Goal: Task Accomplishment & Management: Use online tool/utility

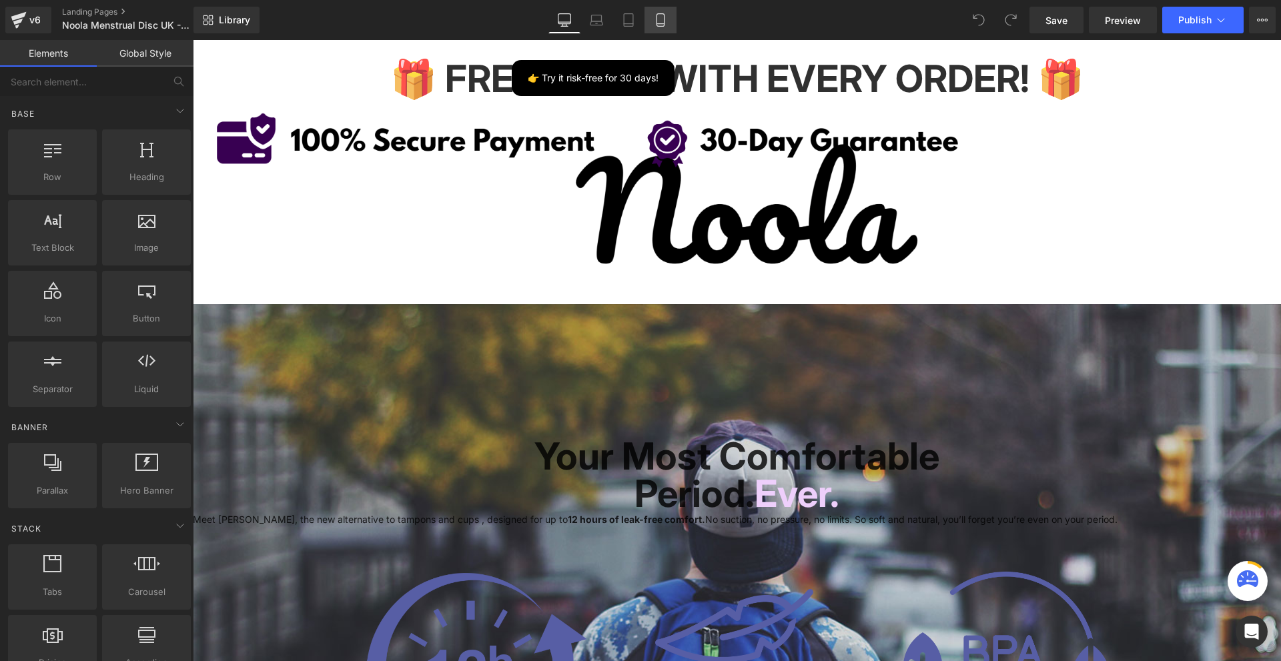
click at [667, 21] on icon at bounding box center [660, 19] width 13 height 13
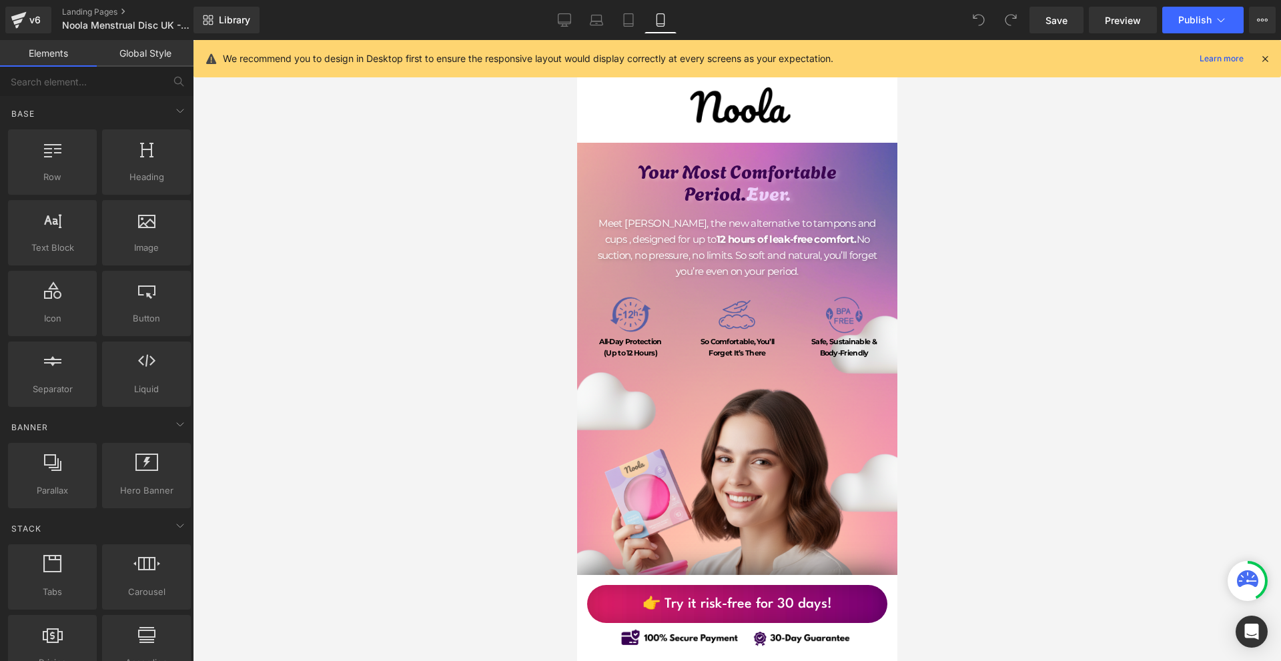
click at [1267, 58] on icon at bounding box center [1265, 59] width 12 height 12
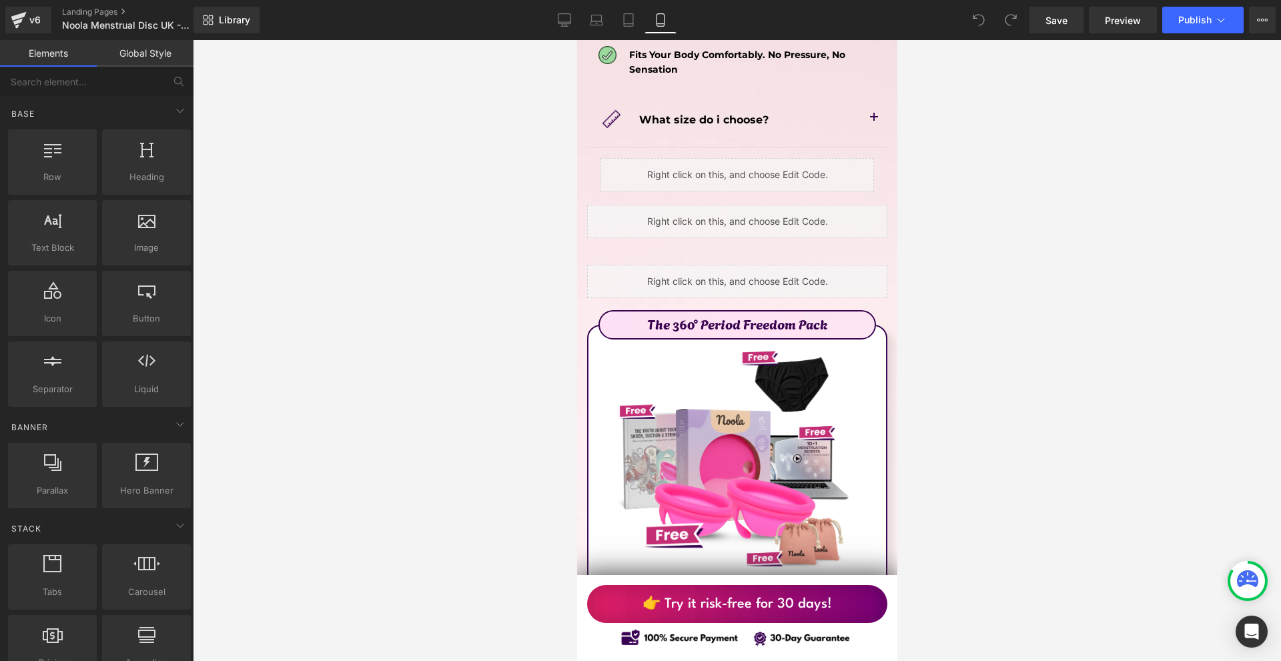
scroll to position [7870, 0]
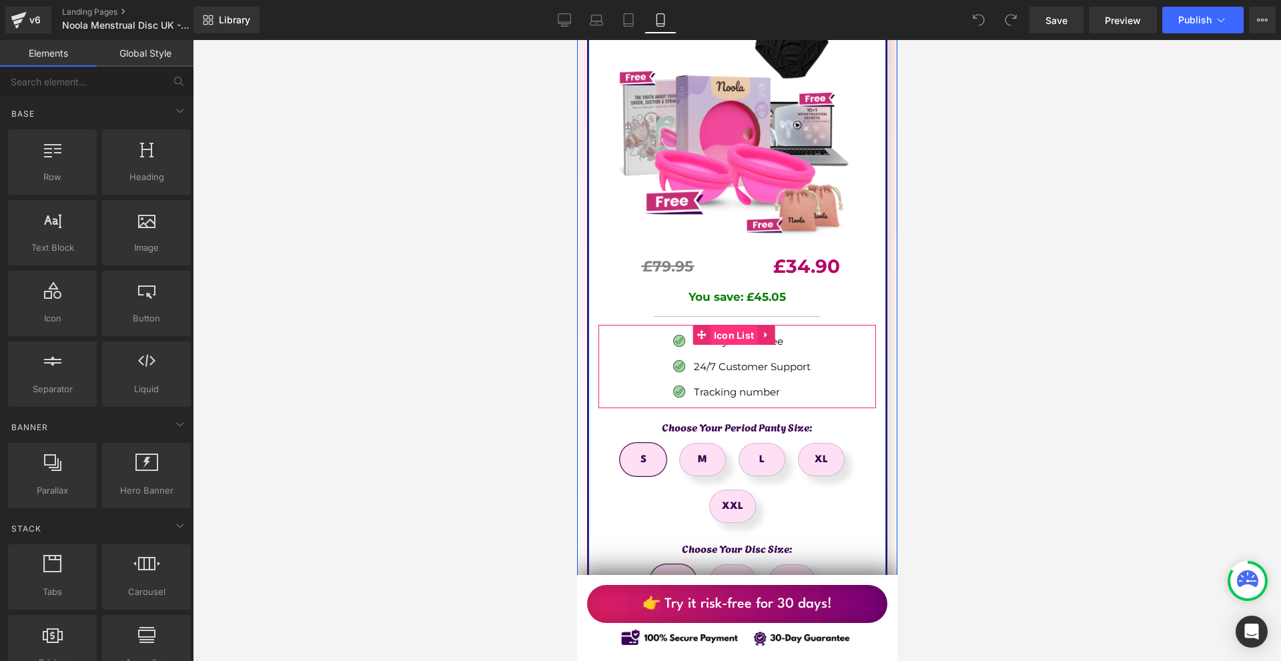
click at [710, 325] on span "Icon List" at bounding box center [733, 335] width 47 height 20
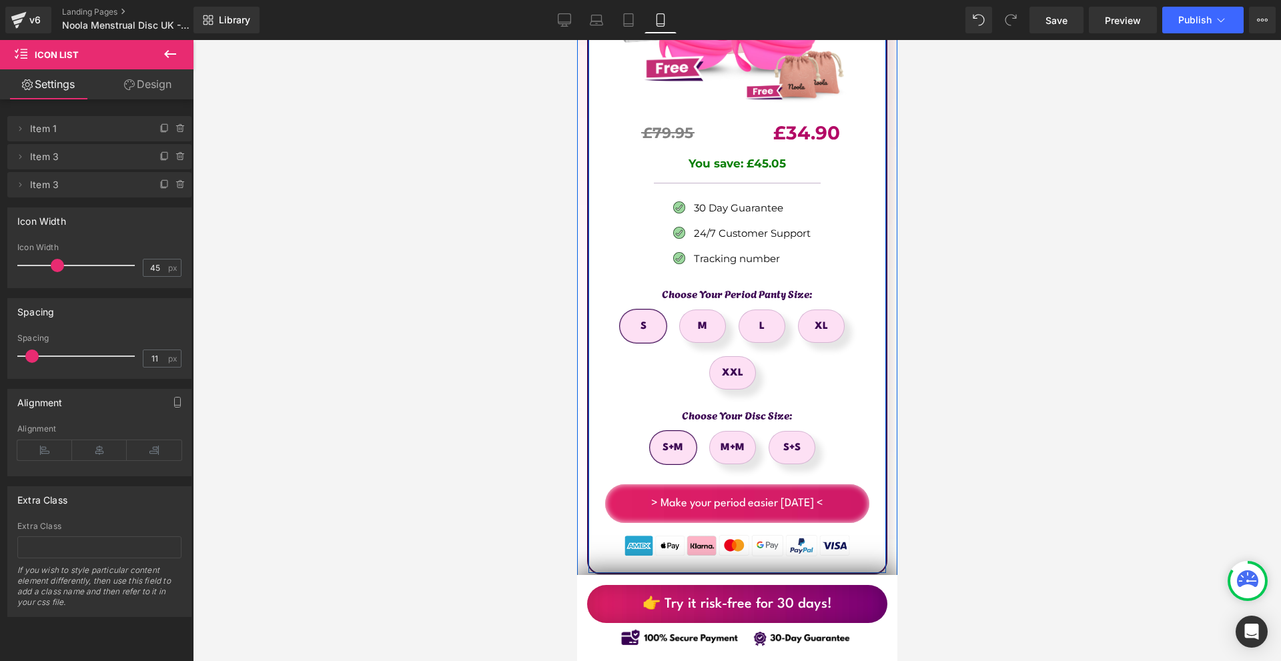
scroll to position [8137, 0]
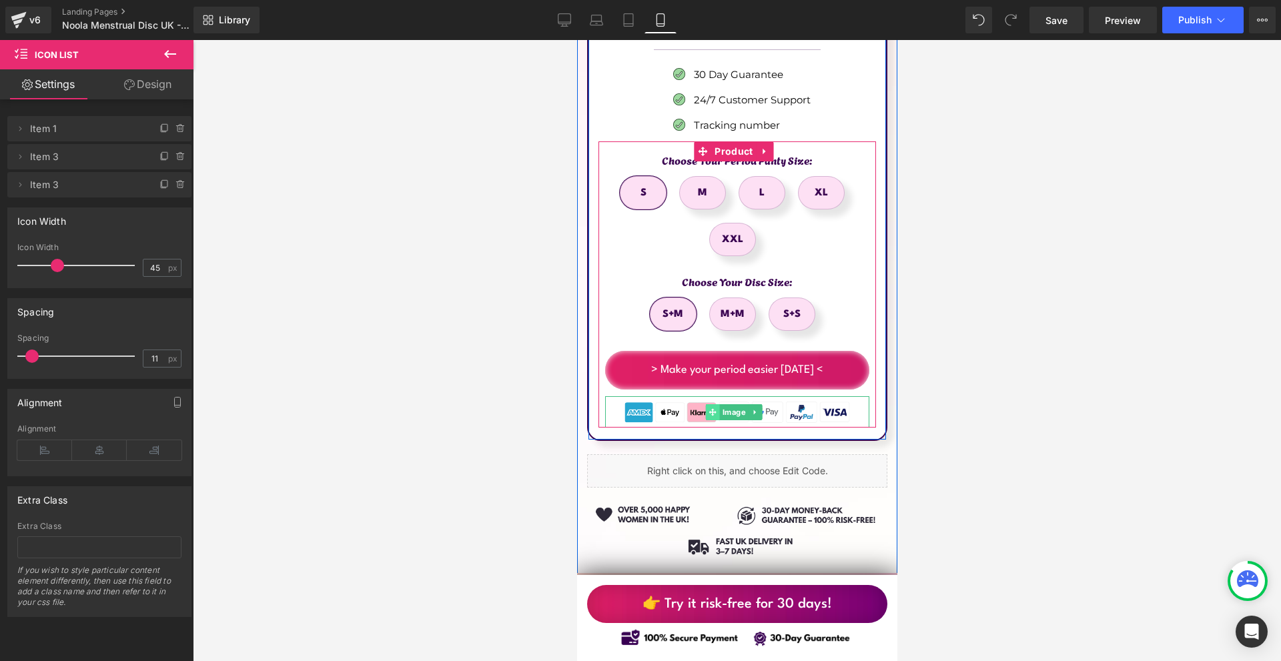
click at [717, 404] on span at bounding box center [712, 412] width 14 height 16
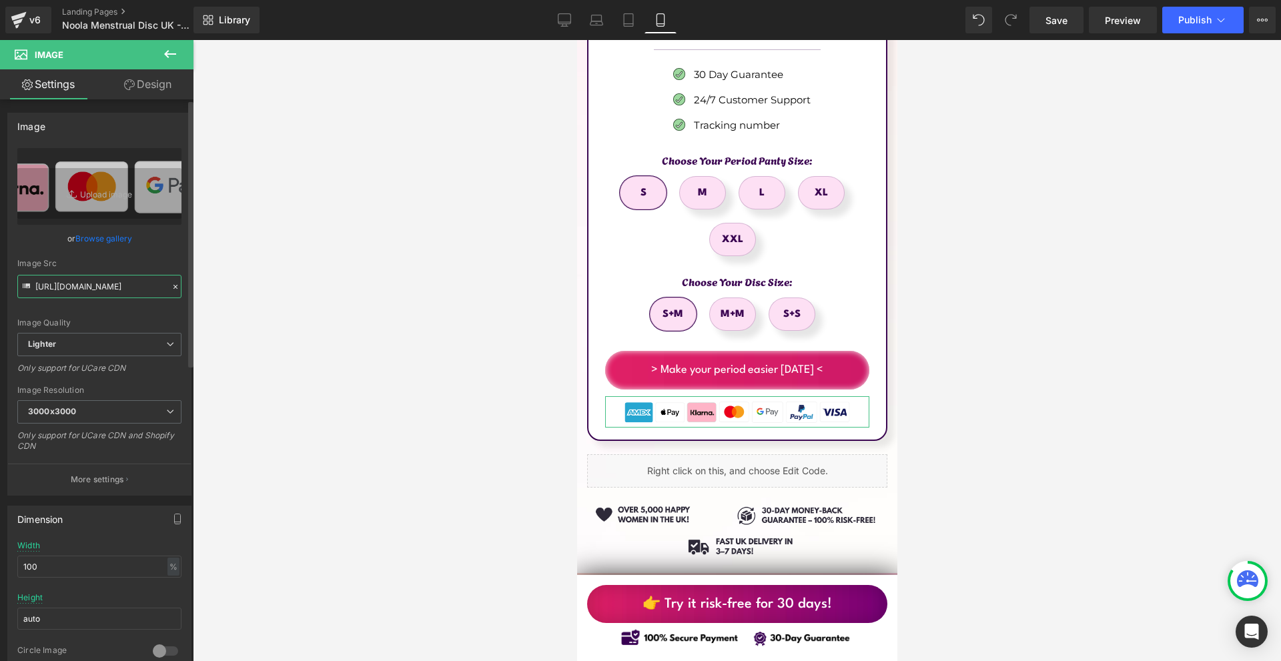
click at [117, 293] on input "https://ucarecdn.com/d5851108-c716-491b-9730-9f5cf3e9c0bb/-/format/auto/-/previ…" at bounding box center [99, 286] width 164 height 23
click at [116, 293] on input "https://ucarecdn.com/d5851108-c716-491b-9730-9f5cf3e9c0bb/-/format/auto/-/previ…" at bounding box center [99, 286] width 164 height 23
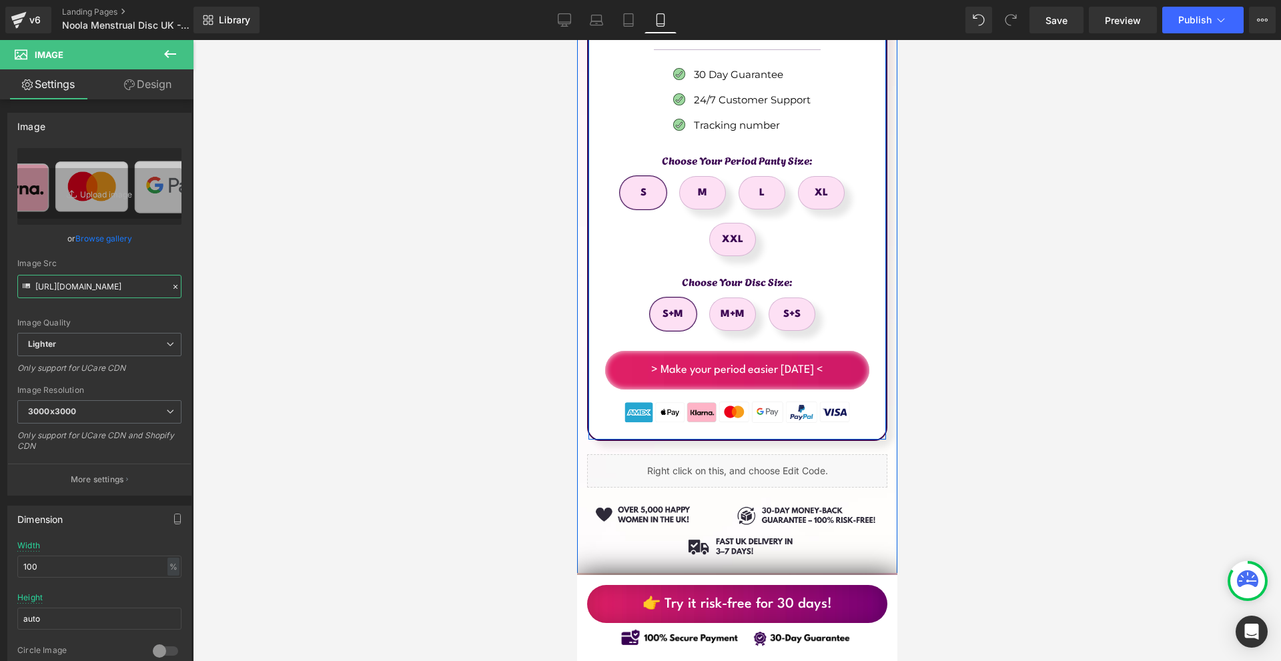
scroll to position [7804, 0]
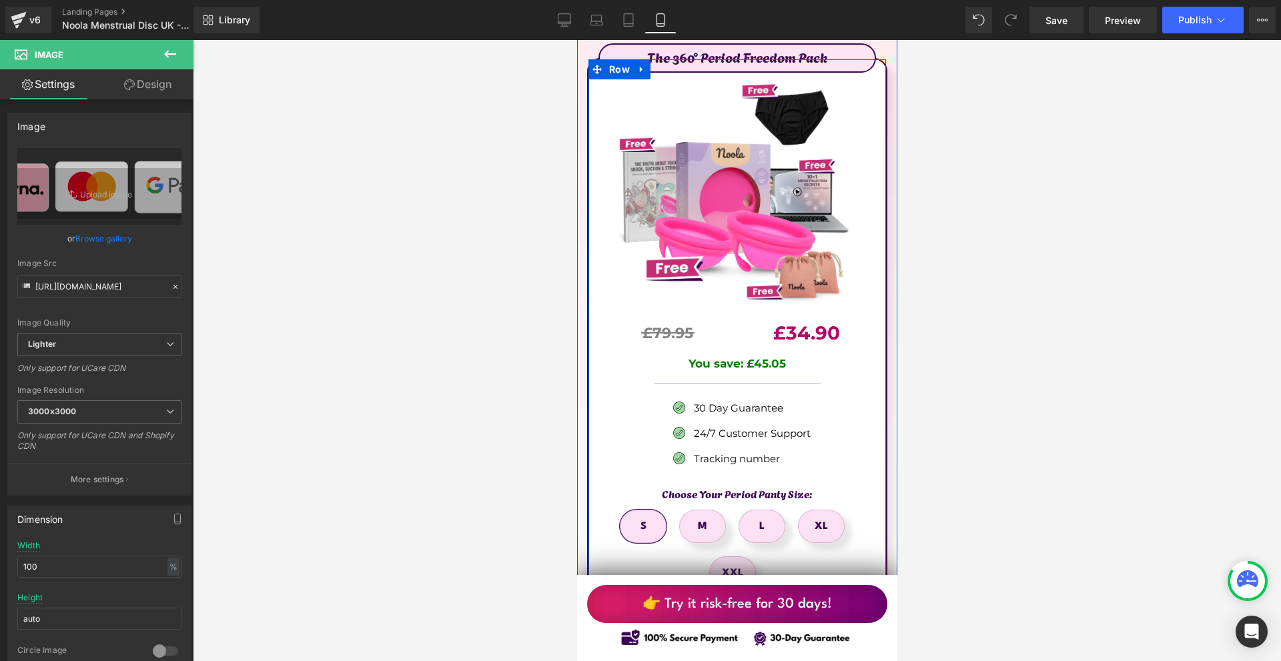
click at [800, 426] on p "24/7 Customer Support" at bounding box center [751, 434] width 117 height 16
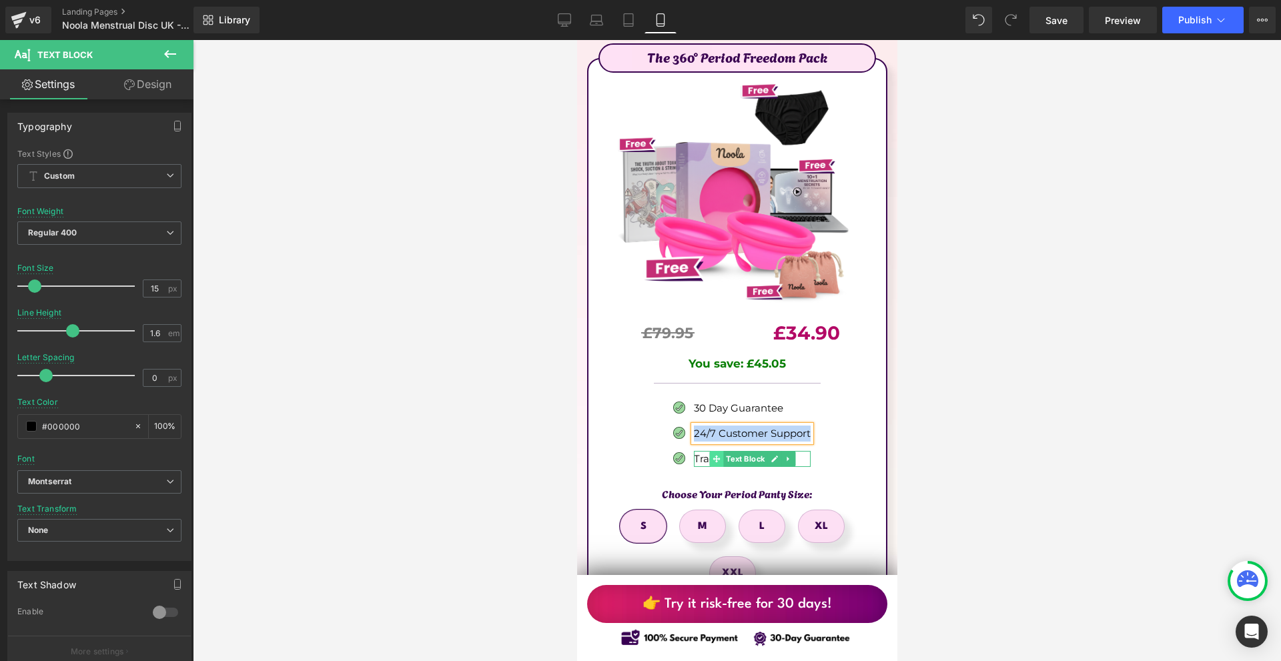
click at [708, 451] on span at bounding box center [715, 459] width 14 height 16
click at [698, 451] on p "Tracking number" at bounding box center [751, 459] width 117 height 16
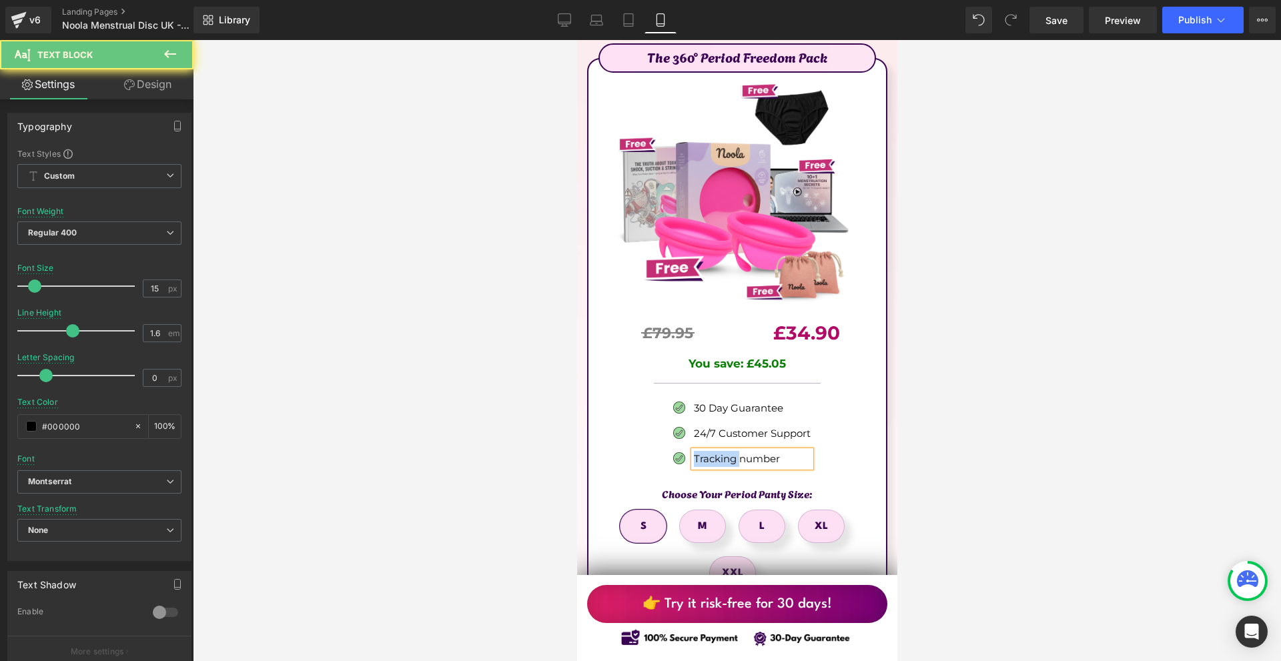
click at [698, 451] on p "Tracking number" at bounding box center [751, 459] width 117 height 16
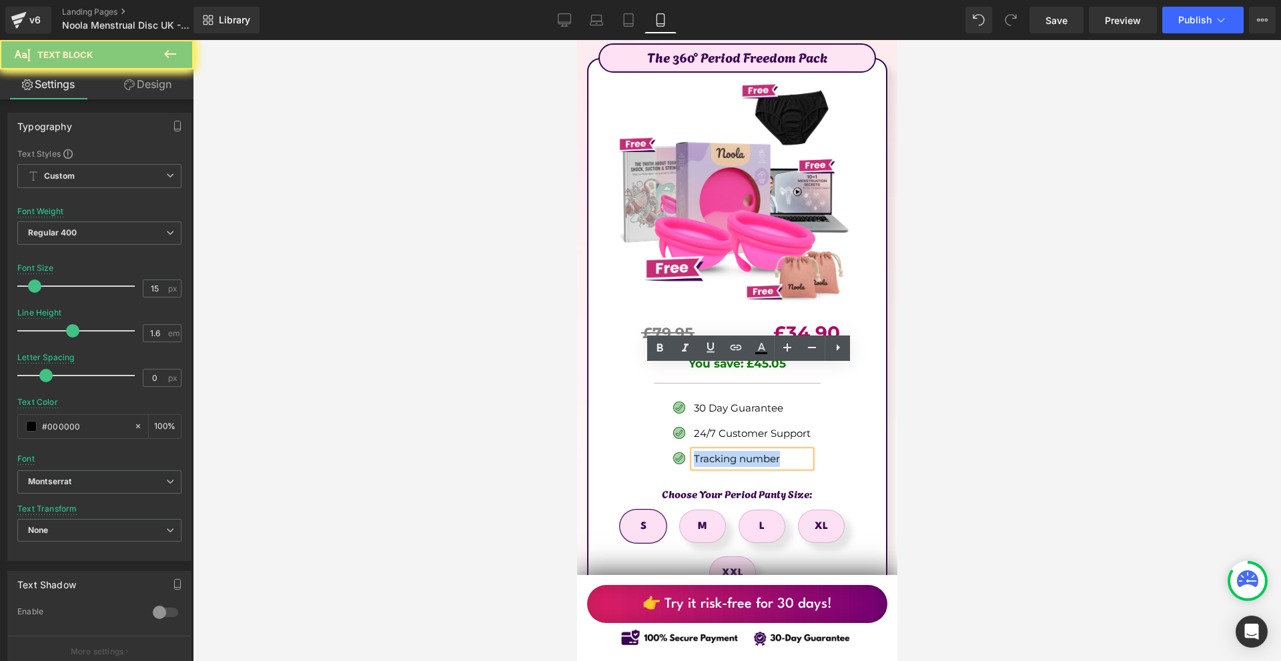
click at [698, 451] on p "Tracking number" at bounding box center [751, 459] width 117 height 16
copy p "Tracking number"
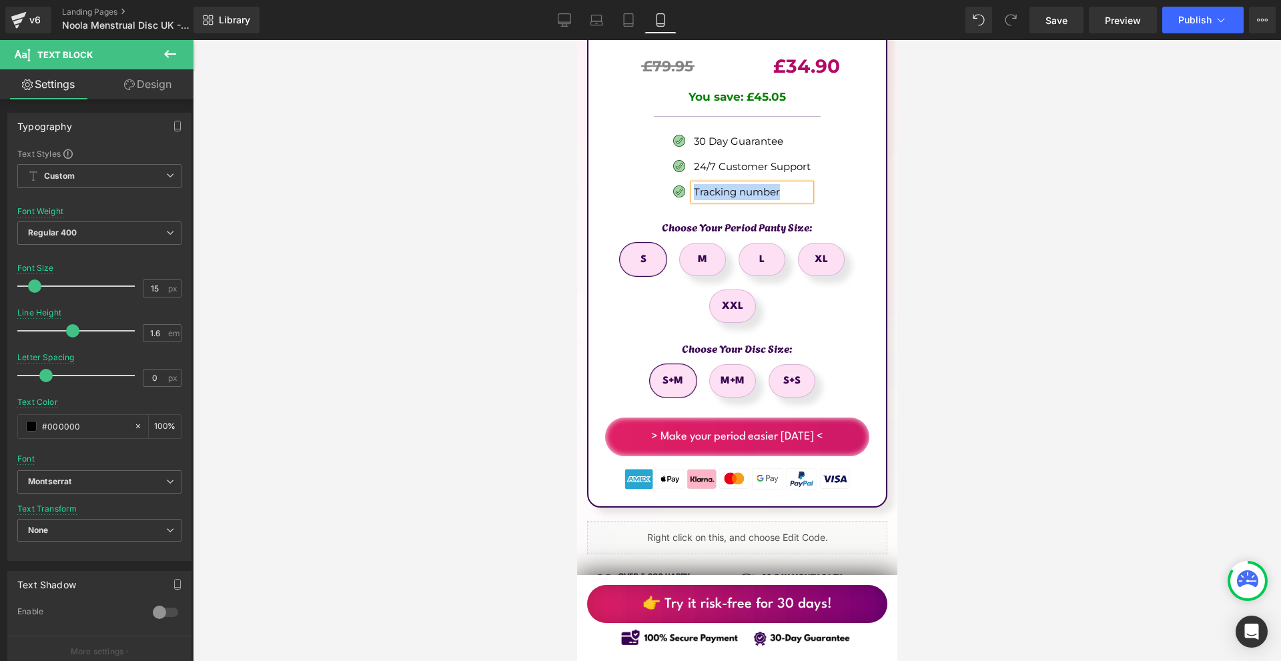
scroll to position [8204, 0]
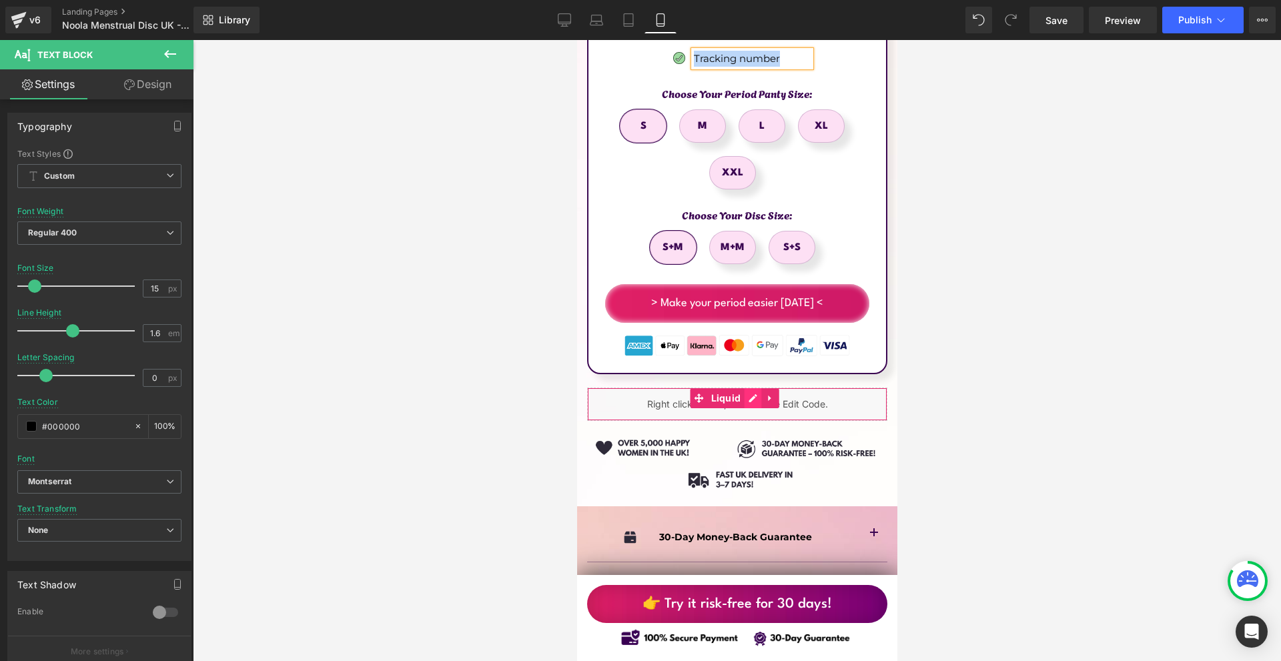
click at [754, 388] on div "Liquid" at bounding box center [736, 404] width 300 height 33
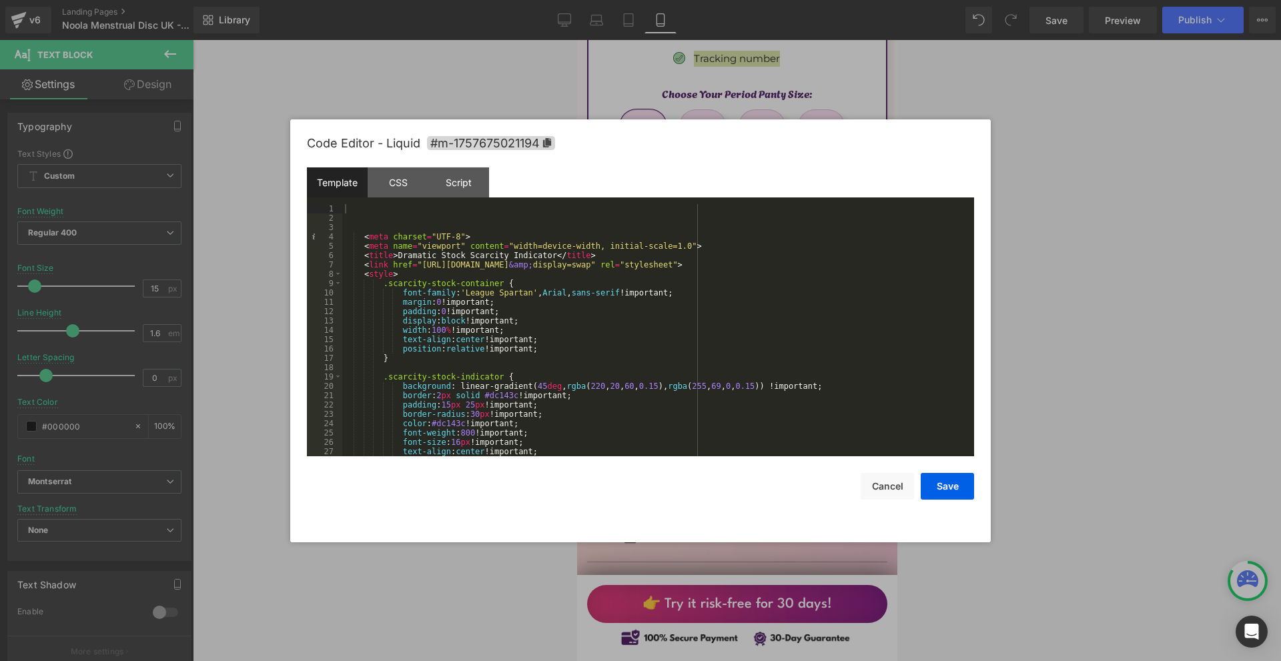
drag, startPoint x: 361, startPoint y: 202, endPoint x: 473, endPoint y: 245, distance: 119.9
click at [473, 245] on div "Template CSS Script Data 1 2 3 4 5 6 7 8 9 10 11 12 13 14 15 16 17 18 19 20 21 …" at bounding box center [640, 311] width 667 height 289
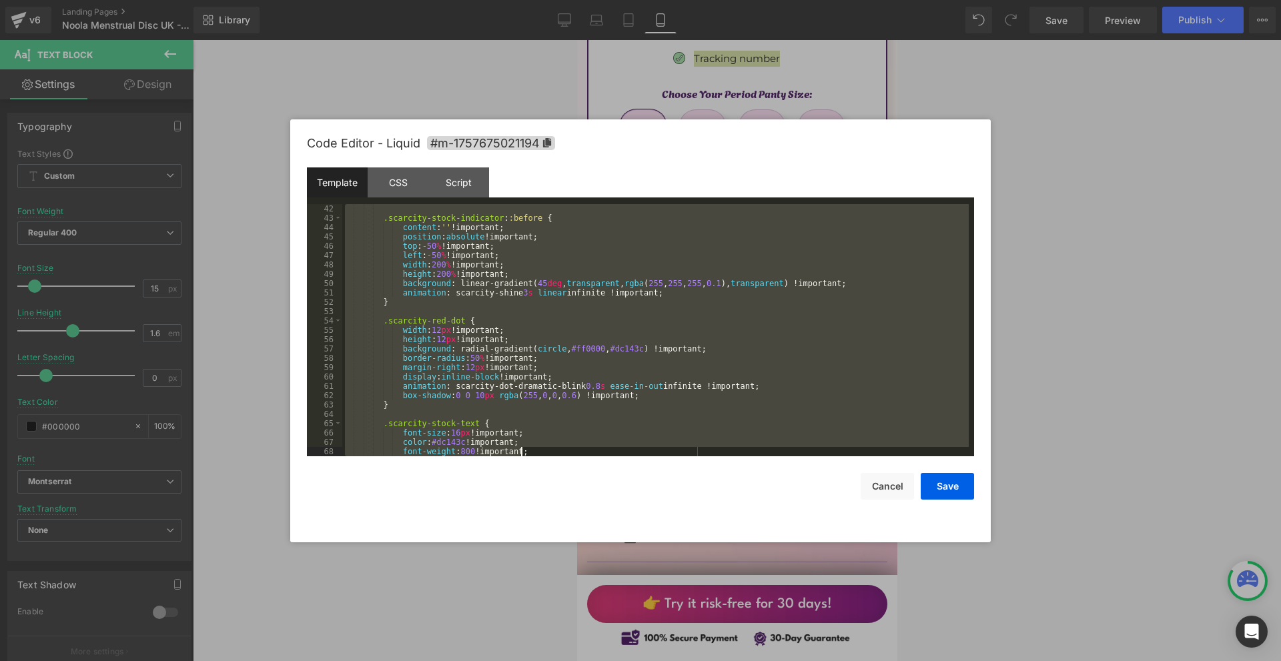
scroll to position [1494, 0]
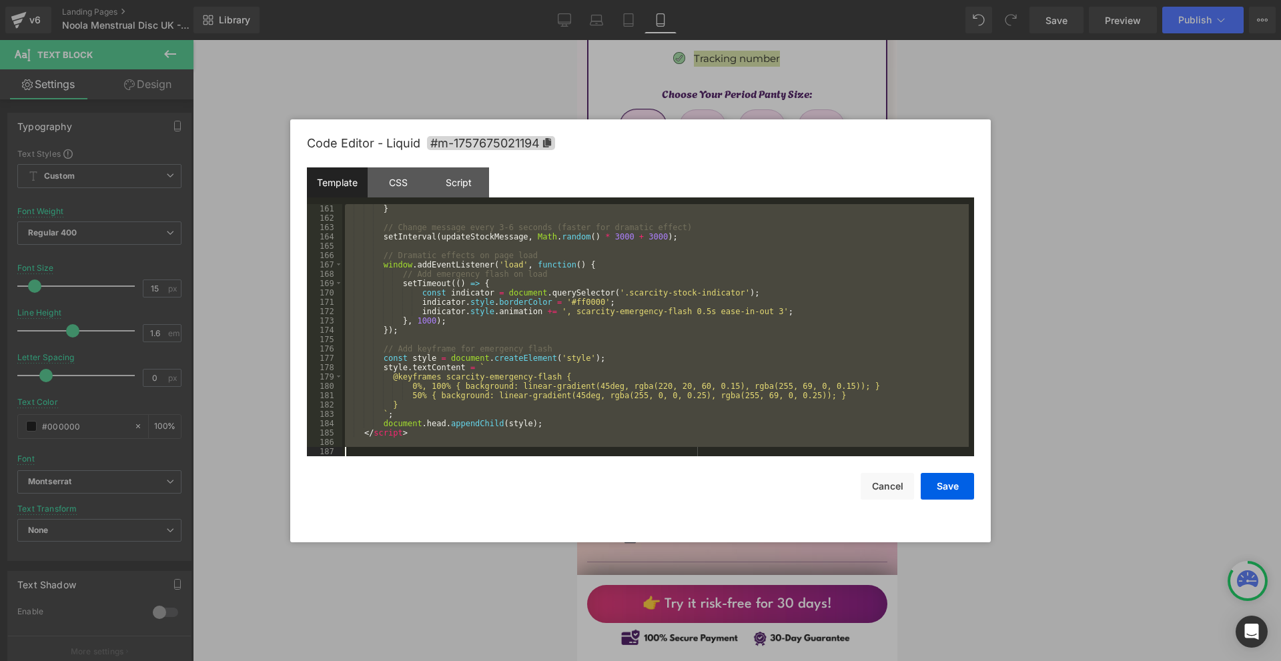
drag, startPoint x: 363, startPoint y: 206, endPoint x: 778, endPoint y: 605, distance: 575.5
click at [778, 605] on body "Text Block You are previewing how the will restyle your page. You can not edit …" at bounding box center [640, 330] width 1281 height 661
click at [1036, 243] on div at bounding box center [640, 330] width 1281 height 661
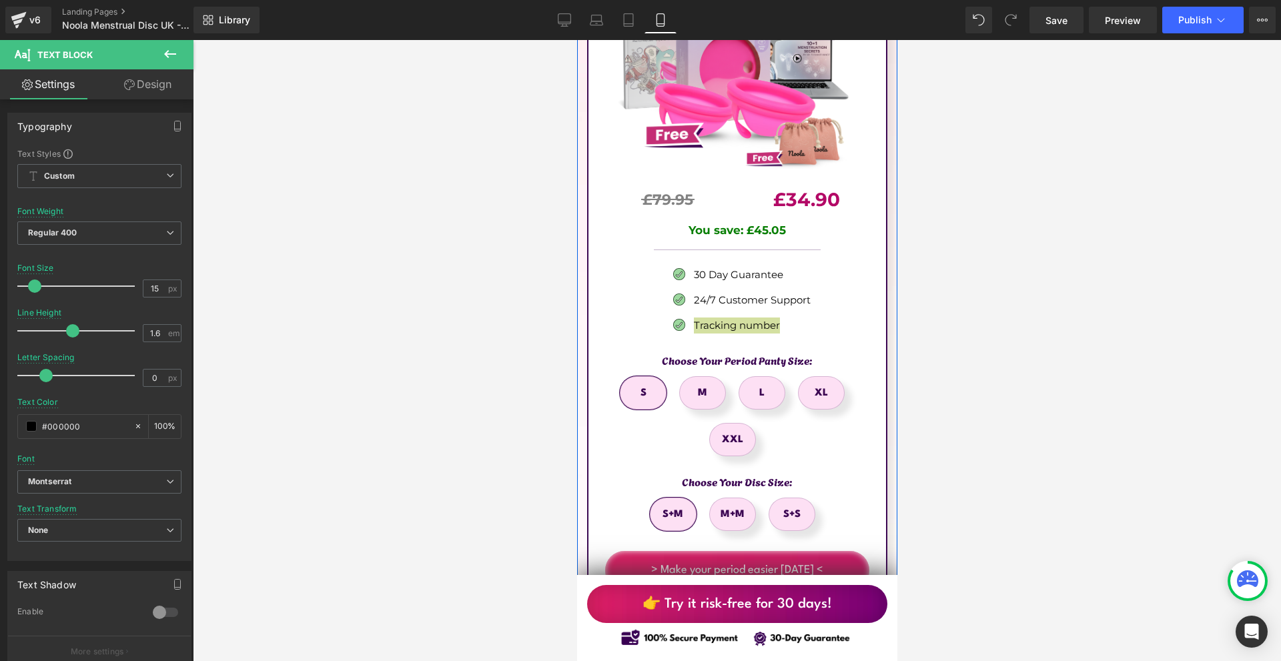
scroll to position [7870, 0]
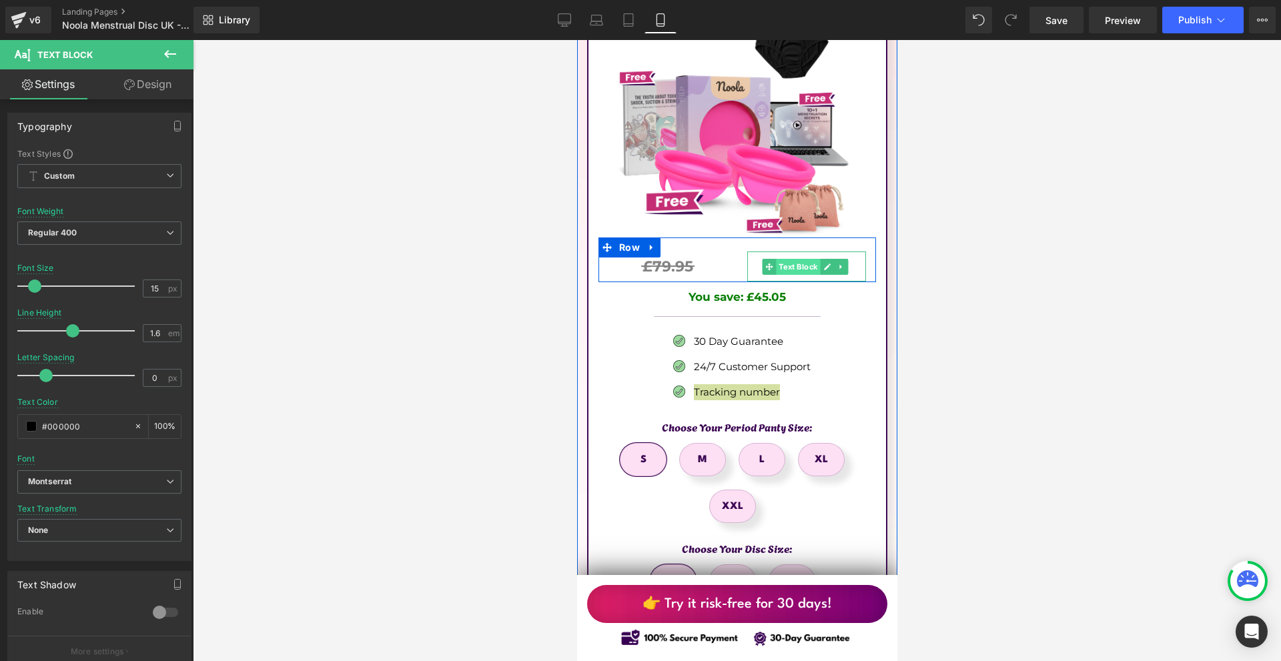
click at [788, 259] on span "Text Block" at bounding box center [797, 267] width 44 height 16
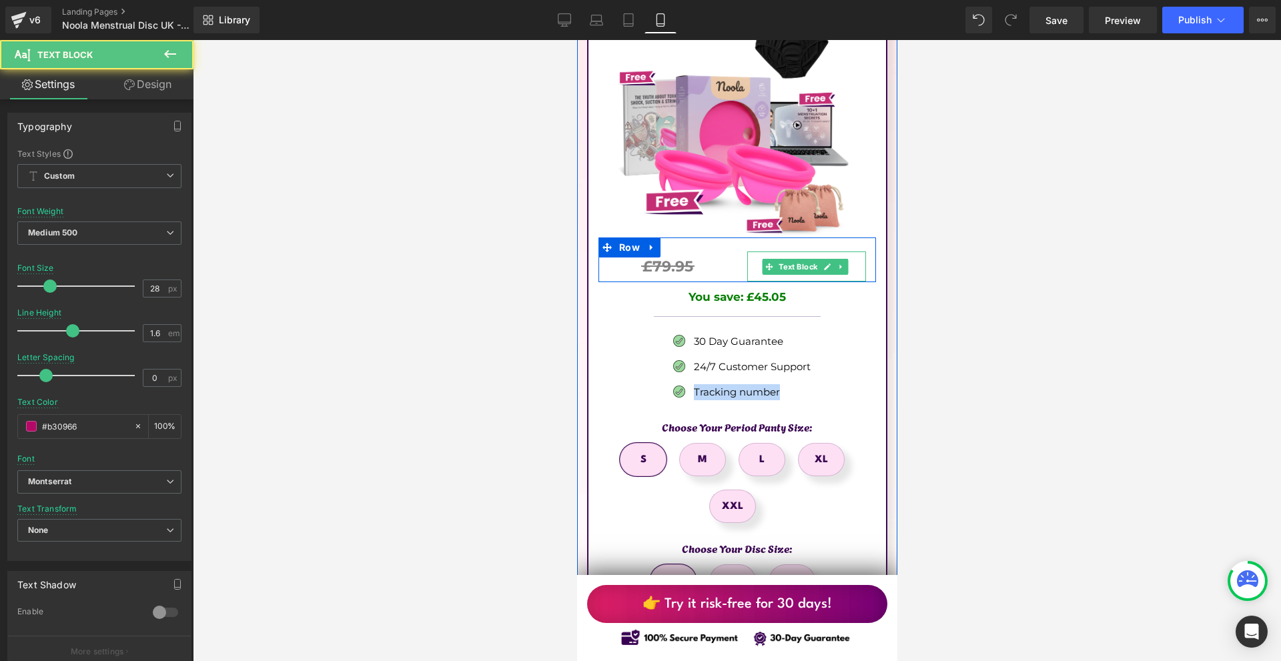
click at [826, 259] on link at bounding box center [826, 267] width 14 height 16
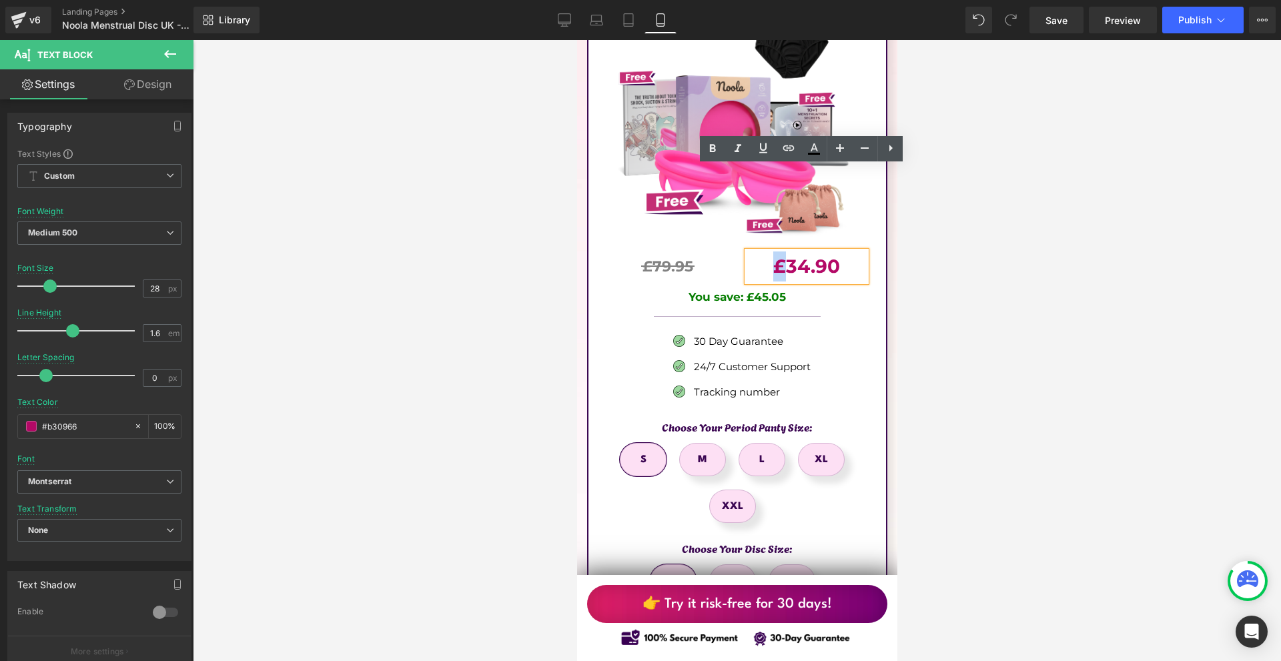
click at [772, 255] on b "£34.90" at bounding box center [805, 266] width 67 height 23
copy b "£"
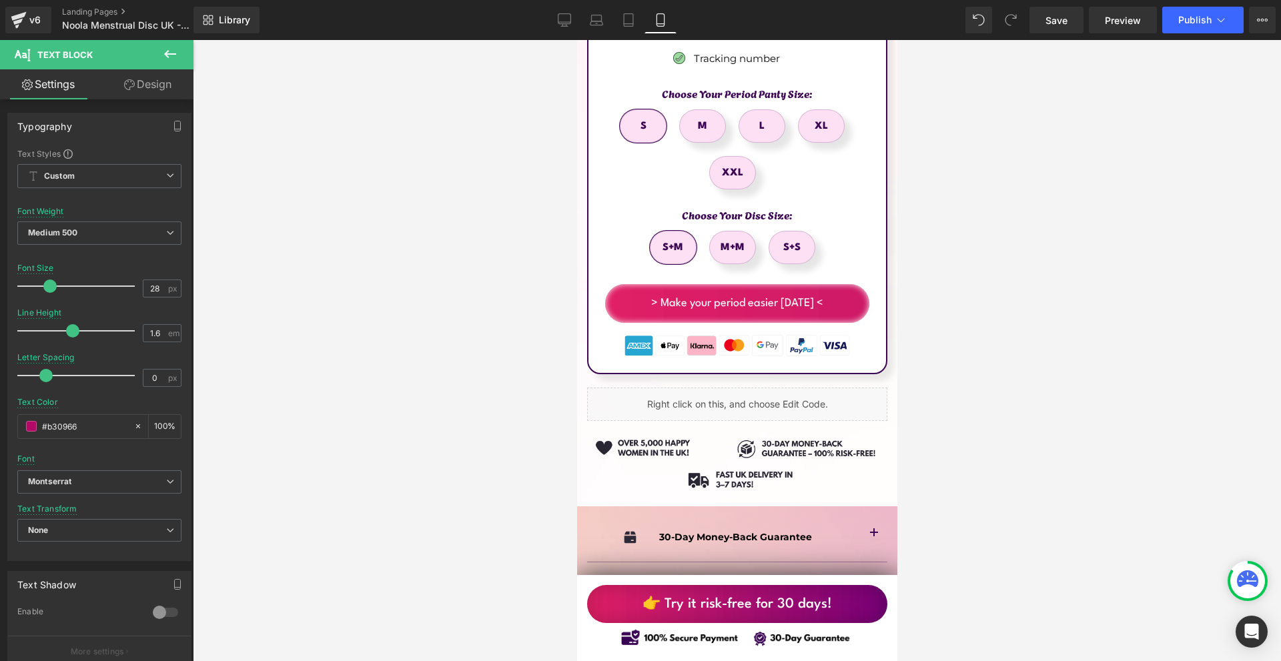
scroll to position [8271, 0]
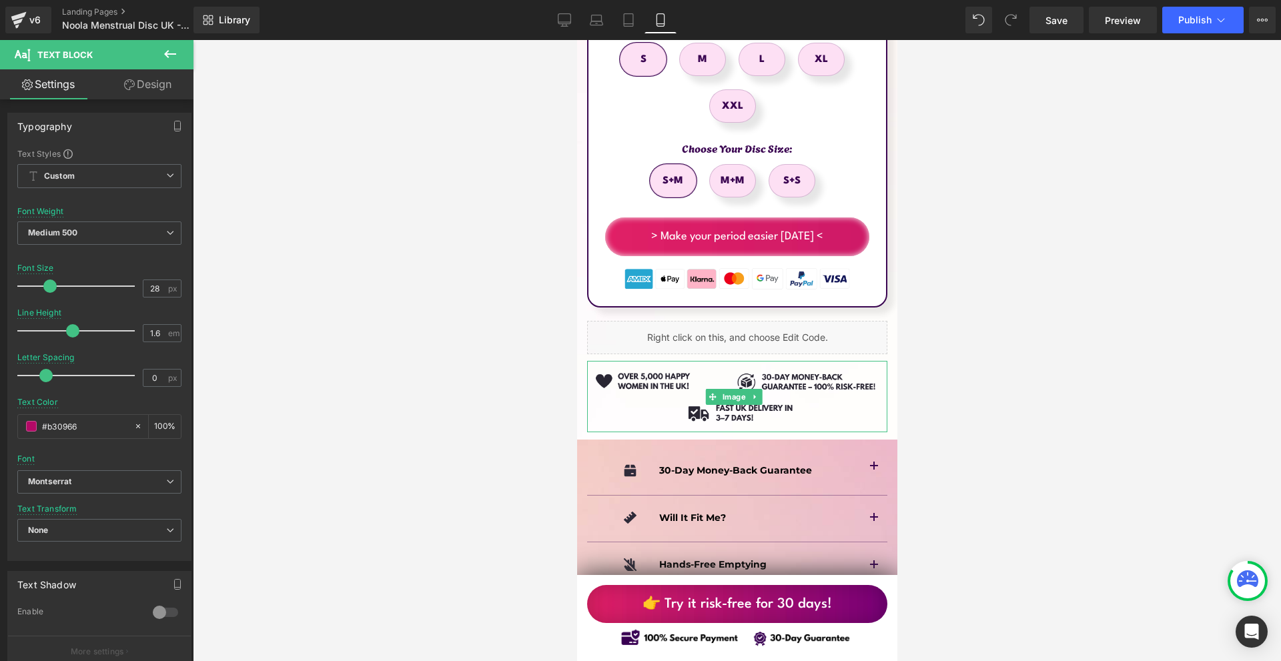
click at [738, 361] on img at bounding box center [736, 396] width 300 height 71
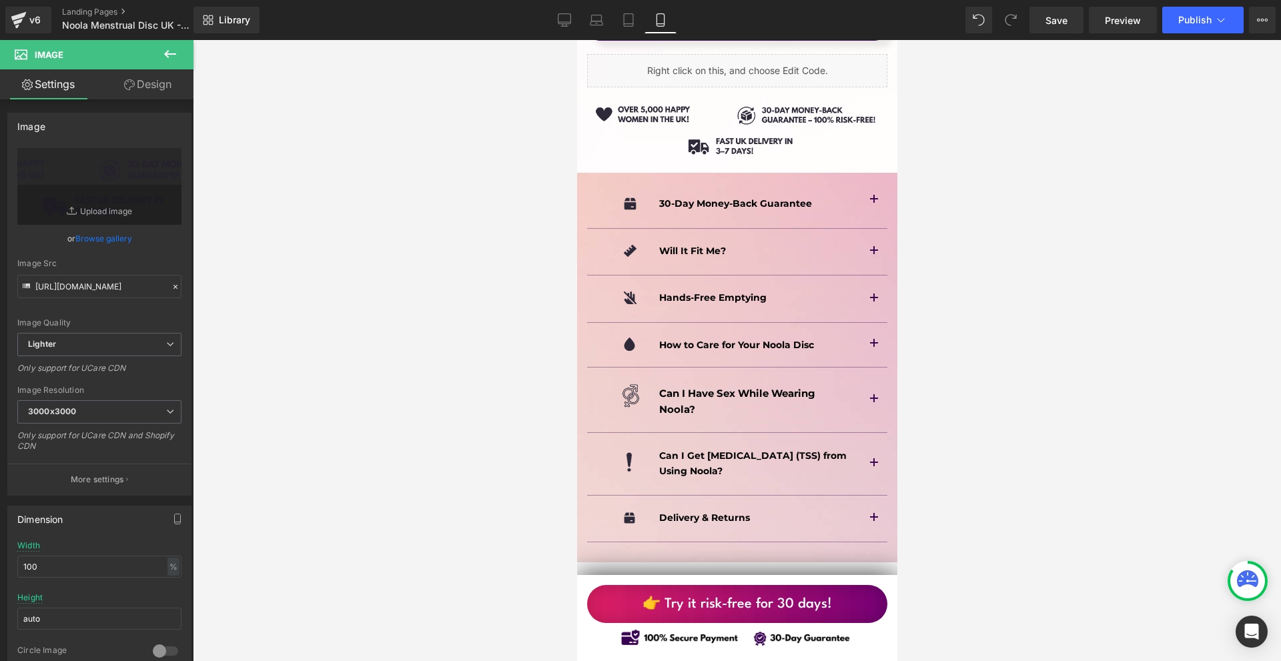
scroll to position [8204, 0]
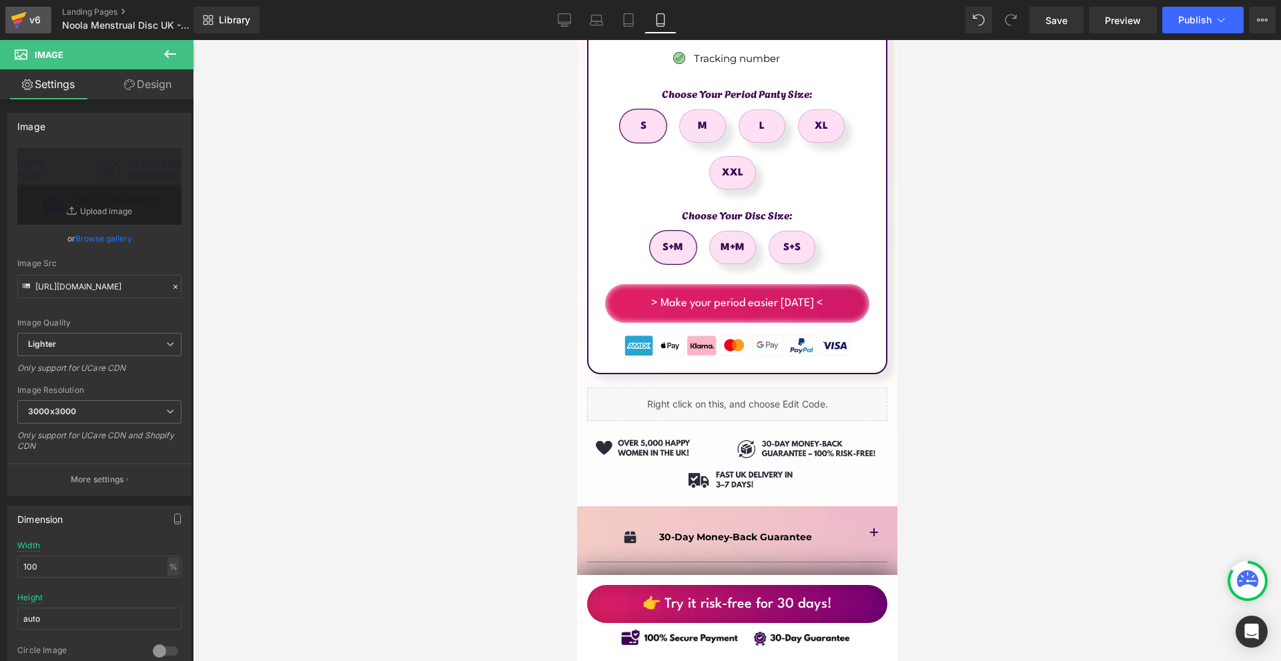
click at [36, 19] on div "v6" at bounding box center [35, 19] width 17 height 17
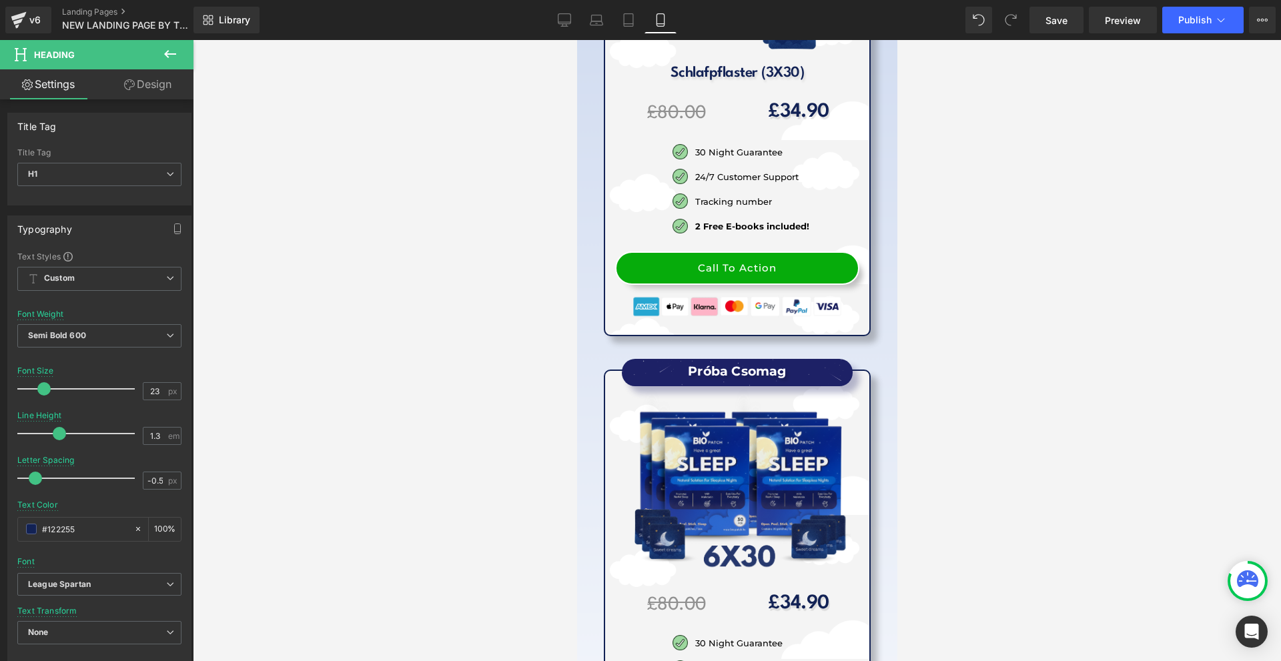
scroll to position [15805, 0]
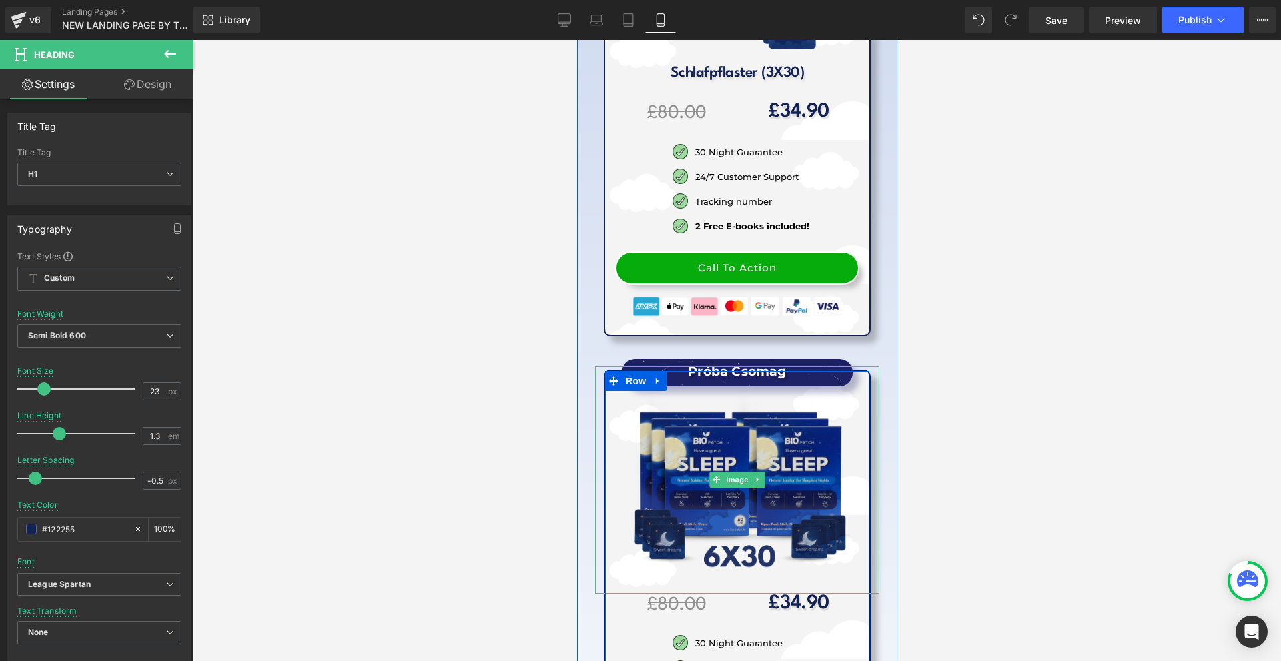
click at [784, 366] on img at bounding box center [736, 479] width 227 height 227
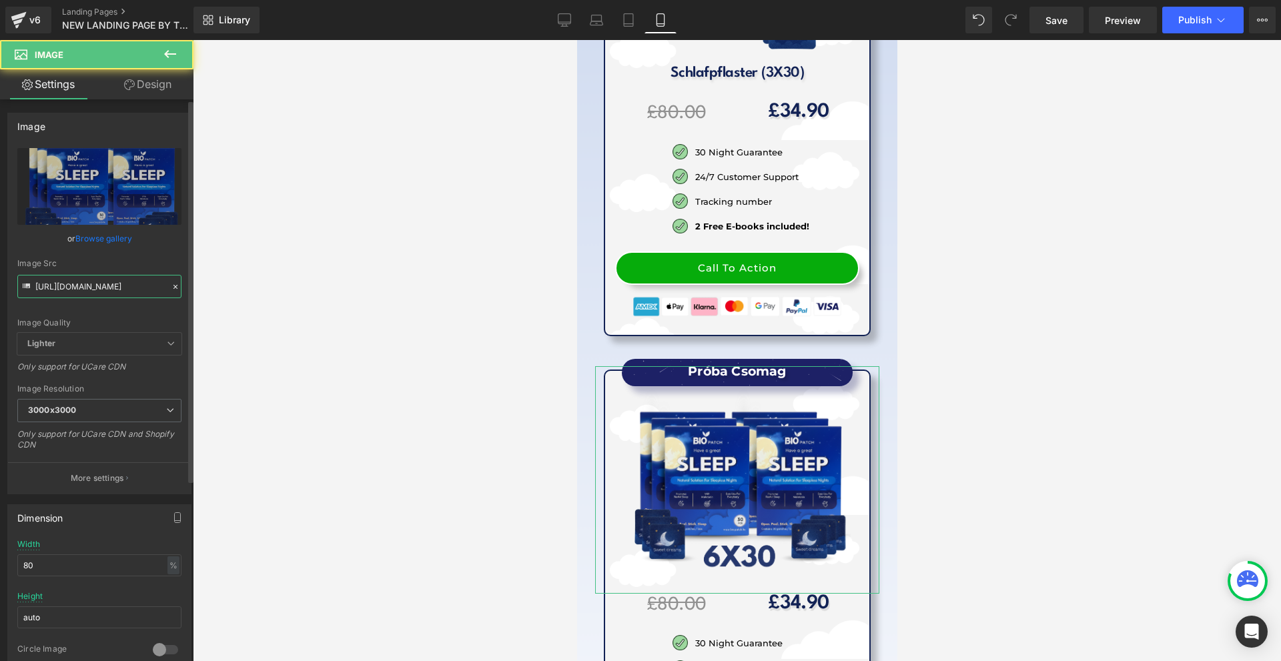
click at [91, 286] on input "[URL][DOMAIN_NAME]" at bounding box center [99, 286] width 164 height 23
paste input "6.png?v=1758121311"
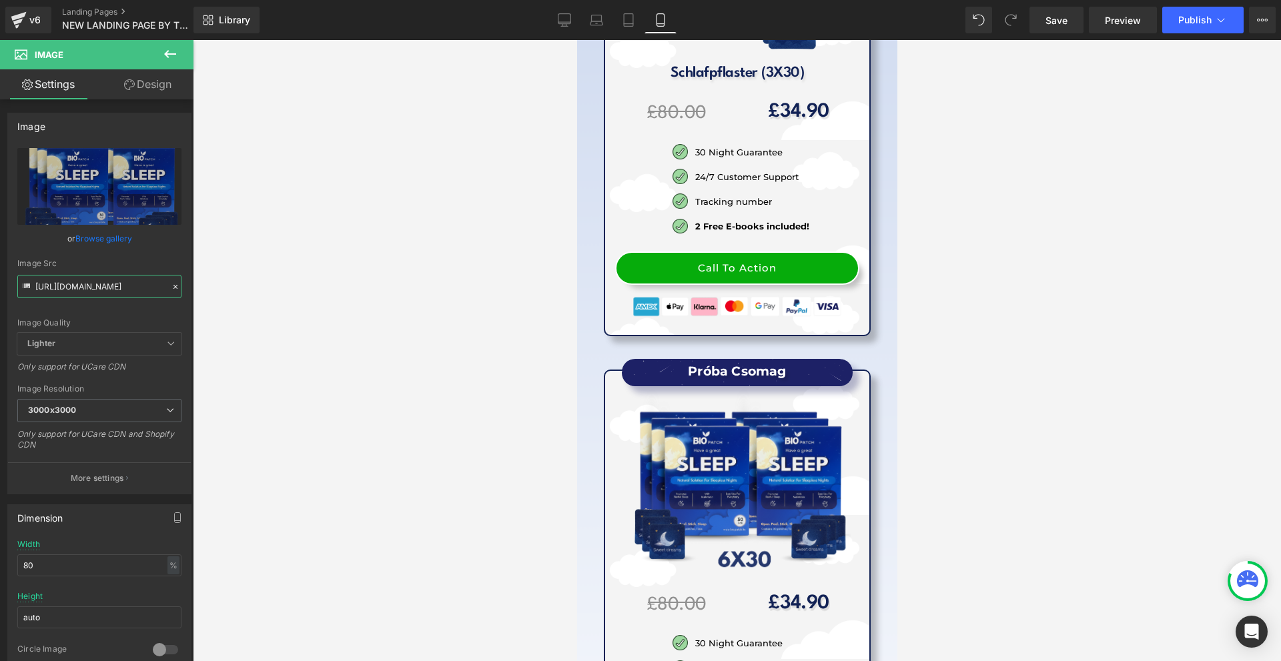
scroll to position [0, 0]
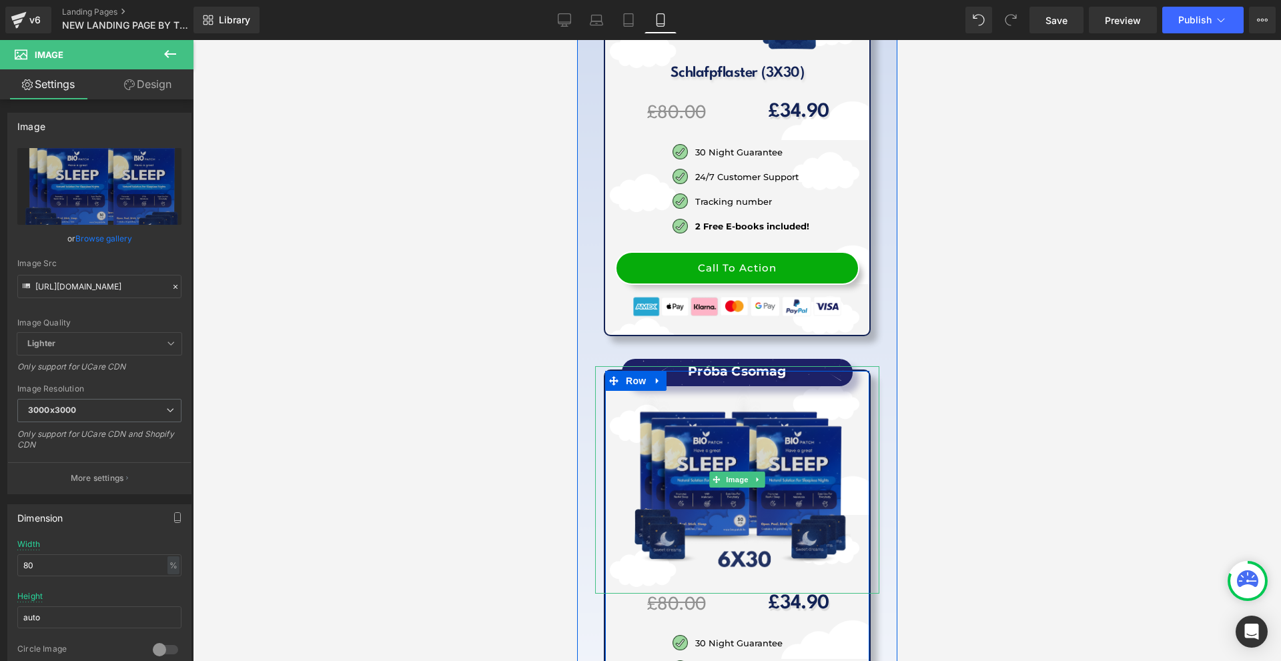
click at [788, 366] on img at bounding box center [736, 479] width 227 height 227
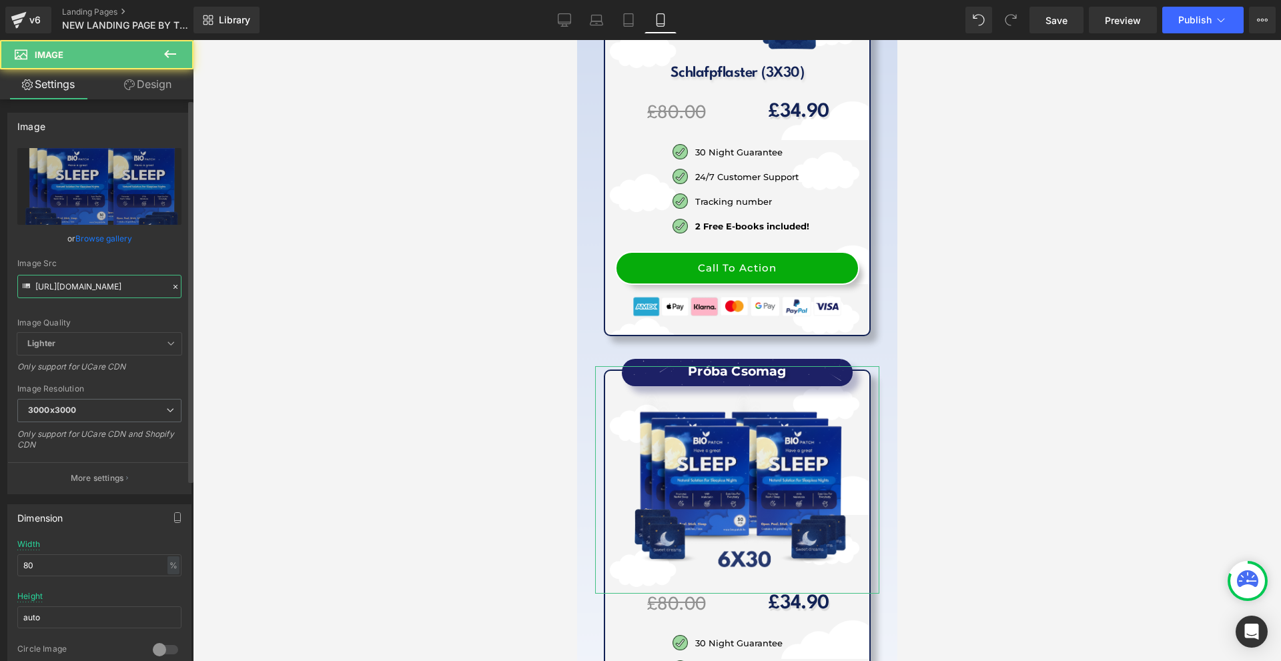
click at [140, 296] on input "[URL][DOMAIN_NAME]" at bounding box center [99, 286] width 164 height 23
type input "[URL][DOMAIN_NAME]"
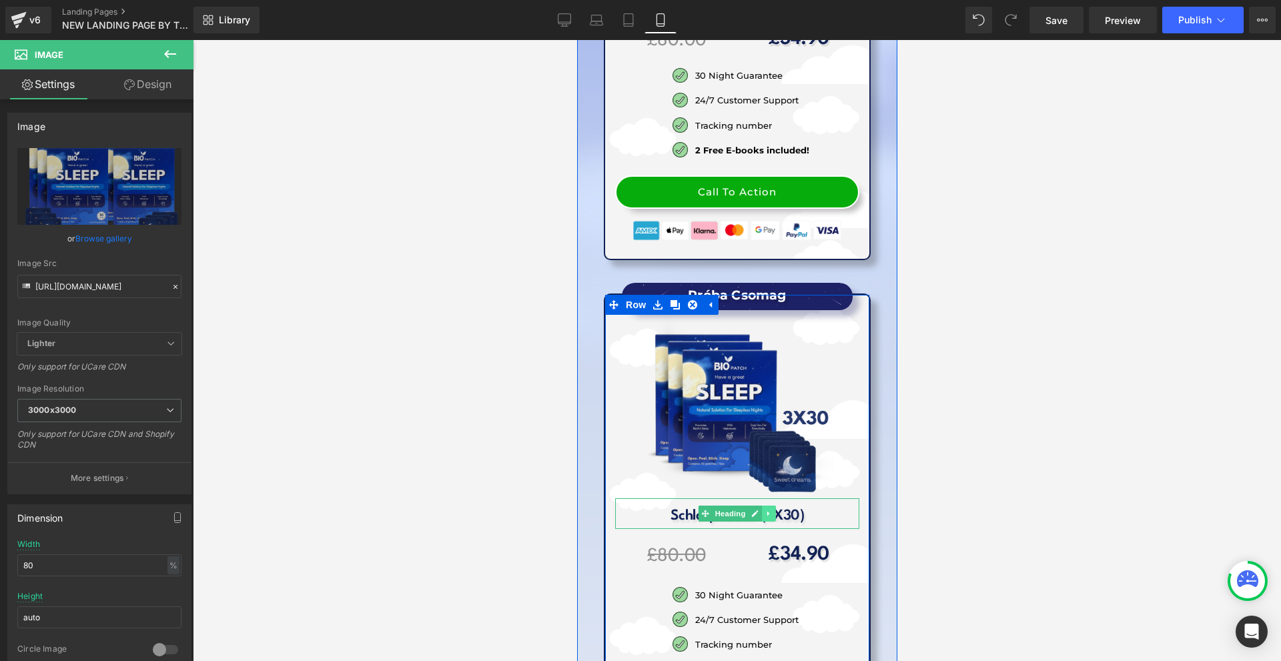
scroll to position [0, 0]
drag, startPoint x: 763, startPoint y: 317, endPoint x: 755, endPoint y: 320, distance: 8.4
click at [764, 510] on icon at bounding box center [767, 514] width 7 height 8
click at [758, 510] on icon at bounding box center [761, 513] width 7 height 7
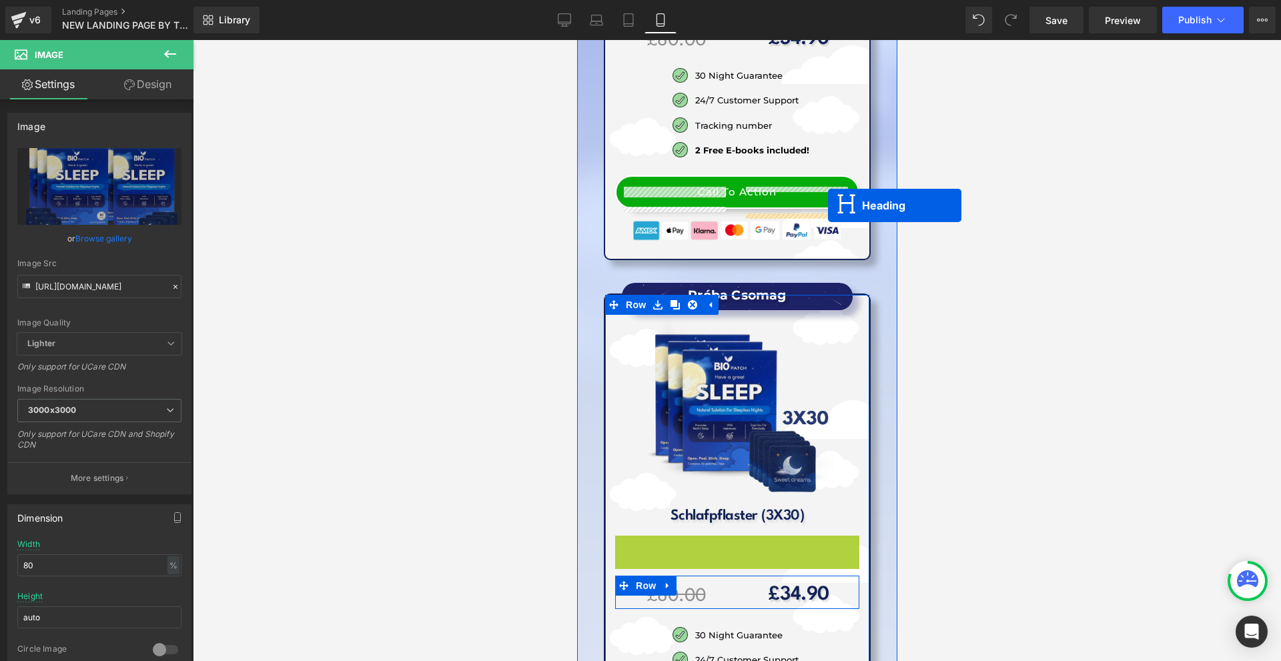
scroll to position [15695, 0]
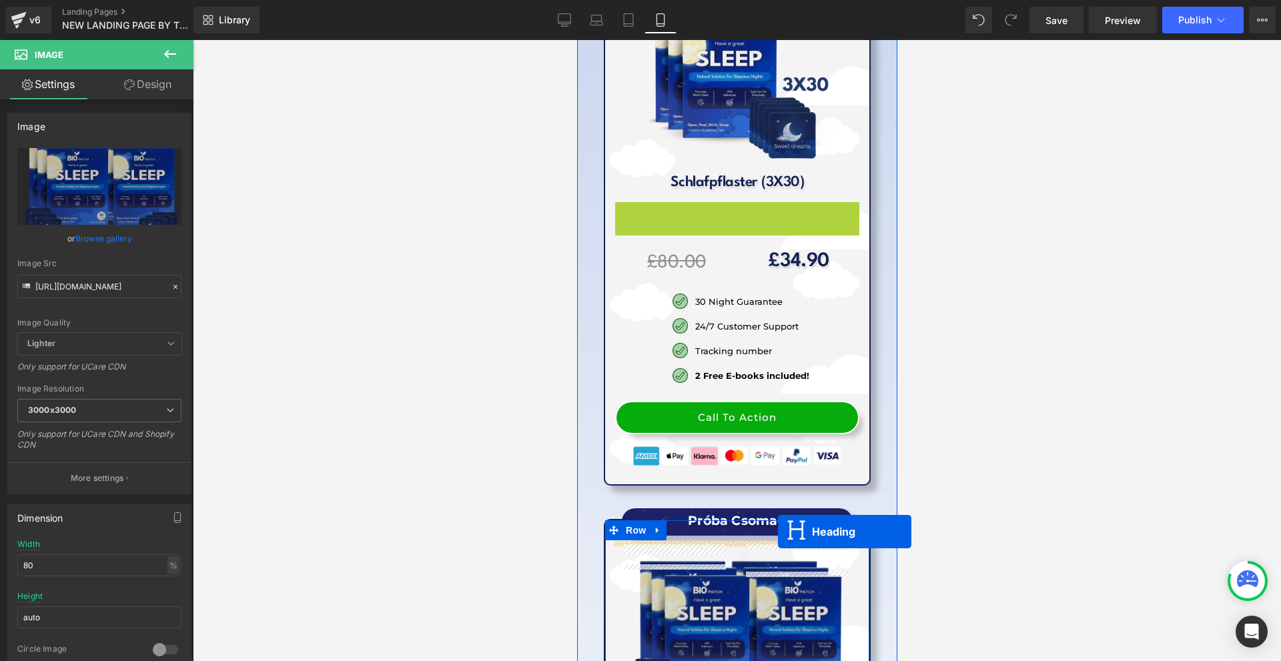
drag, startPoint x: 730, startPoint y: 356, endPoint x: 777, endPoint y: 532, distance: 181.7
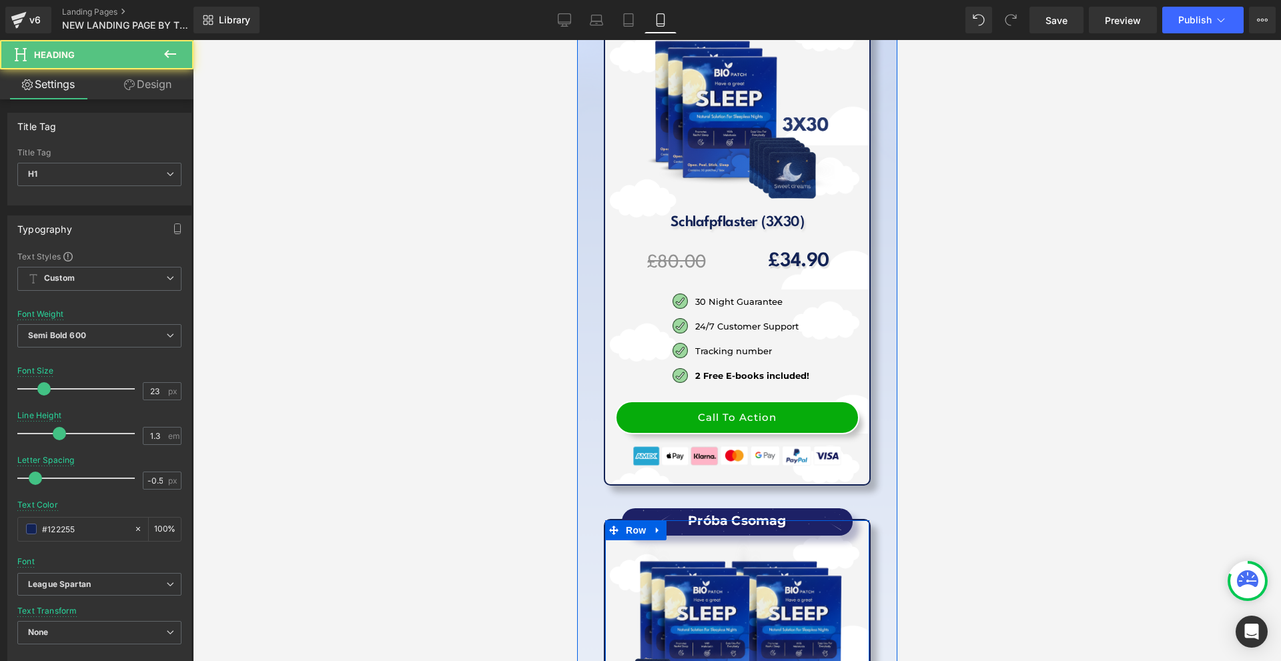
scroll to position [15789, 0]
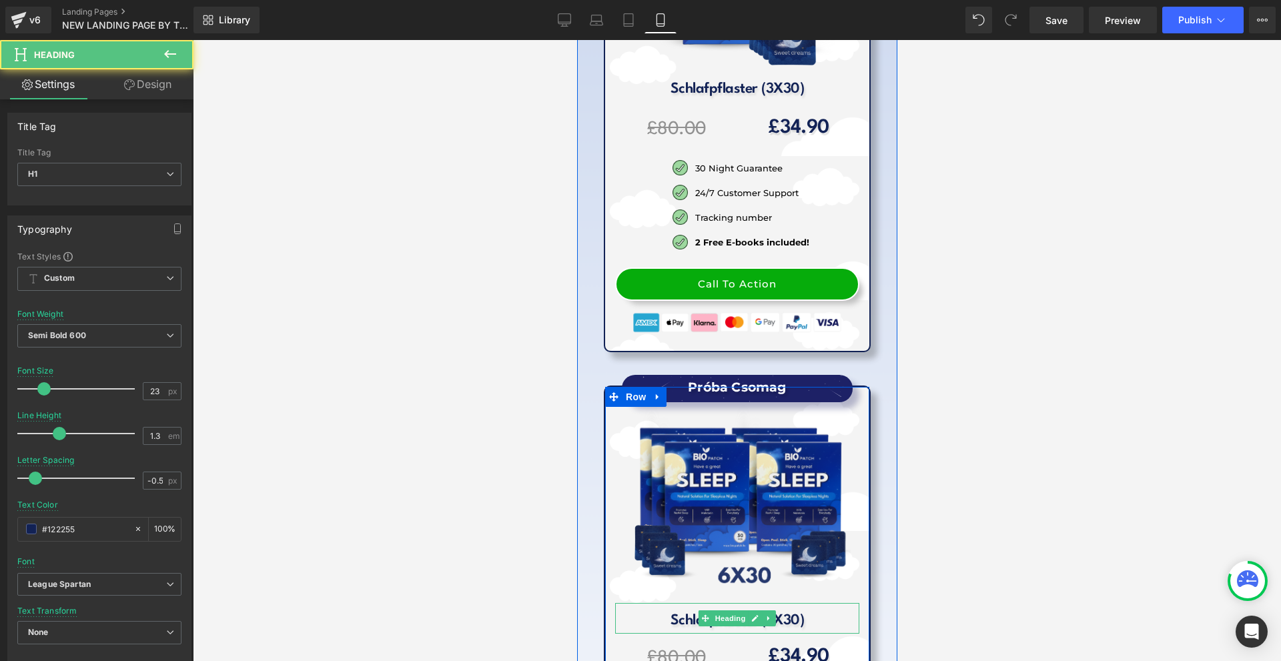
click at [785, 611] on h1 "Schlafpflaster (3X30)" at bounding box center [736, 621] width 244 height 20
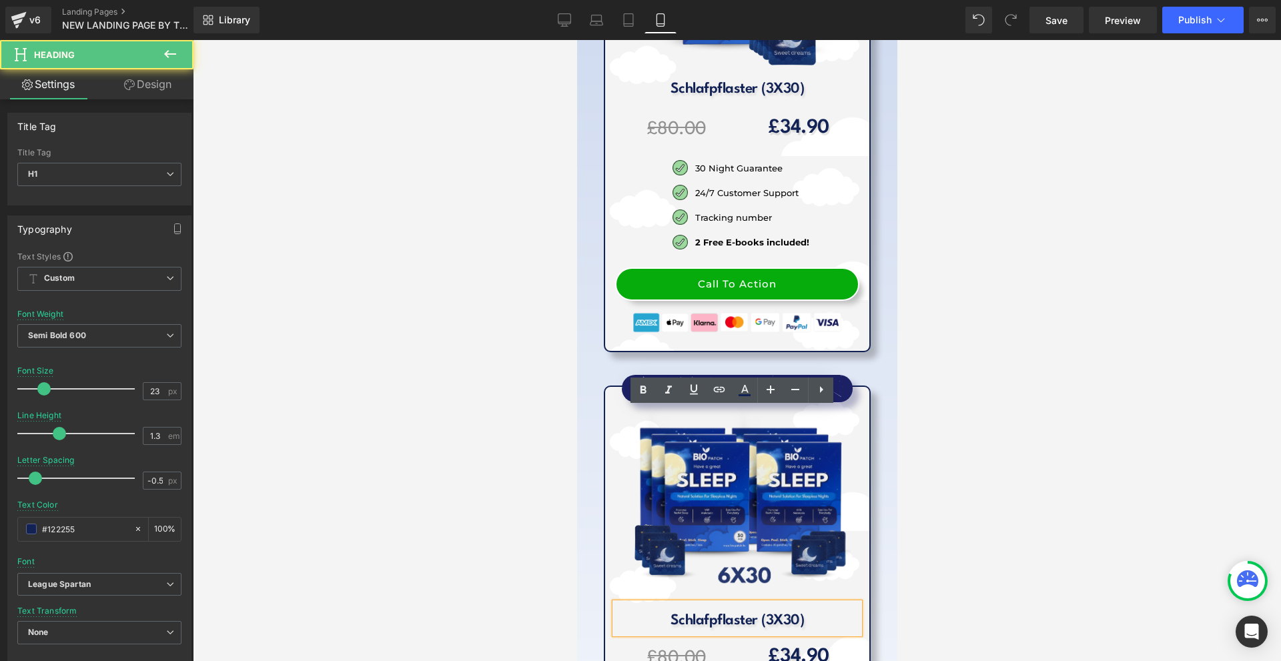
click at [764, 611] on h1 "Schlafpflaster (3X30)" at bounding box center [736, 621] width 244 height 20
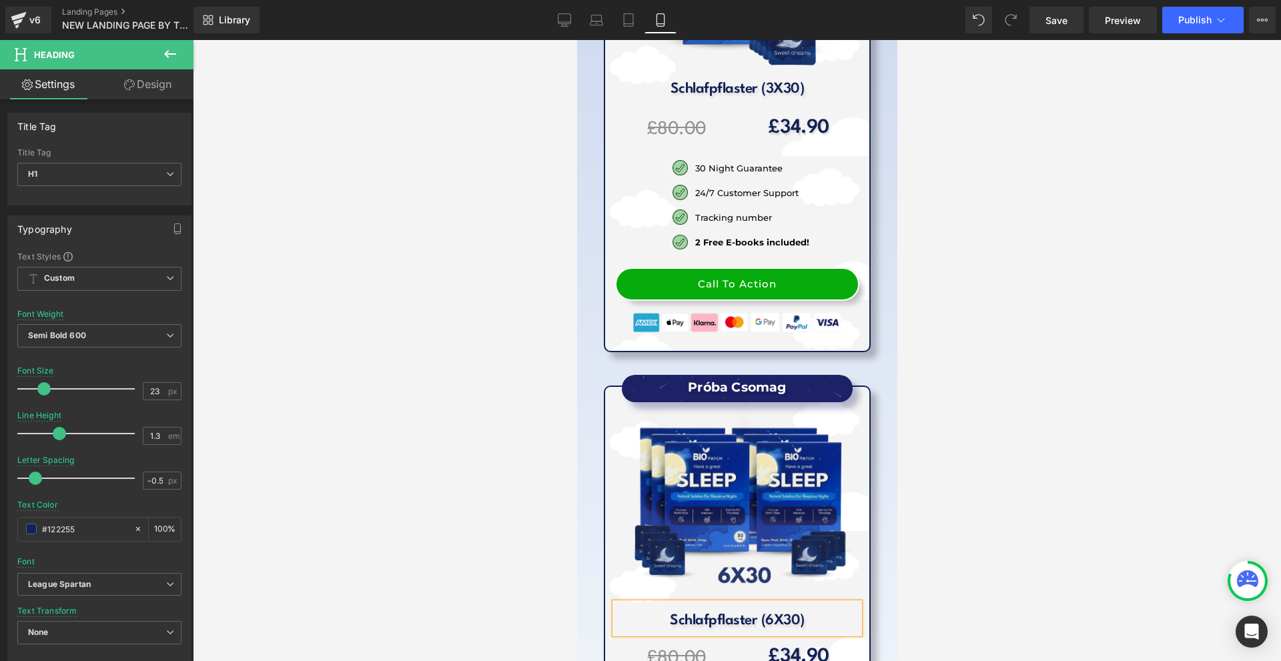
click at [1018, 414] on div at bounding box center [737, 350] width 1088 height 621
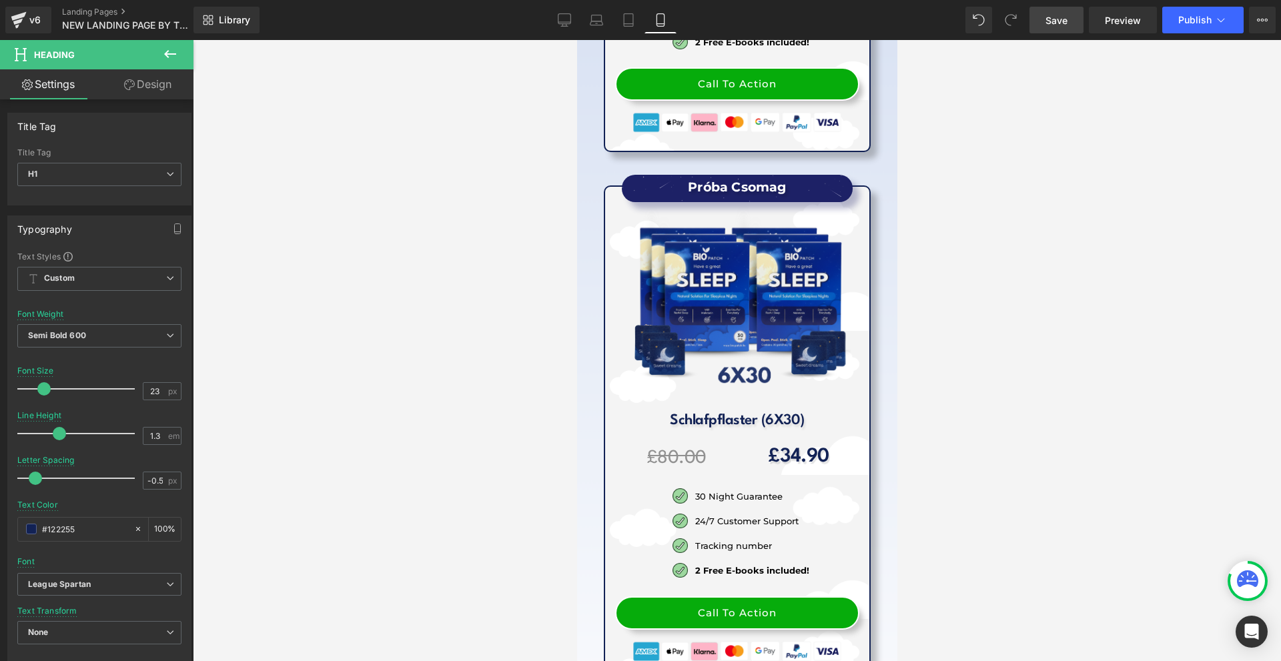
click at [1042, 15] on link "Save" at bounding box center [1056, 20] width 54 height 27
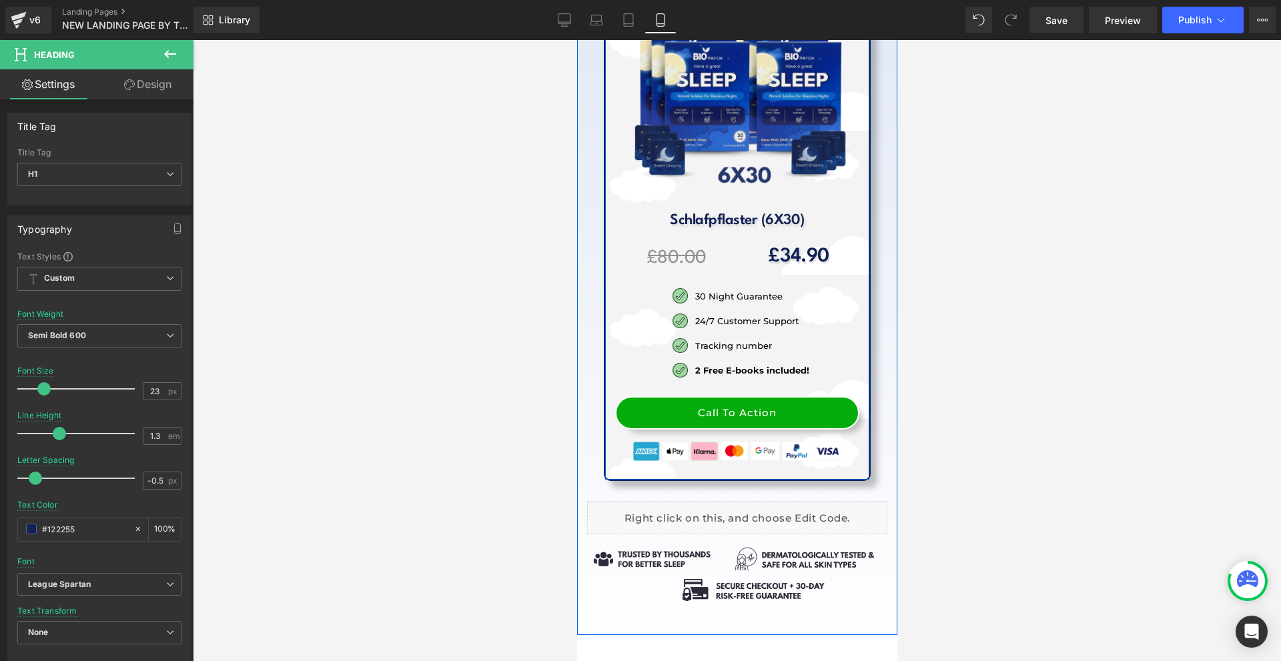
scroll to position [16200, 0]
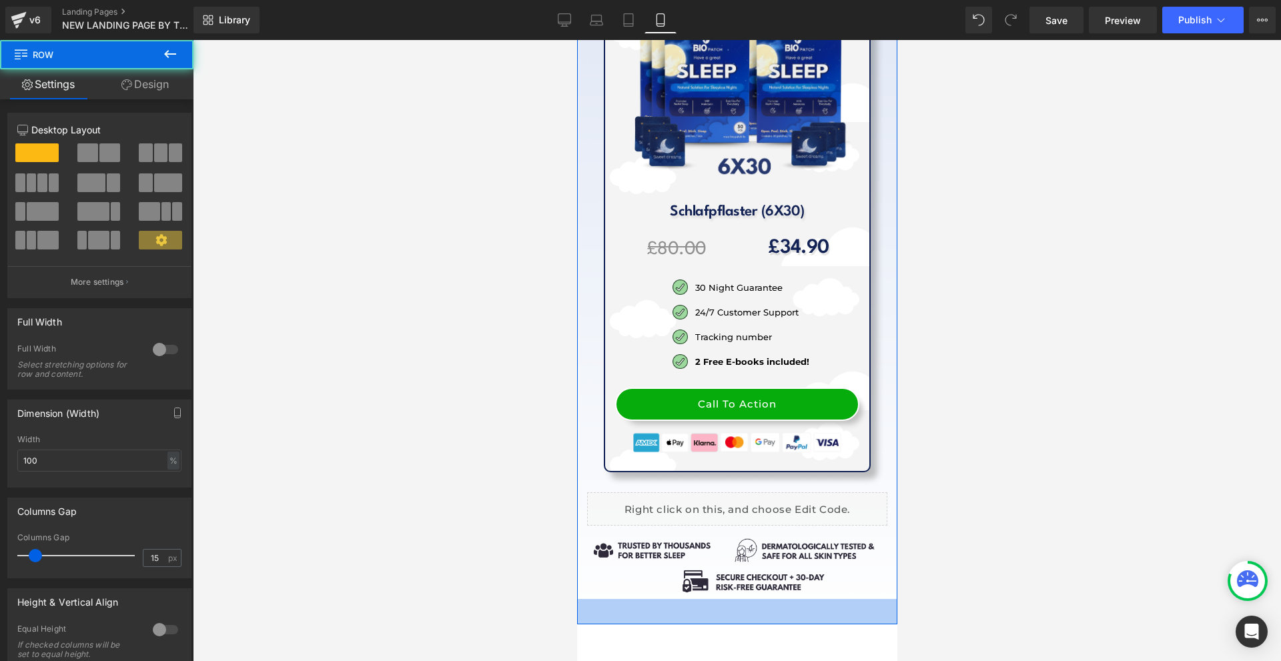
drag, startPoint x: 790, startPoint y: 420, endPoint x: 795, endPoint y: 428, distance: 9.6
click at [793, 599] on div "38px" at bounding box center [736, 611] width 320 height 25
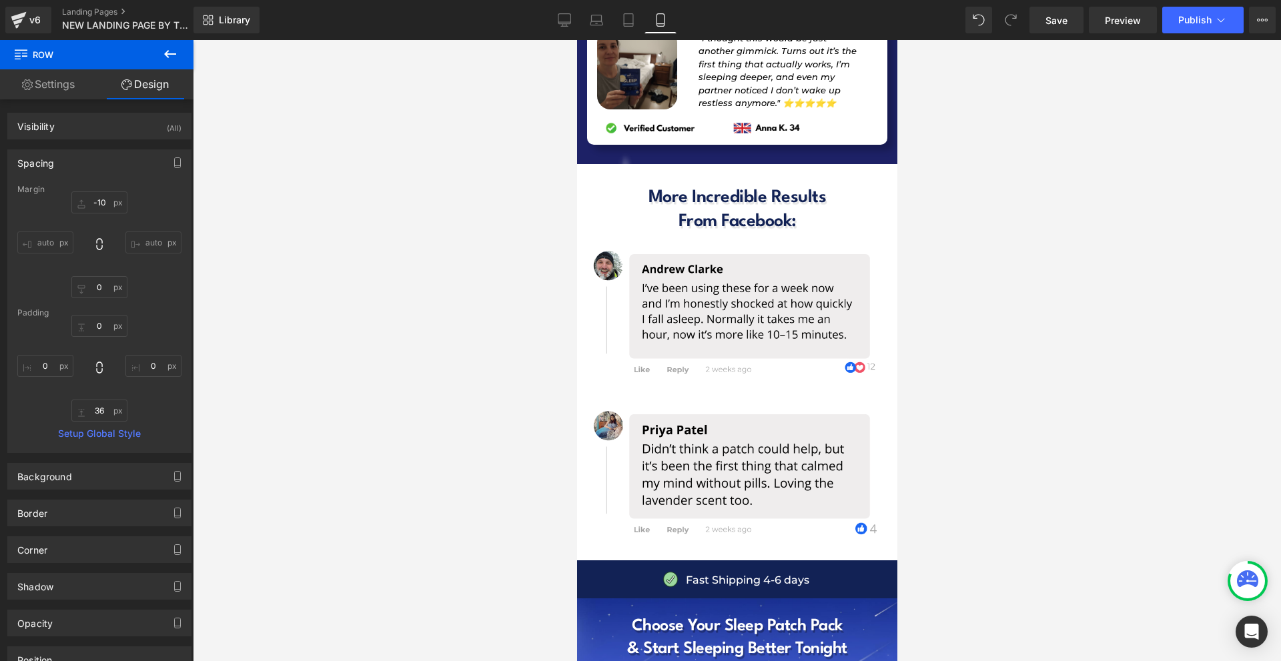
scroll to position [13595, 0]
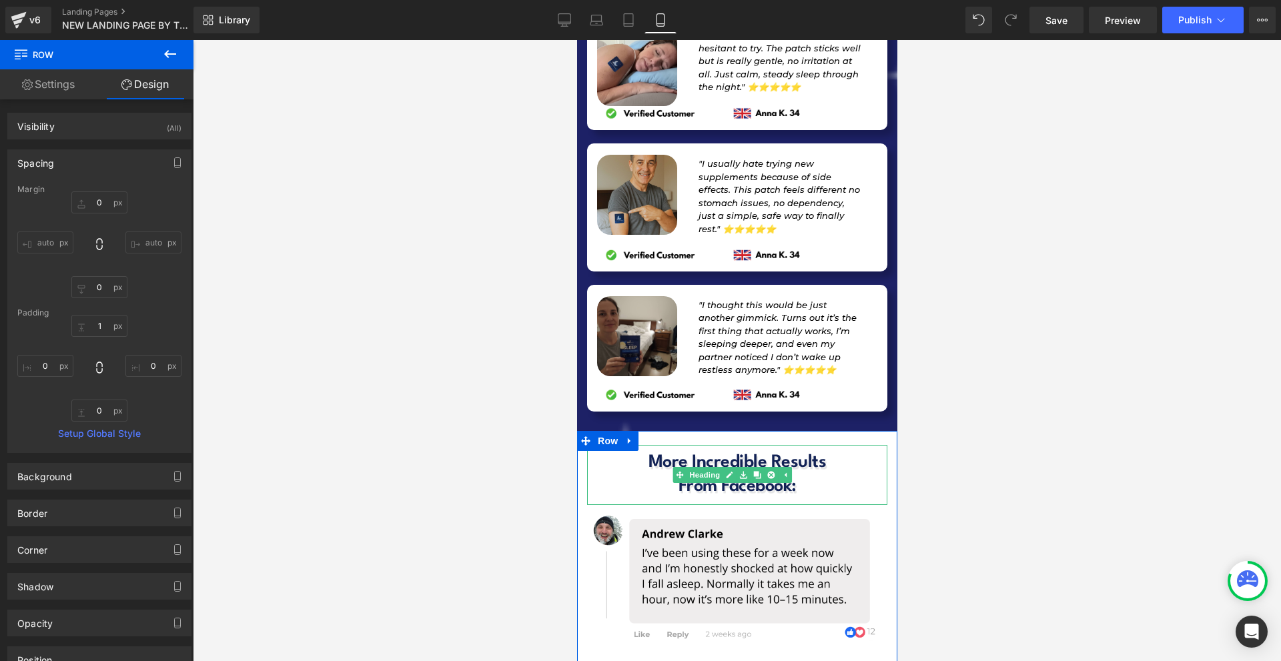
drag, startPoint x: 757, startPoint y: 304, endPoint x: 755, endPoint y: 339, distance: 34.7
click at [757, 471] on icon at bounding box center [755, 474] width 7 height 7
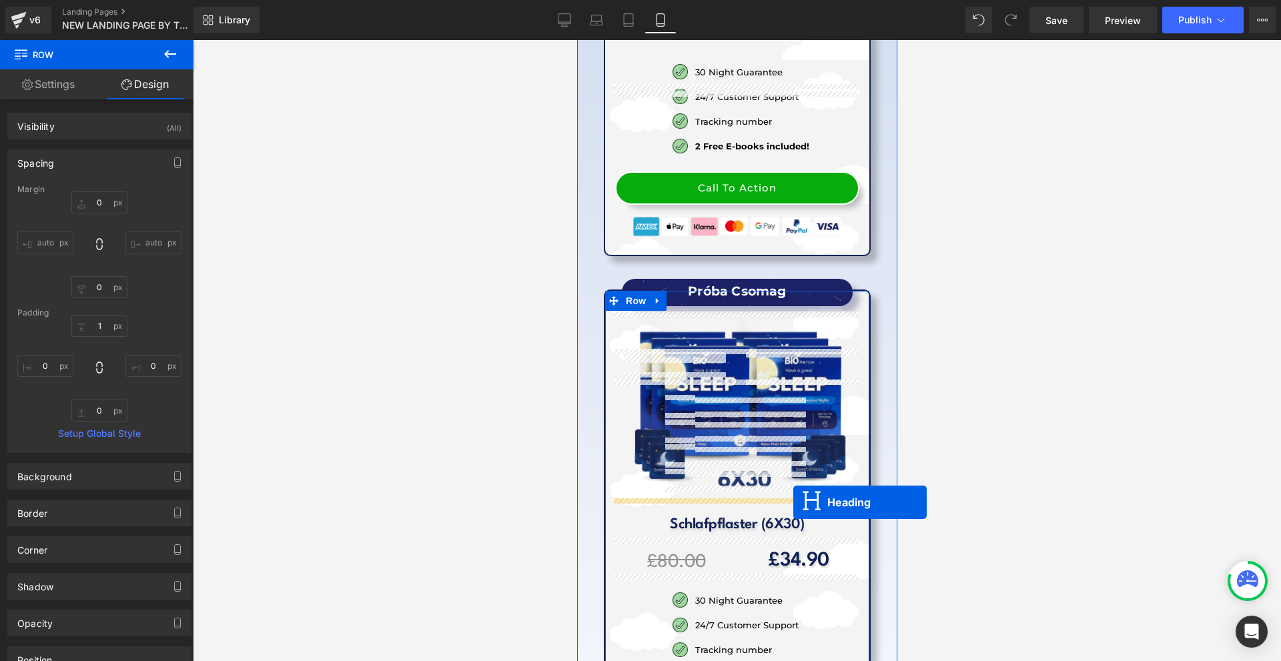
scroll to position [16241, 0]
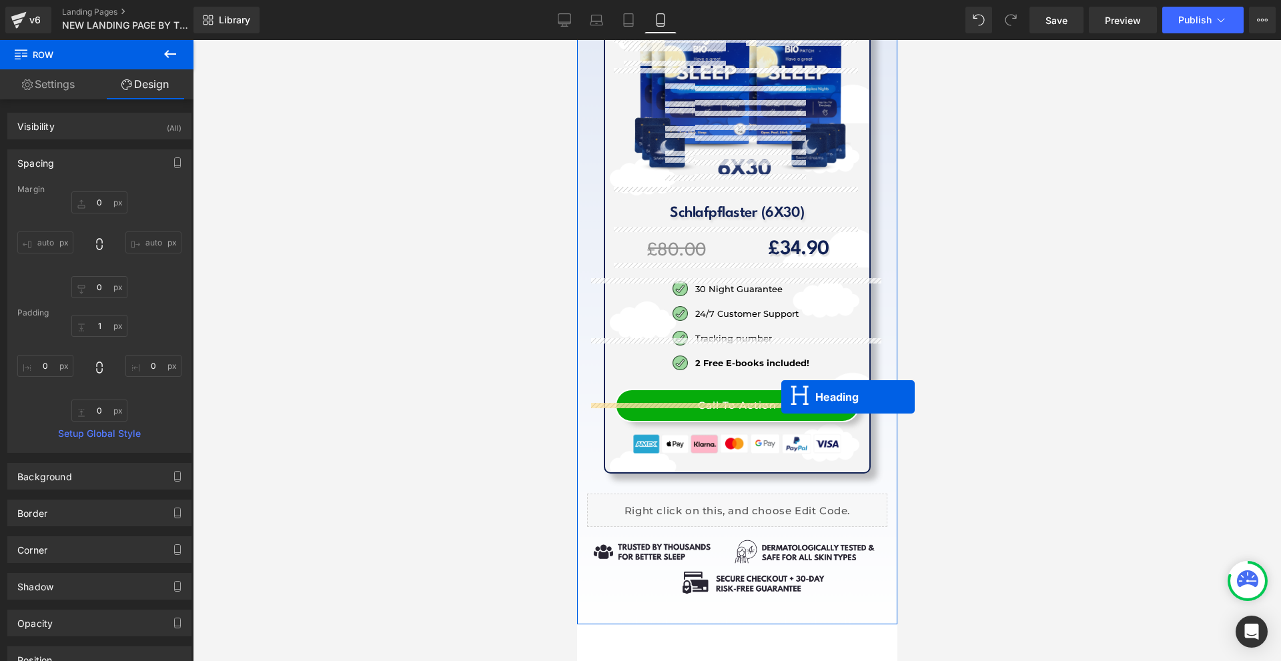
drag, startPoint x: 730, startPoint y: 374, endPoint x: 780, endPoint y: 397, distance: 55.2
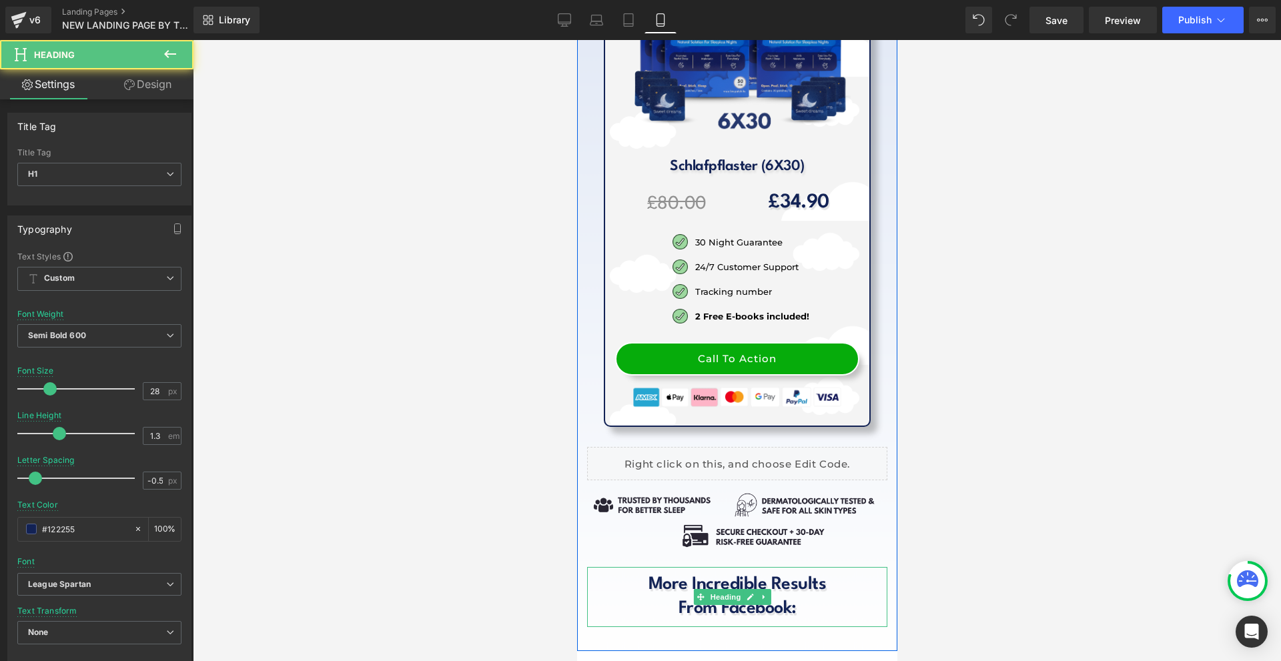
scroll to position [16194, 0]
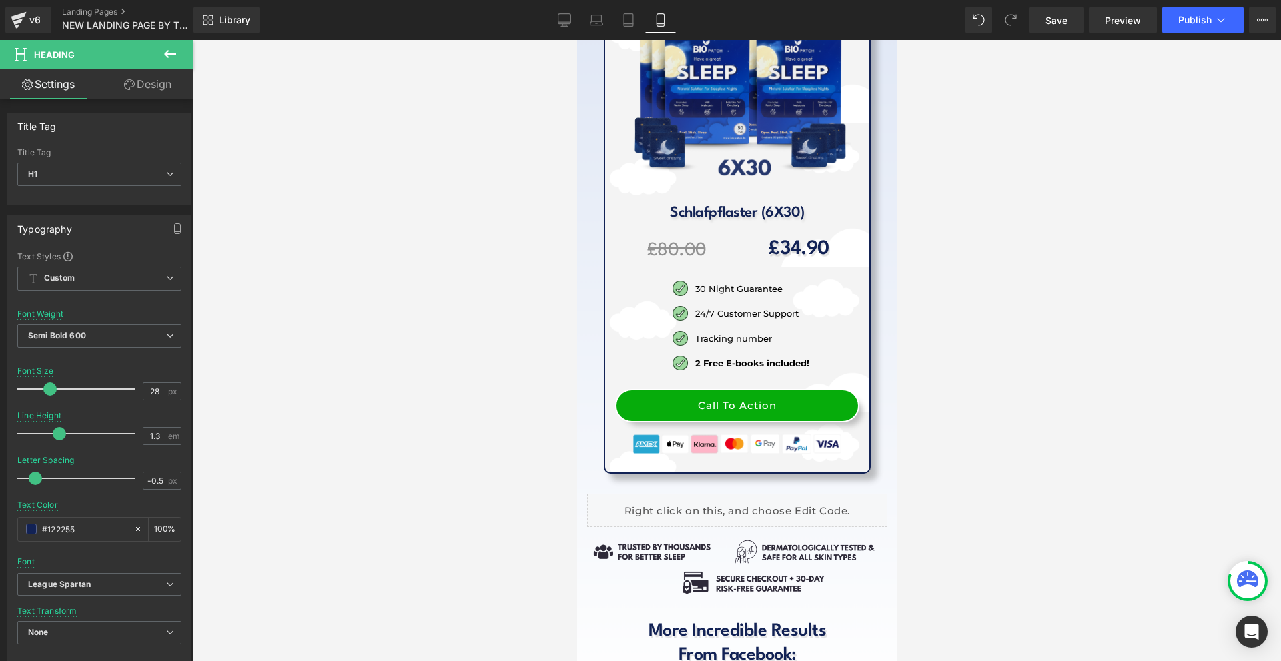
click at [179, 57] on button at bounding box center [170, 54] width 47 height 29
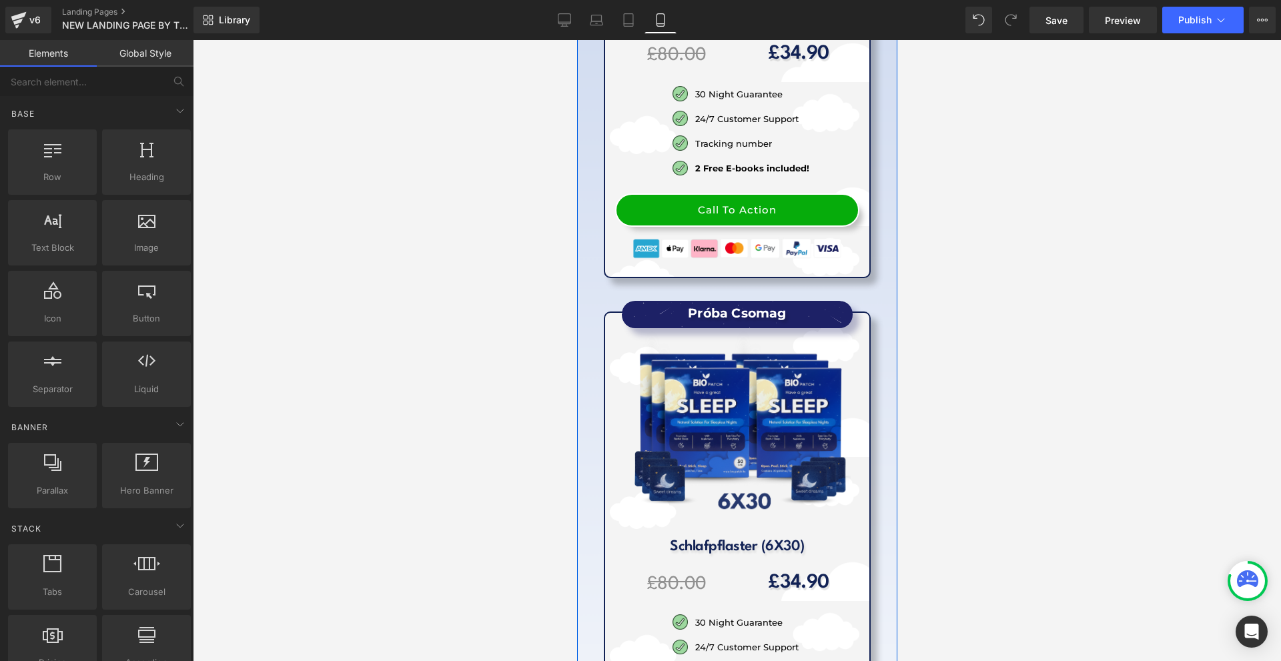
scroll to position [16261, 0]
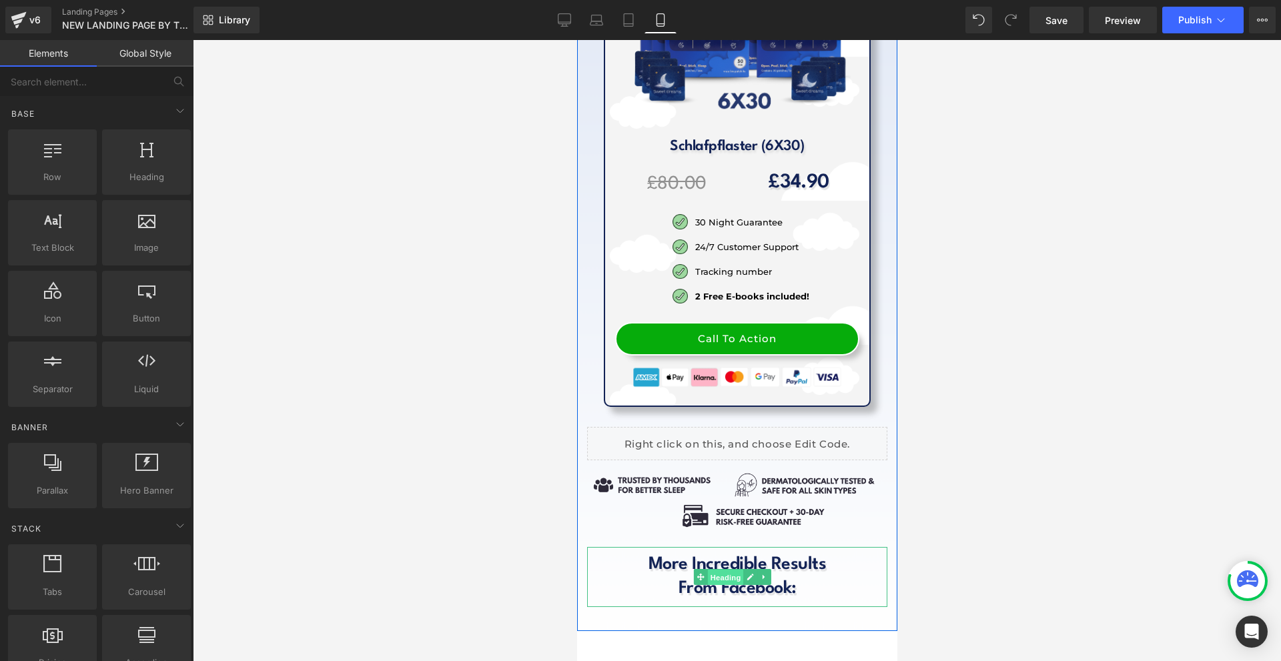
click at [716, 569] on span "Heading" at bounding box center [724, 577] width 36 height 16
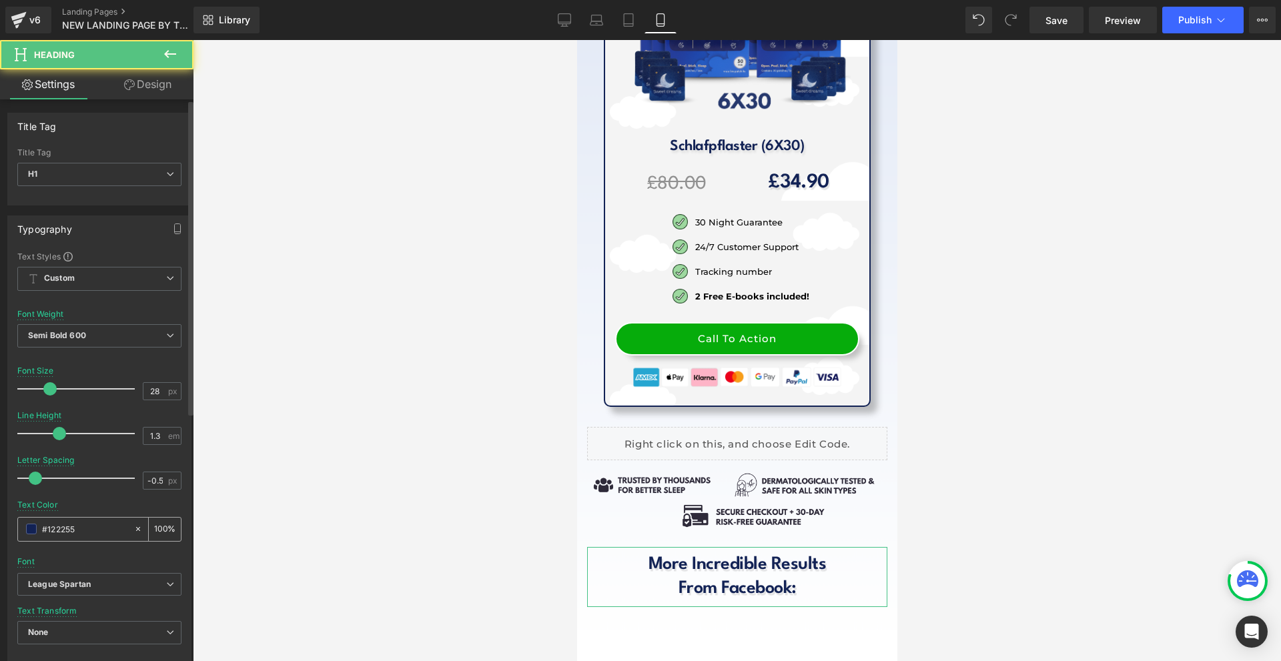
click at [67, 518] on div "#122255" at bounding box center [75, 529] width 115 height 23
click at [67, 520] on div "#122255" at bounding box center [75, 529] width 115 height 23
click at [69, 529] on input "#122255" at bounding box center [84, 529] width 85 height 15
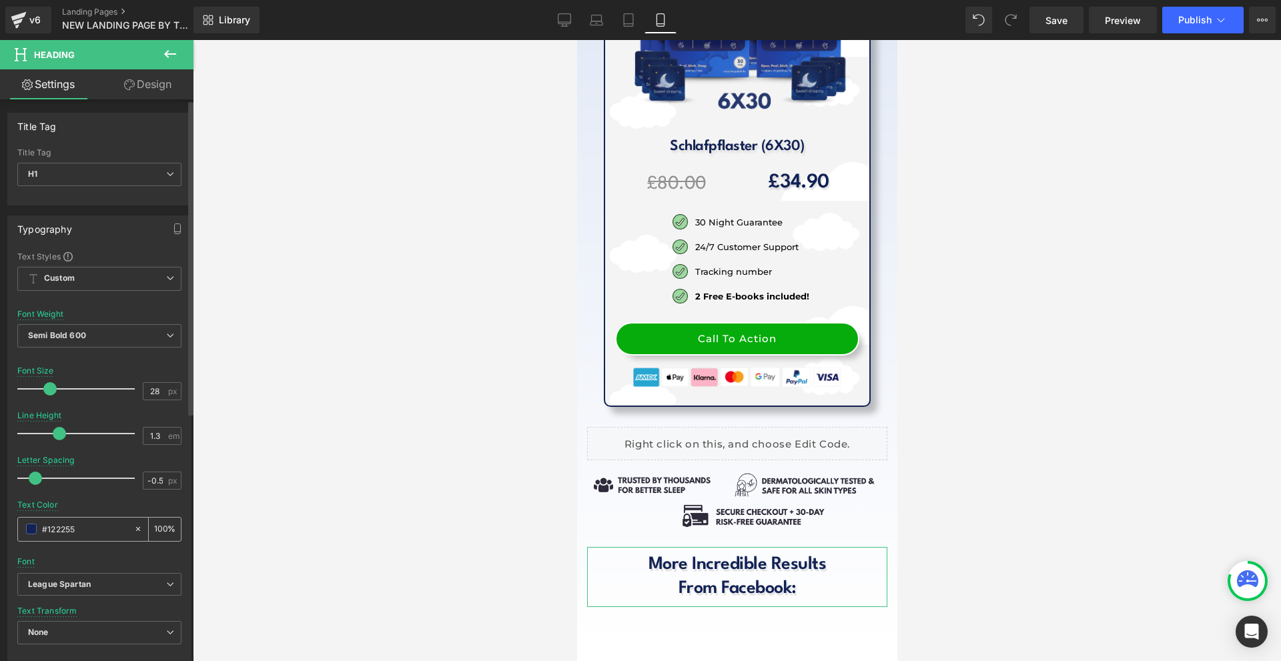
click at [69, 529] on input "#122255" at bounding box center [84, 529] width 85 height 15
click at [171, 50] on icon at bounding box center [170, 54] width 16 height 16
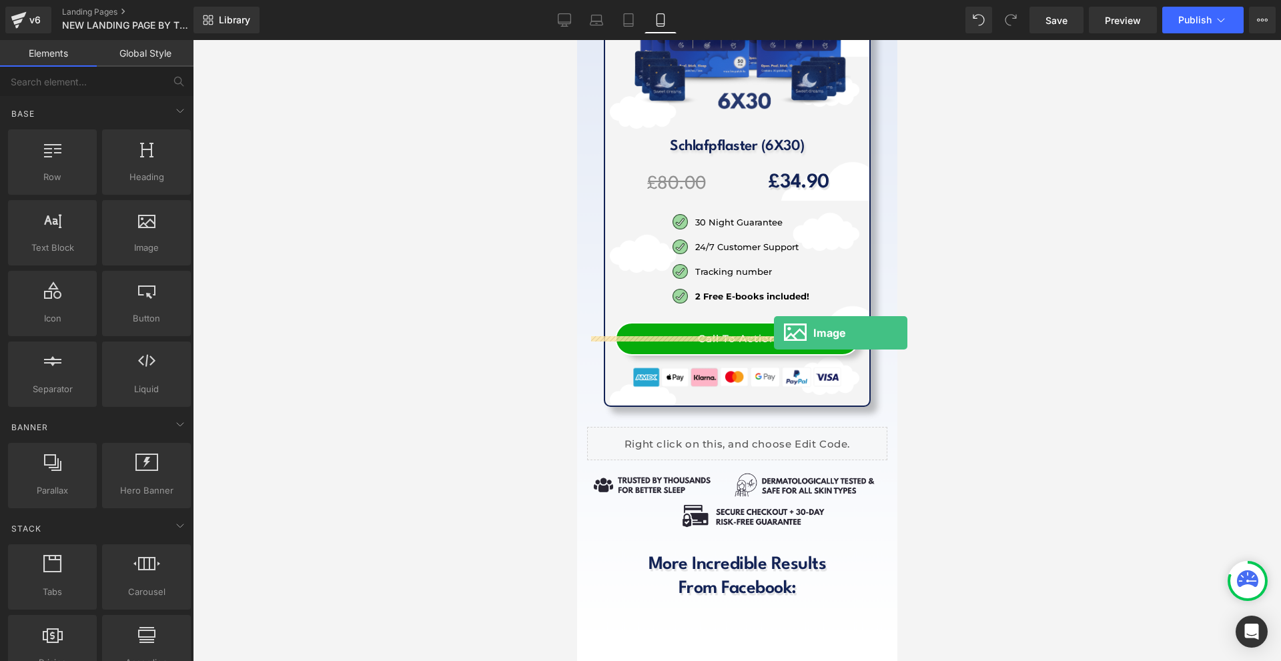
drag, startPoint x: 735, startPoint y: 265, endPoint x: 773, endPoint y: 333, distance: 77.9
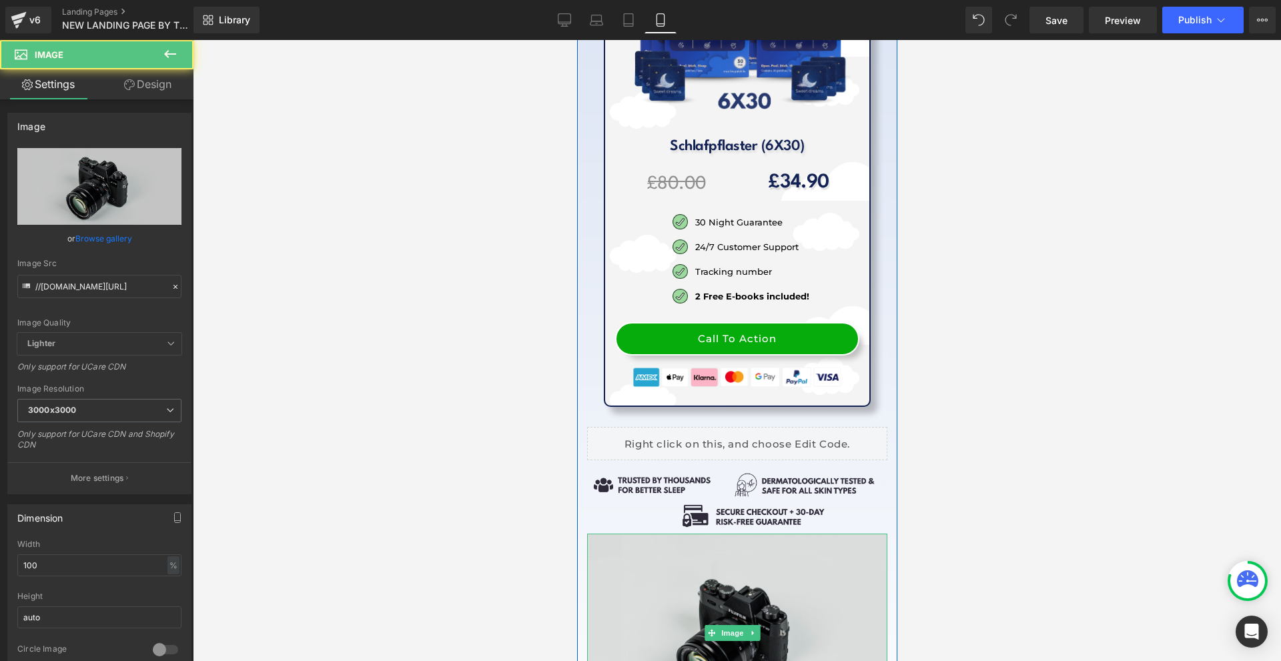
drag, startPoint x: 721, startPoint y: 360, endPoint x: 710, endPoint y: 363, distance: 11.0
click at [721, 534] on img at bounding box center [736, 633] width 300 height 199
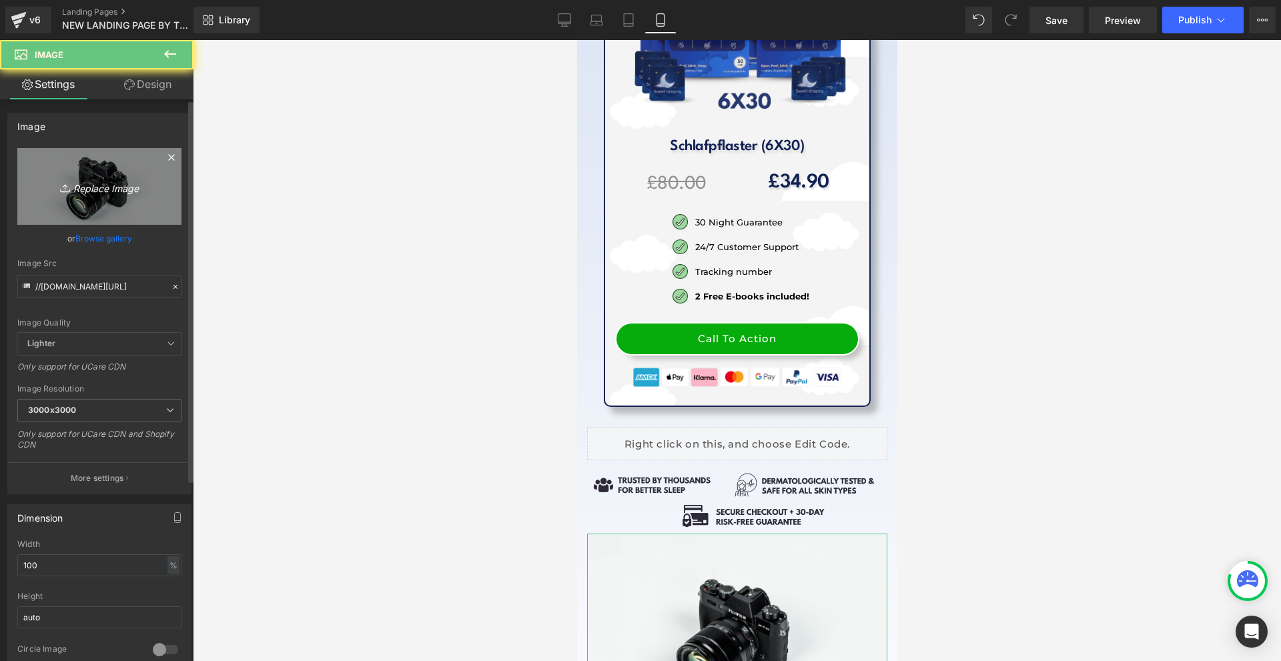
click at [130, 183] on icon "Replace Image" at bounding box center [99, 186] width 107 height 17
type input "C:\fakepath\Více než 10 000 šťastných žen! - 2025-09-17T170538.029.png"
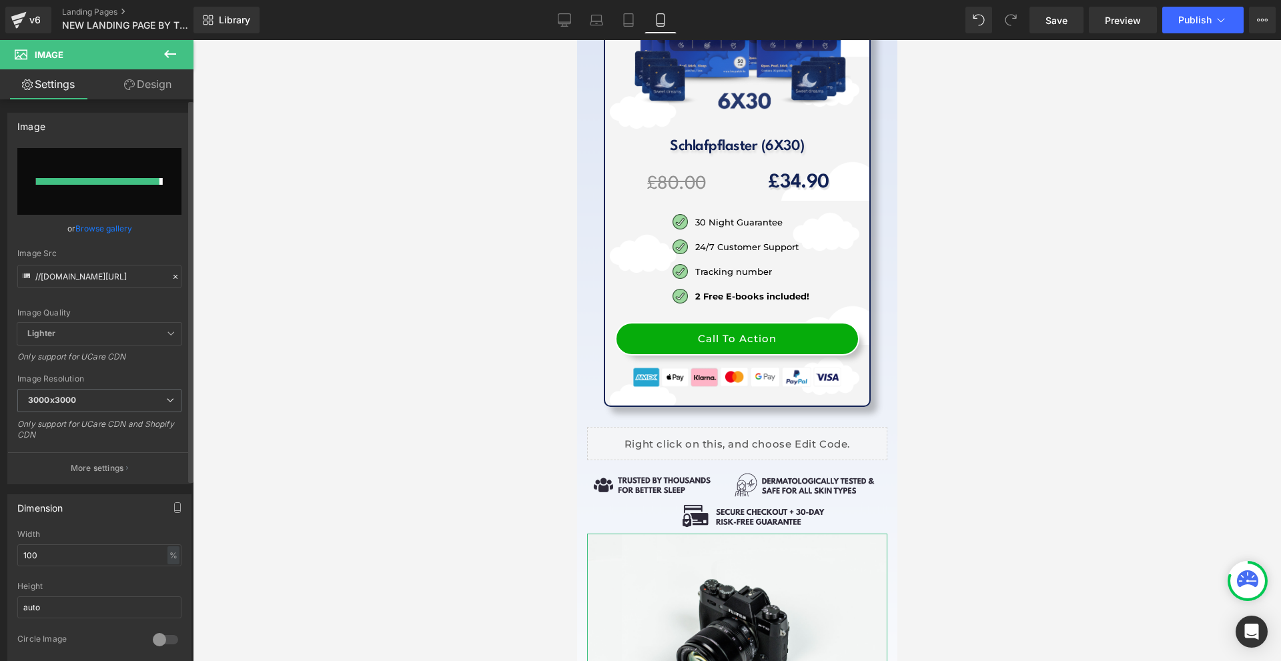
type input "[URL][DOMAIN_NAME]"
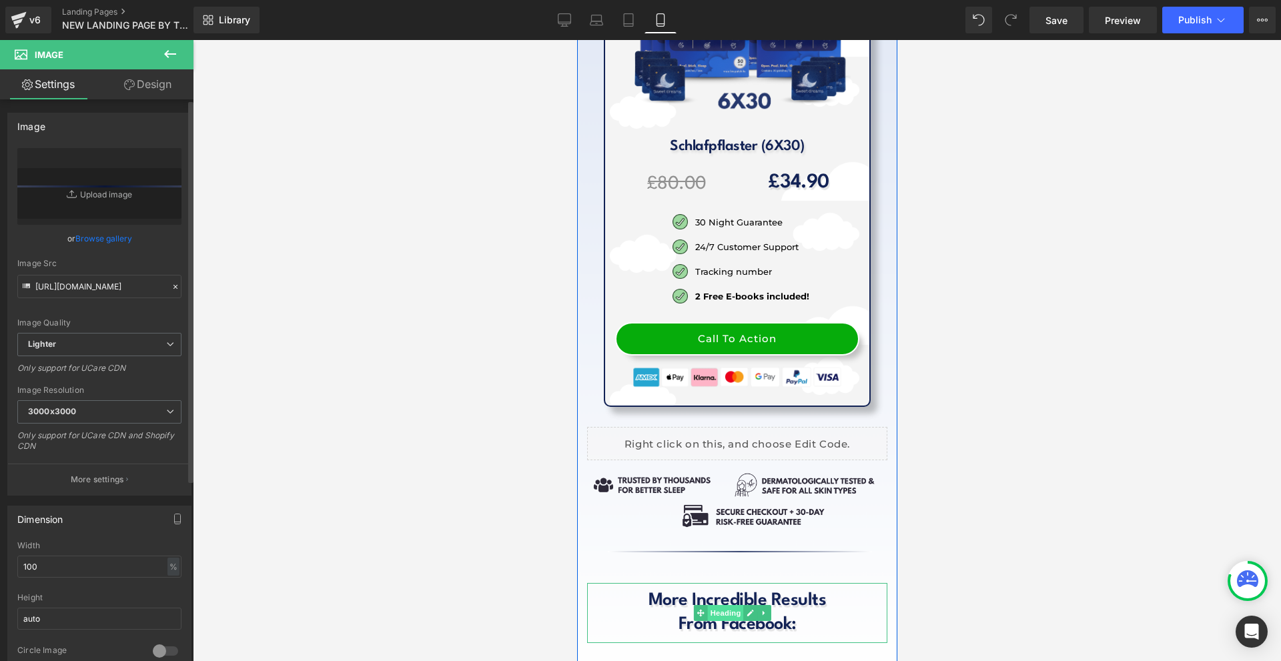
drag, startPoint x: 724, startPoint y: 412, endPoint x: 1723, endPoint y: 429, distance: 999.3
click at [724, 605] on span "Heading" at bounding box center [724, 613] width 36 height 16
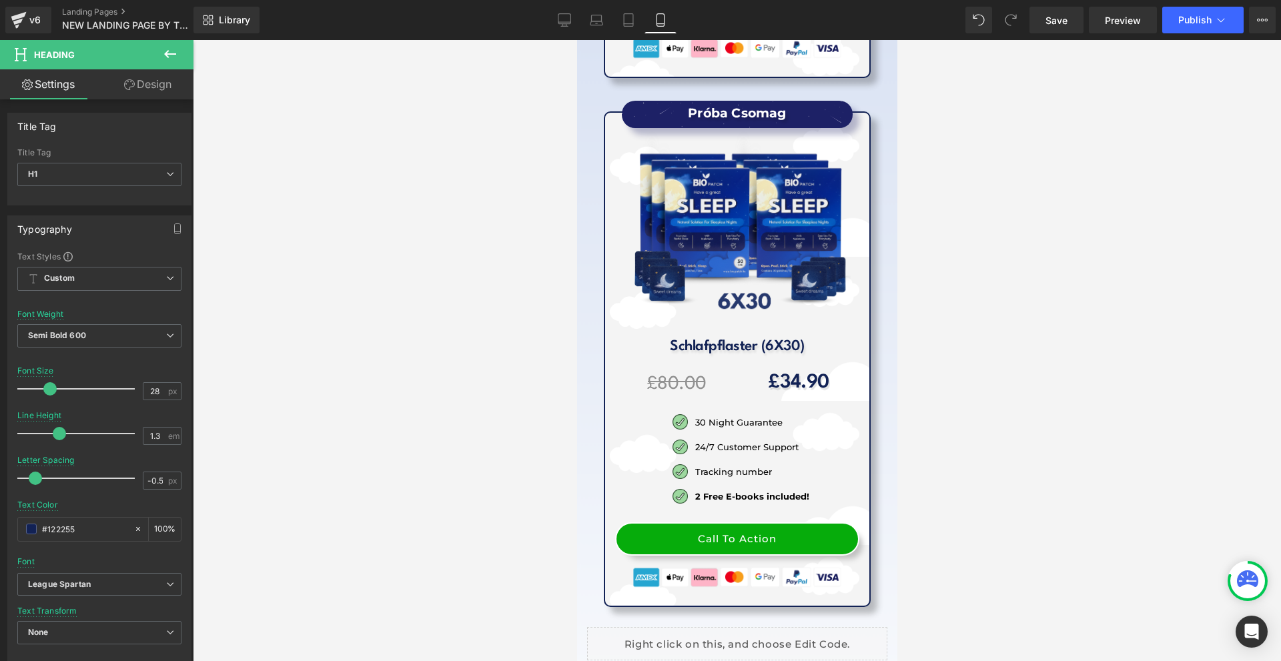
scroll to position [16194, 0]
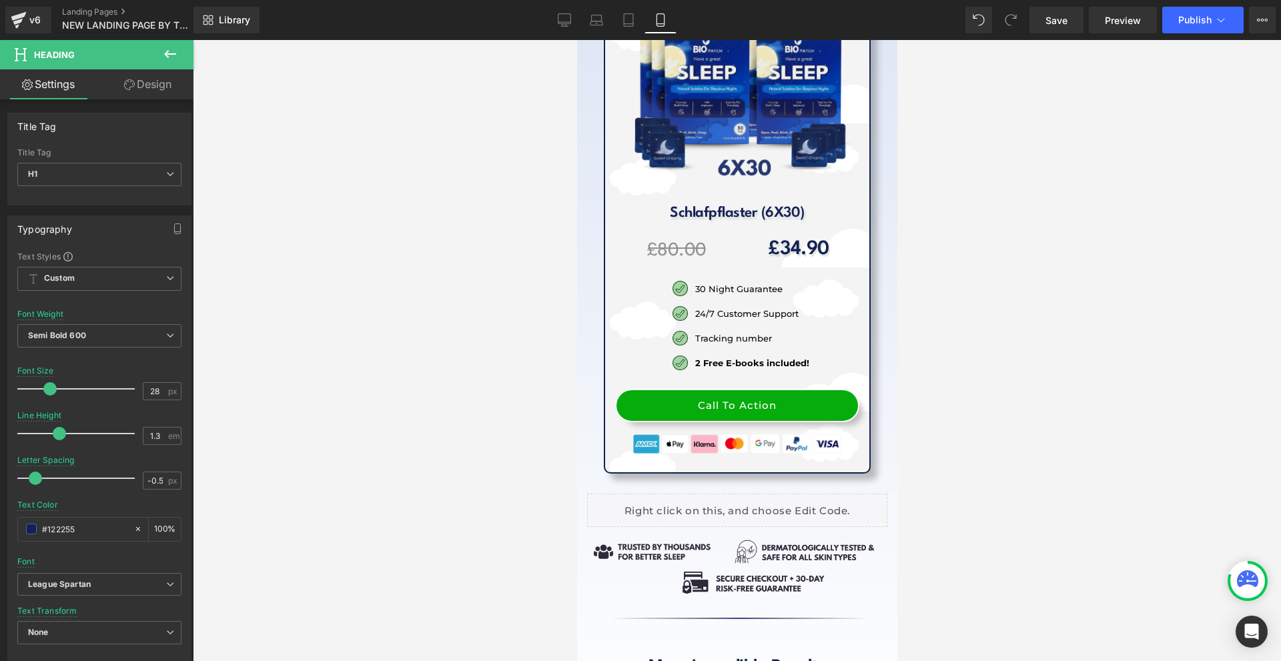
click at [162, 79] on div "Heading Settings Design Title Tag H1 H2 H3 H4 H5 H6 Title Tag H1 H1 H2 H3 H4 H5…" at bounding box center [96, 354] width 193 height 628
click at [162, 80] on link "Design" at bounding box center [147, 84] width 97 height 30
click at [0, 0] on div "Spacing" at bounding box center [0, 0] width 0 height 0
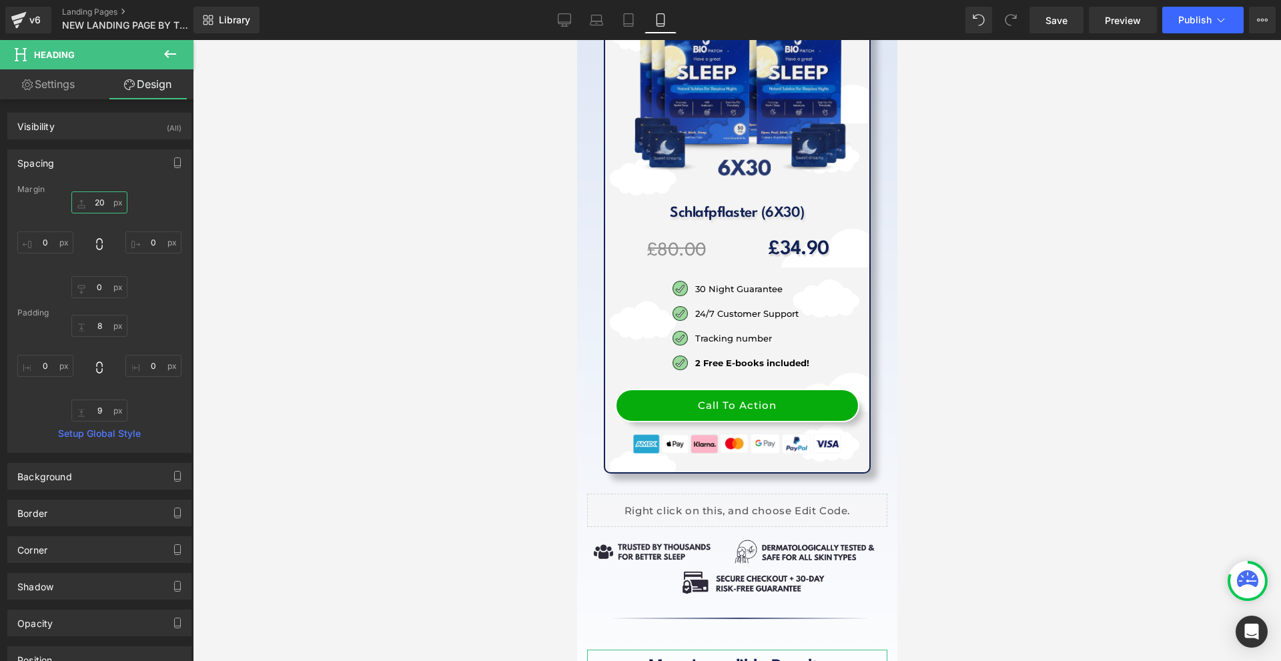
click at [91, 205] on input "20" at bounding box center [99, 202] width 56 height 22
type input "0"
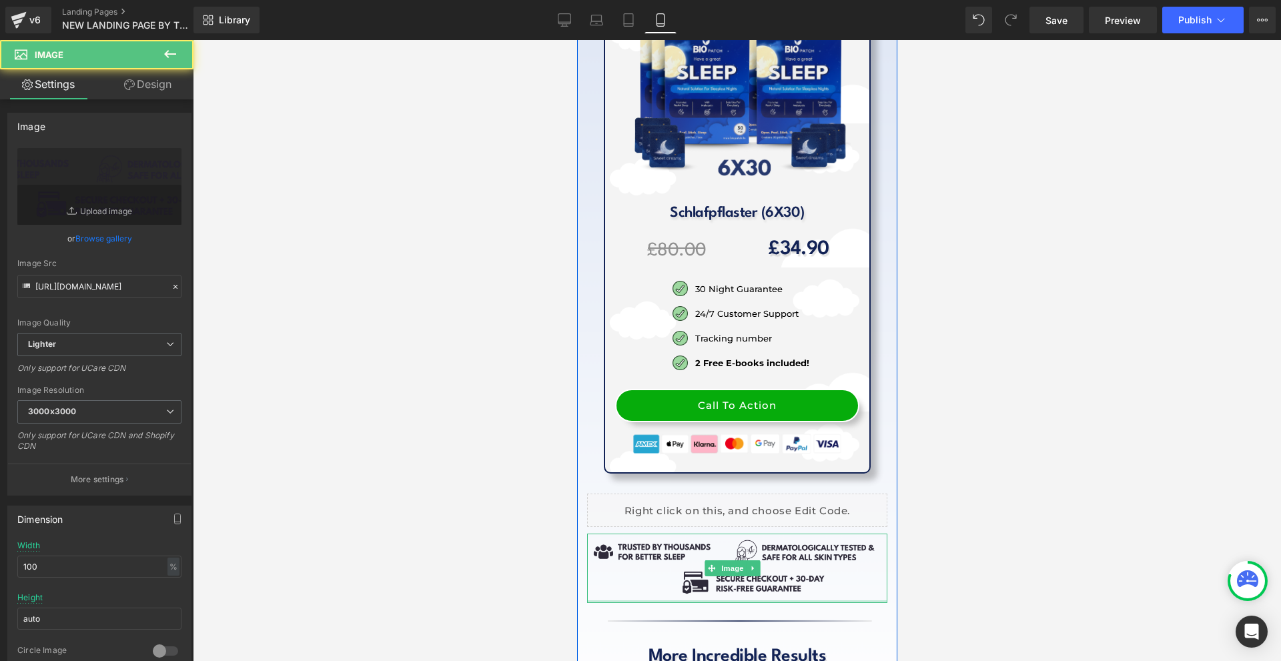
click at [764, 600] on div at bounding box center [736, 601] width 300 height 3
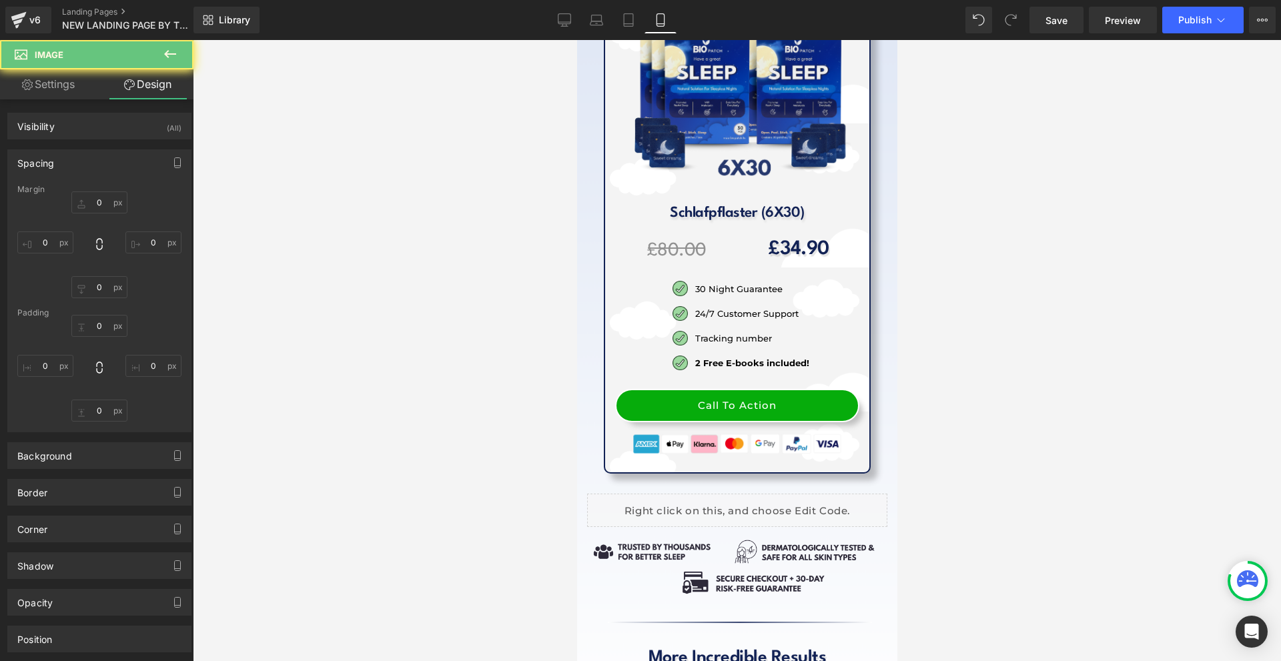
type input "0"
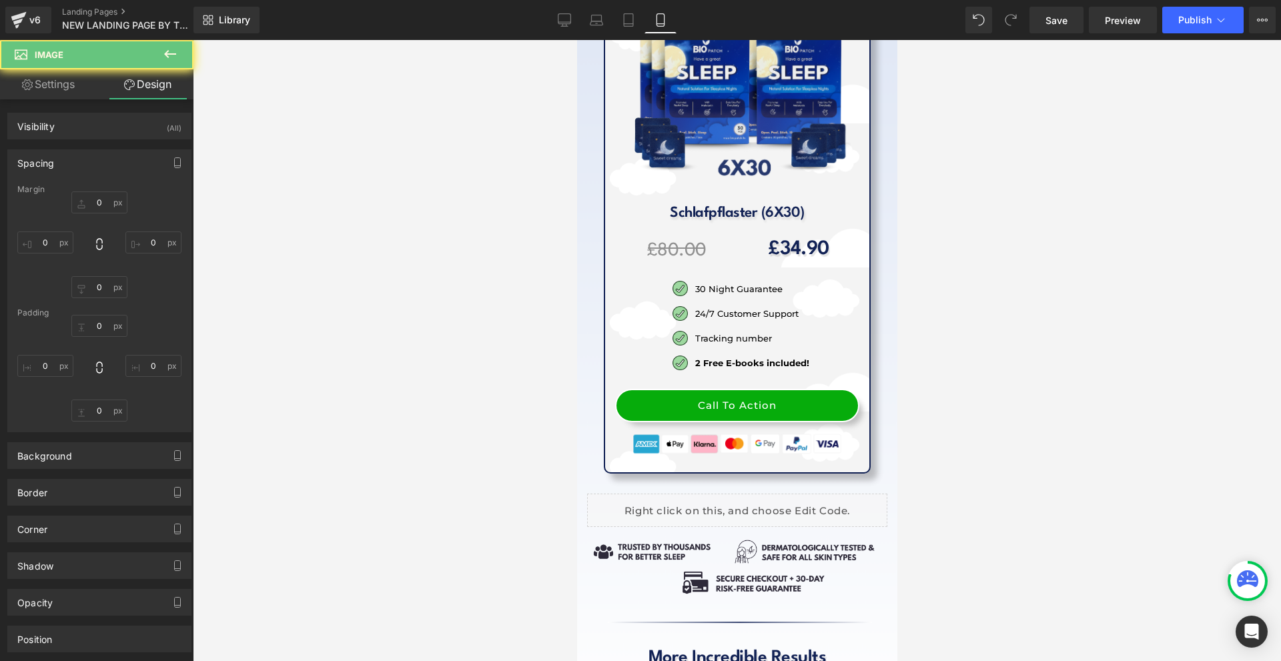
type input "0"
type input "6"
type input "0"
click at [1083, 412] on div at bounding box center [737, 350] width 1088 height 621
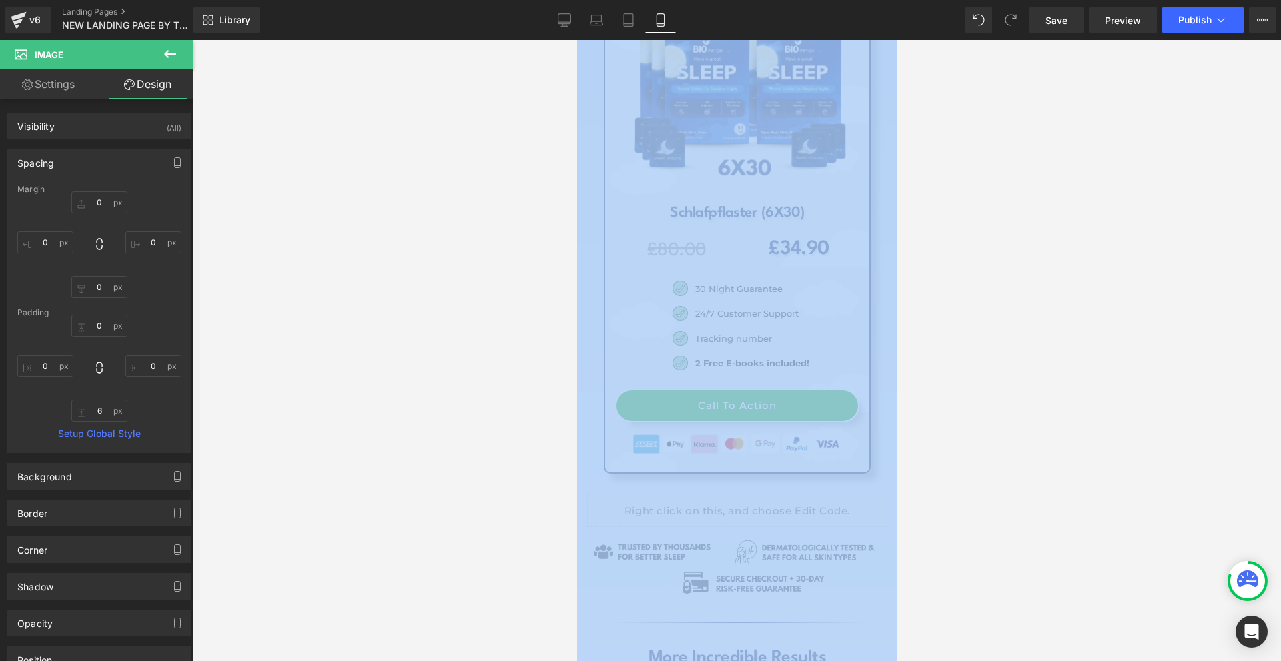
click at [1083, 412] on div at bounding box center [737, 350] width 1088 height 621
click at [1021, 422] on div at bounding box center [737, 350] width 1088 height 621
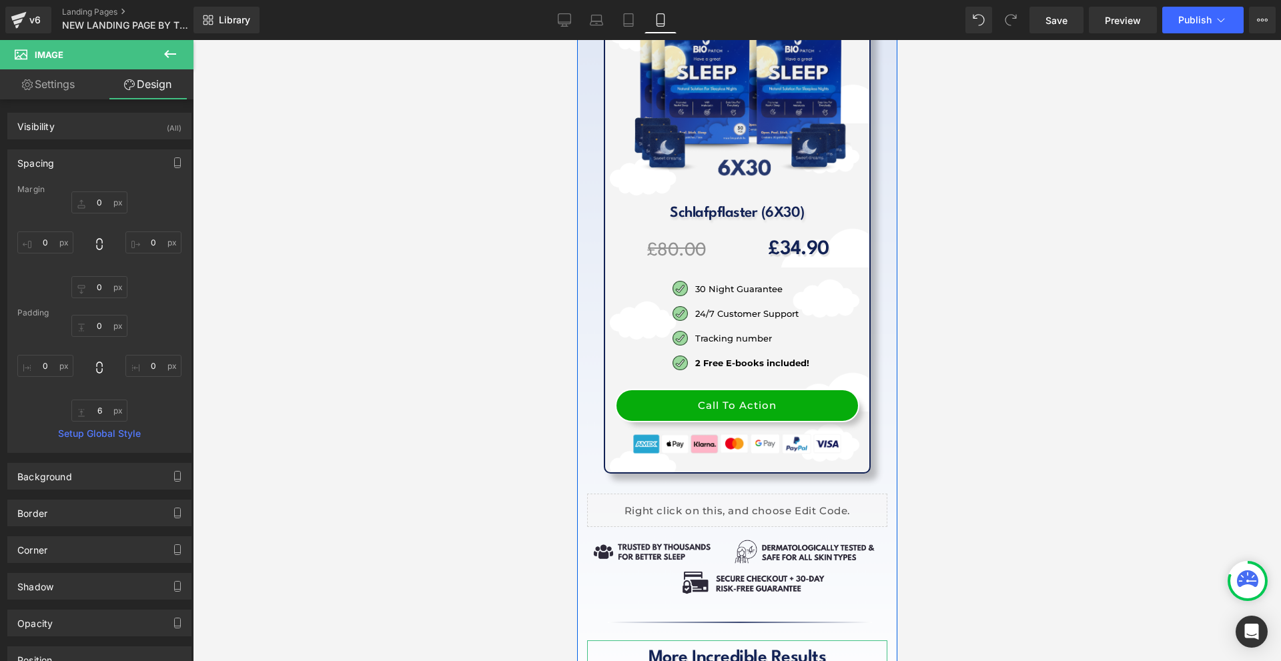
drag, startPoint x: 720, startPoint y: 470, endPoint x: 954, endPoint y: 329, distance: 272.2
click at [720, 660] on span "Heading" at bounding box center [724, 671] width 36 height 16
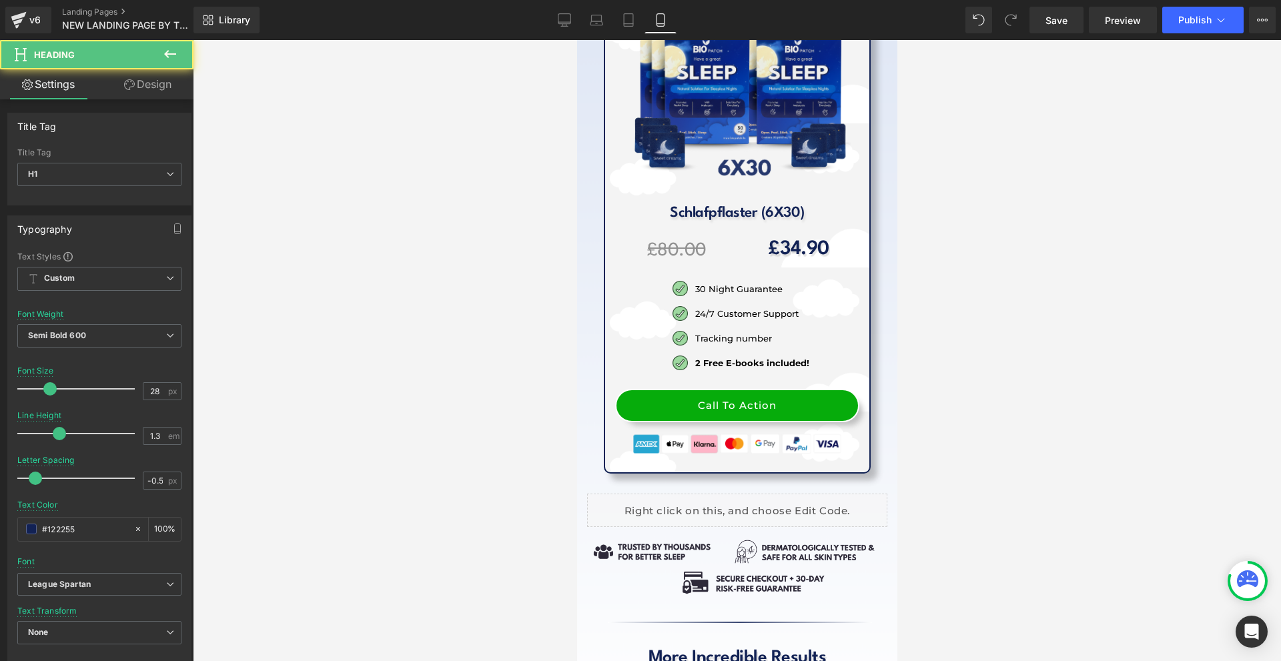
click at [165, 65] on button at bounding box center [170, 54] width 47 height 29
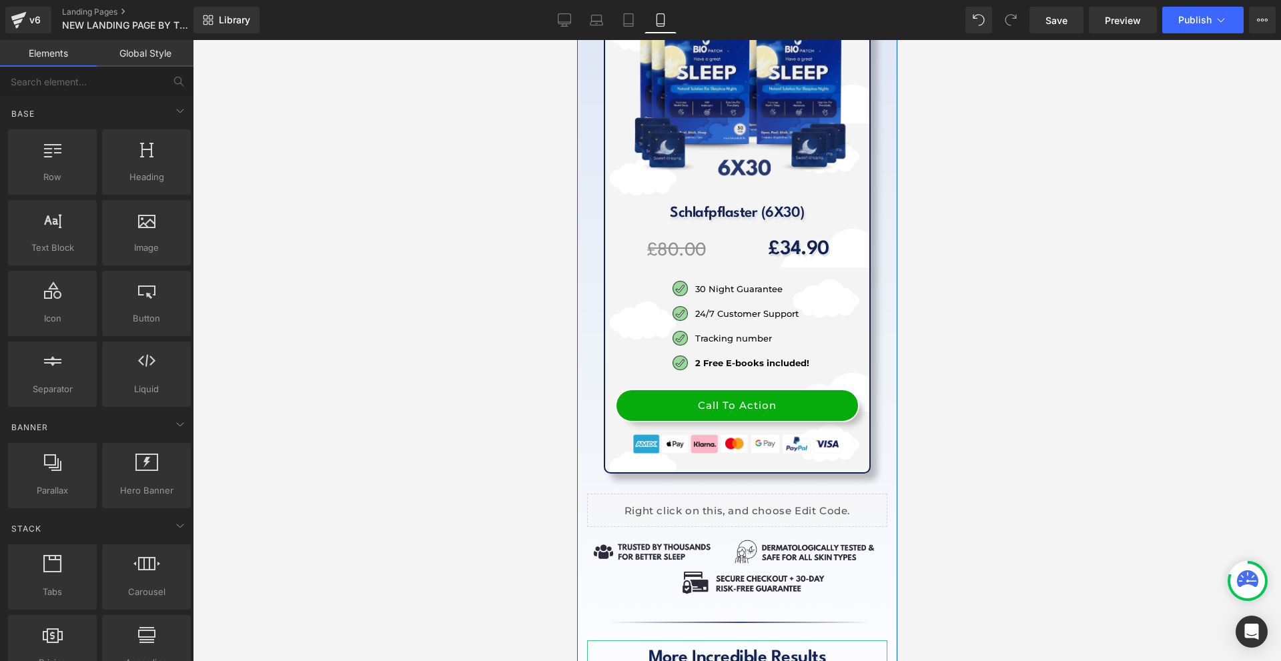
click at [713, 660] on span "Heading" at bounding box center [724, 671] width 36 height 16
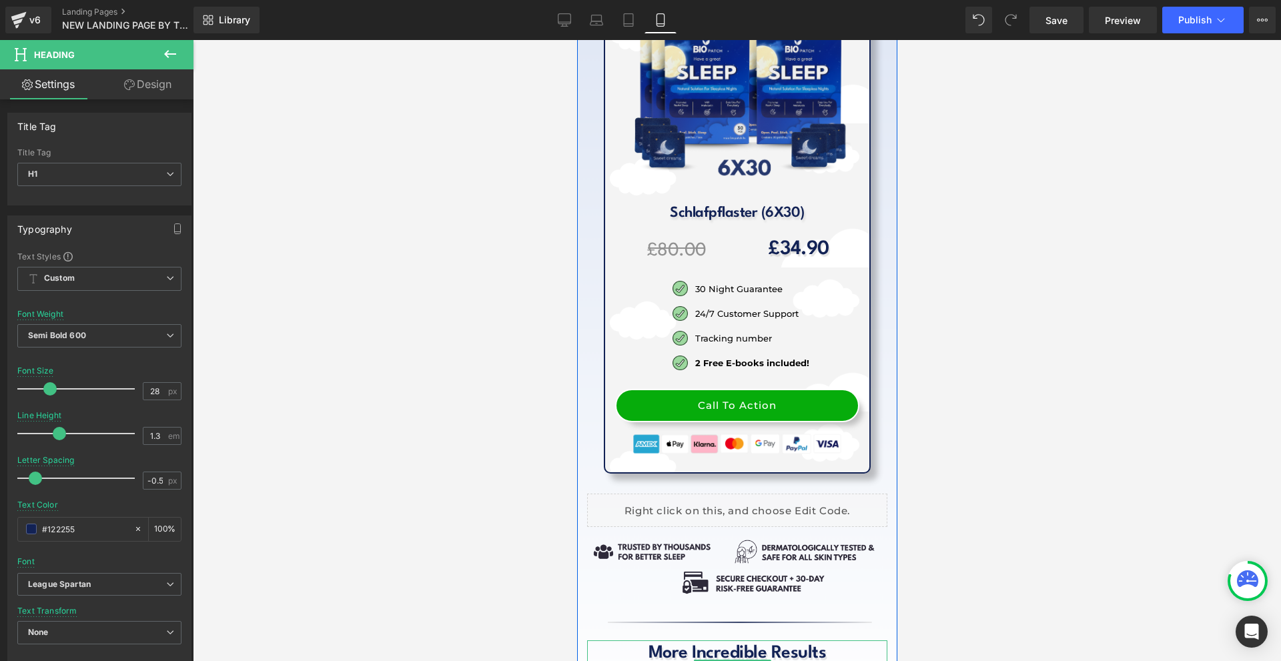
drag, startPoint x: 725, startPoint y: 443, endPoint x: 1493, endPoint y: 530, distance: 772.6
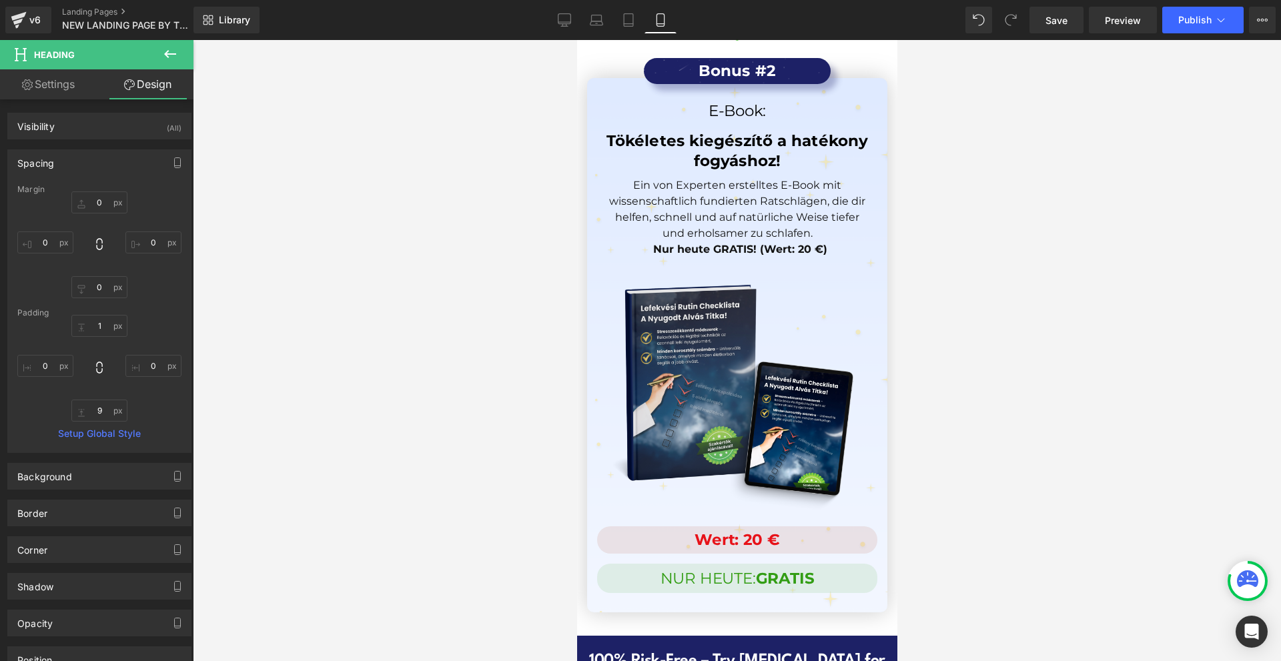
scroll to position [12392, 0]
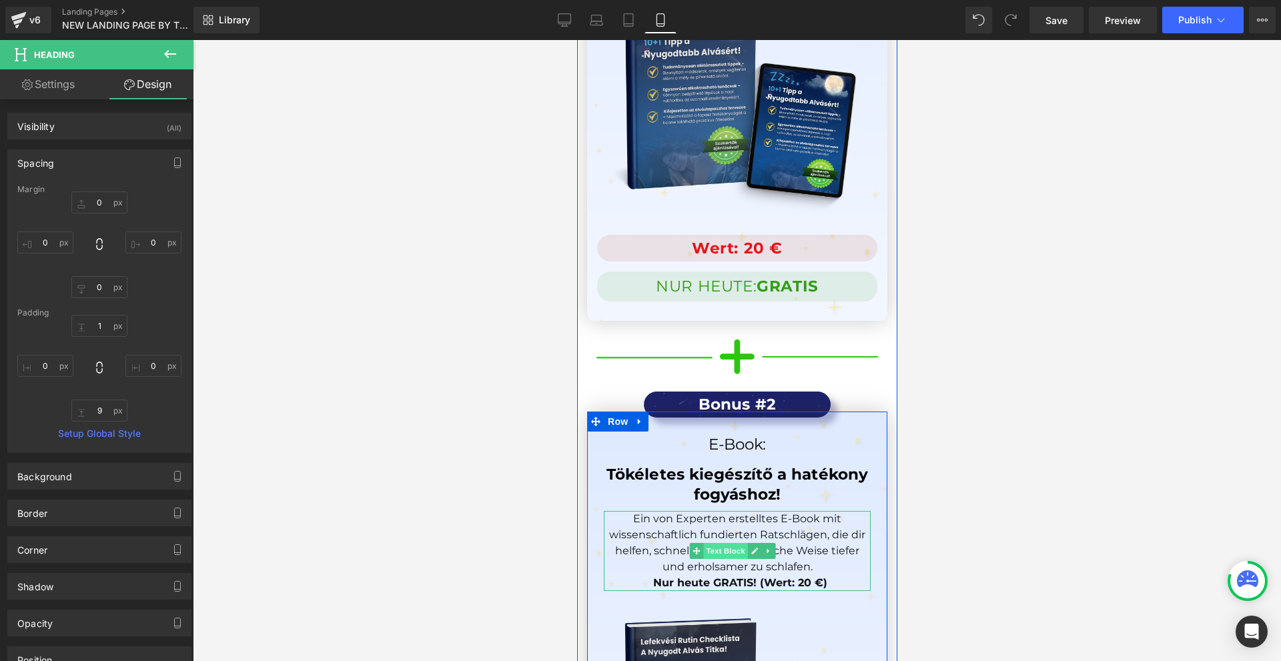
click at [729, 543] on span "Text Block" at bounding box center [724, 551] width 44 height 16
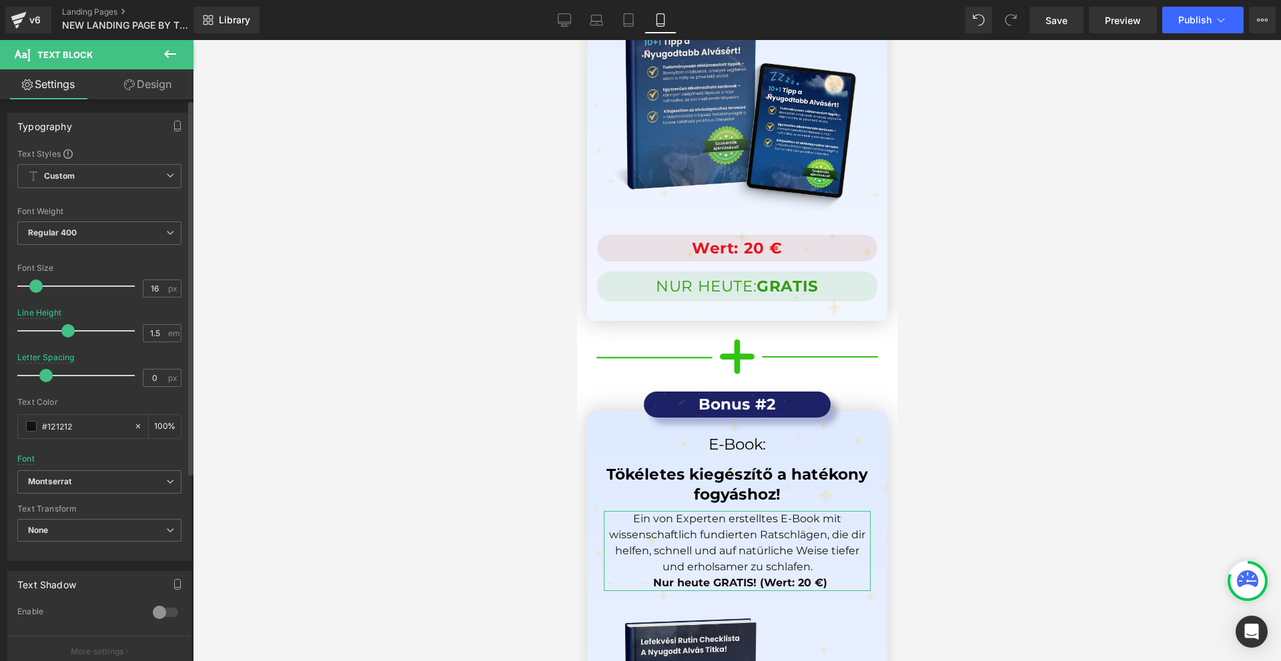
type input "15"
click at [36, 286] on span at bounding box center [34, 285] width 13 height 13
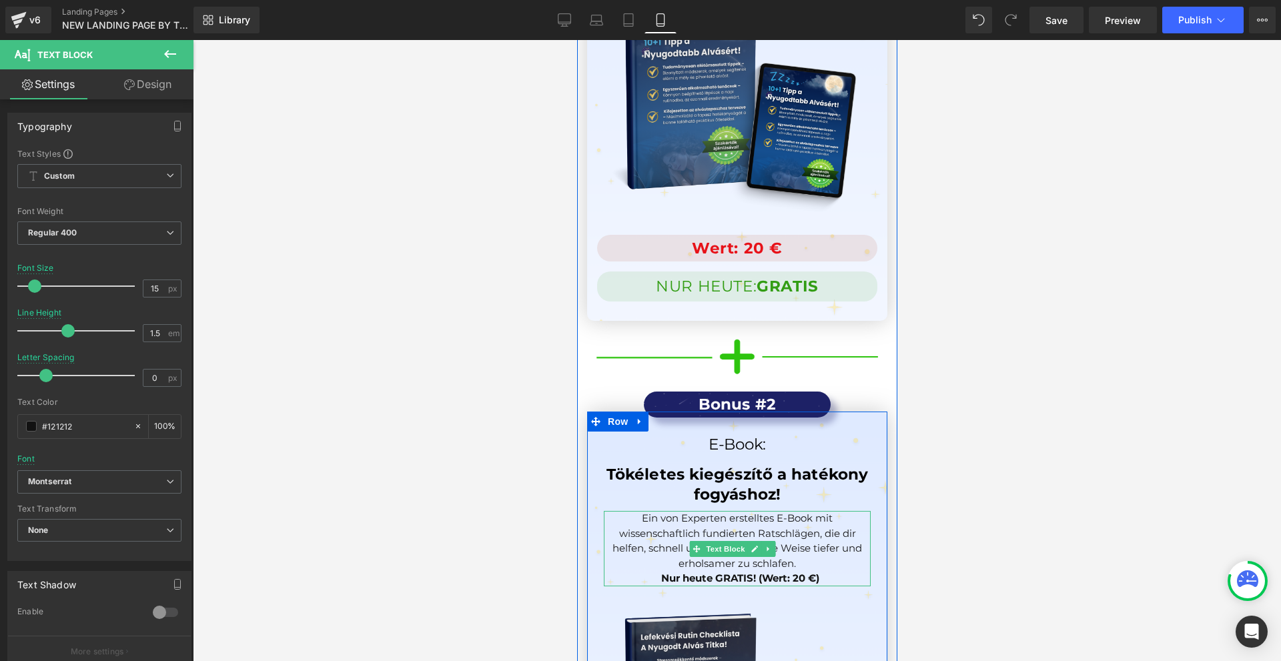
scroll to position [12059, 0]
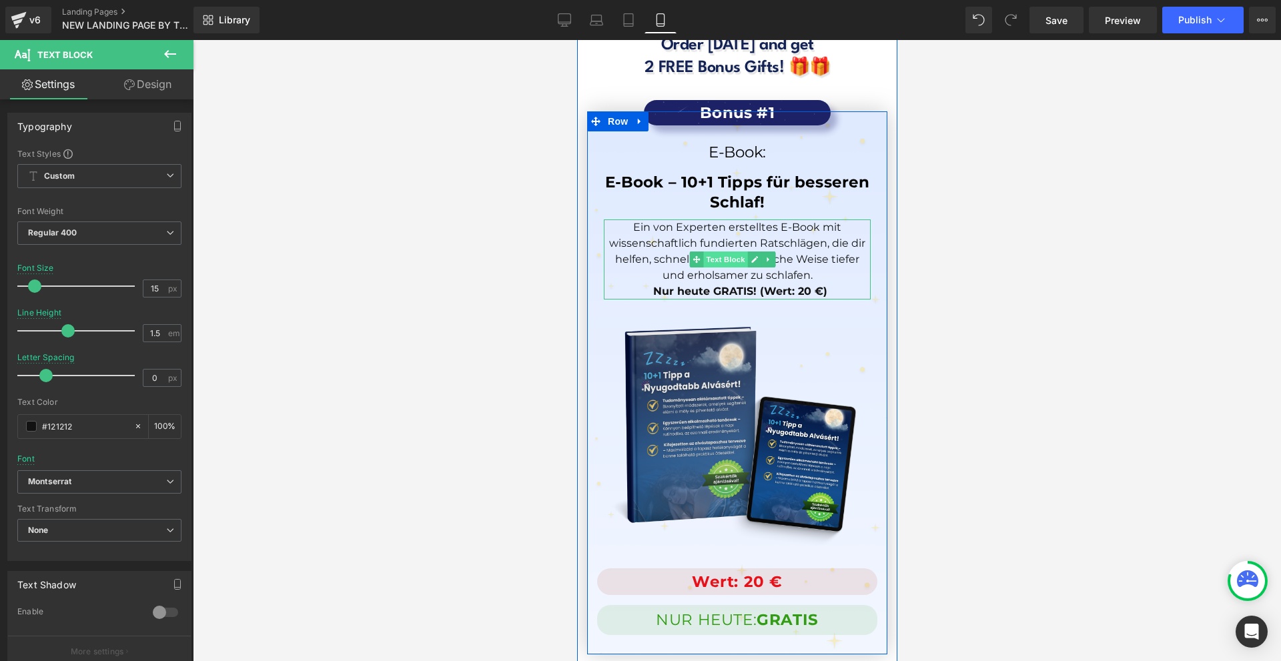
click at [734, 251] on span "Text Block" at bounding box center [724, 259] width 44 height 16
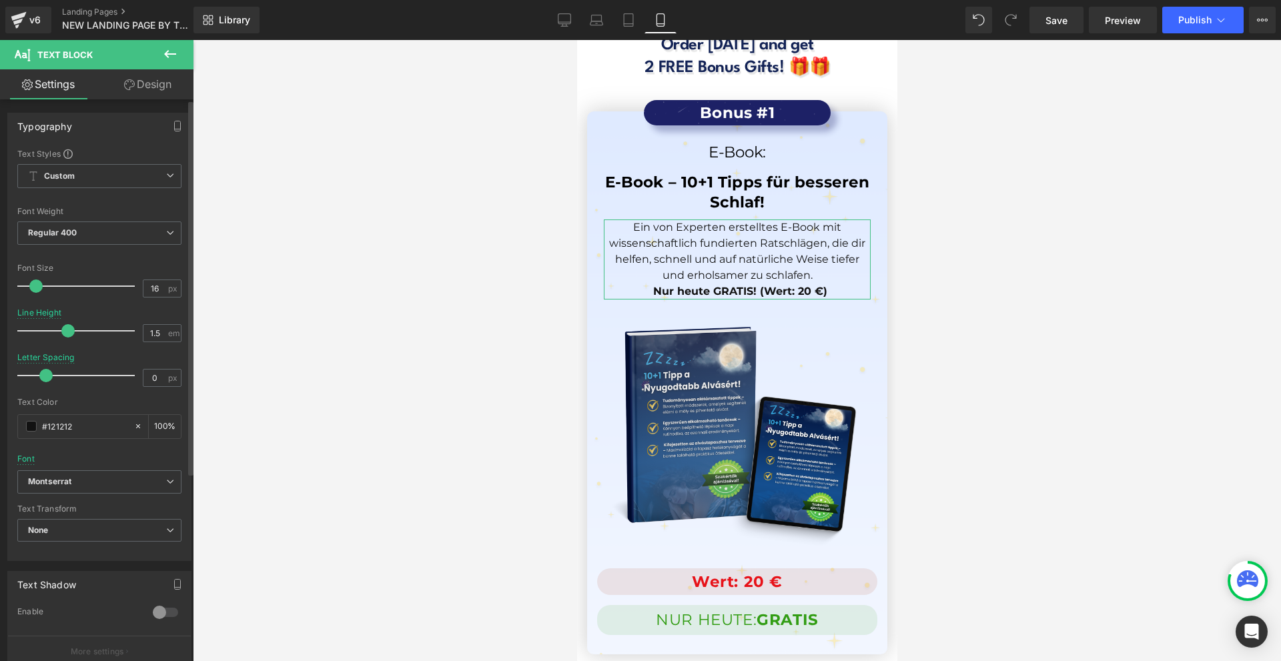
type input "15"
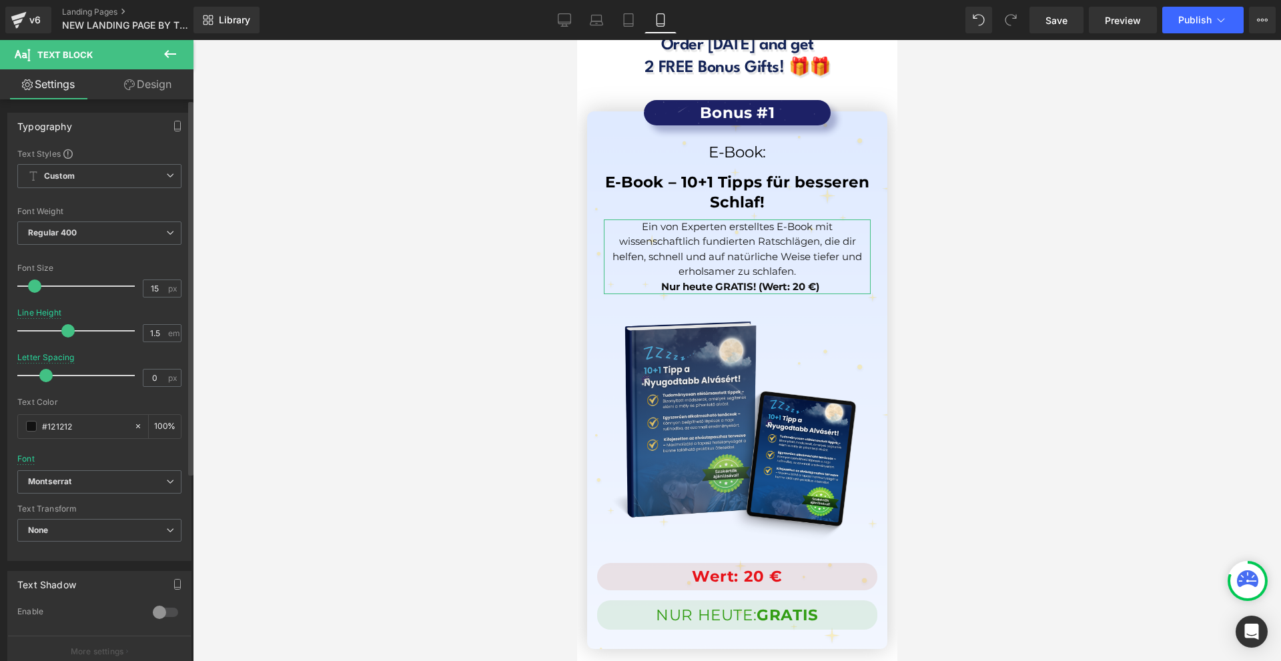
click at [33, 287] on span at bounding box center [34, 285] width 13 height 13
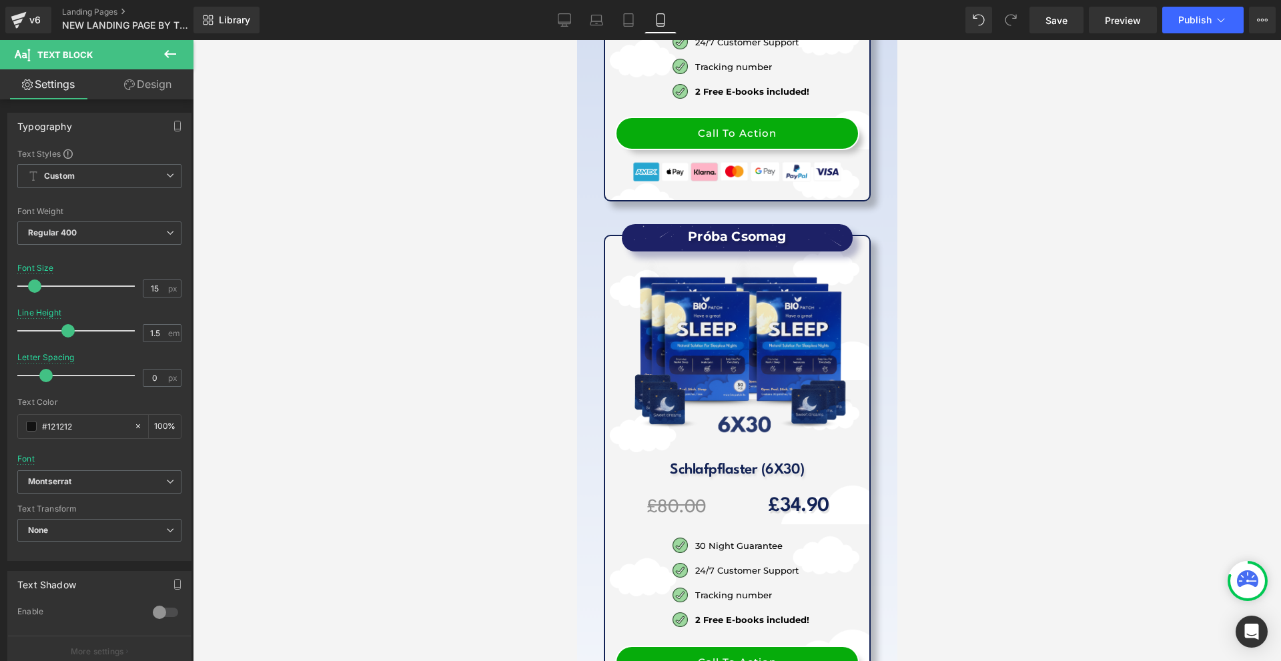
scroll to position [15861, 0]
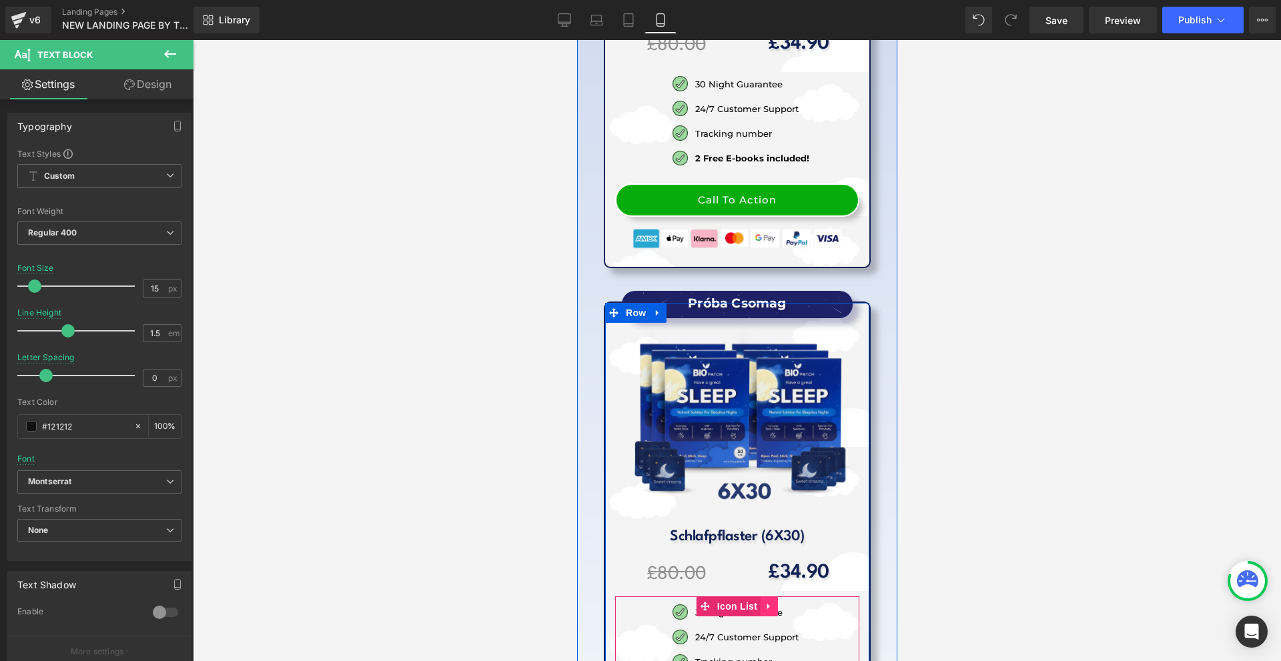
click at [760, 596] on link at bounding box center [768, 606] width 17 height 20
click at [760, 596] on link at bounding box center [759, 606] width 17 height 20
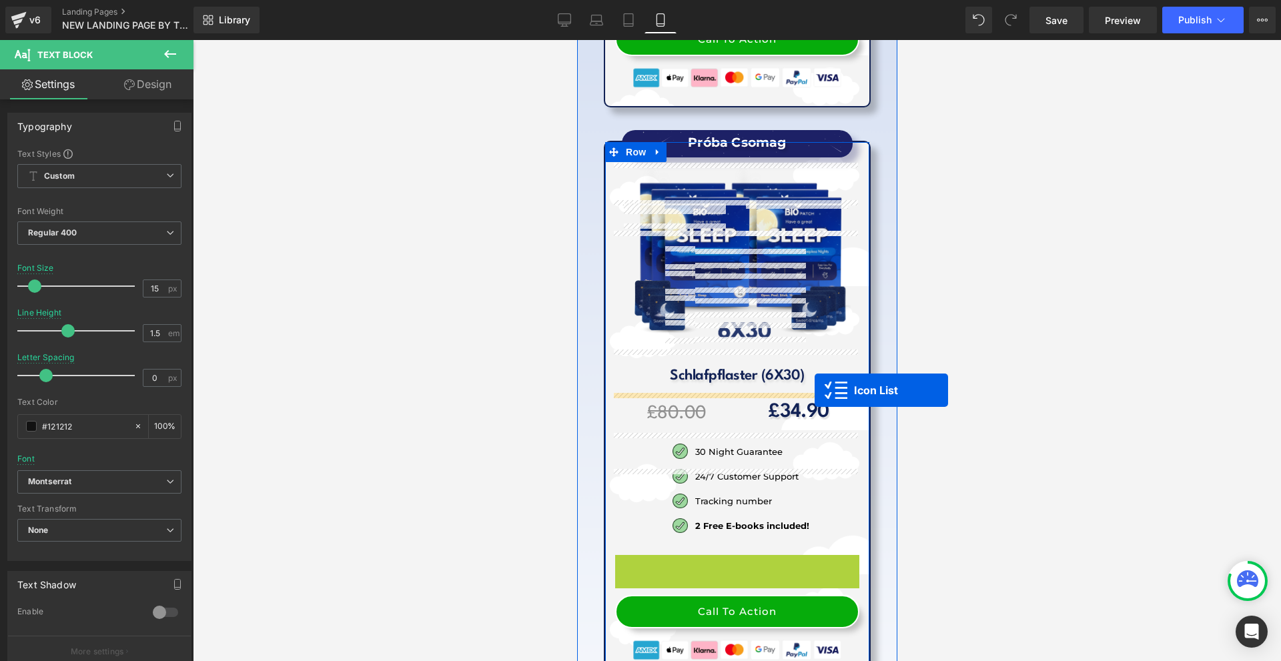
scroll to position [16222, 0]
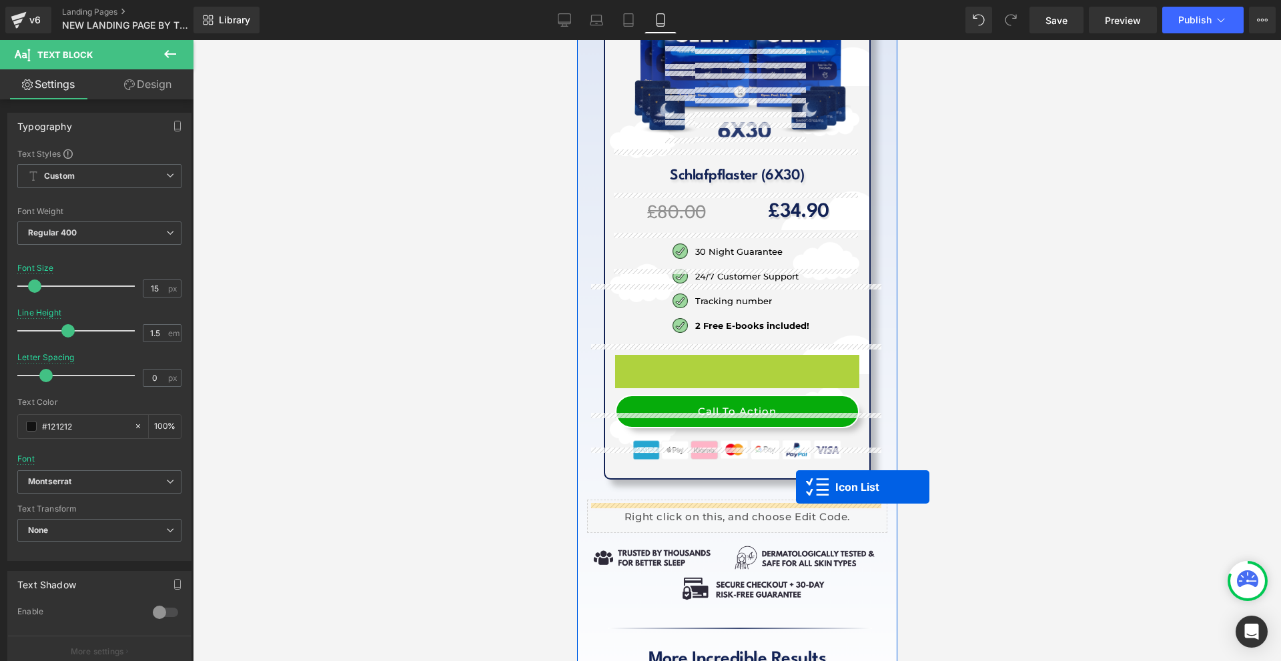
drag, startPoint x: 723, startPoint y: 377, endPoint x: 796, endPoint y: 496, distance: 139.2
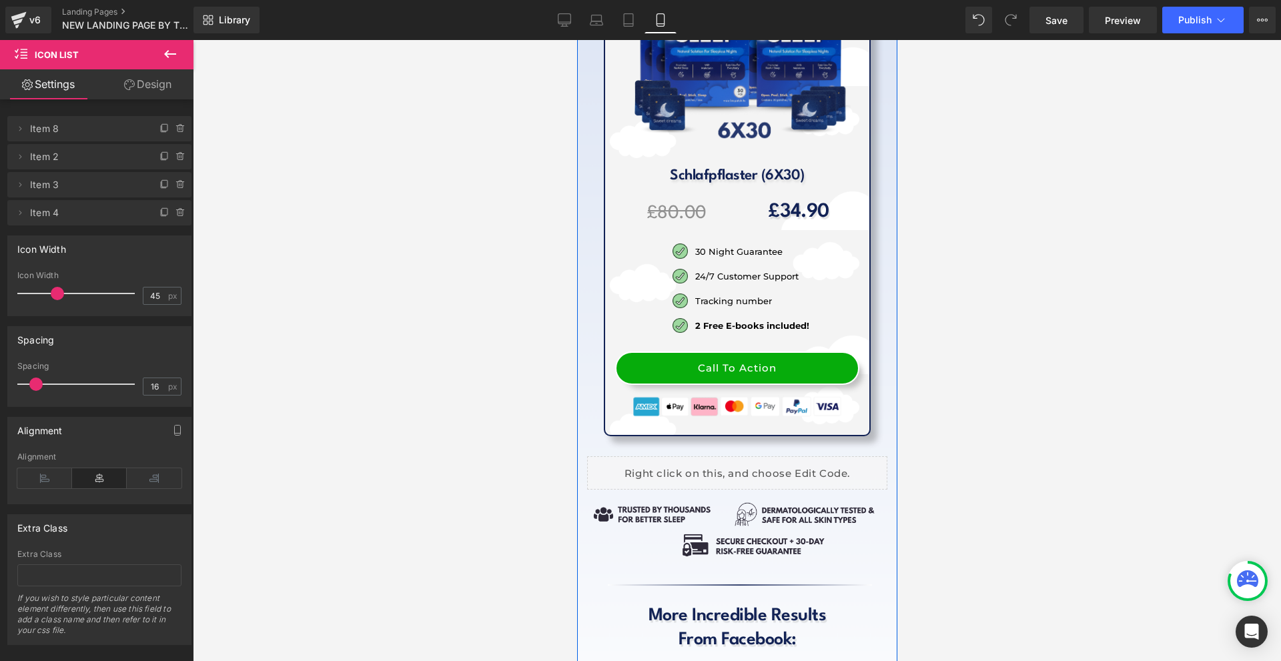
drag, startPoint x: 809, startPoint y: 472, endPoint x: 818, endPoint y: 454, distance: 19.7
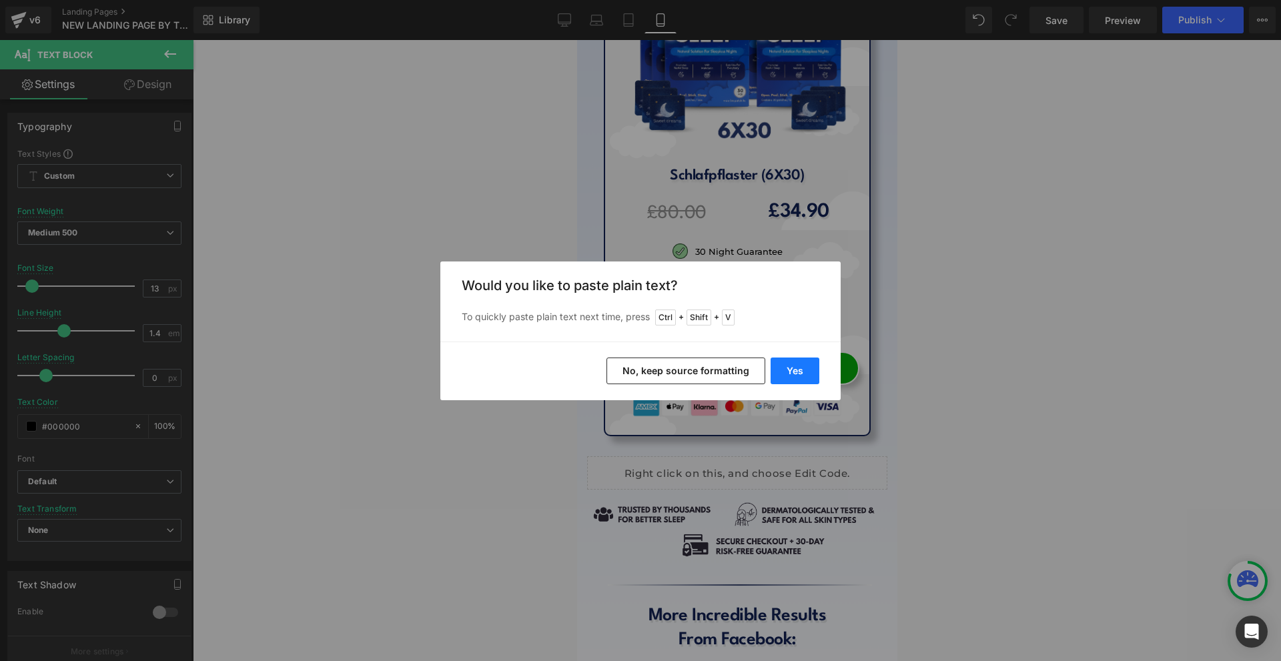
click at [790, 368] on button "Yes" at bounding box center [794, 370] width 49 height 27
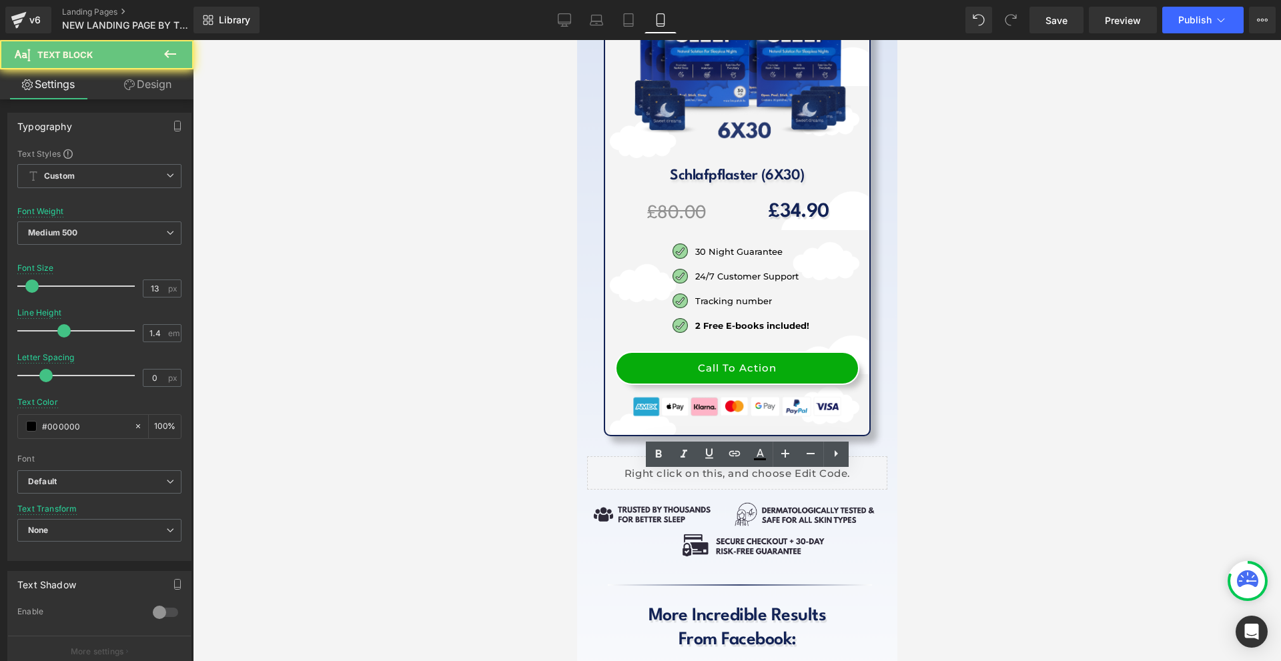
drag, startPoint x: 645, startPoint y: 480, endPoint x: 647, endPoint y: 468, distance: 12.2
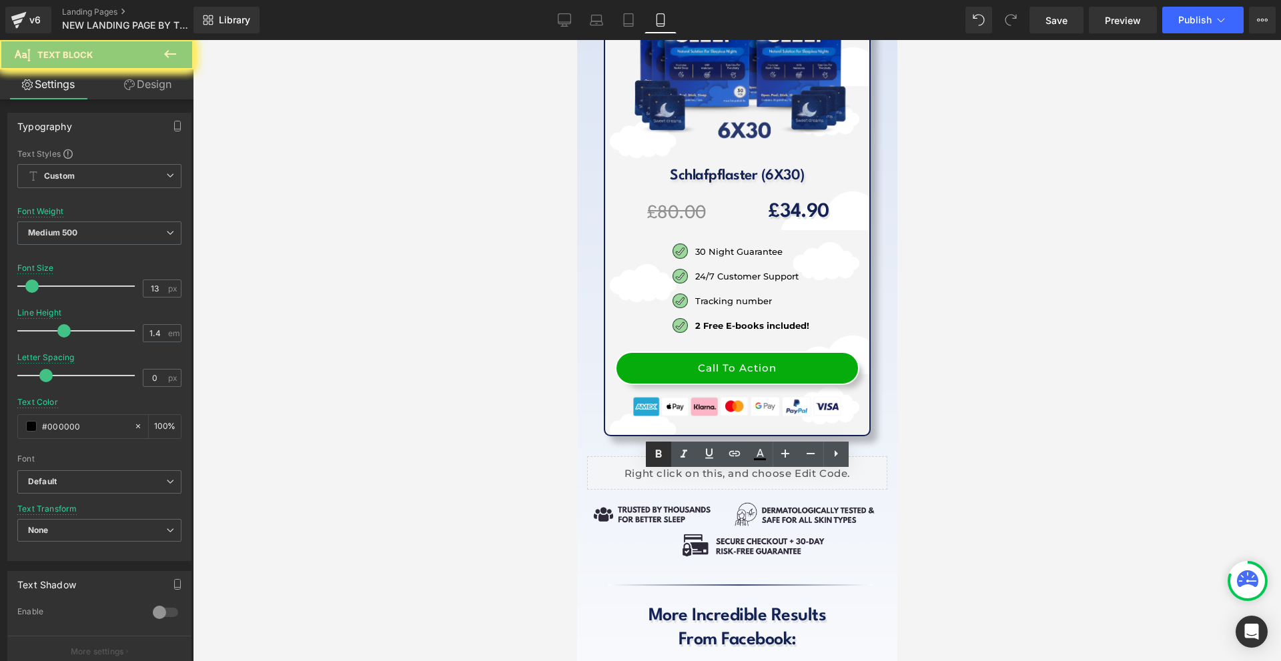
click at [649, 458] on link at bounding box center [658, 454] width 25 height 25
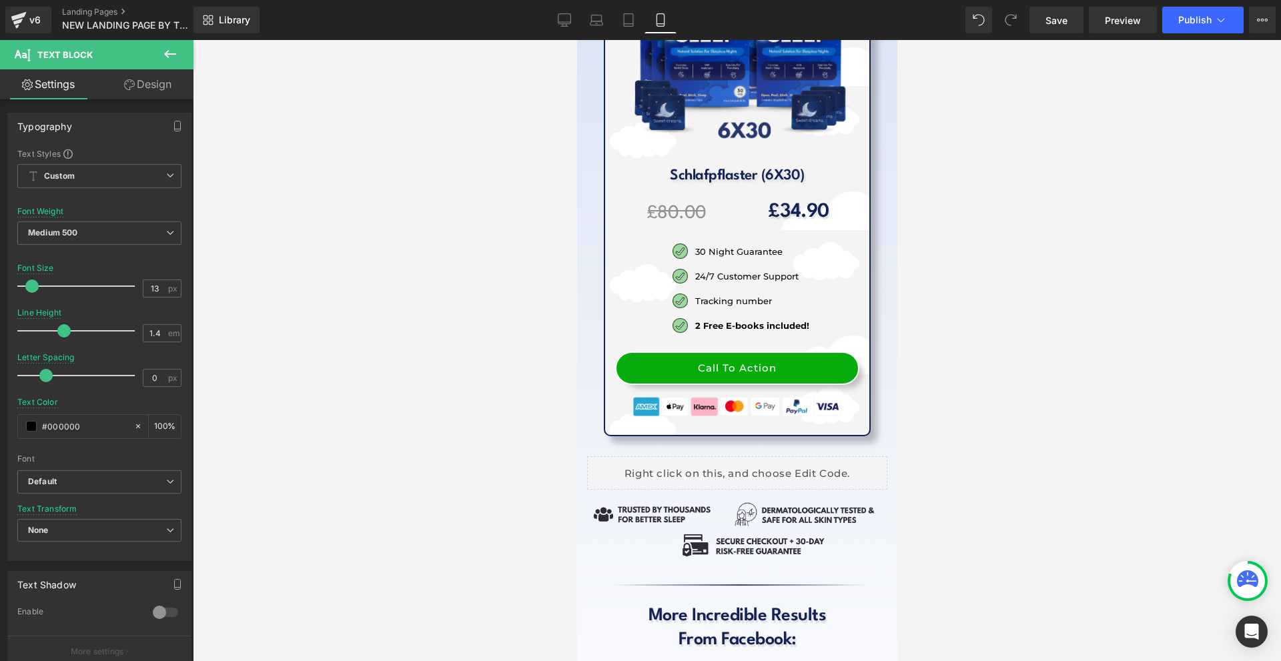
click at [1109, 511] on div at bounding box center [737, 350] width 1088 height 621
click at [665, 628] on h1 "From Facebook:" at bounding box center [736, 640] width 300 height 24
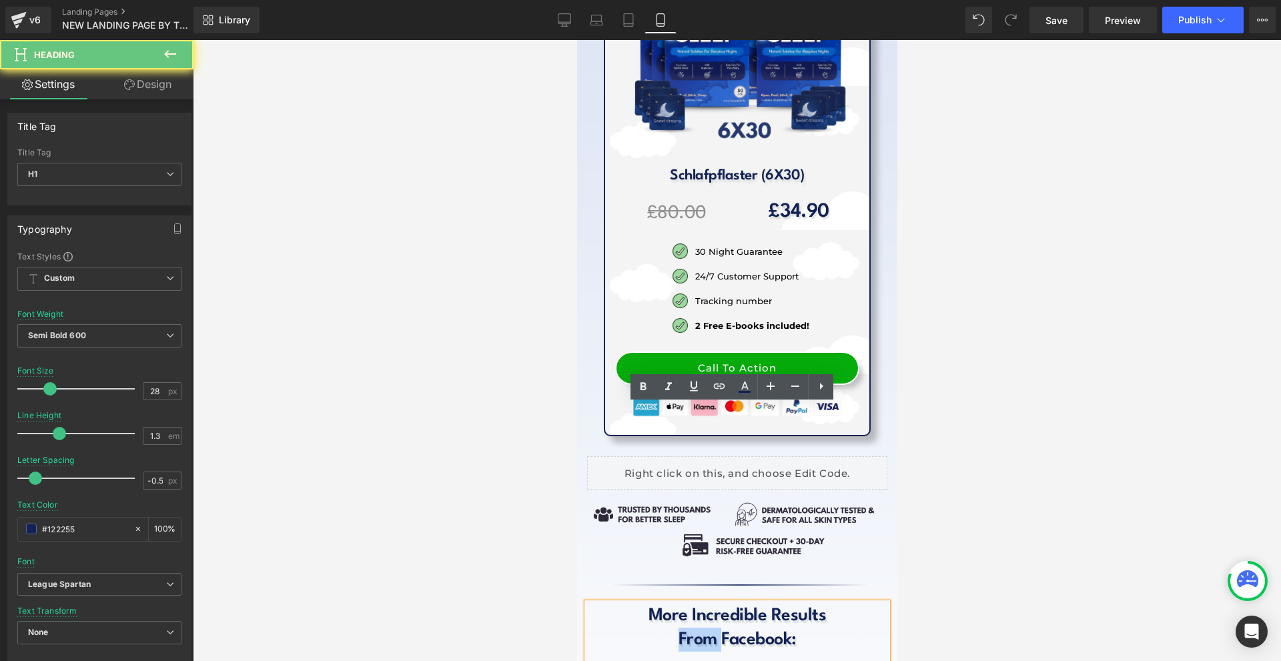
click at [665, 628] on h1 "From Facebook:" at bounding box center [736, 640] width 300 height 24
click at [820, 604] on h1 "More Incredible Results" at bounding box center [736, 616] width 300 height 24
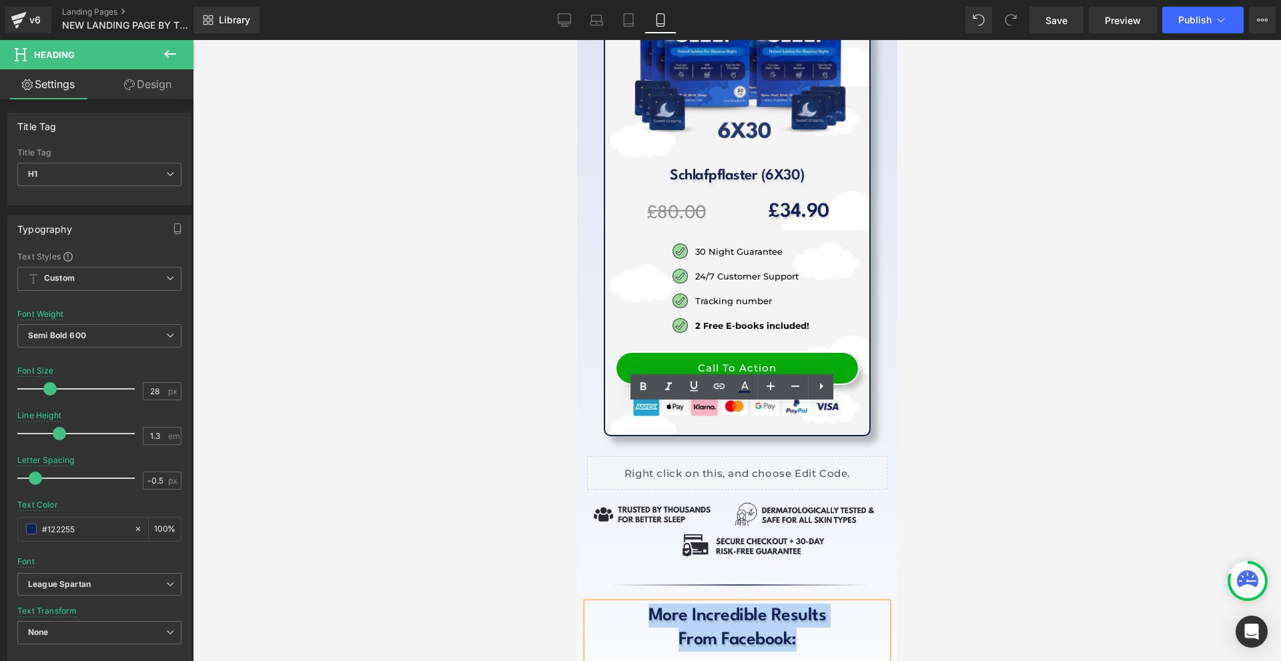
drag, startPoint x: 804, startPoint y: 441, endPoint x: 629, endPoint y: 420, distance: 176.6
click at [629, 603] on div "More Incredible Results From Facebook:" at bounding box center [736, 630] width 300 height 55
paste div
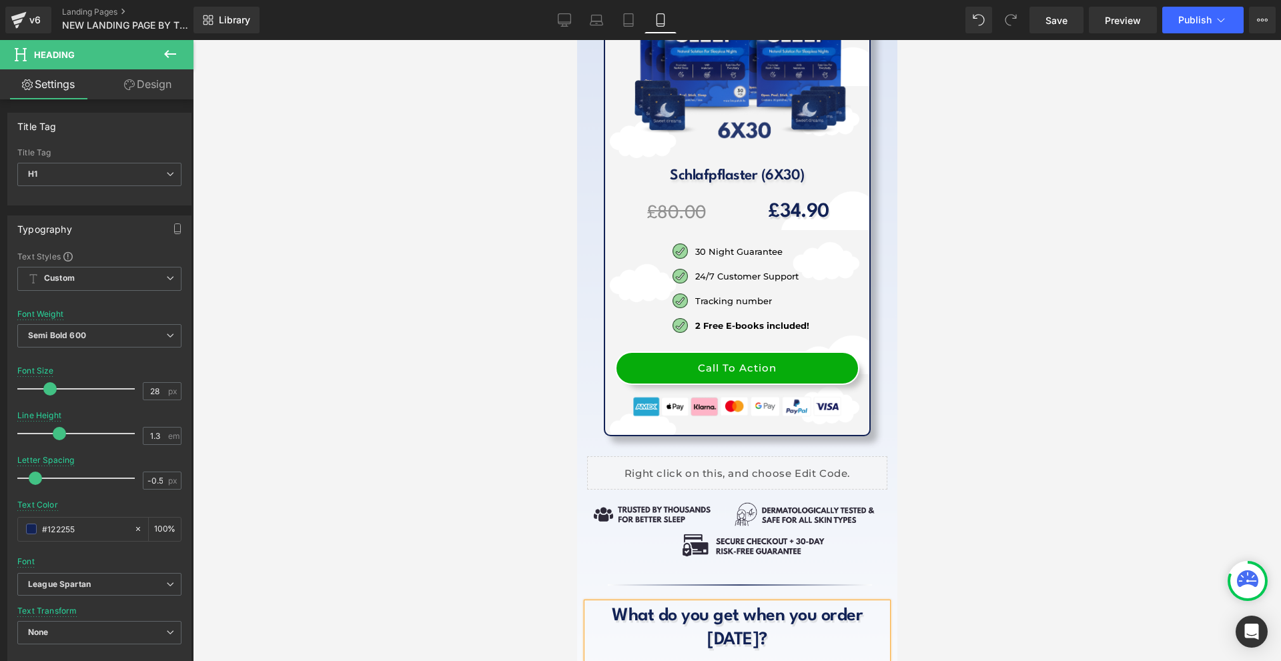
click at [783, 604] on h1 "What do you get when you order [DATE]?" at bounding box center [736, 628] width 300 height 49
click at [1079, 484] on div at bounding box center [737, 350] width 1088 height 621
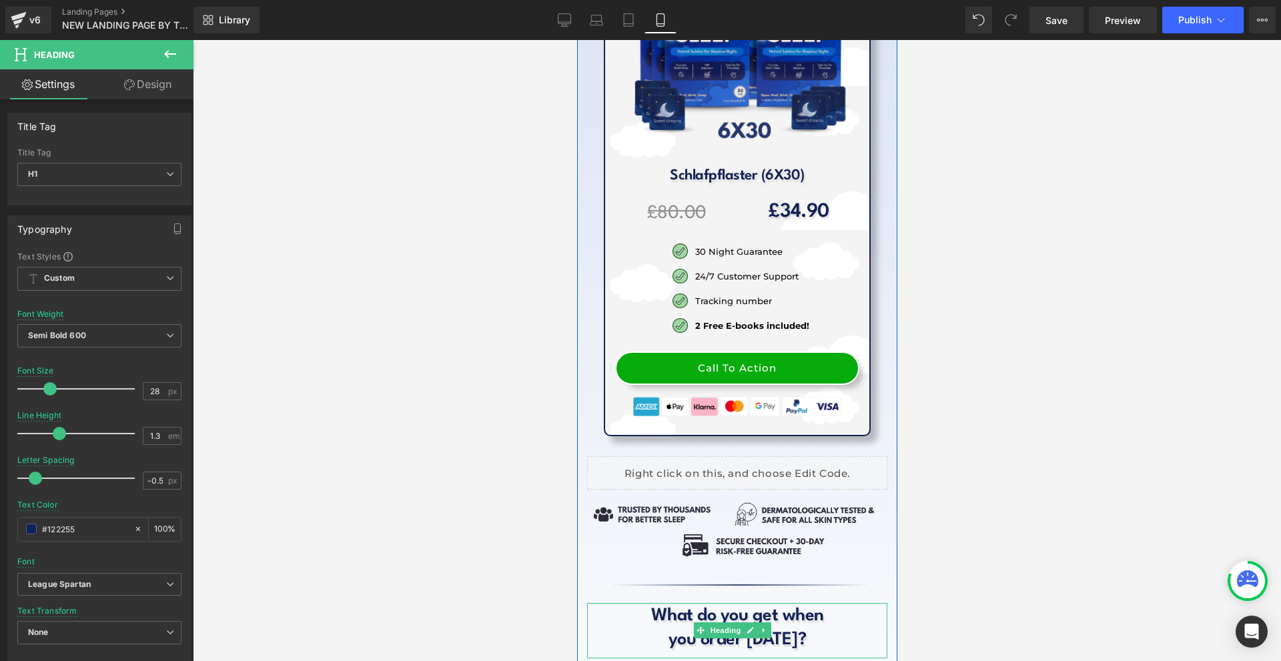
click at [827, 604] on h1 "What do you get when" at bounding box center [736, 616] width 300 height 24
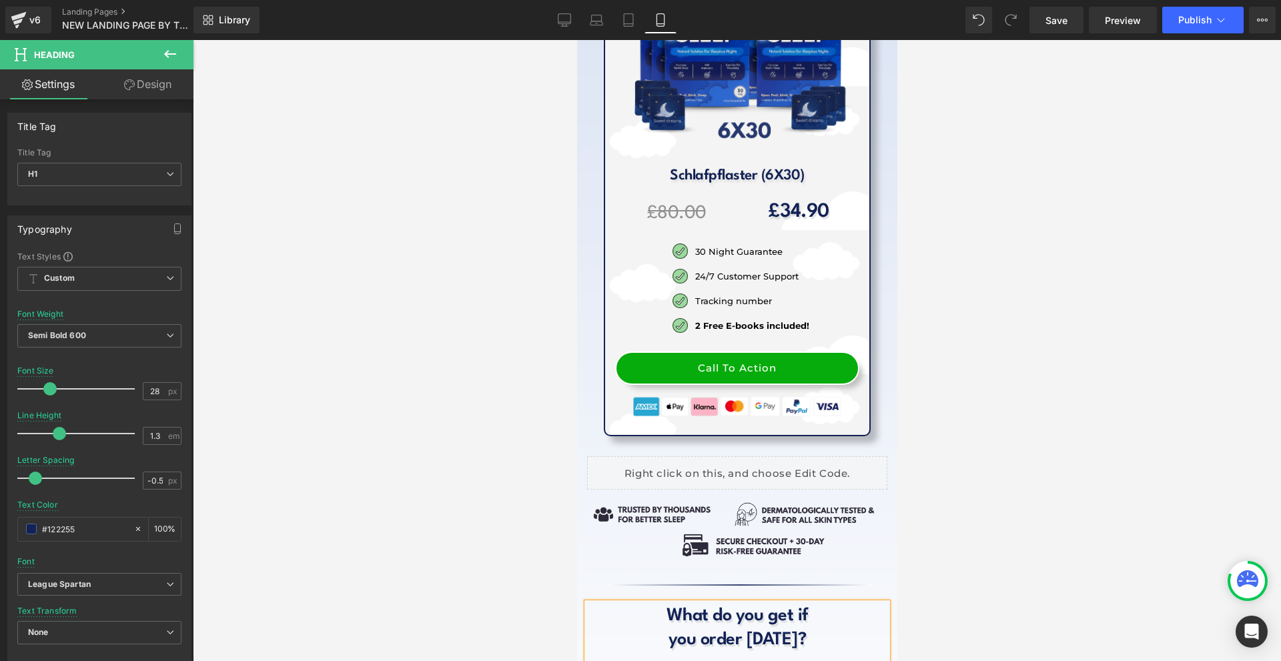
click at [994, 460] on div at bounding box center [737, 350] width 1088 height 621
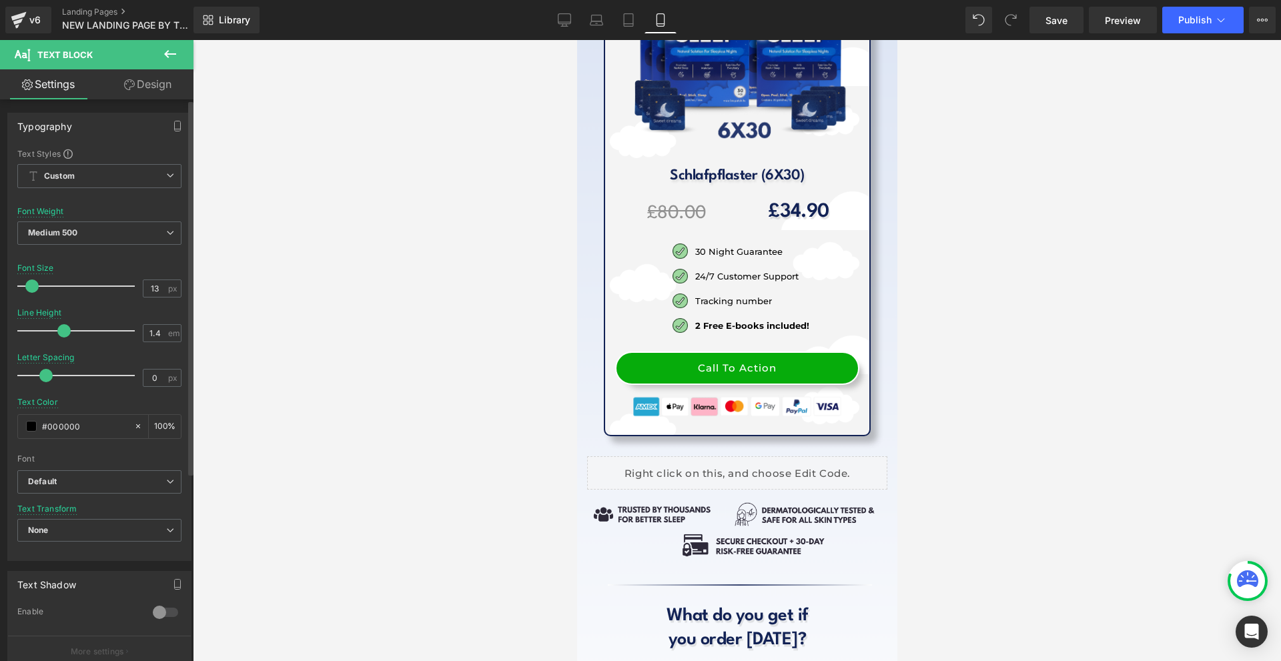
type input "1.5"
click at [67, 331] on span at bounding box center [67, 330] width 13 height 13
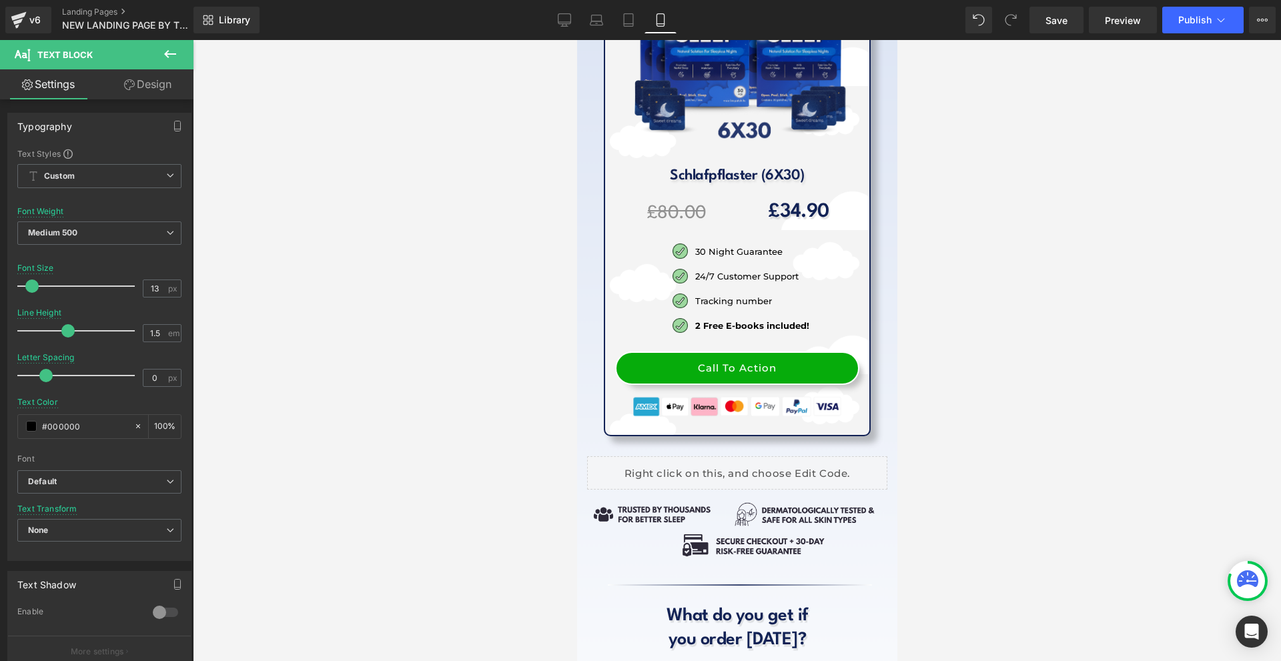
click at [927, 514] on div at bounding box center [737, 350] width 1088 height 621
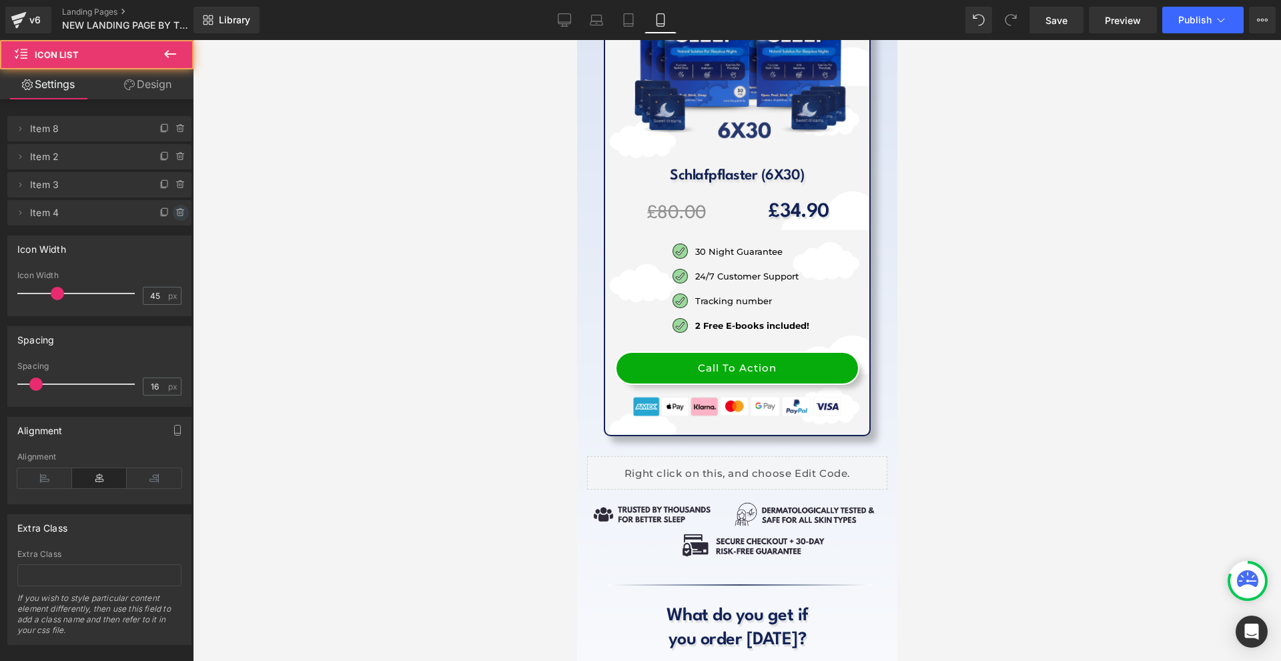
click at [175, 207] on icon at bounding box center [180, 212] width 11 height 11
click at [170, 207] on button "Delete" at bounding box center [170, 213] width 42 height 17
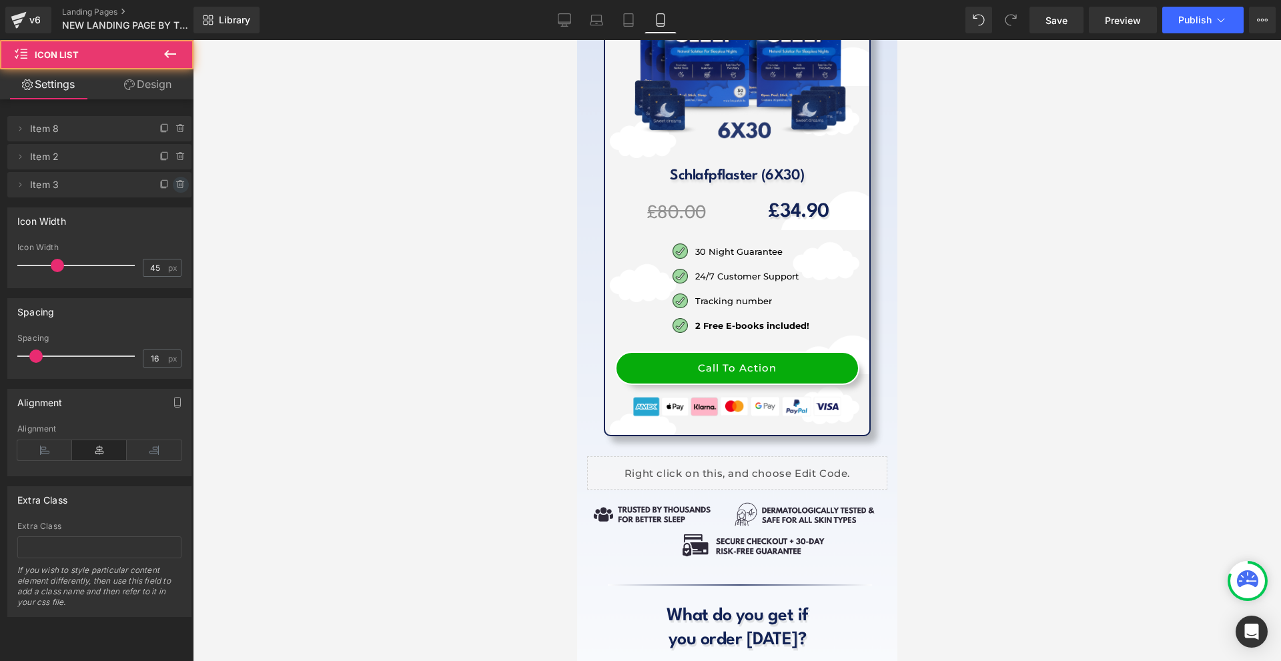
click at [175, 185] on icon at bounding box center [180, 184] width 11 height 11
click at [175, 185] on button "Delete" at bounding box center [166, 185] width 42 height 17
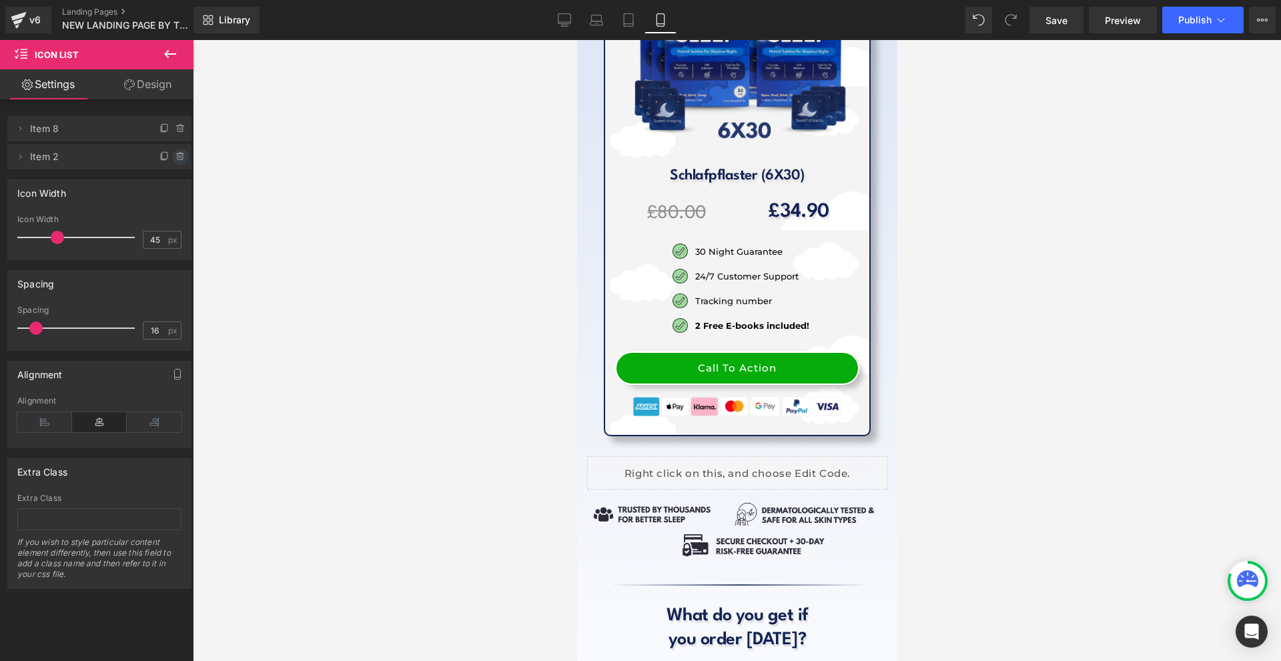
click at [175, 160] on icon at bounding box center [180, 156] width 11 height 11
click at [171, 160] on button "Delete" at bounding box center [166, 157] width 42 height 17
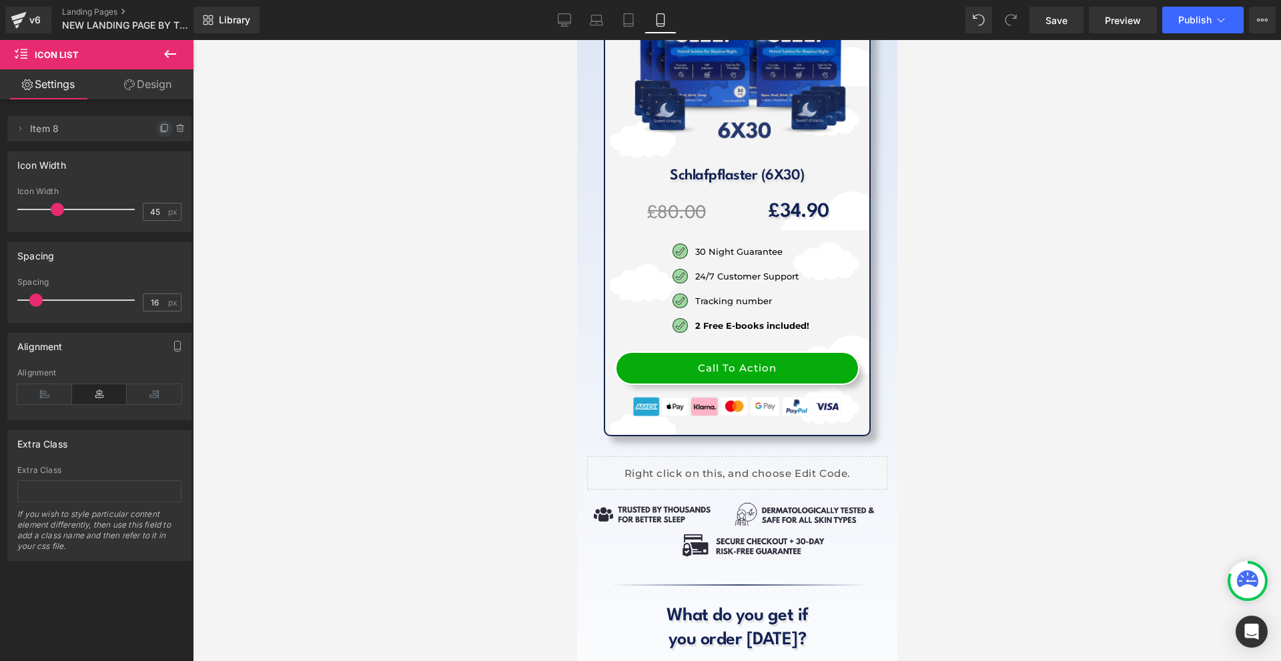
click at [161, 126] on icon at bounding box center [164, 128] width 11 height 11
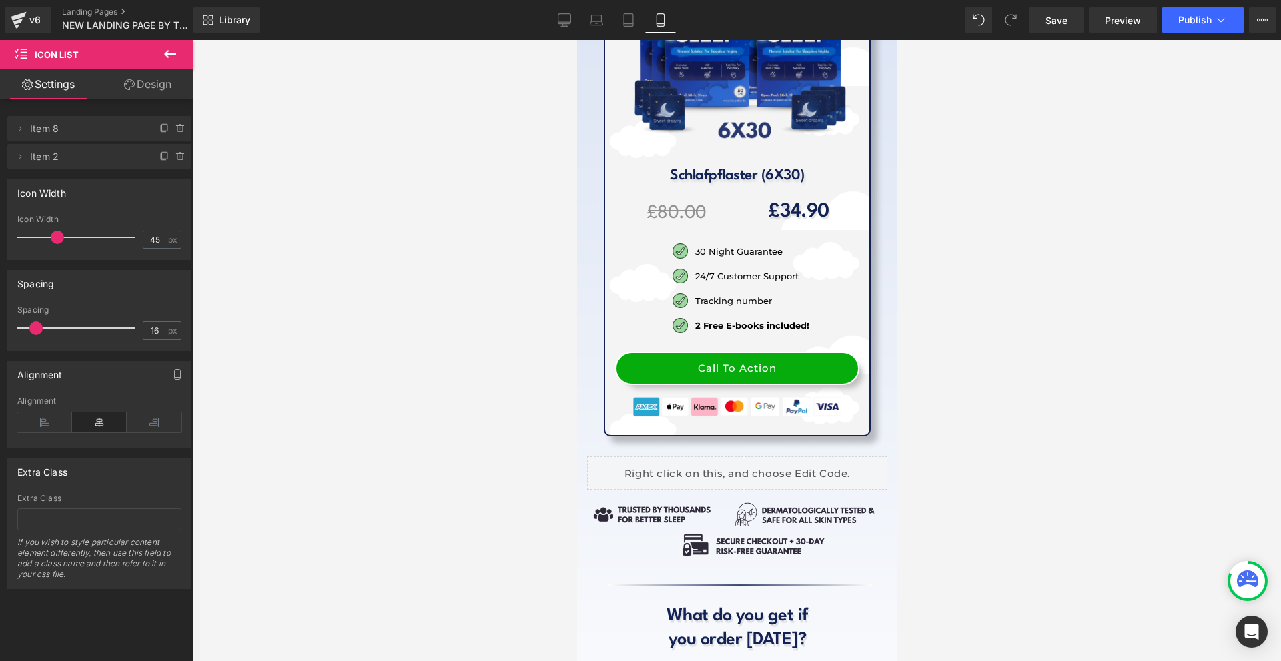
click at [159, 163] on span at bounding box center [165, 157] width 16 height 16
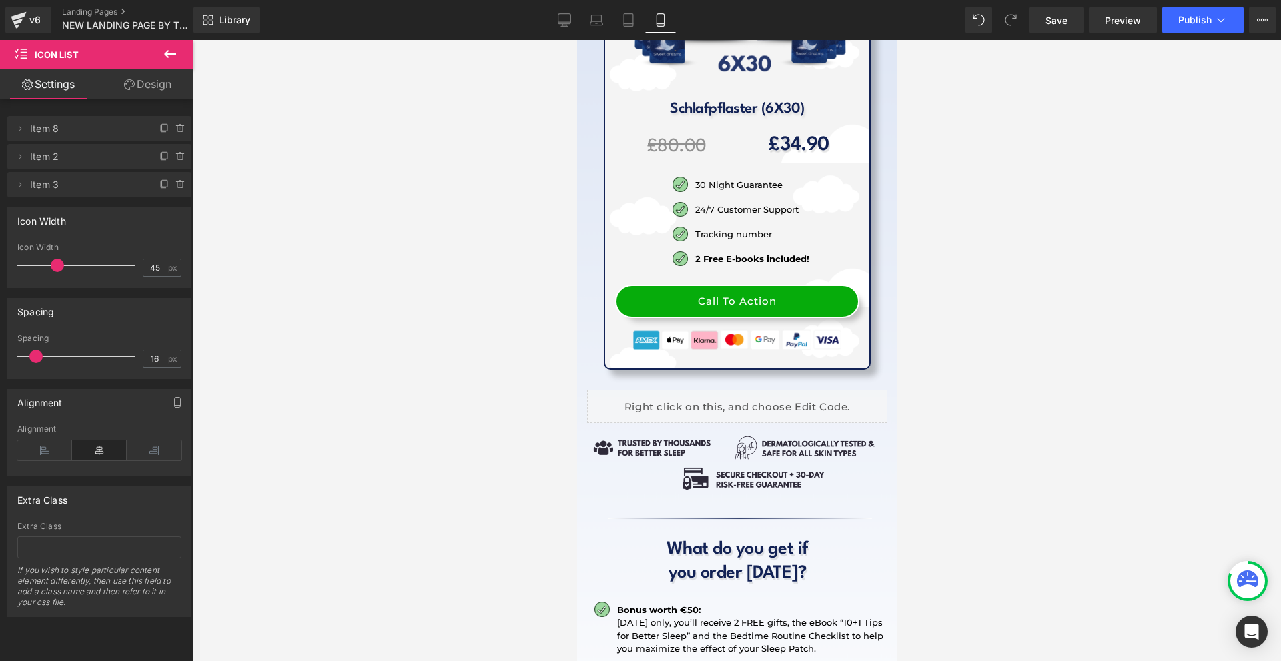
scroll to position [16422, 0]
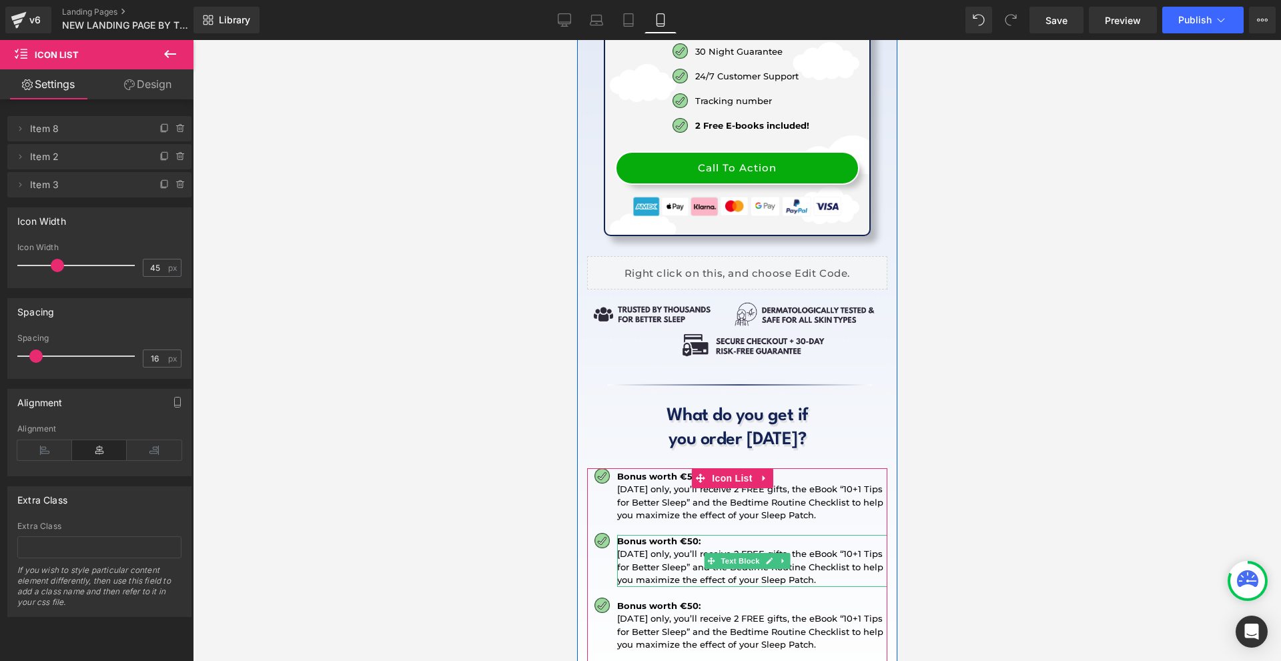
click at [647, 548] on p "[DATE] only, you’ll receive 2 FREE gifts, the eBook “10+1 Tips for Better Sleep…" at bounding box center [751, 567] width 270 height 39
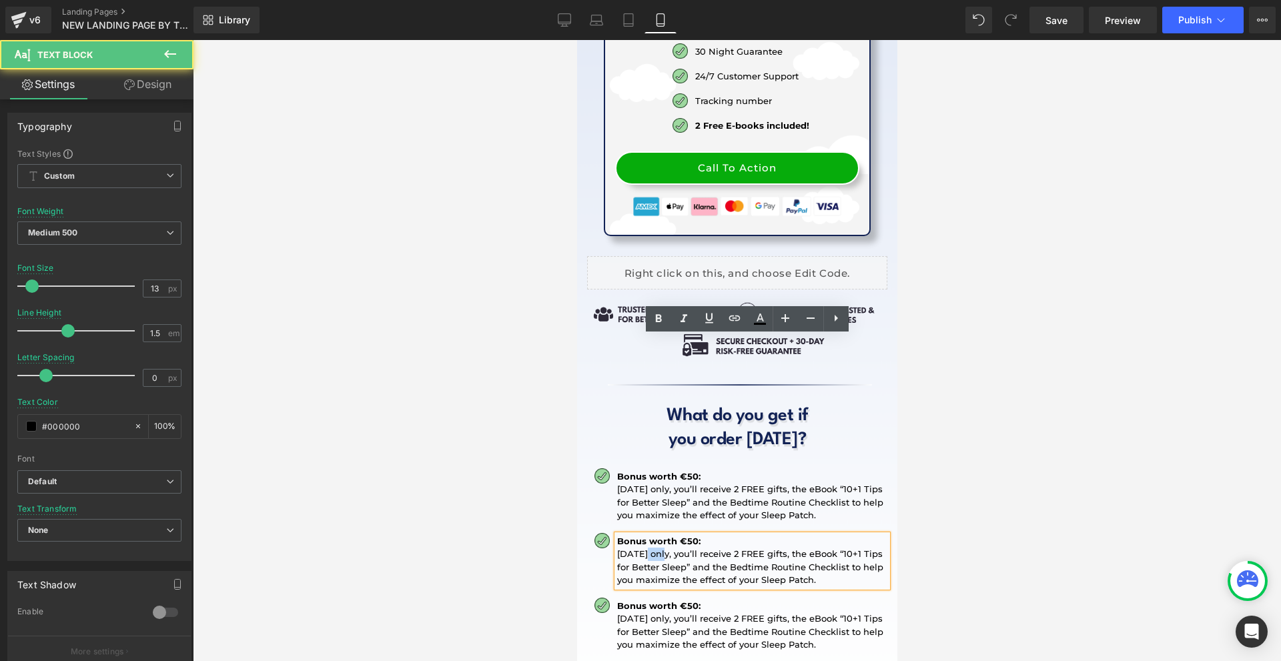
click at [647, 548] on p "[DATE] only, you’ll receive 2 FREE gifts, the eBook “10+1 Tips for Better Sleep…" at bounding box center [751, 567] width 270 height 39
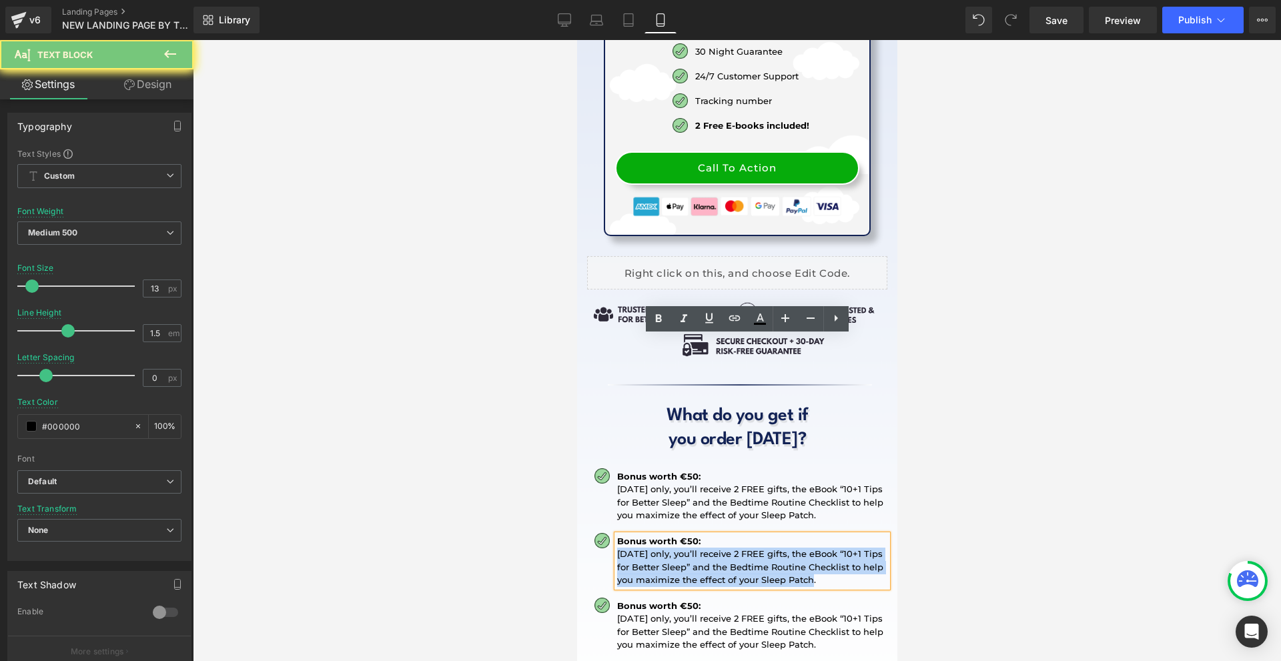
click at [647, 548] on p "[DATE] only, you’ll receive 2 FREE gifts, the eBook “10+1 Tips for Better Sleep…" at bounding box center [751, 567] width 270 height 39
click at [851, 548] on p "[DATE] only, you’ll receive 2 FREE gifts, the eBook “10+1 Tips for Better Sleep…" at bounding box center [751, 567] width 270 height 39
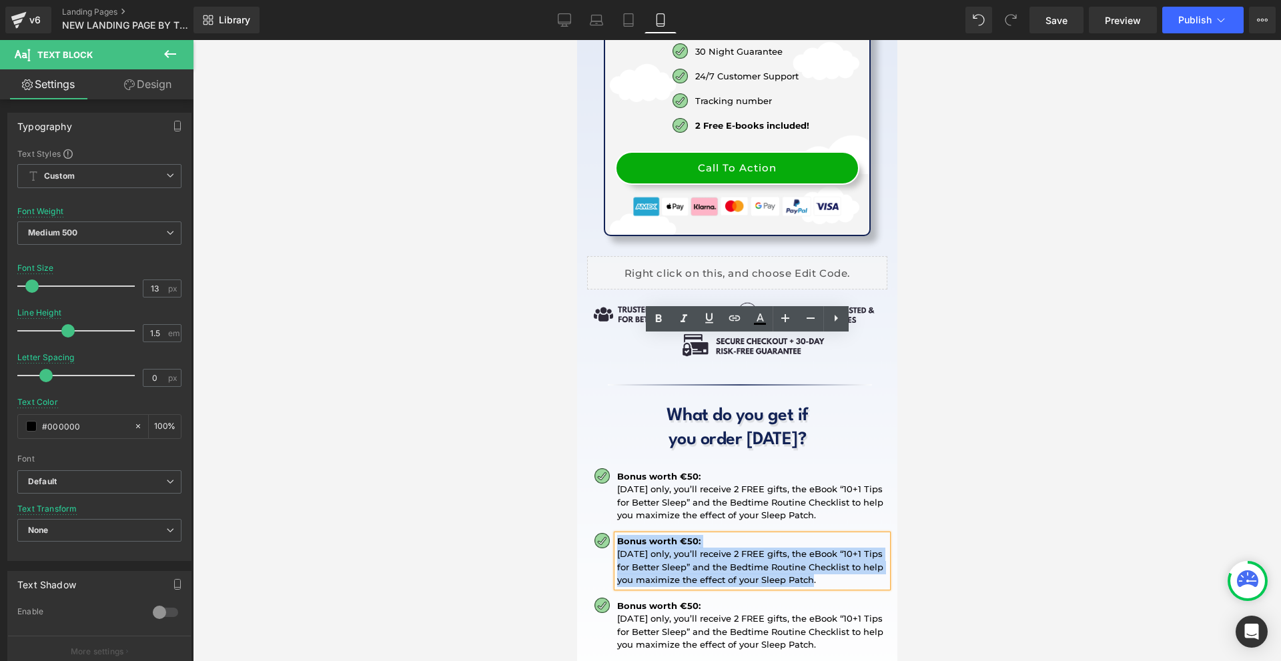
drag, startPoint x: 848, startPoint y: 382, endPoint x: 618, endPoint y: 340, distance: 233.9
click at [618, 535] on div "Bonus worth €50: [DATE] only, you’ll receive 2 FREE gifts, the eBook “10+1 Tips…" at bounding box center [751, 561] width 270 height 52
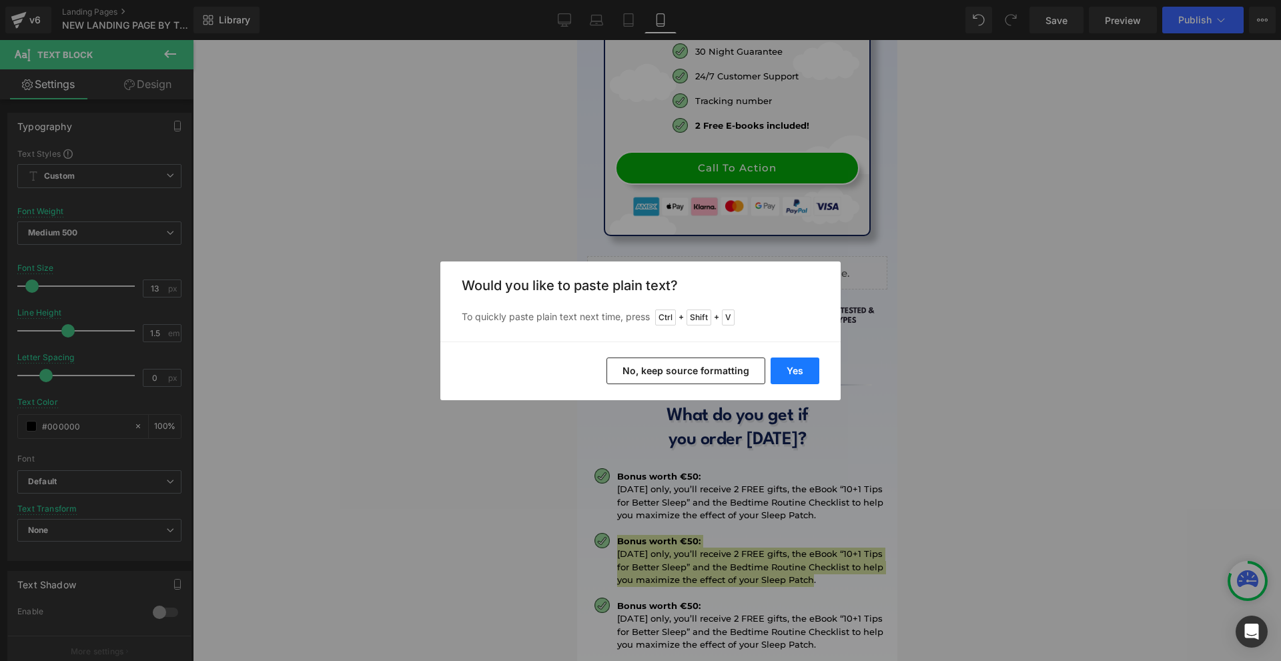
click at [806, 372] on button "Yes" at bounding box center [794, 370] width 49 height 27
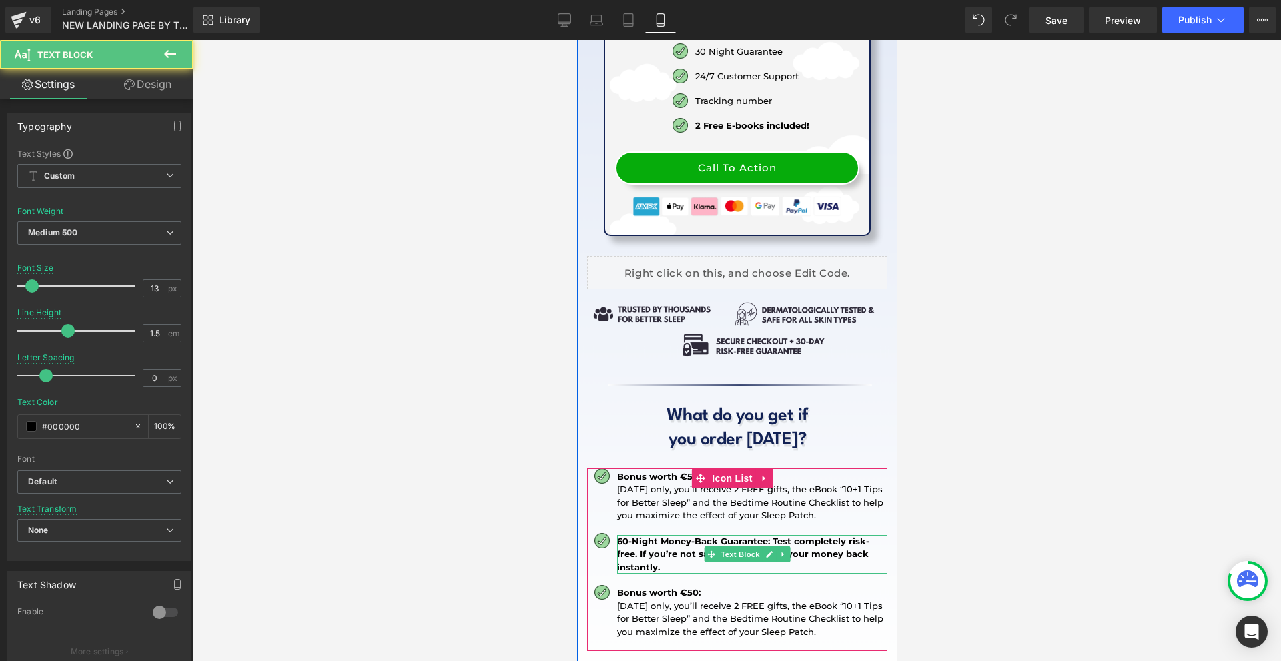
click at [620, 536] on b "60-Night Money-Back Guarantee: Test completely risk-free. If you’re not satisfi…" at bounding box center [742, 554] width 252 height 37
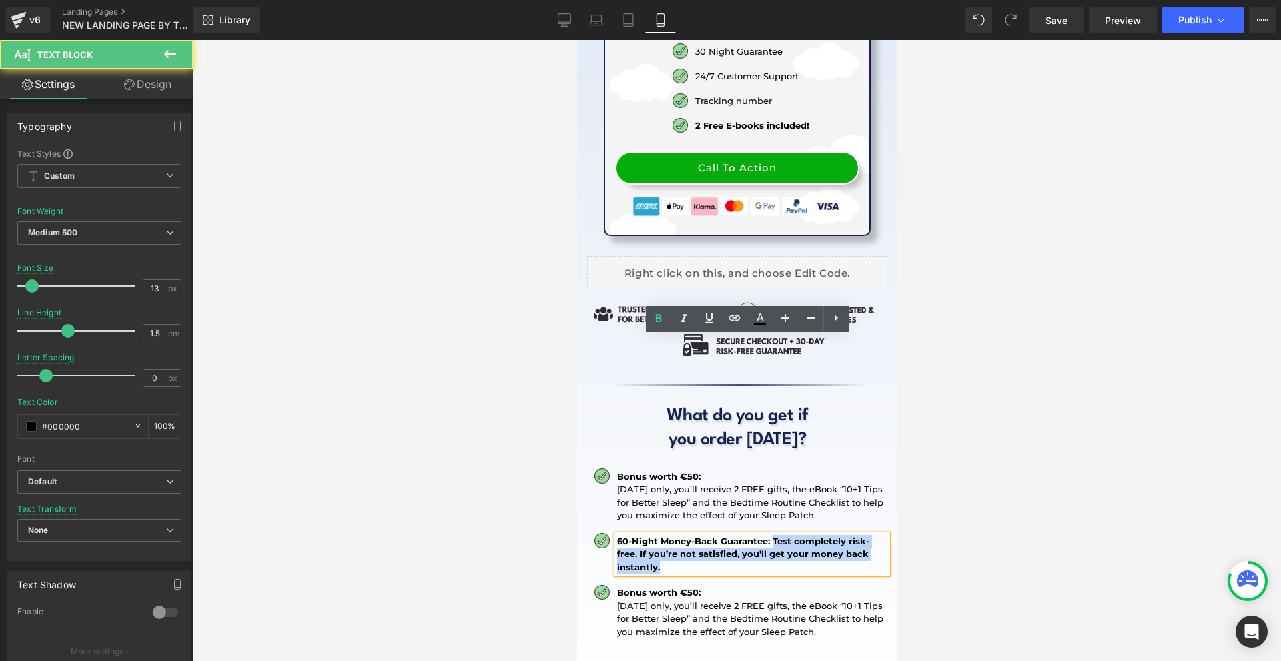
drag, startPoint x: 771, startPoint y: 343, endPoint x: 786, endPoint y: 366, distance: 27.0
click at [786, 535] on p "60-Night Money-Back Guarantee: Test completely risk-free. If you’re not satisfi…" at bounding box center [751, 554] width 270 height 39
click at [660, 323] on icon at bounding box center [658, 319] width 16 height 16
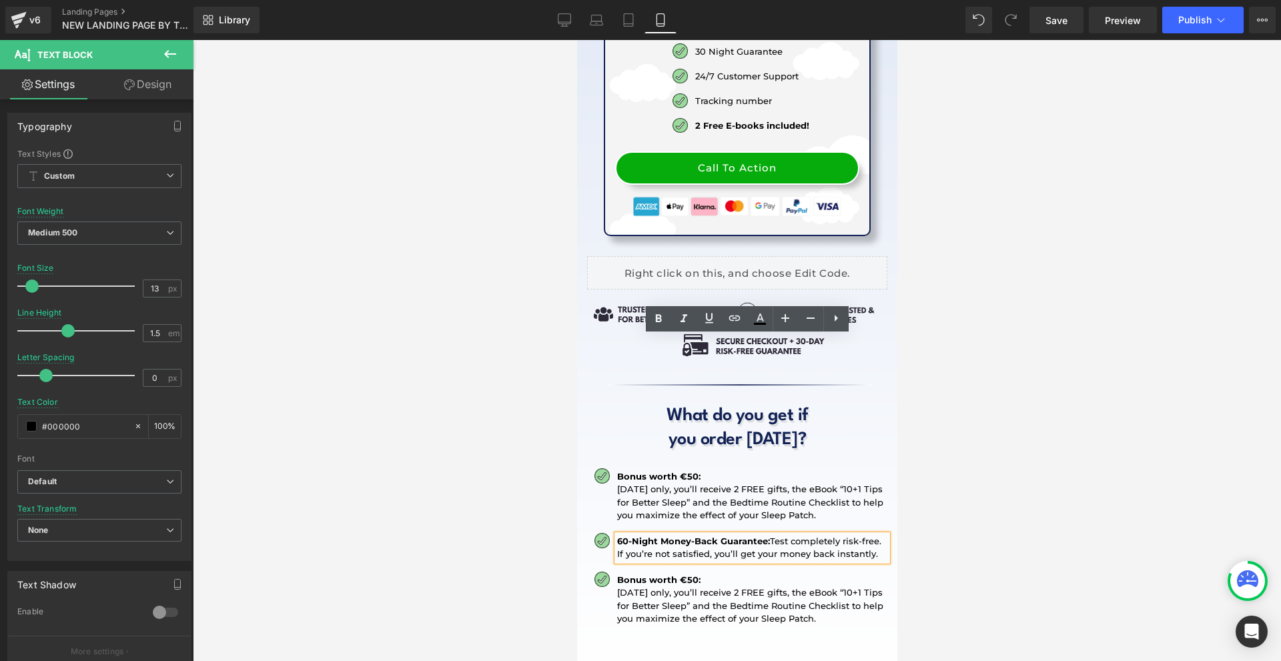
click at [624, 536] on strong "60-Night Money-Back Guarantee:" at bounding box center [692, 541] width 153 height 11
click at [1012, 373] on div at bounding box center [737, 350] width 1088 height 621
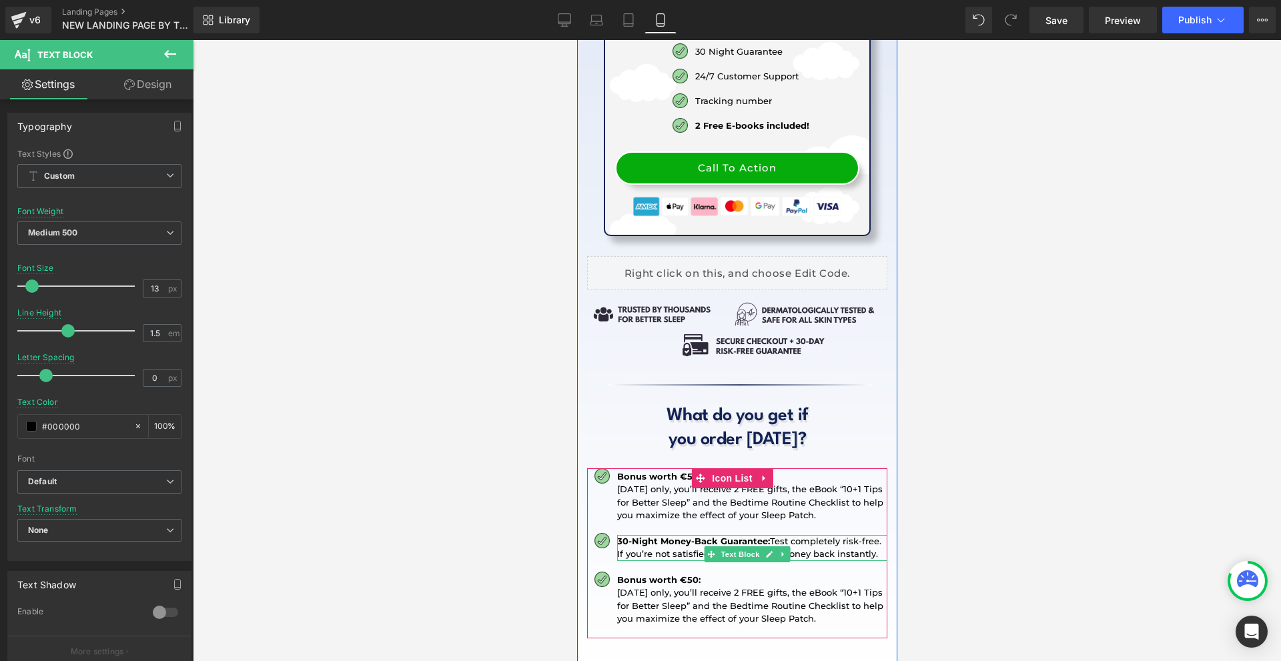
click at [620, 536] on strong "30-Night Money-Back Guarantee:" at bounding box center [692, 541] width 153 height 11
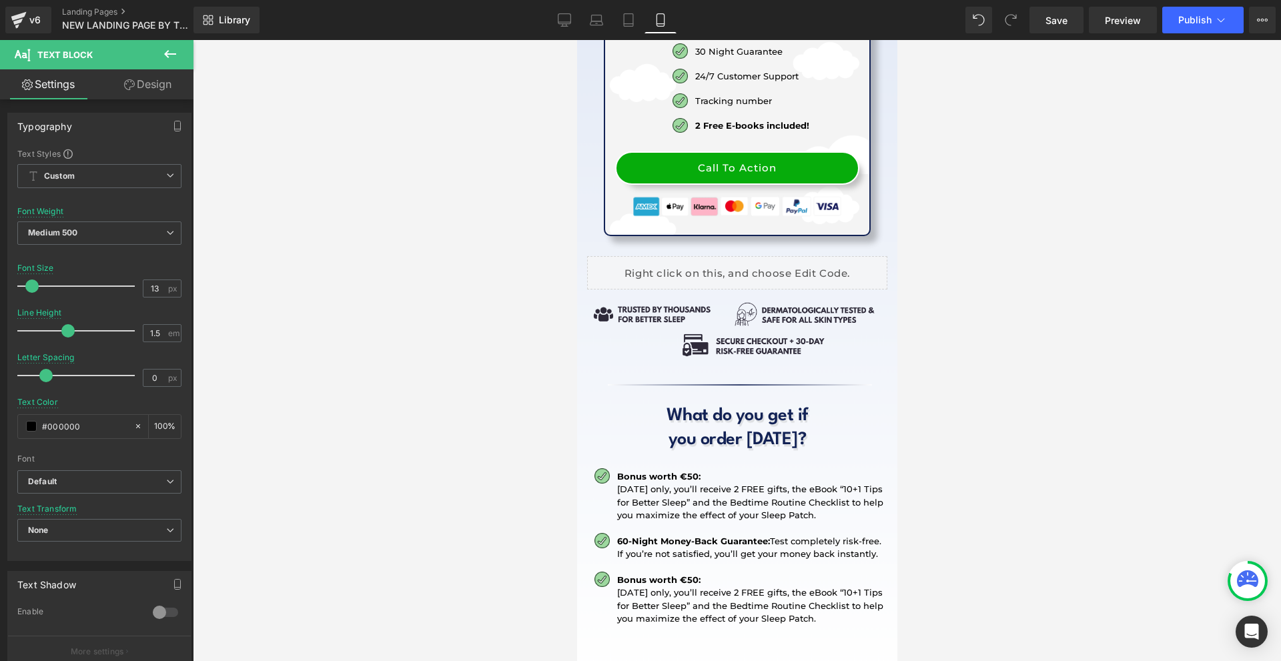
click at [901, 342] on div at bounding box center [737, 350] width 1088 height 621
click at [632, 586] on p "[DATE] only, you’ll receive 2 FREE gifts, the eBook “10+1 Tips for Better Sleep…" at bounding box center [751, 605] width 270 height 39
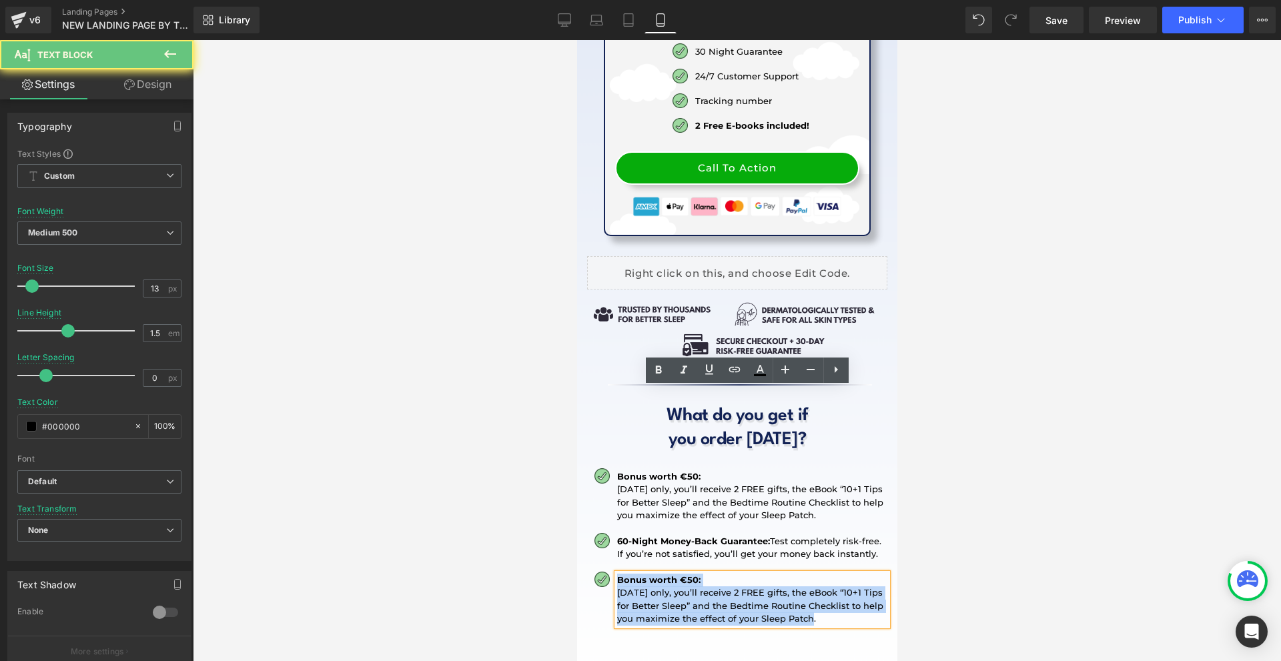
drag, startPoint x: 617, startPoint y: 390, endPoint x: 848, endPoint y: 430, distance: 234.9
click at [848, 574] on div "Bonus worth €50: [DATE] only, you’ll receive 2 FREE gifts, the eBook “10+1 Tips…" at bounding box center [751, 600] width 270 height 52
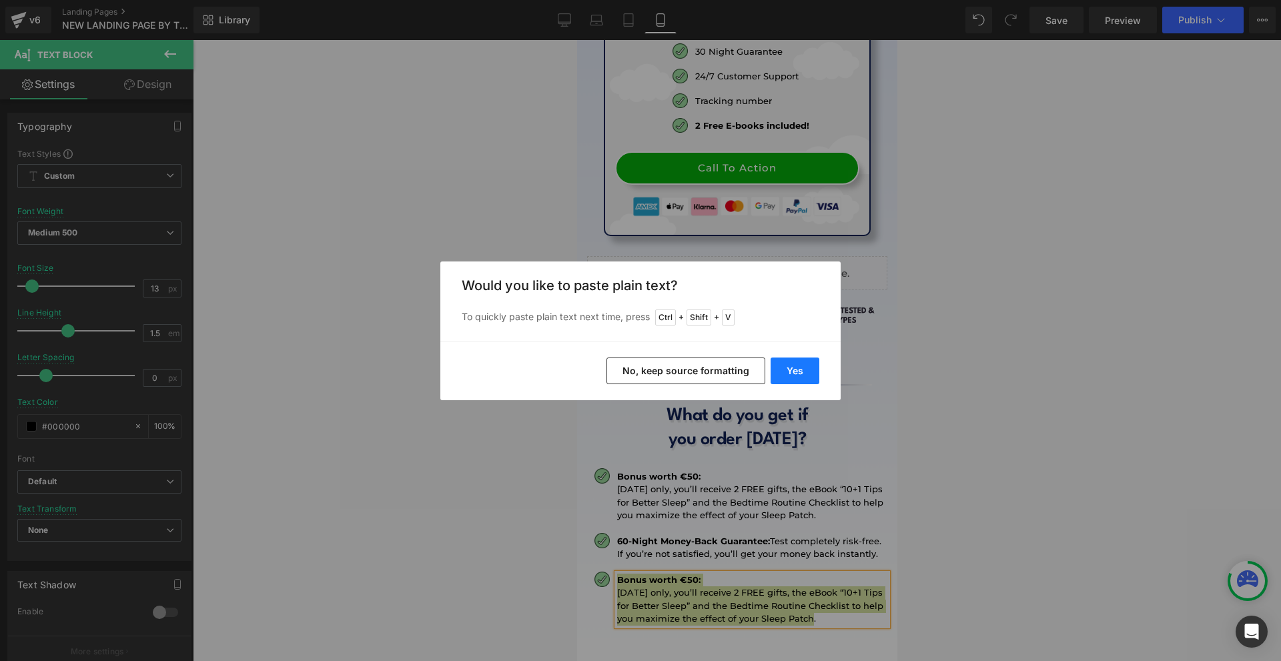
click at [804, 365] on button "Yes" at bounding box center [794, 370] width 49 height 27
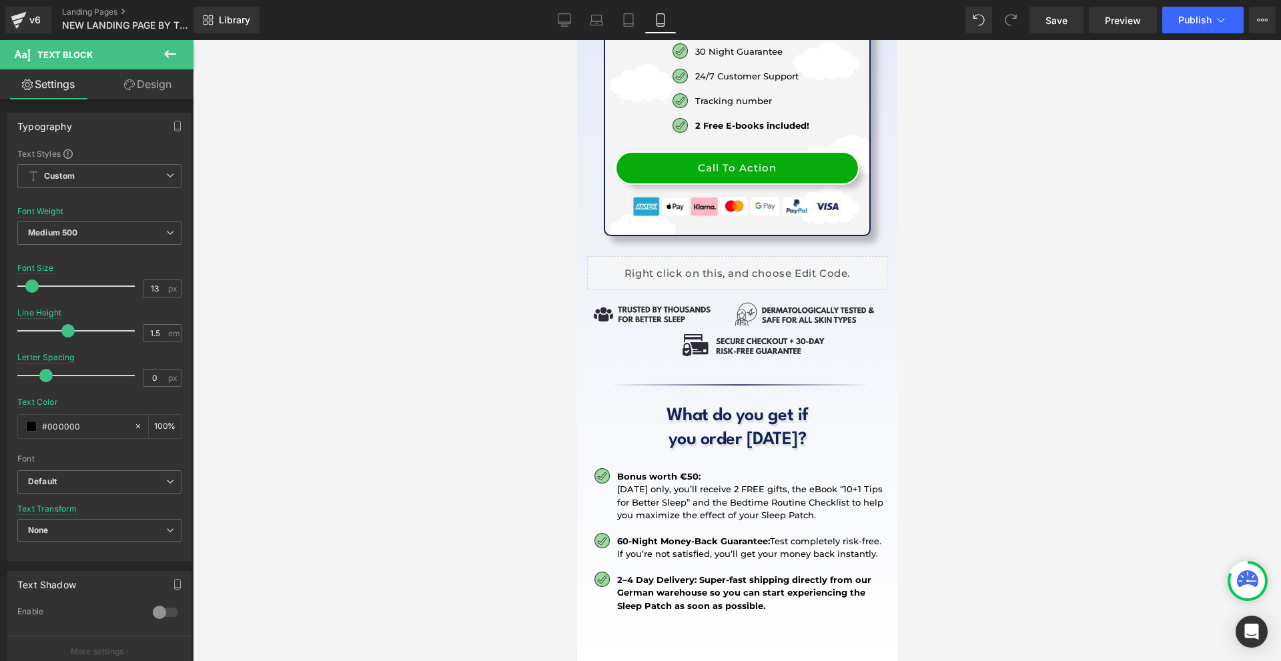
click at [660, 574] on b "2–4 Day Delivery: Super-fast shipping directly from our German warehouse so you…" at bounding box center [743, 592] width 254 height 37
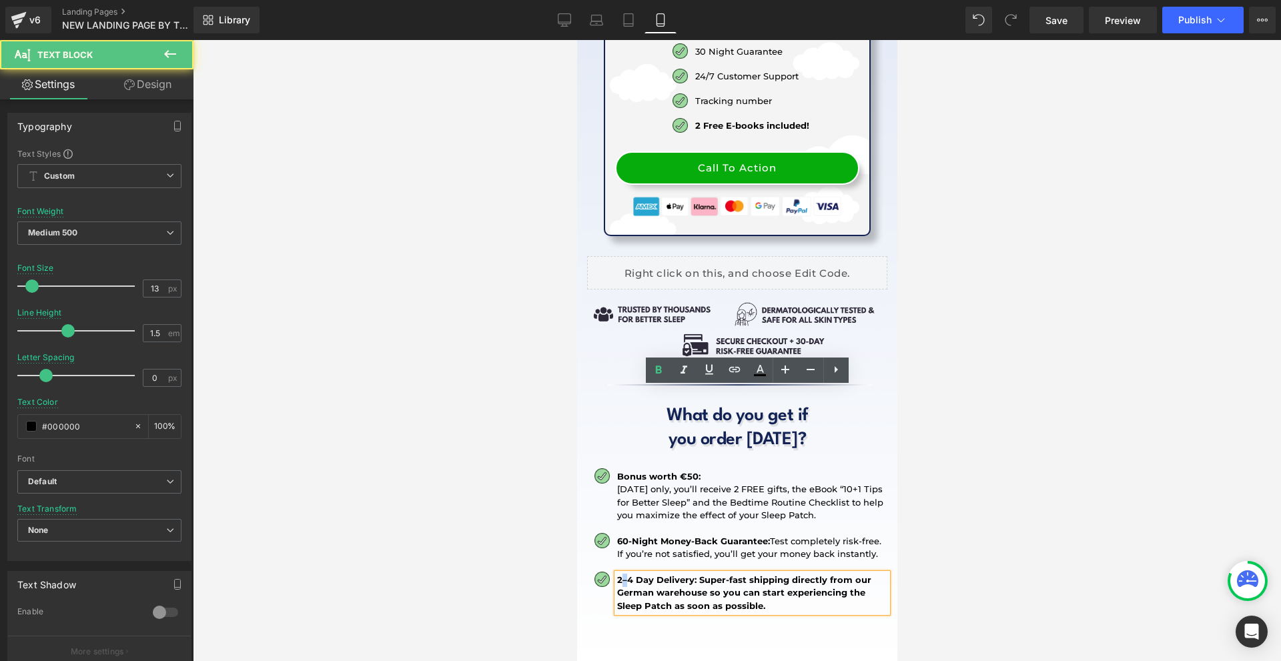
click at [622, 574] on b "2–4 Day Delivery: Super-fast shipping directly from our German warehouse so you…" at bounding box center [743, 592] width 254 height 37
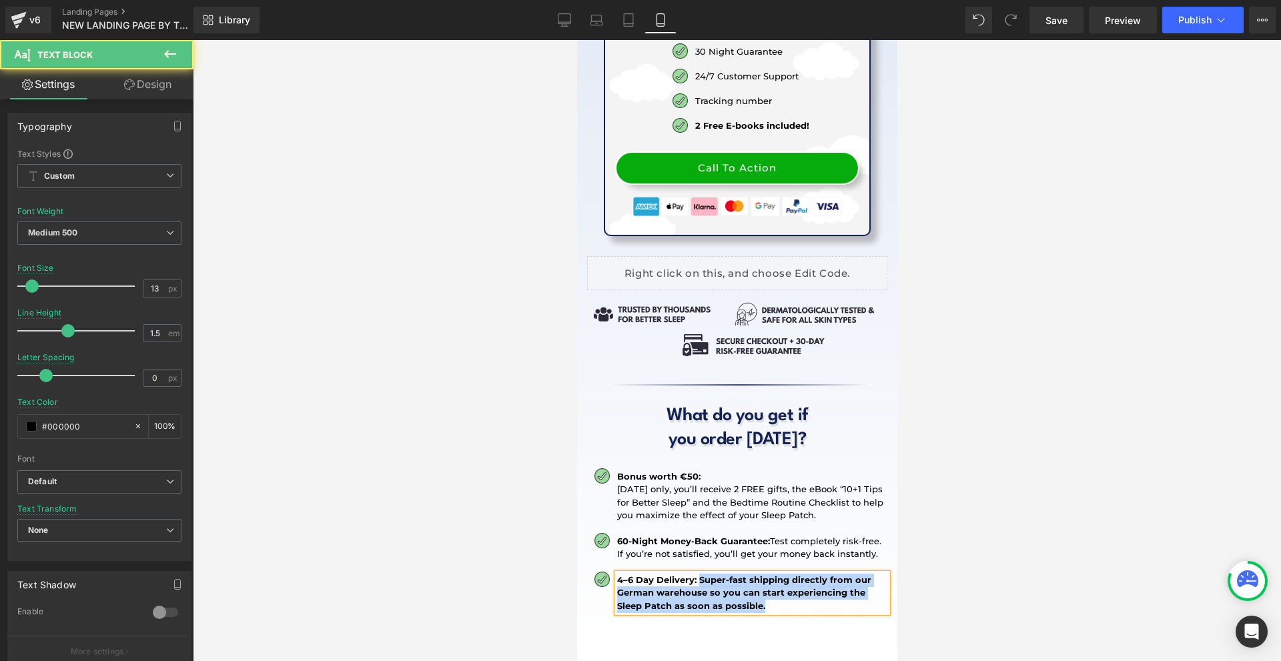
drag, startPoint x: 696, startPoint y: 396, endPoint x: 774, endPoint y: 418, distance: 81.3
click at [774, 574] on p "4–6 Day Delivery: Super-fast shipping directly from our German warehouse so you…" at bounding box center [751, 593] width 270 height 39
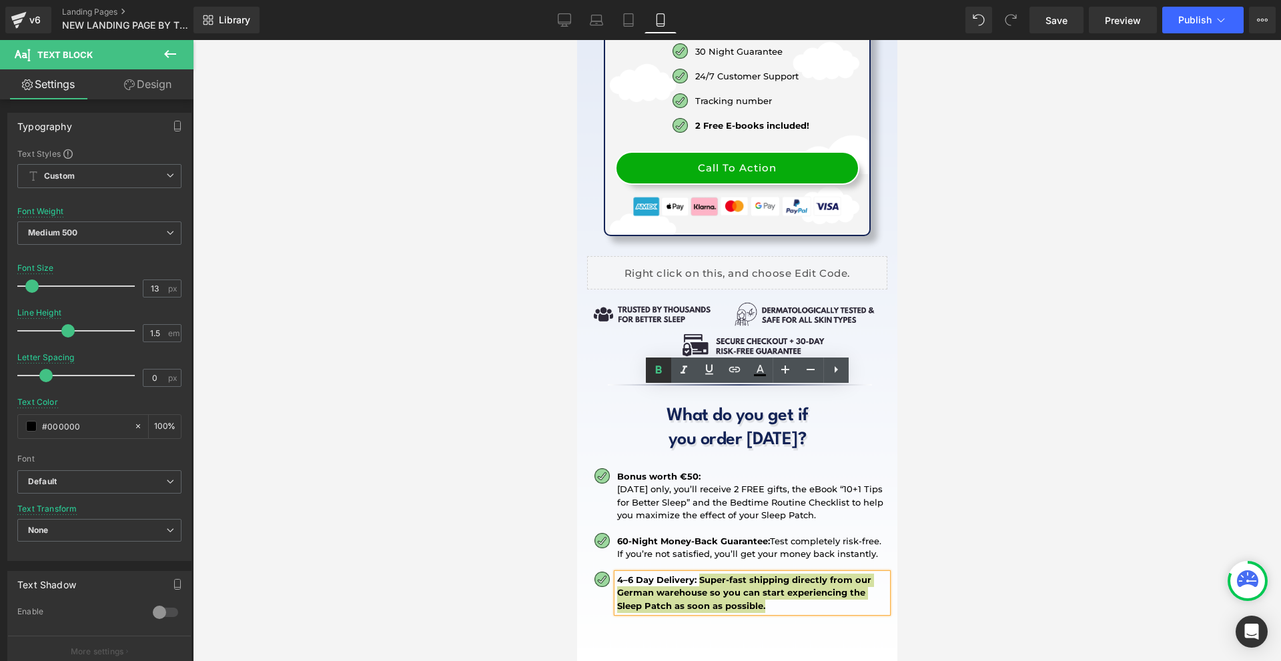
click at [664, 368] on icon at bounding box center [658, 370] width 16 height 16
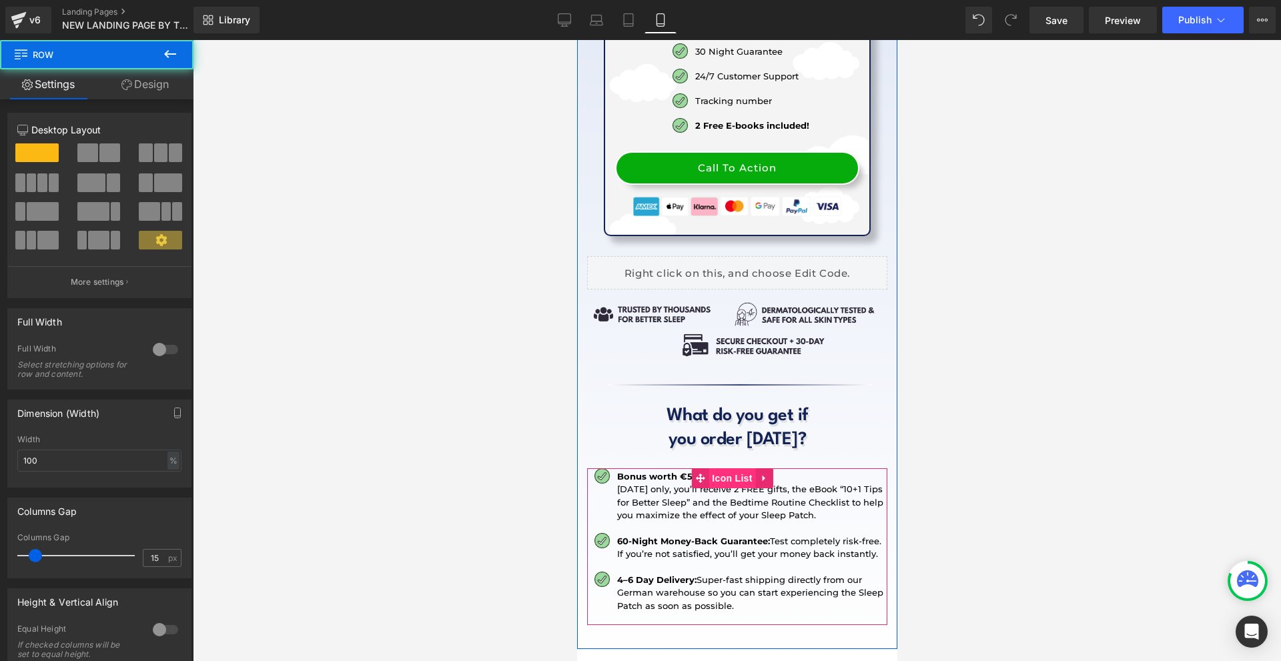
drag, startPoint x: 736, startPoint y: 282, endPoint x: 1129, endPoint y: 291, distance: 393.0
click at [736, 468] on span "Icon List" at bounding box center [731, 478] width 47 height 20
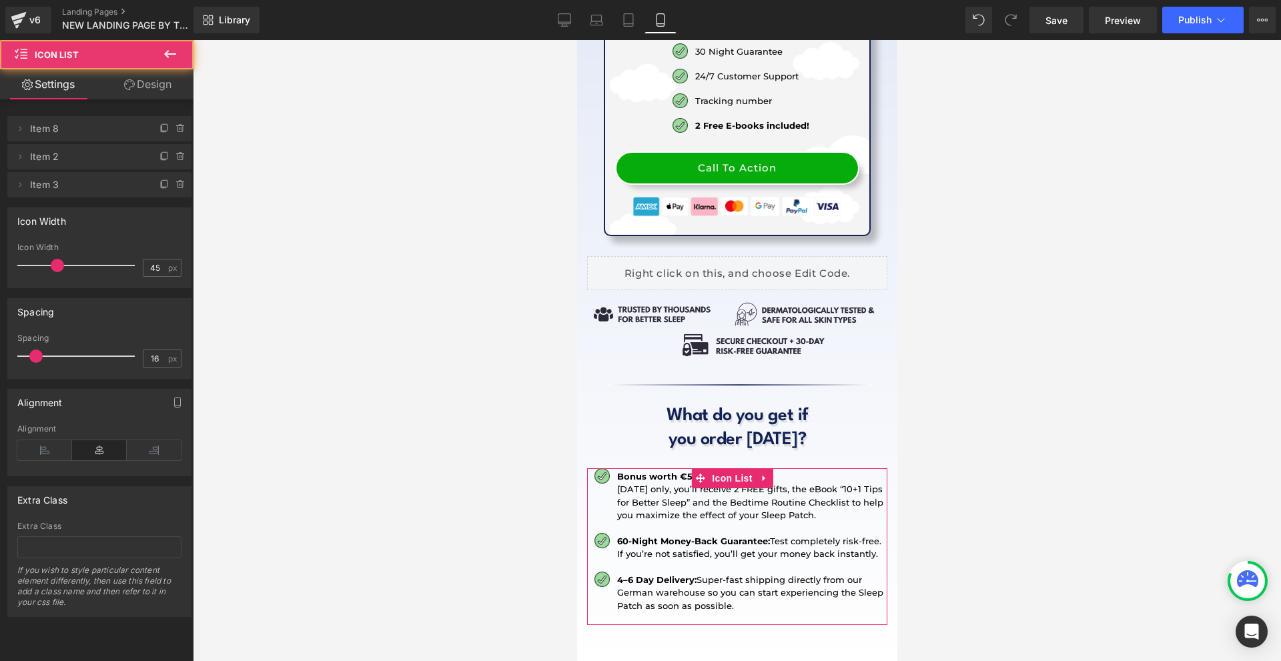
click at [167, 94] on link "Design" at bounding box center [147, 84] width 97 height 30
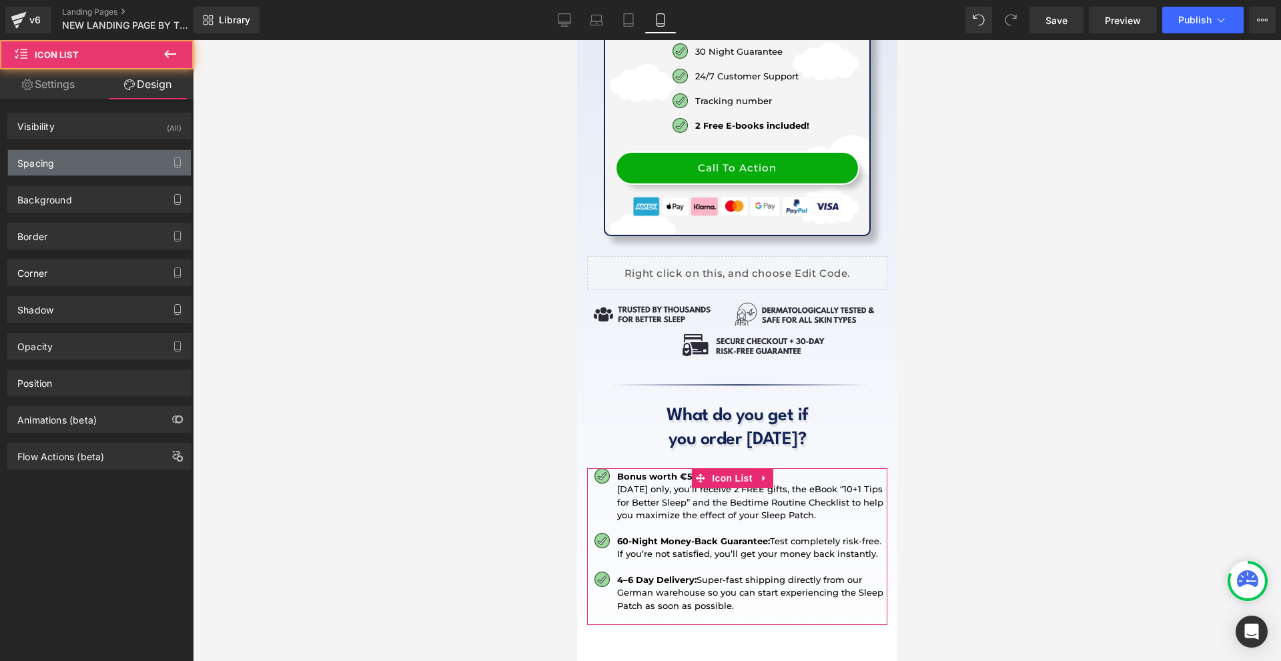
click at [55, 158] on div "Spacing" at bounding box center [99, 162] width 183 height 25
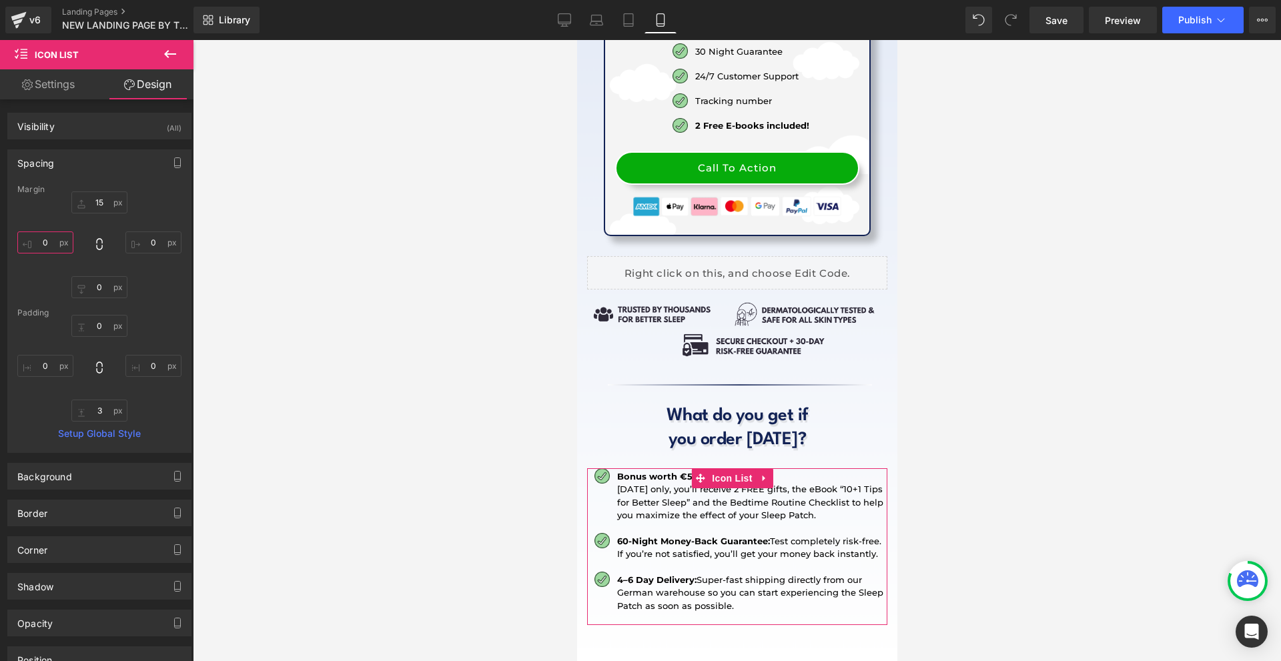
click at [55, 237] on input "0" at bounding box center [45, 242] width 56 height 22
type input "20"
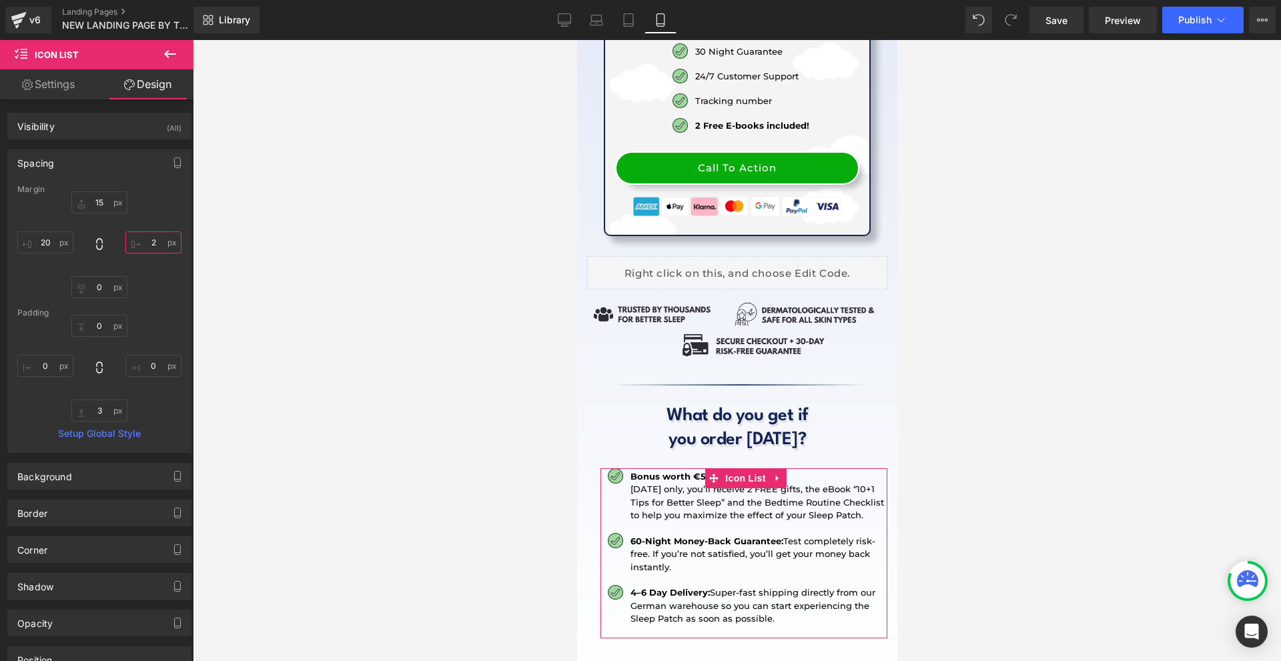
click at [151, 243] on input "2" at bounding box center [153, 242] width 56 height 22
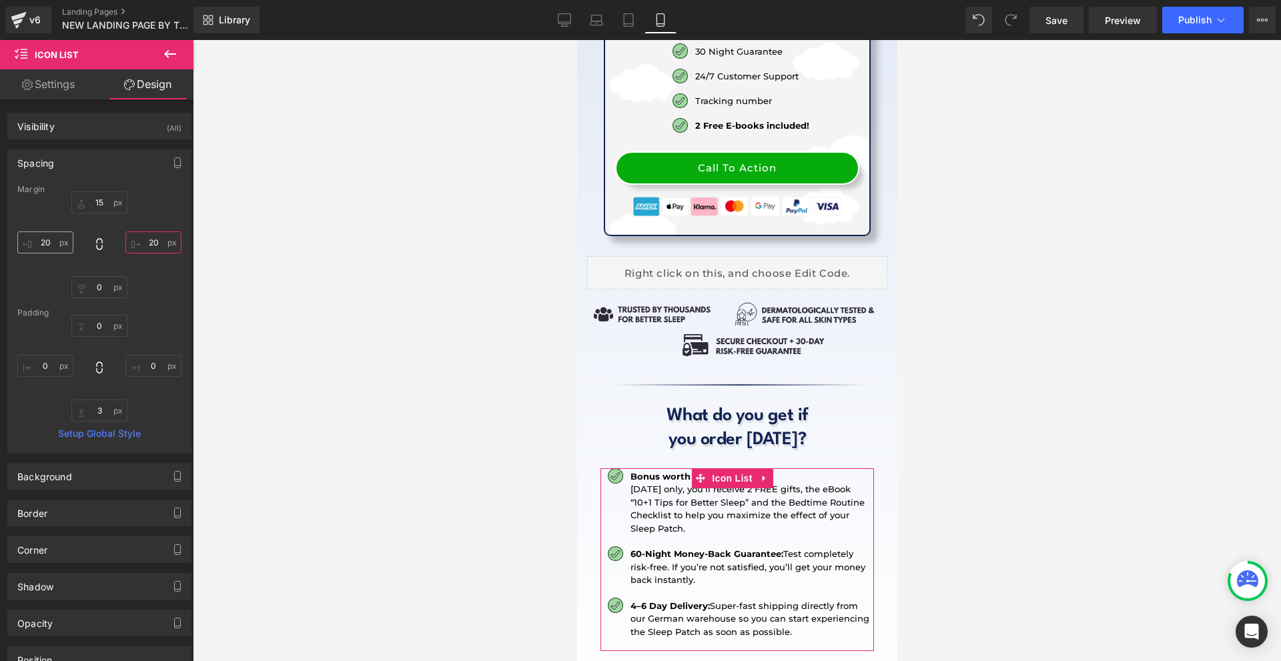
type input "20"
click at [49, 241] on input "20" at bounding box center [45, 242] width 56 height 22
type input "10"
click at [161, 243] on input "20" at bounding box center [153, 242] width 56 height 22
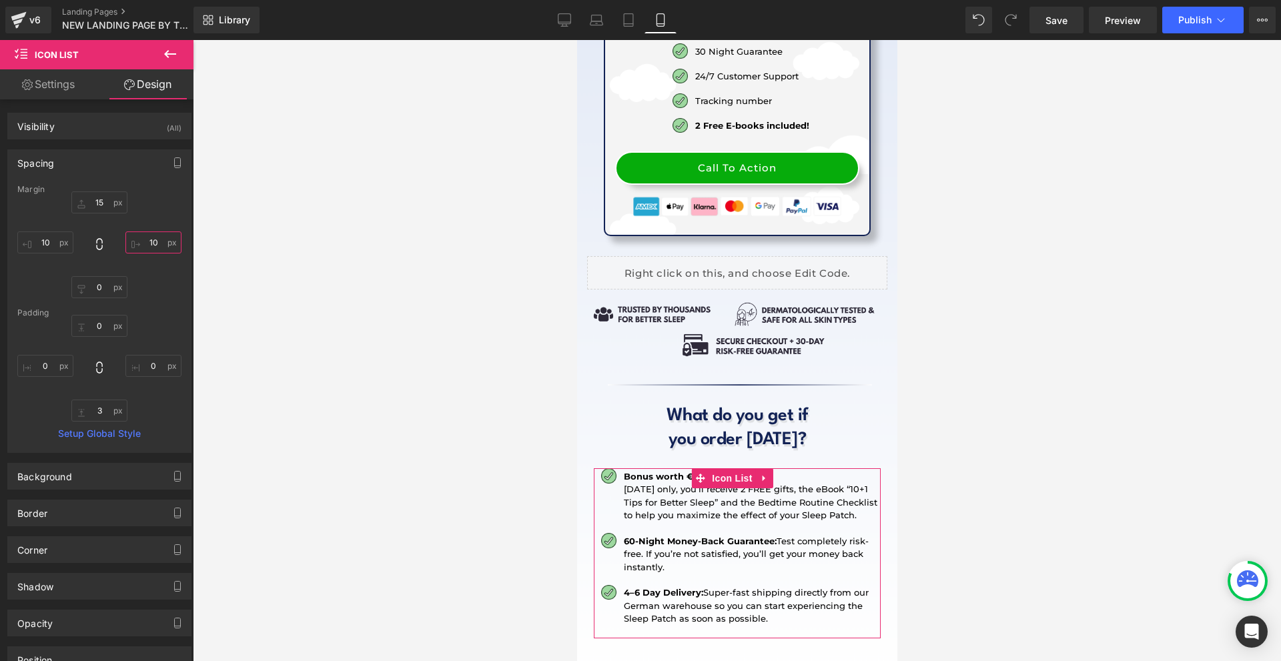
type input "10"
click at [73, 363] on div "0px 0 0px 0 3px 3 0px 0" at bounding box center [99, 368] width 164 height 107
click at [32, 362] on input "0" at bounding box center [45, 366] width 56 height 22
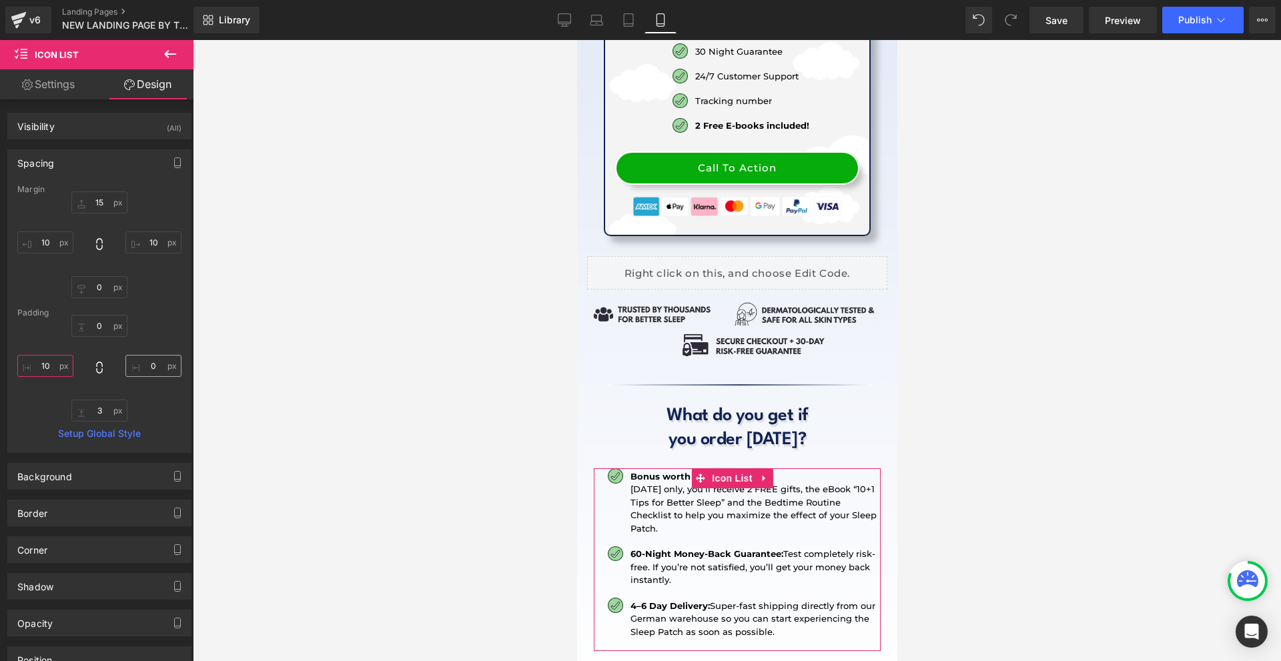
type input "10"
click at [144, 368] on input "0" at bounding box center [153, 366] width 56 height 22
type input "10"
click at [97, 325] on input "0" at bounding box center [99, 326] width 56 height 22
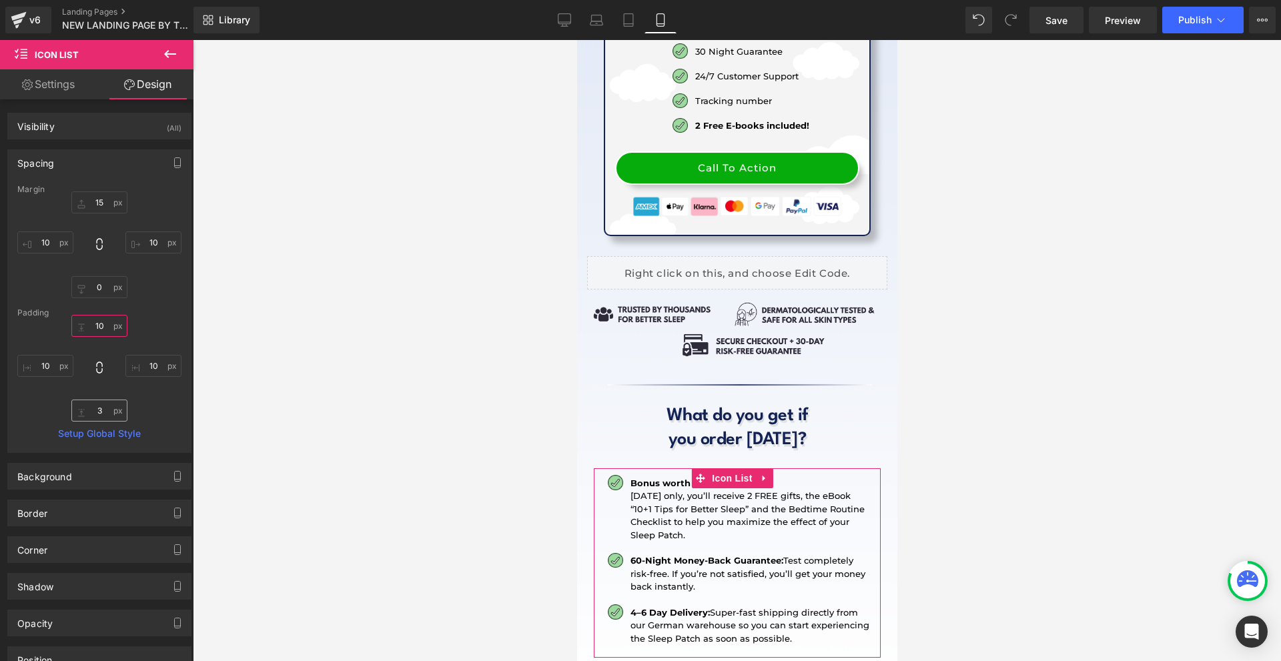
type input "10"
click at [101, 410] on input "3" at bounding box center [99, 411] width 56 height 22
type input "10"
click at [103, 211] on input "15" at bounding box center [99, 202] width 56 height 22
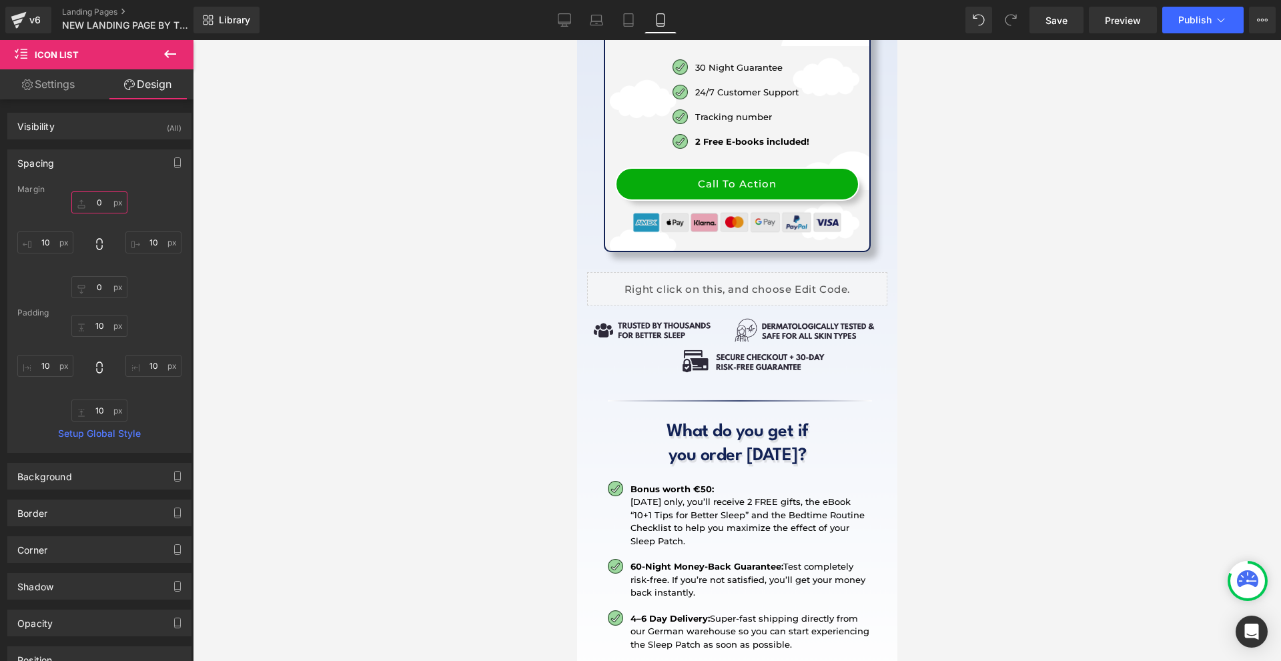
scroll to position [16139, 0]
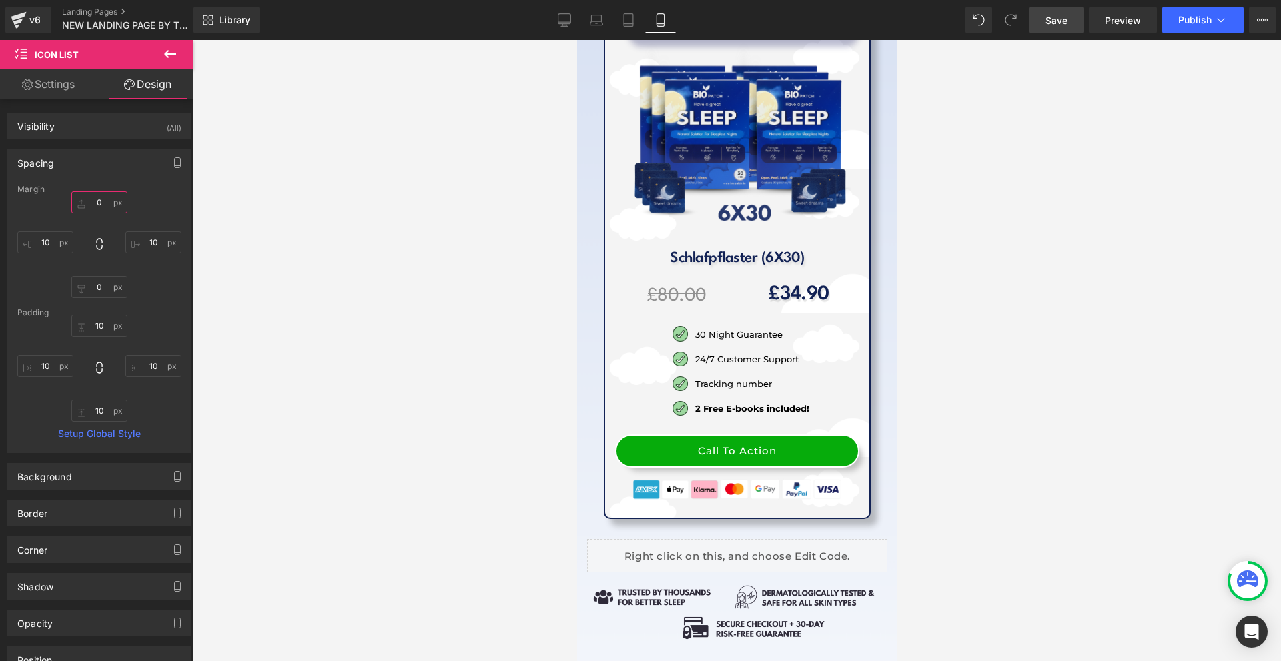
type input "0"
drag, startPoint x: 1044, startPoint y: 23, endPoint x: 242, endPoint y: 243, distance: 832.0
click at [1044, 23] on link "Save" at bounding box center [1056, 20] width 54 height 27
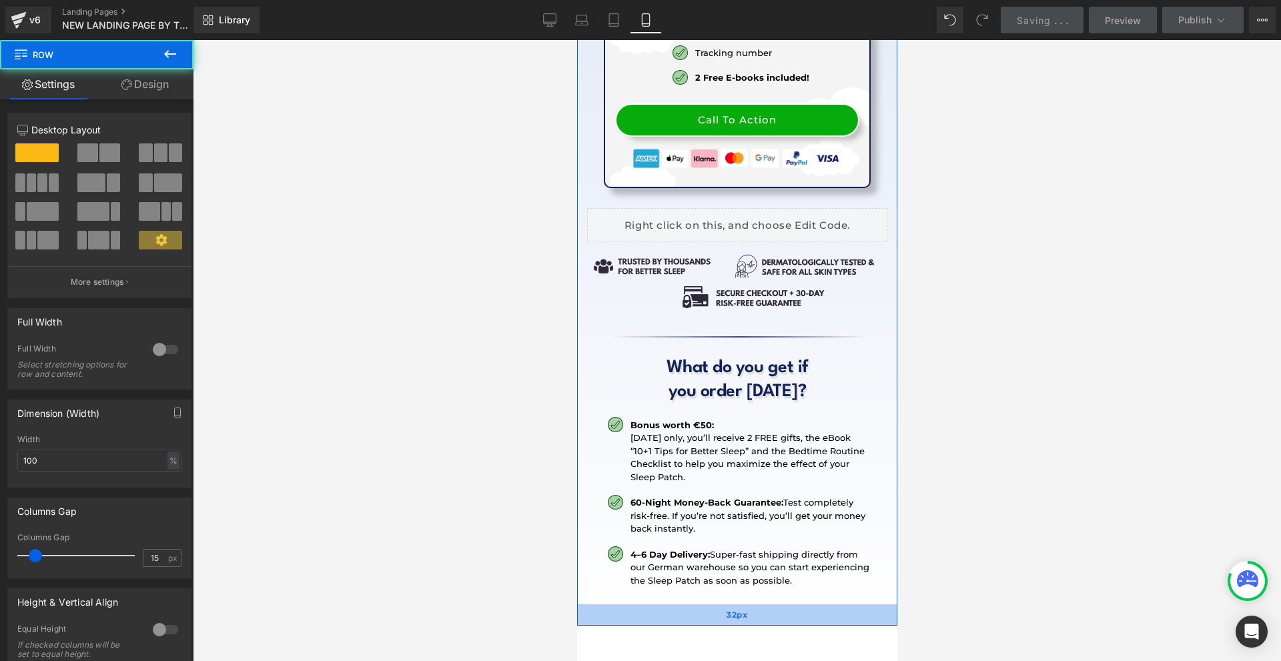
click at [706, 604] on div "32px" at bounding box center [736, 614] width 320 height 21
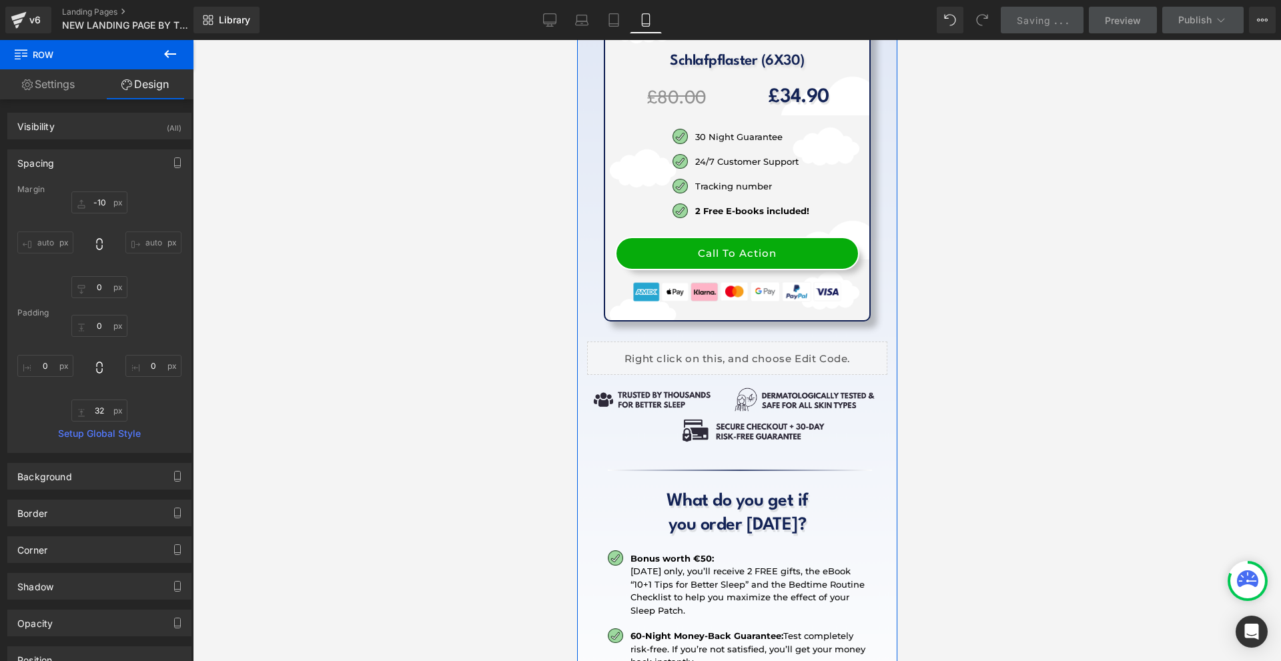
scroll to position [16403, 0]
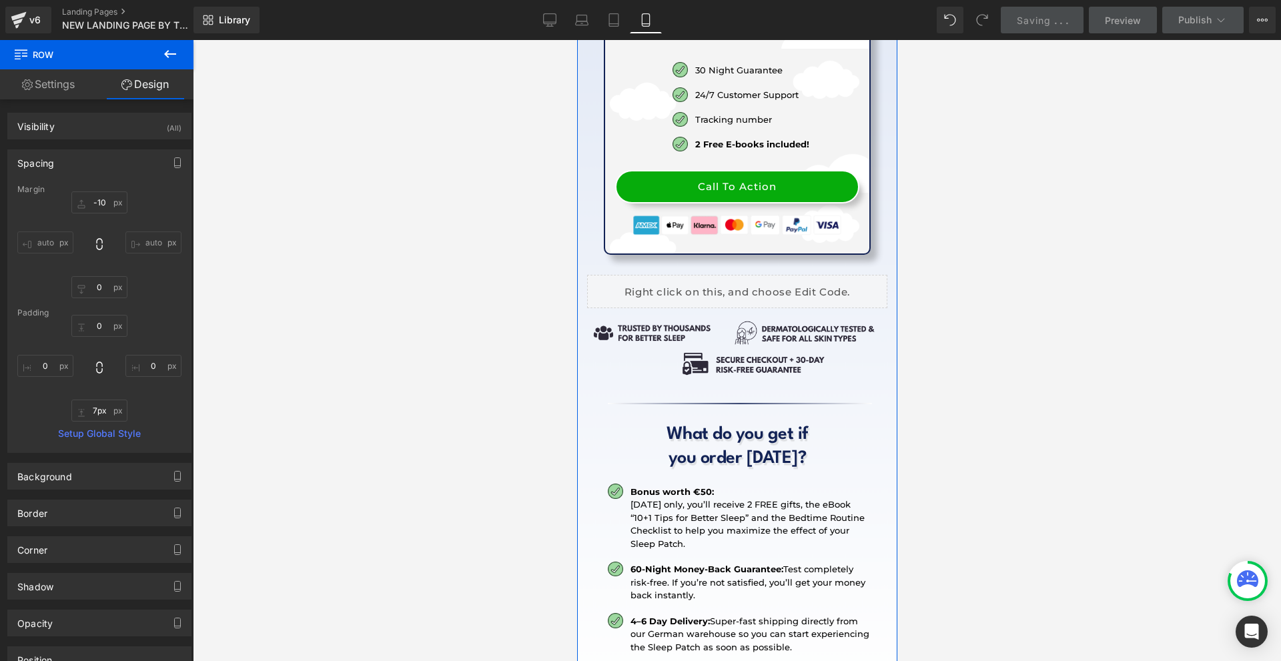
type input "5px"
drag, startPoint x: 764, startPoint y: 486, endPoint x: 785, endPoint y: 470, distance: 26.3
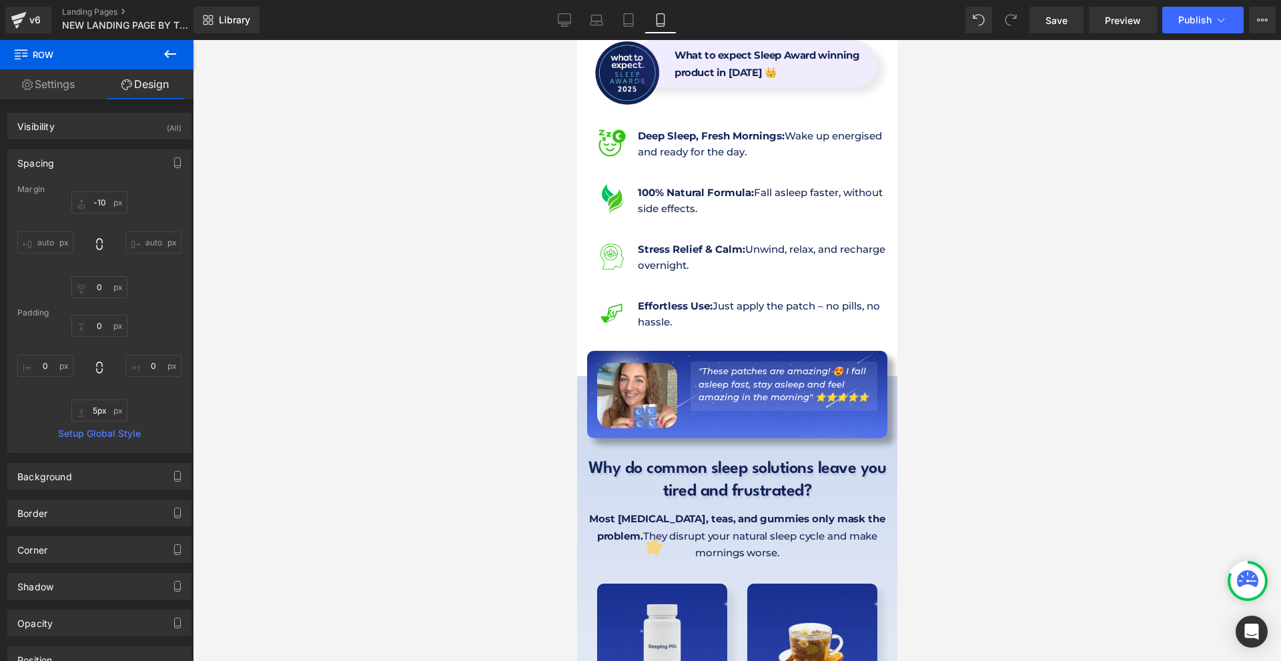
scroll to position [0, 0]
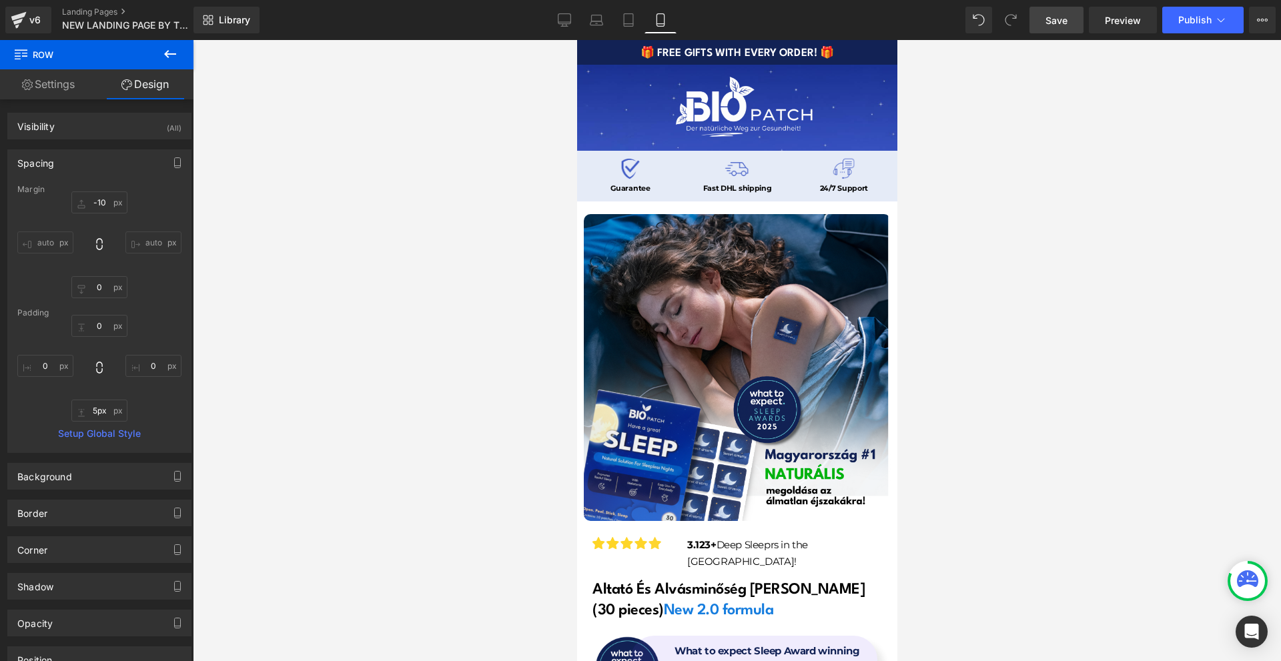
click at [1048, 10] on link "Save" at bounding box center [1056, 20] width 54 height 27
click at [15, 23] on icon at bounding box center [17, 22] width 9 height 6
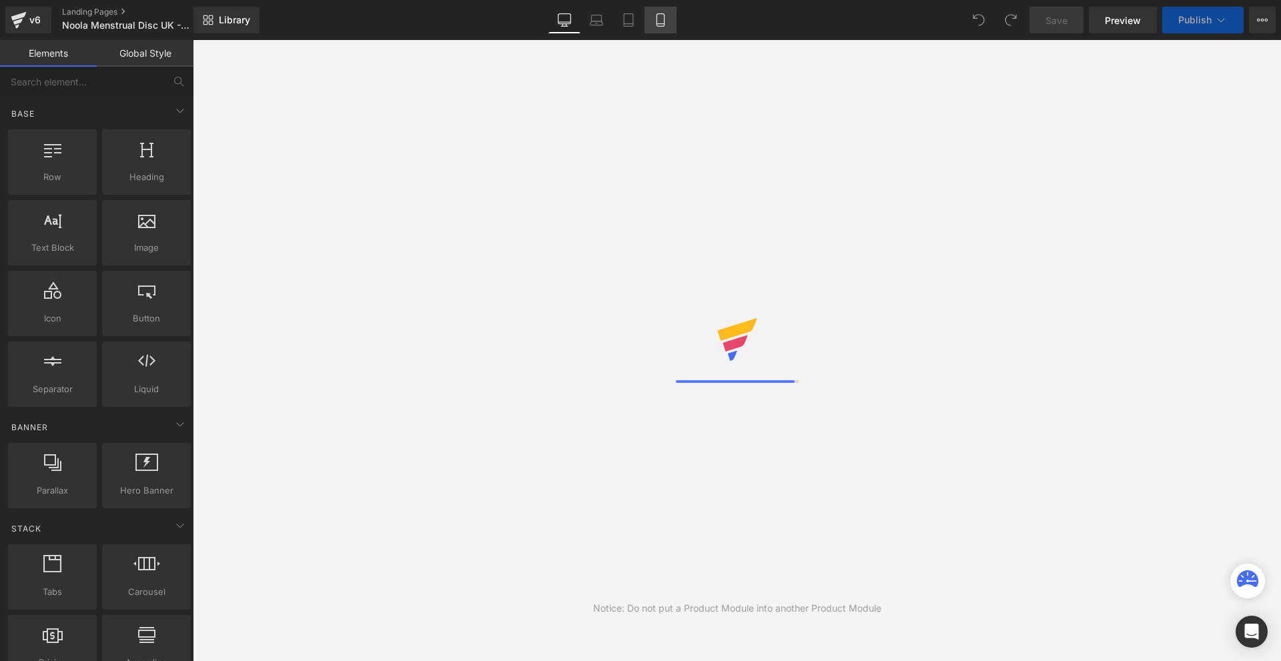
click at [654, 24] on icon at bounding box center [660, 19] width 13 height 13
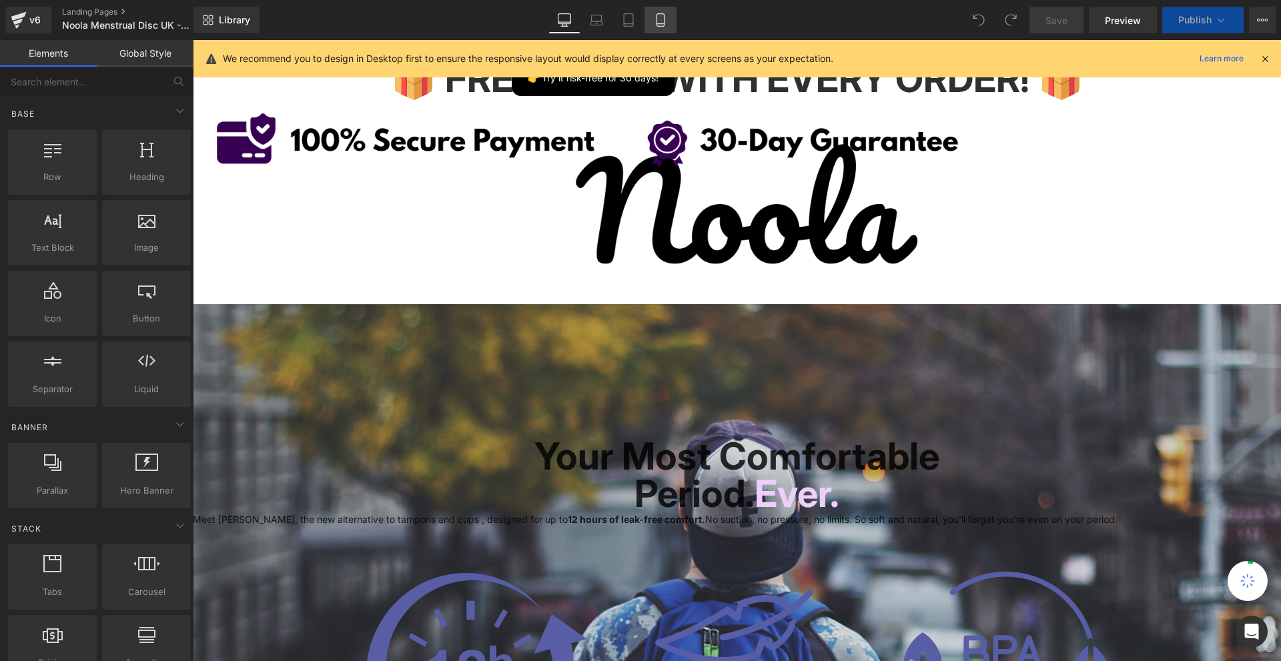
click at [670, 19] on link "Mobile" at bounding box center [660, 20] width 32 height 27
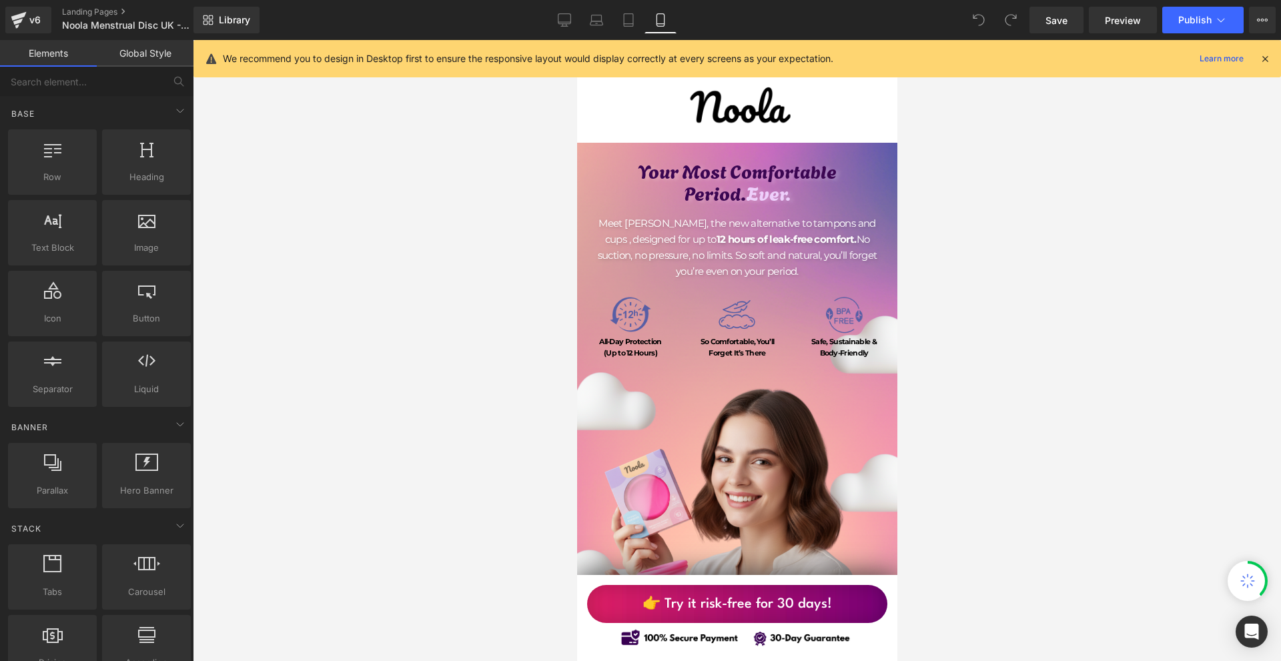
click at [1264, 61] on icon at bounding box center [1265, 59] width 12 height 12
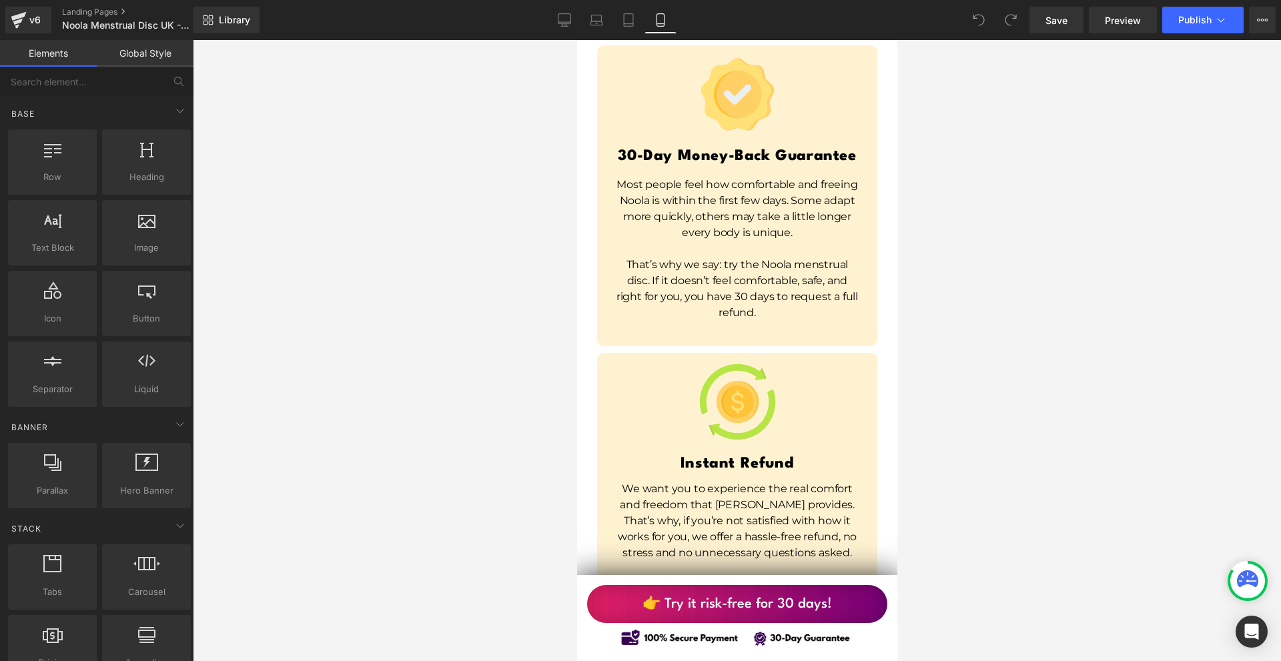
scroll to position [9871, 0]
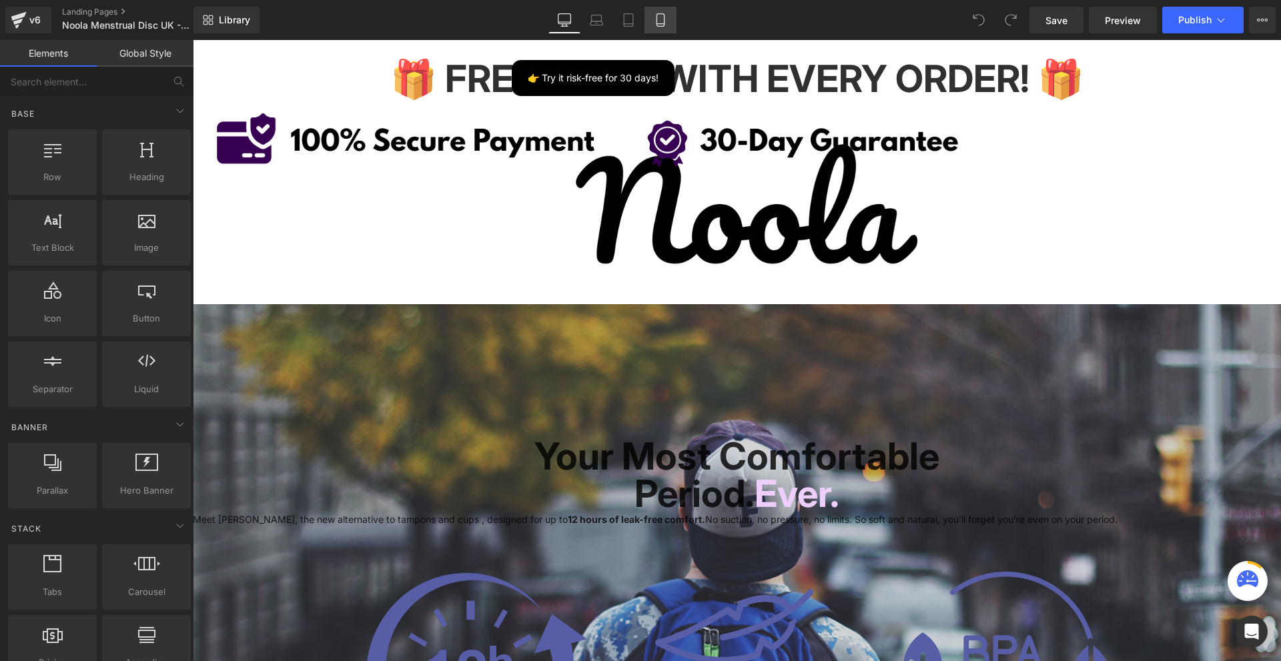
click at [669, 13] on link "Mobile" at bounding box center [660, 20] width 32 height 27
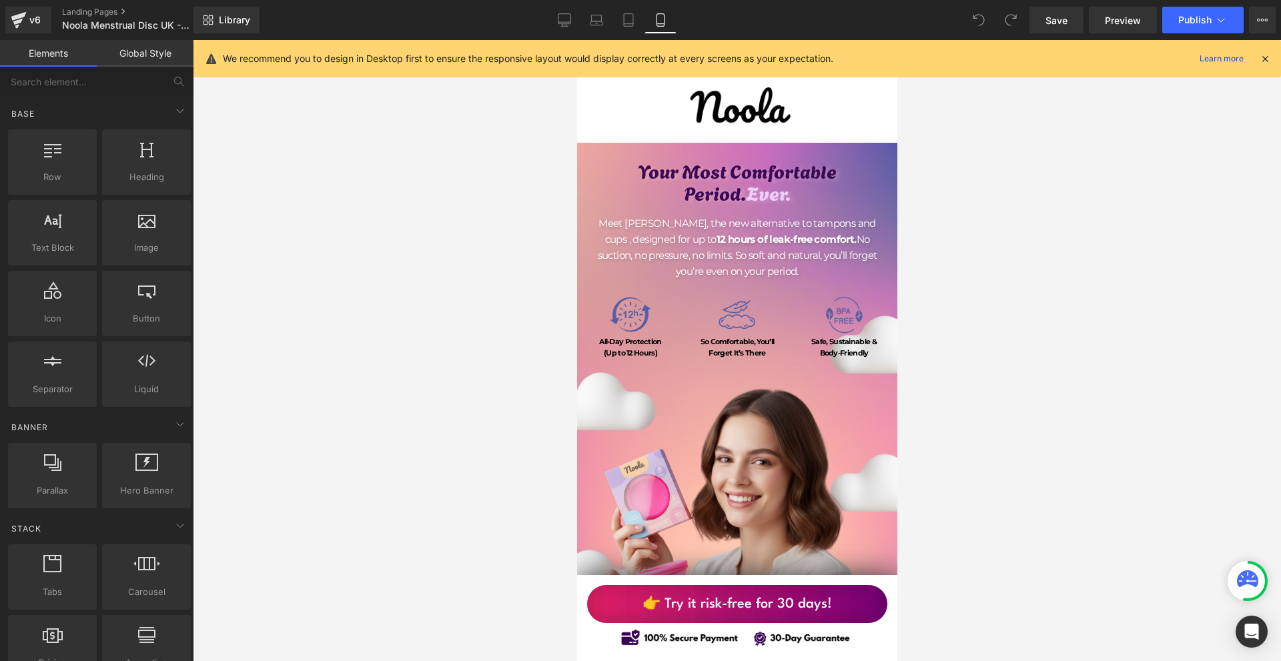
drag, startPoint x: 1269, startPoint y: 57, endPoint x: 1152, endPoint y: 98, distance: 123.6
click at [1268, 57] on icon at bounding box center [1265, 59] width 12 height 12
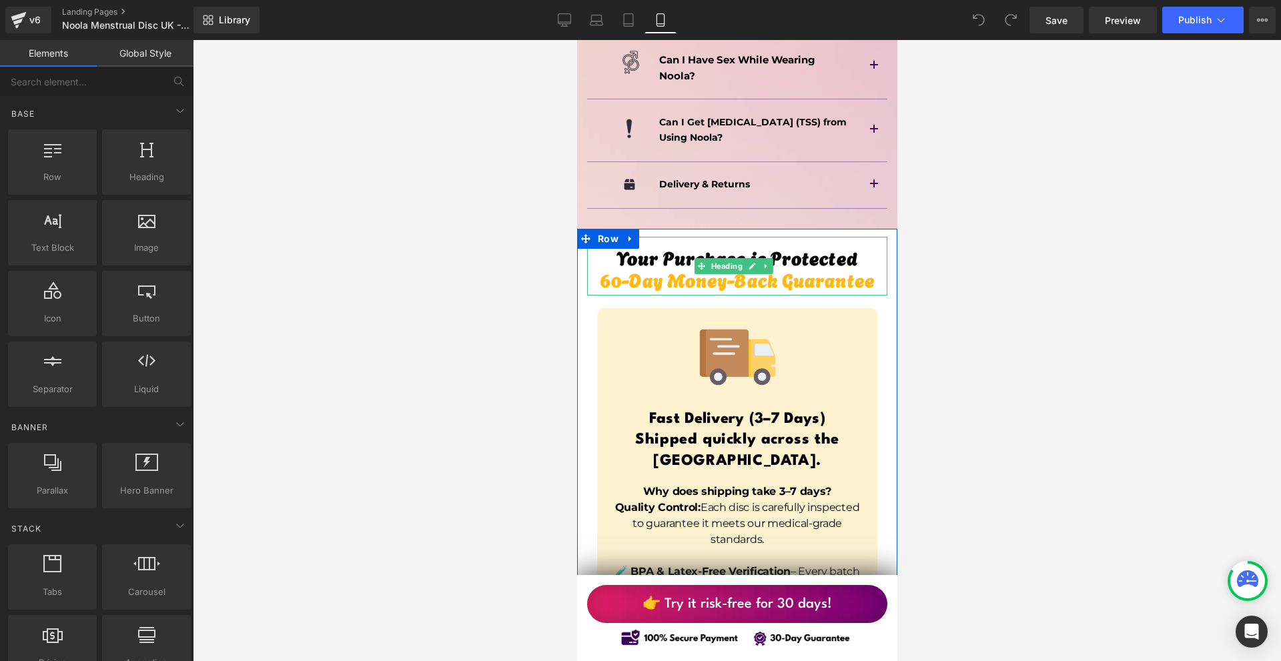
scroll to position [8537, 0]
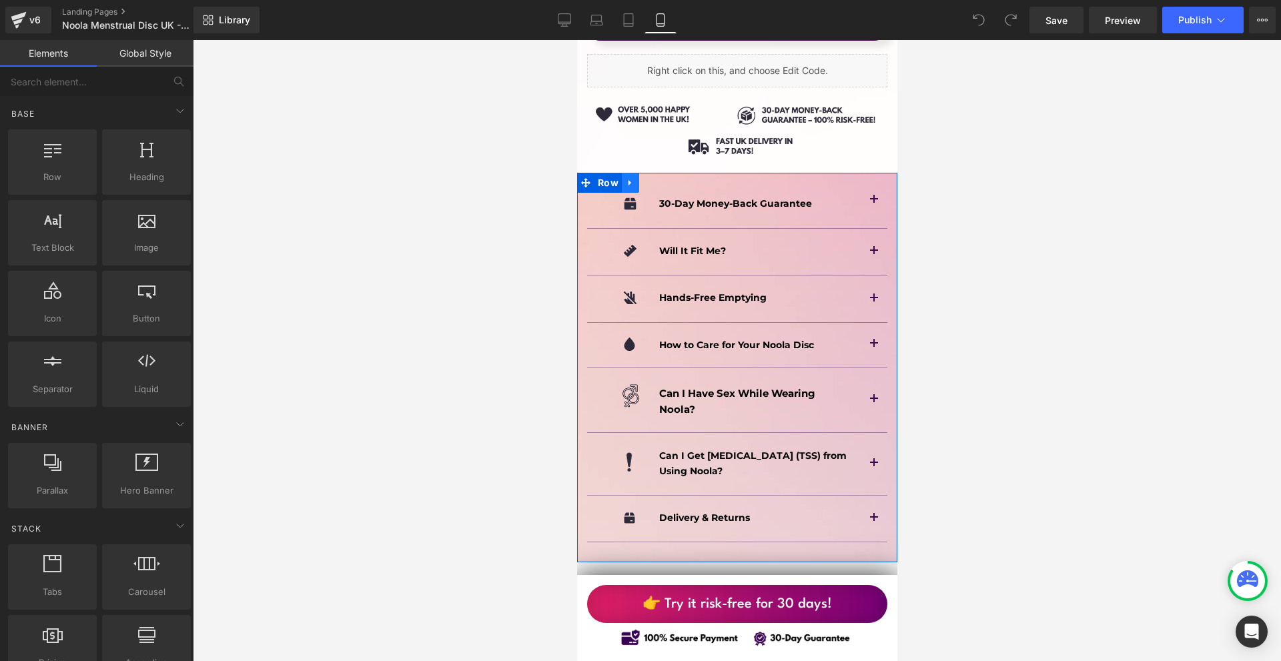
click at [632, 178] on icon at bounding box center [629, 183] width 9 height 10
click at [625, 178] on icon at bounding box center [629, 183] width 9 height 10
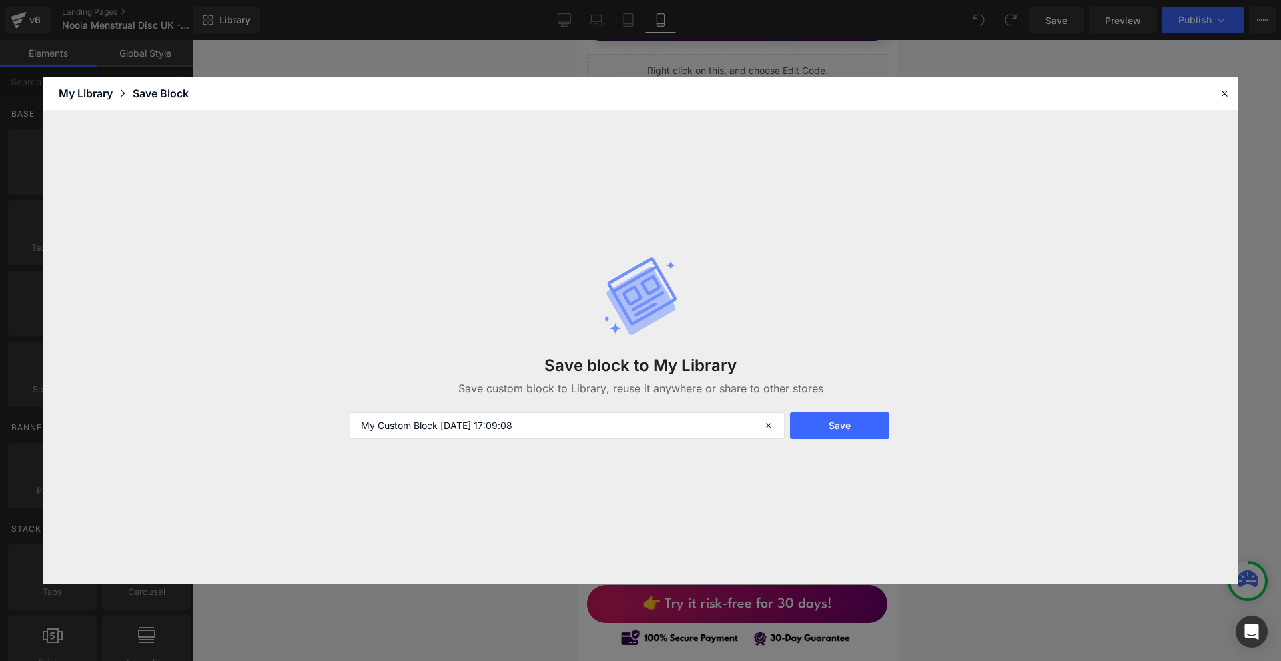
click at [499, 396] on div "Save block to My Library Save custom block to Library, reuse it anywhere or sha…" at bounding box center [640, 347] width 598 height 236
click at [488, 420] on input "My Custom Block 2025-09-17 17:09:08" at bounding box center [566, 425] width 435 height 27
type input "FAQ PACTH"
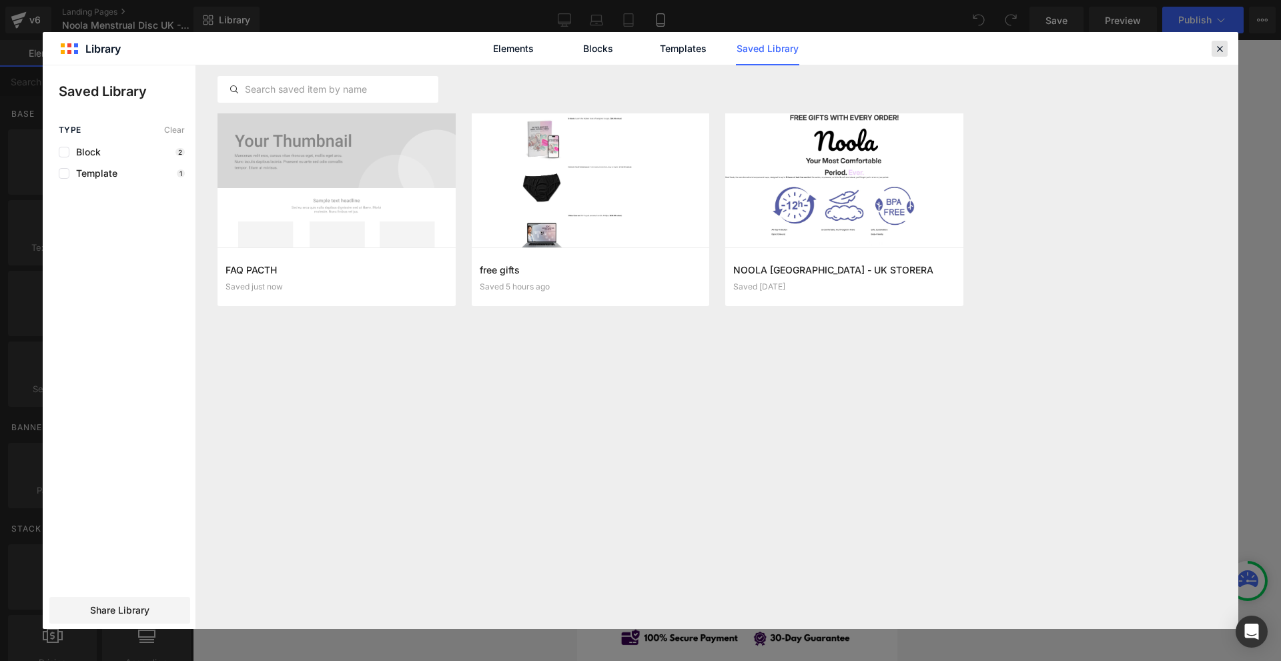
click at [1222, 45] on icon at bounding box center [1219, 49] width 12 height 12
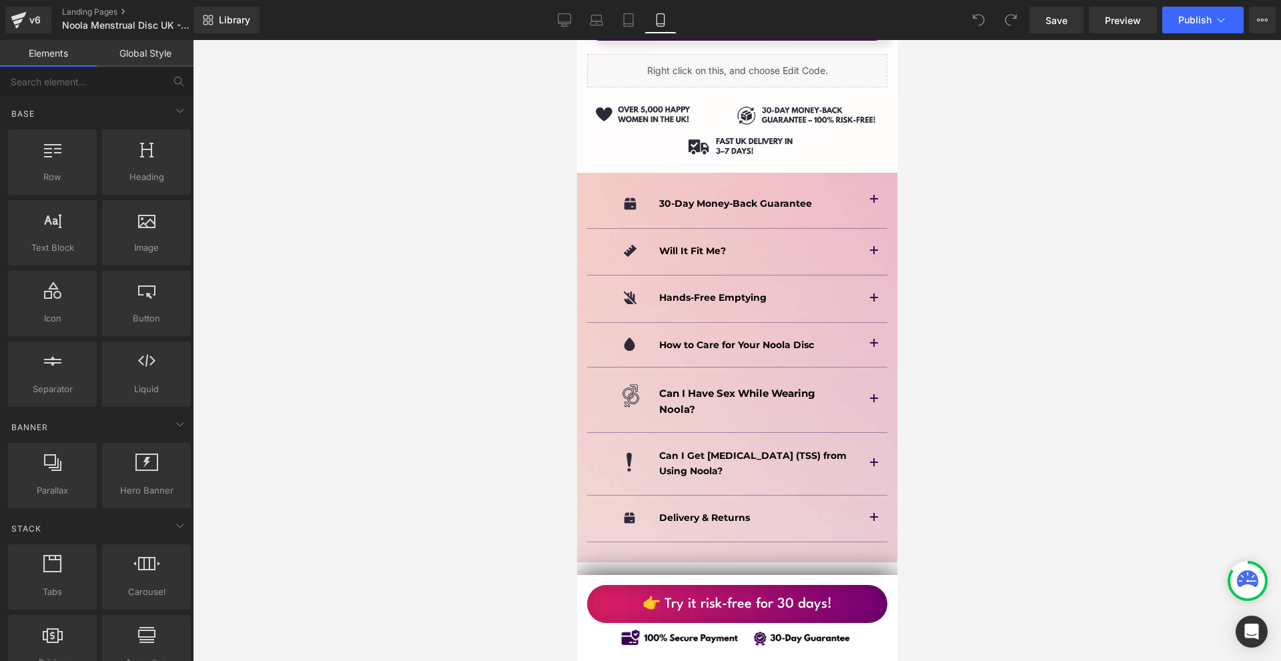
scroll to position [8871, 0]
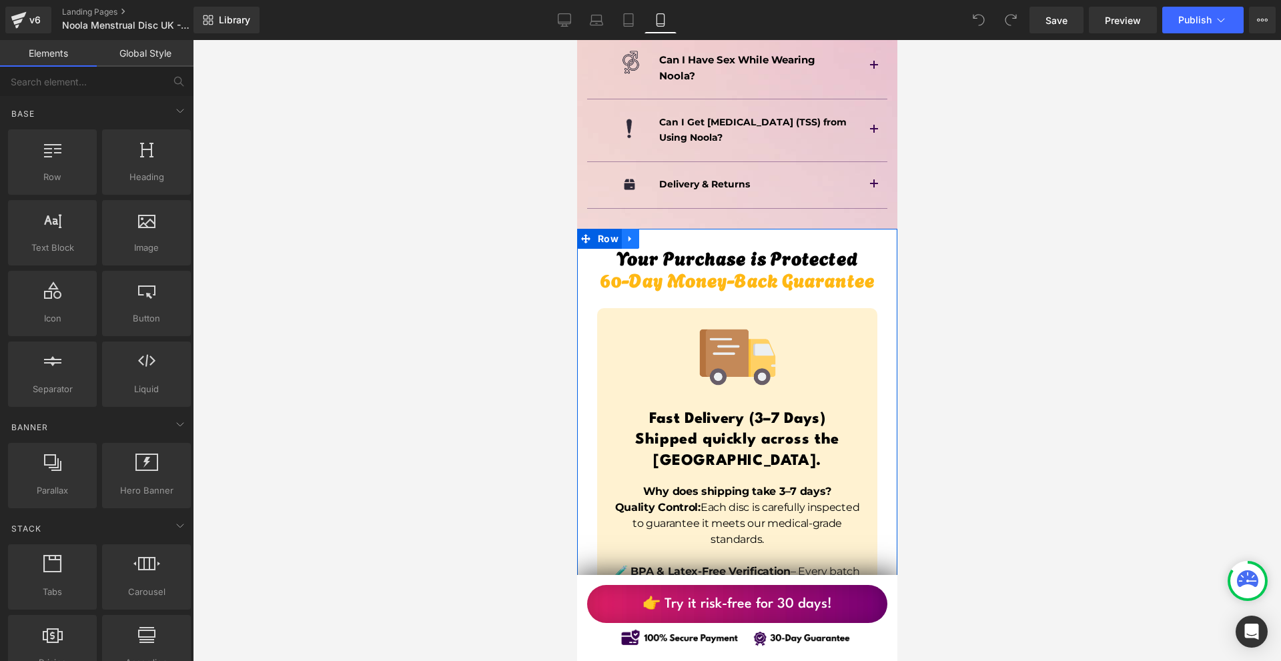
click at [632, 234] on icon at bounding box center [629, 239] width 9 height 10
click at [632, 234] on icon at bounding box center [629, 238] width 9 height 9
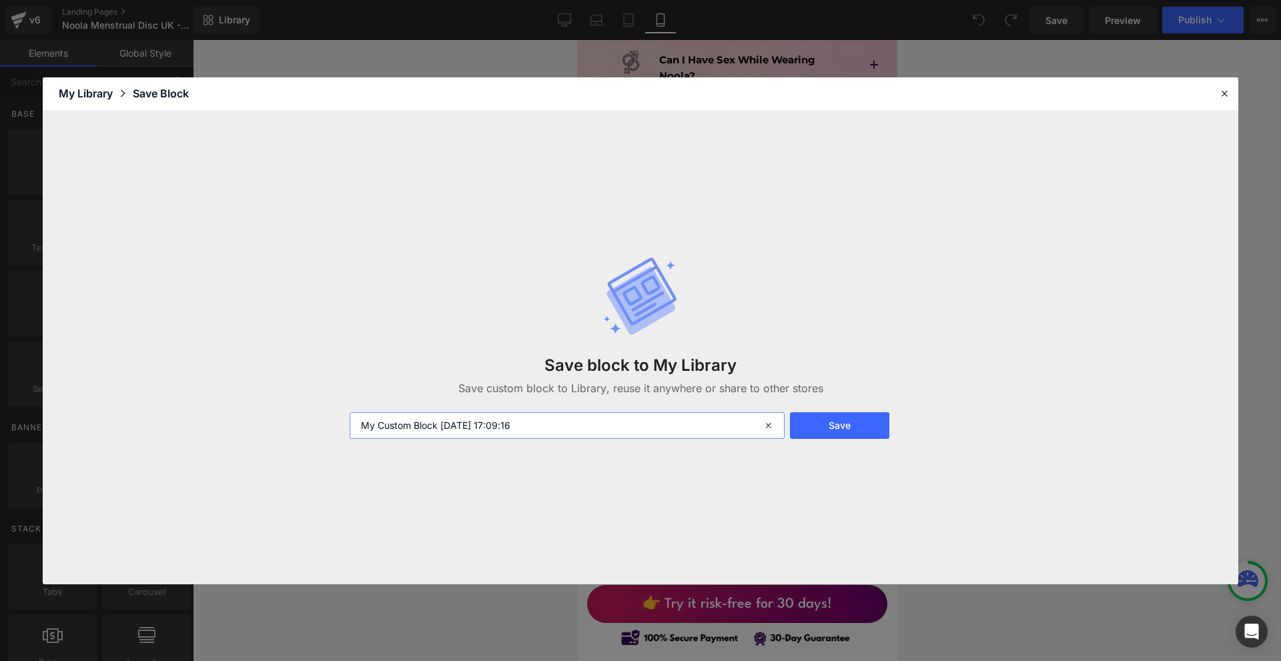
click at [515, 419] on input "My Custom Block 2025-09-17 17:09:16" at bounding box center [566, 425] width 435 height 27
type input "SAFE NIGGA"
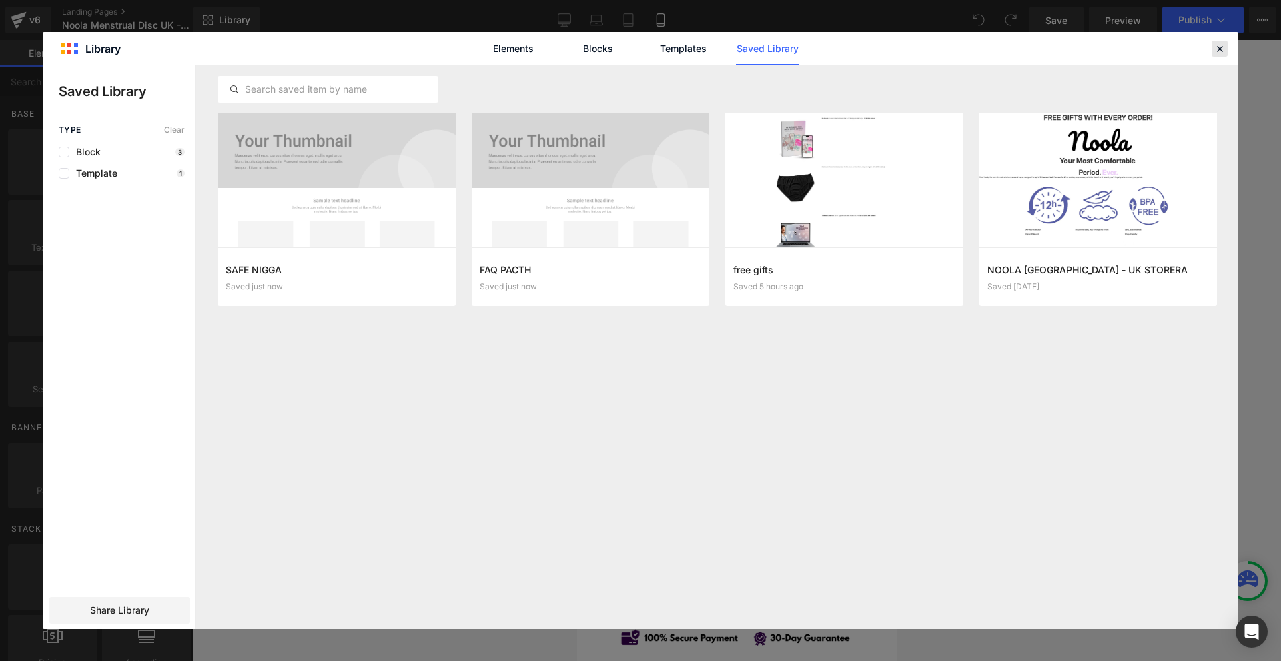
drag, startPoint x: 1221, startPoint y: 59, endPoint x: 1223, endPoint y: 50, distance: 8.8
click at [1222, 58] on div "Elements Blocks Templates Saved Library" at bounding box center [640, 48] width 1195 height 33
click at [1223, 51] on icon at bounding box center [1219, 49] width 12 height 12
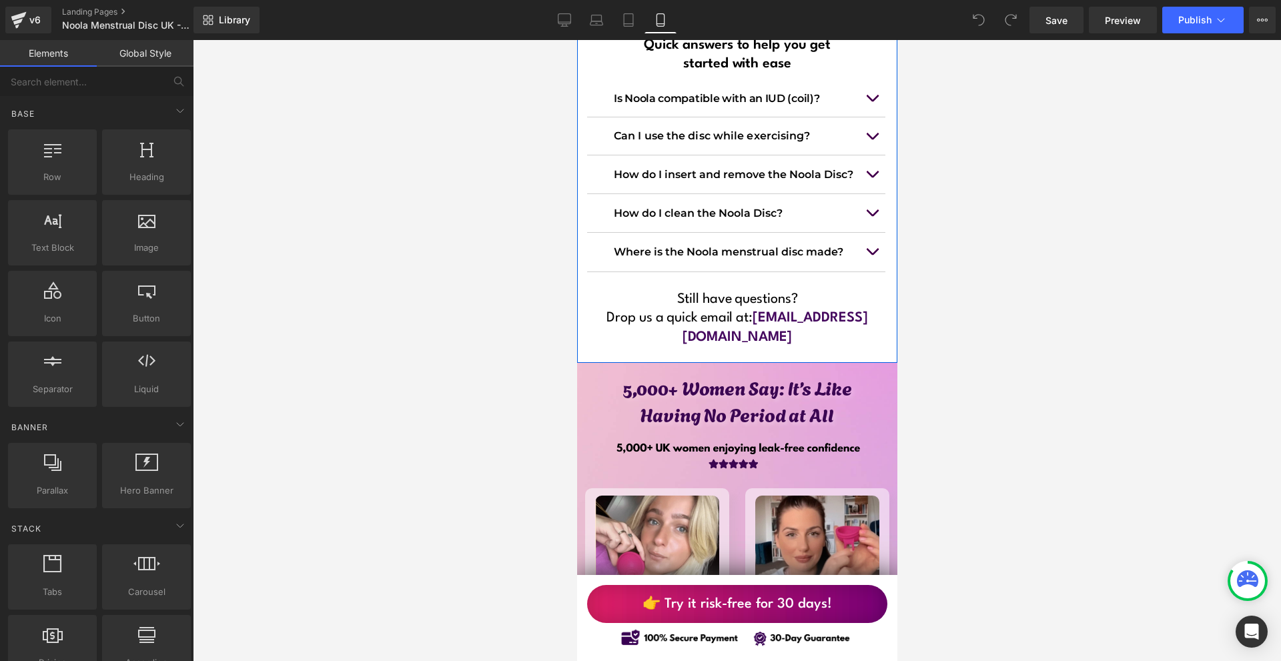
scroll to position [10205, 0]
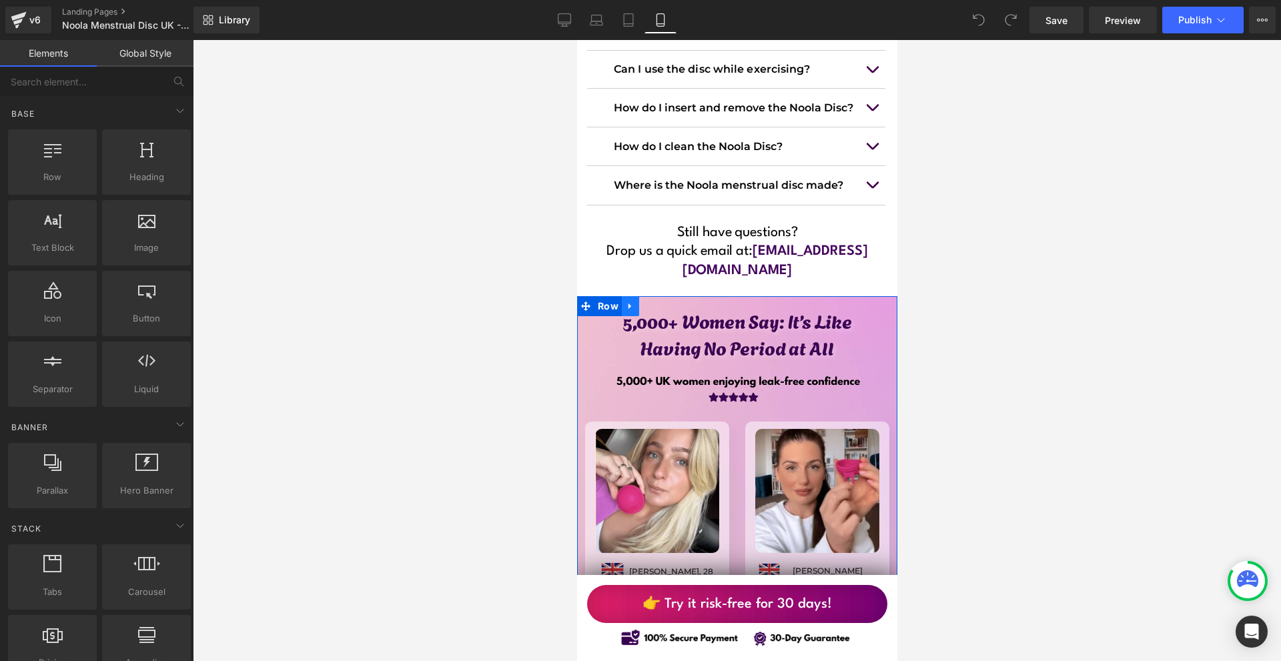
click at [622, 296] on link at bounding box center [629, 306] width 17 height 20
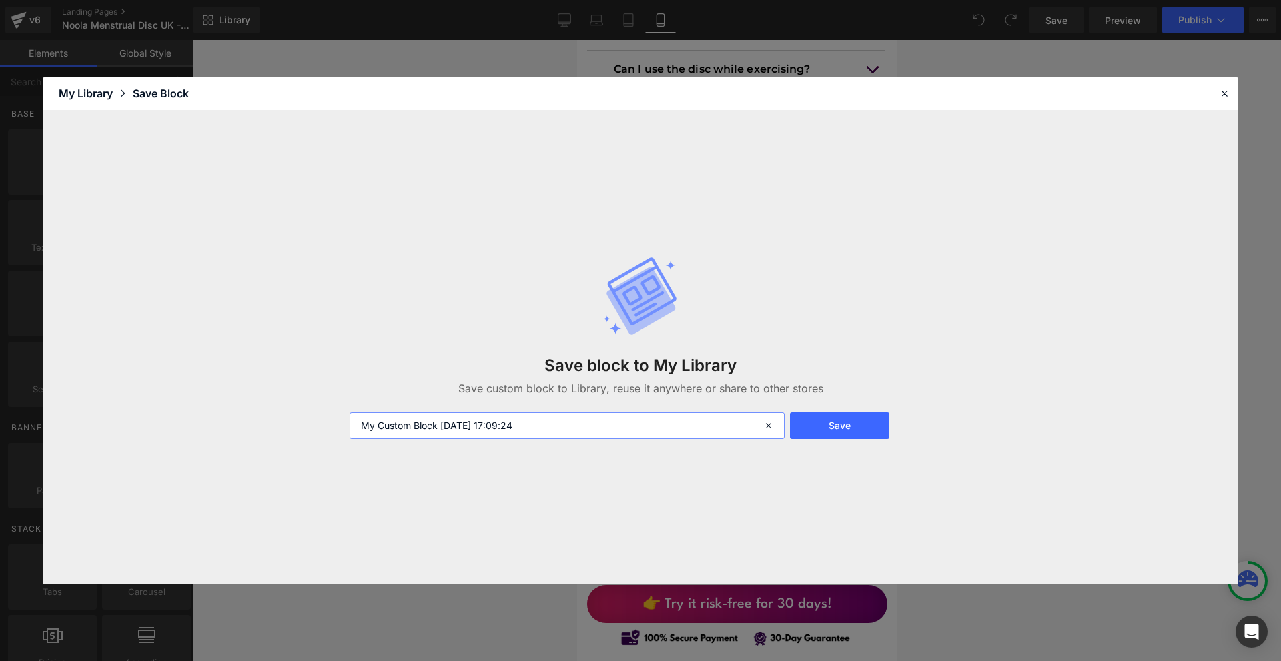
click at [564, 434] on input "My Custom Block 2025-09-17 17:09:24" at bounding box center [566, 425] width 435 height 27
type input "REVIEWS"
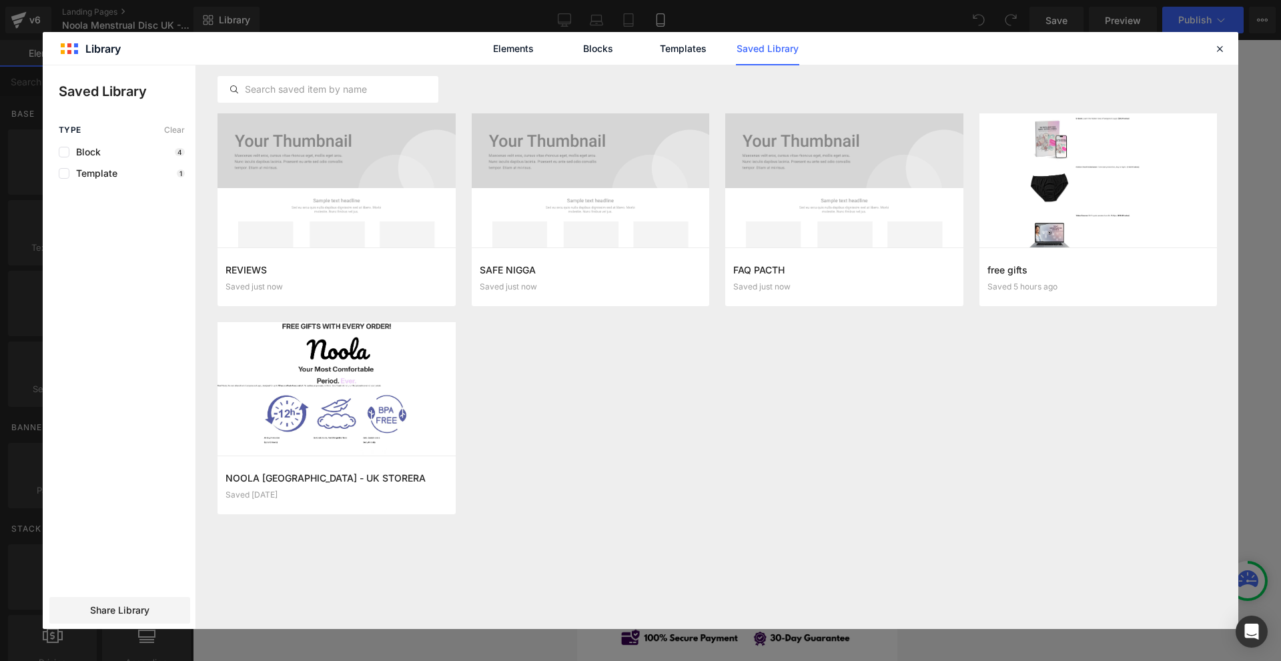
click at [1228, 42] on div "Elements Blocks Templates Saved Library" at bounding box center [640, 48] width 1195 height 33
click at [1224, 48] on icon at bounding box center [1219, 49] width 12 height 12
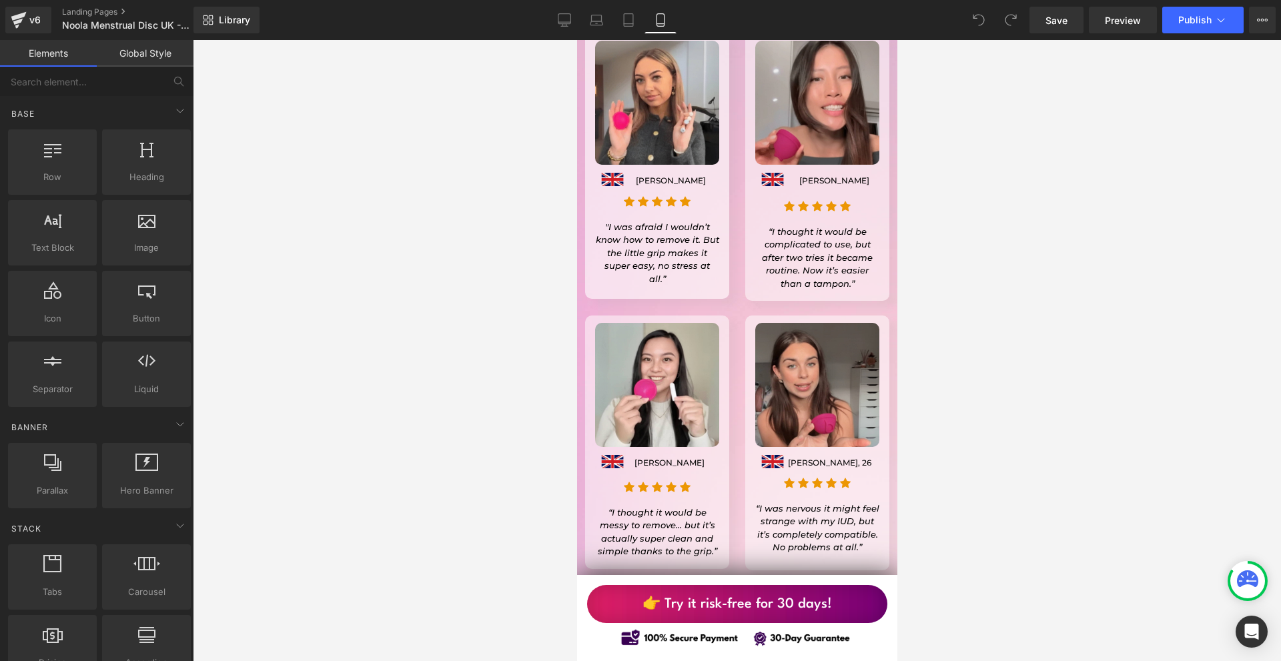
scroll to position [11072, 0]
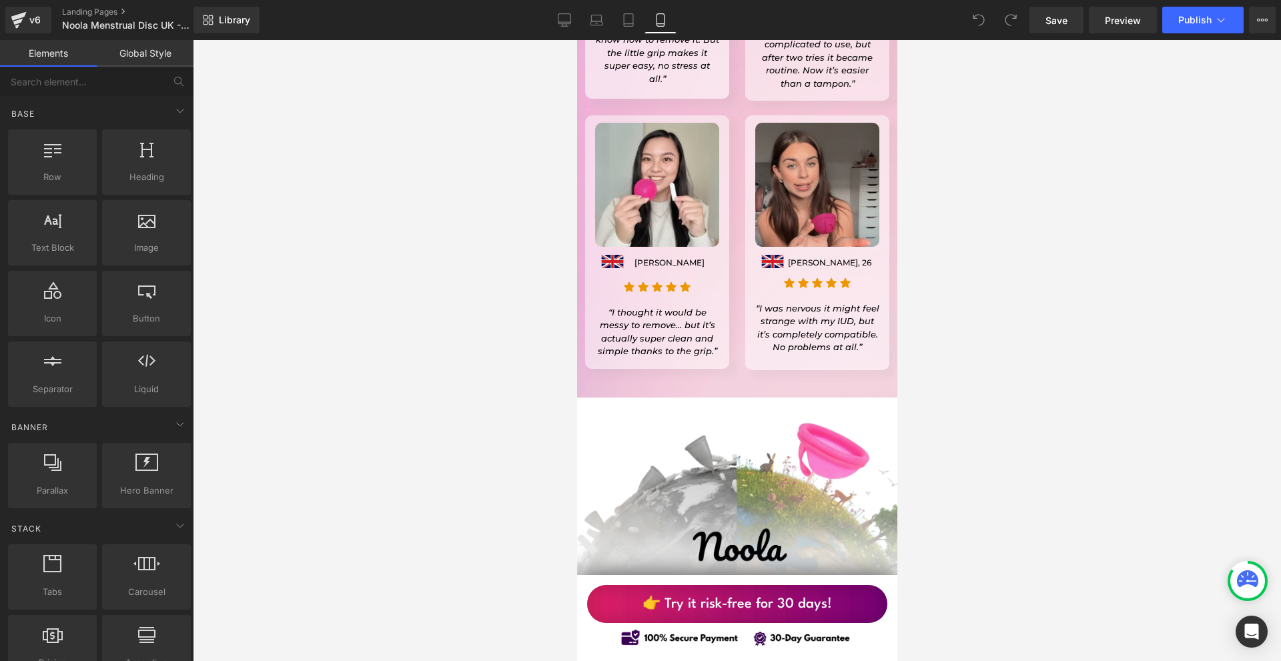
click at [619, 418] on div "Image INFORMATION Heading Shipping and Delivery Text Block Contact Text Block T…" at bounding box center [736, 653] width 320 height 470
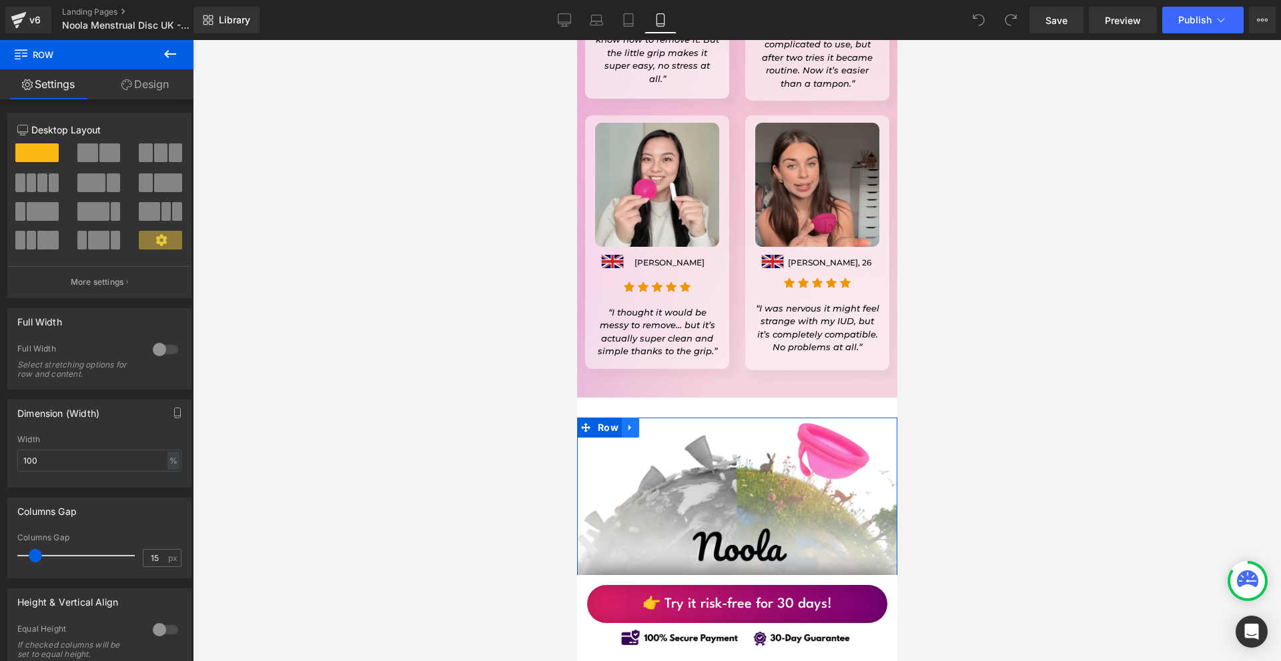
click at [625, 422] on icon at bounding box center [629, 427] width 9 height 10
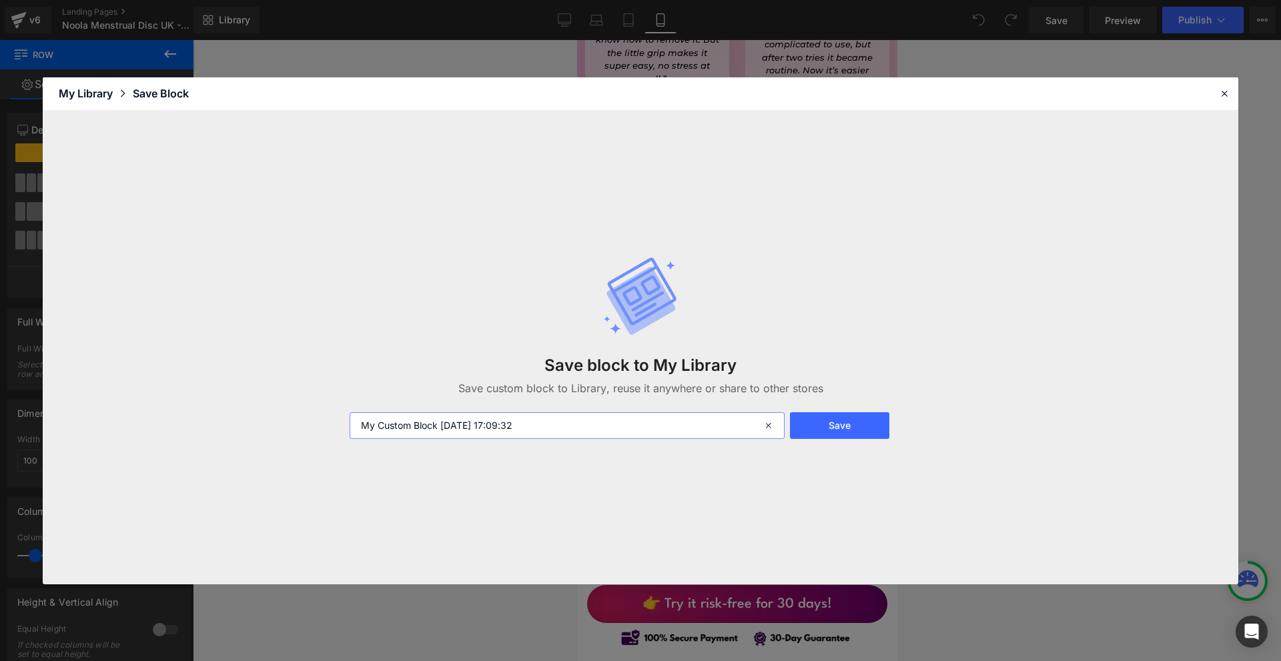
click at [513, 426] on input "My Custom Block 2025-09-17 17:09:32" at bounding box center [566, 425] width 435 height 27
type input "FOOTWER"
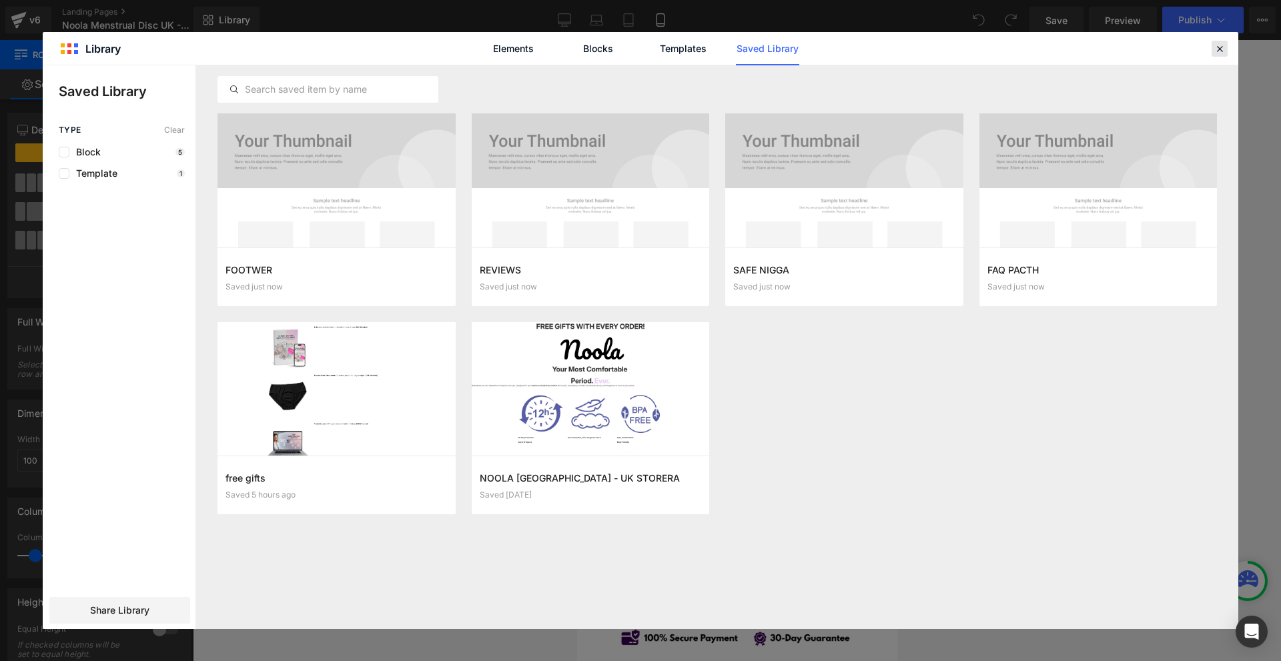
click at [1213, 55] on div at bounding box center [1219, 49] width 16 height 16
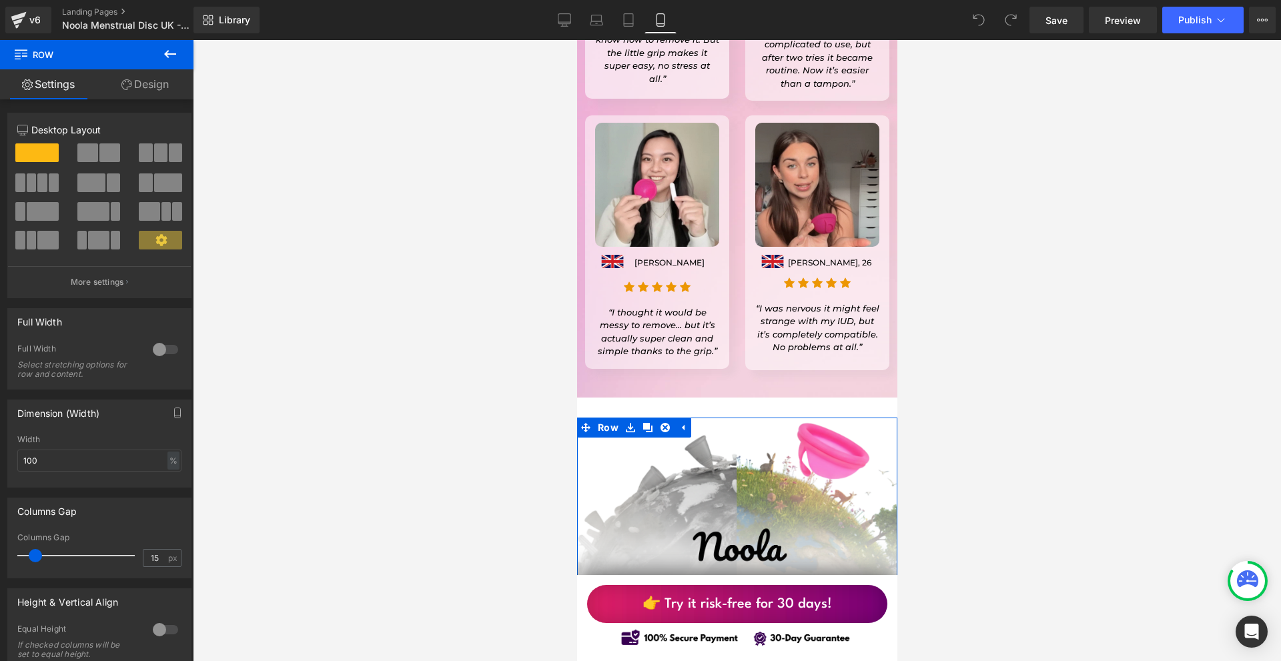
scroll to position [10738, 0]
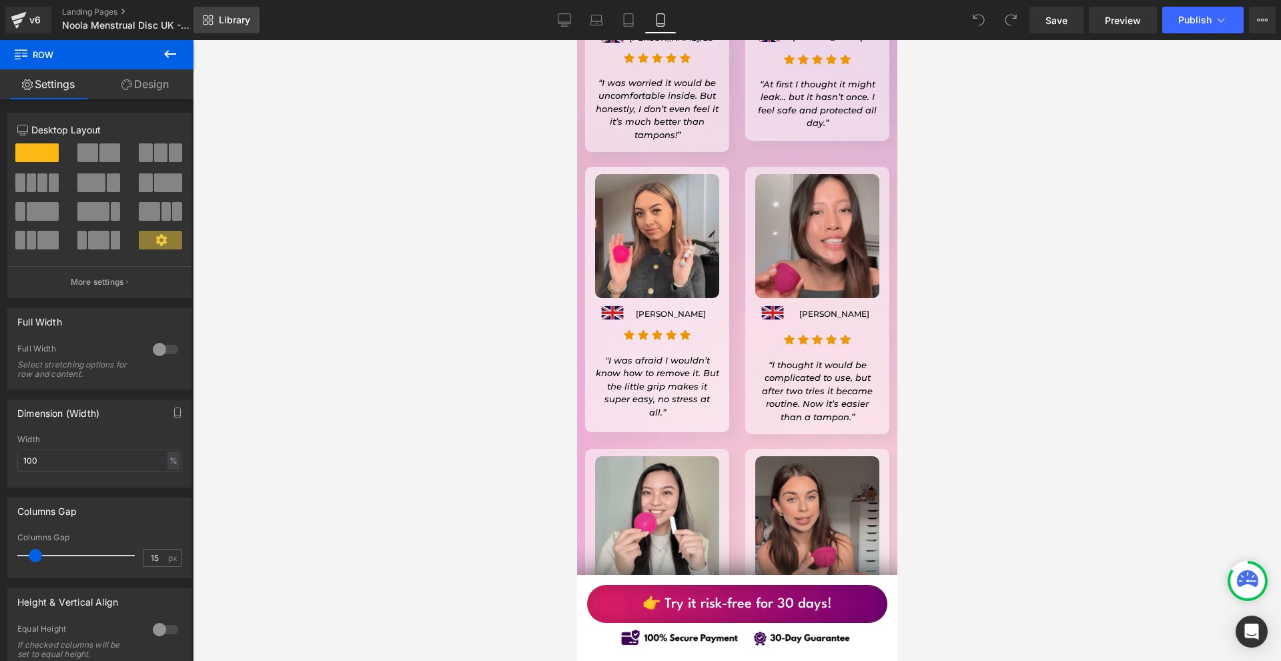
click at [249, 32] on link "Library" at bounding box center [226, 20] width 66 height 27
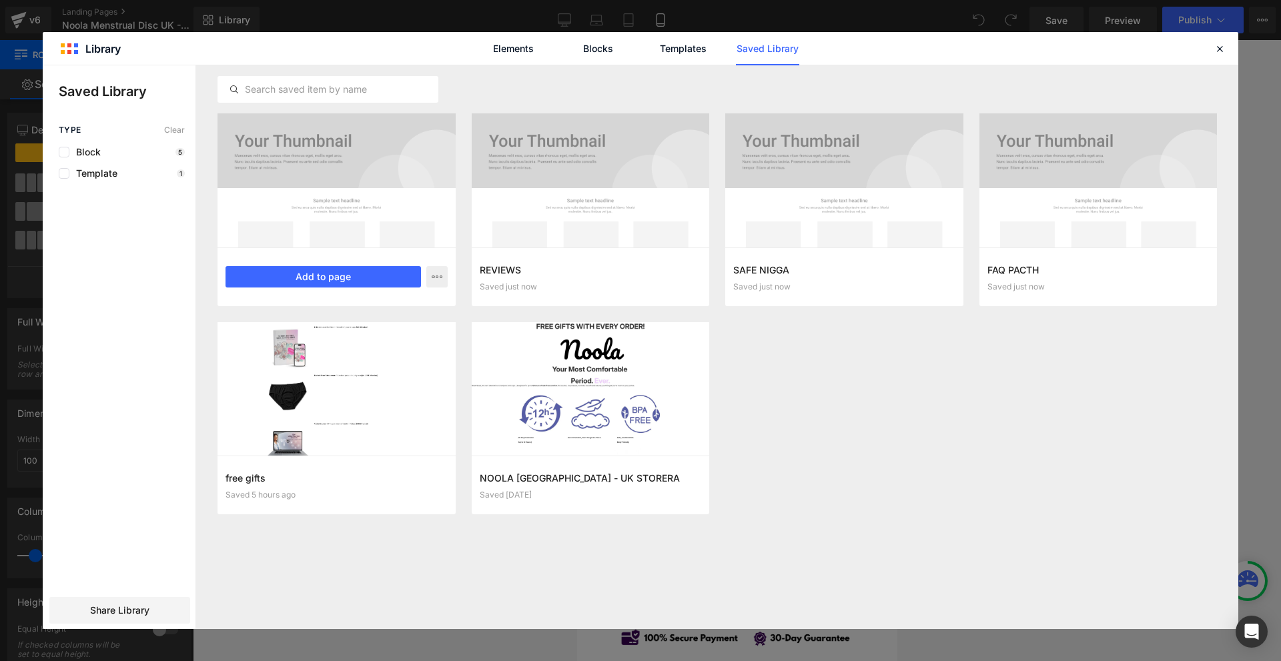
drag, startPoint x: 145, startPoint y: 603, endPoint x: 290, endPoint y: 291, distance: 344.3
click at [145, 601] on div "Share Library" at bounding box center [119, 610] width 141 height 27
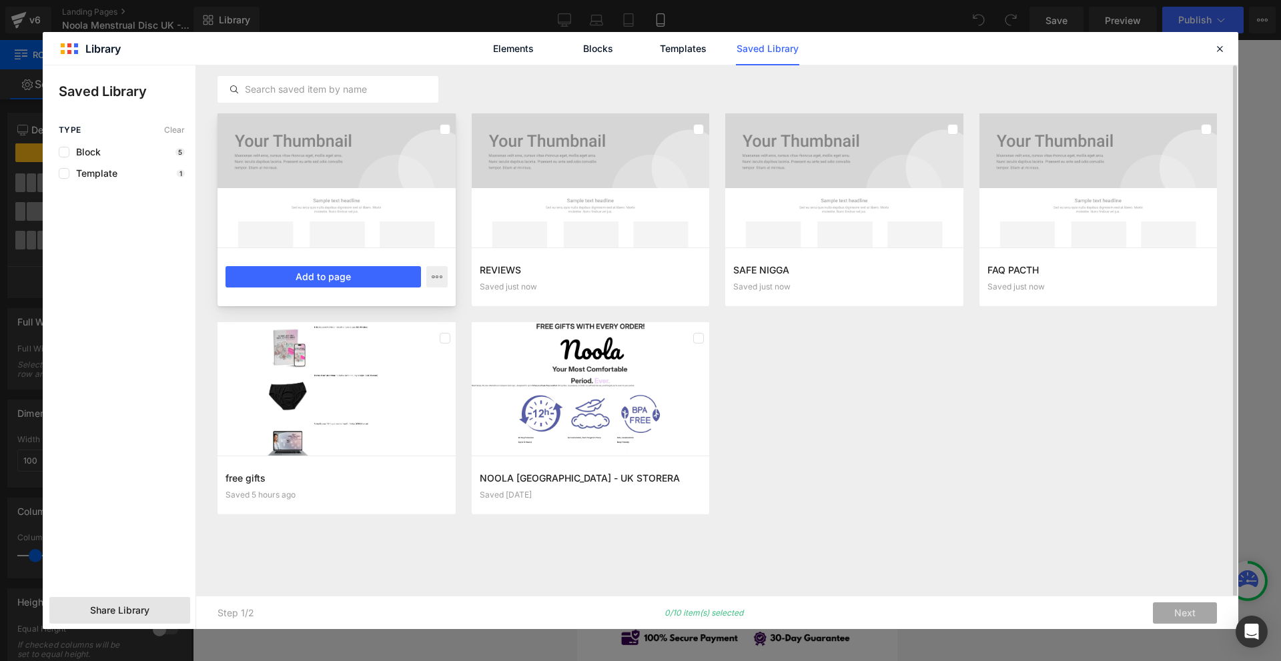
click at [342, 145] on div at bounding box center [336, 180] width 238 height 134
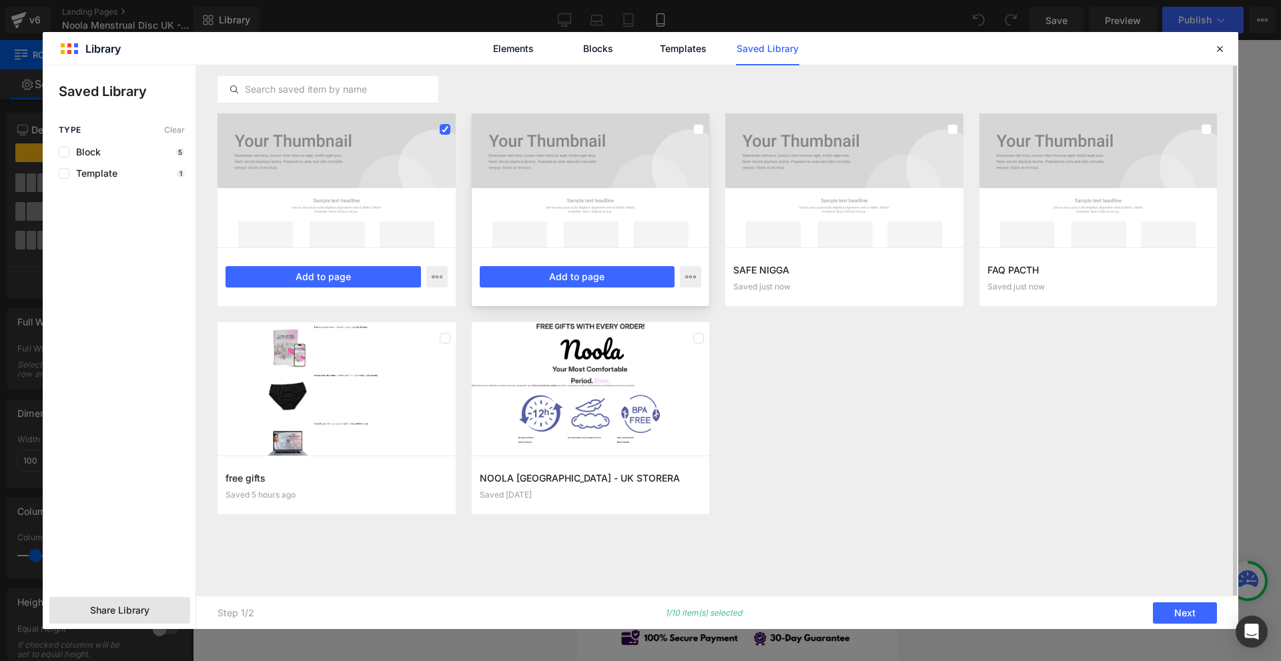
click at [534, 164] on div at bounding box center [591, 180] width 238 height 134
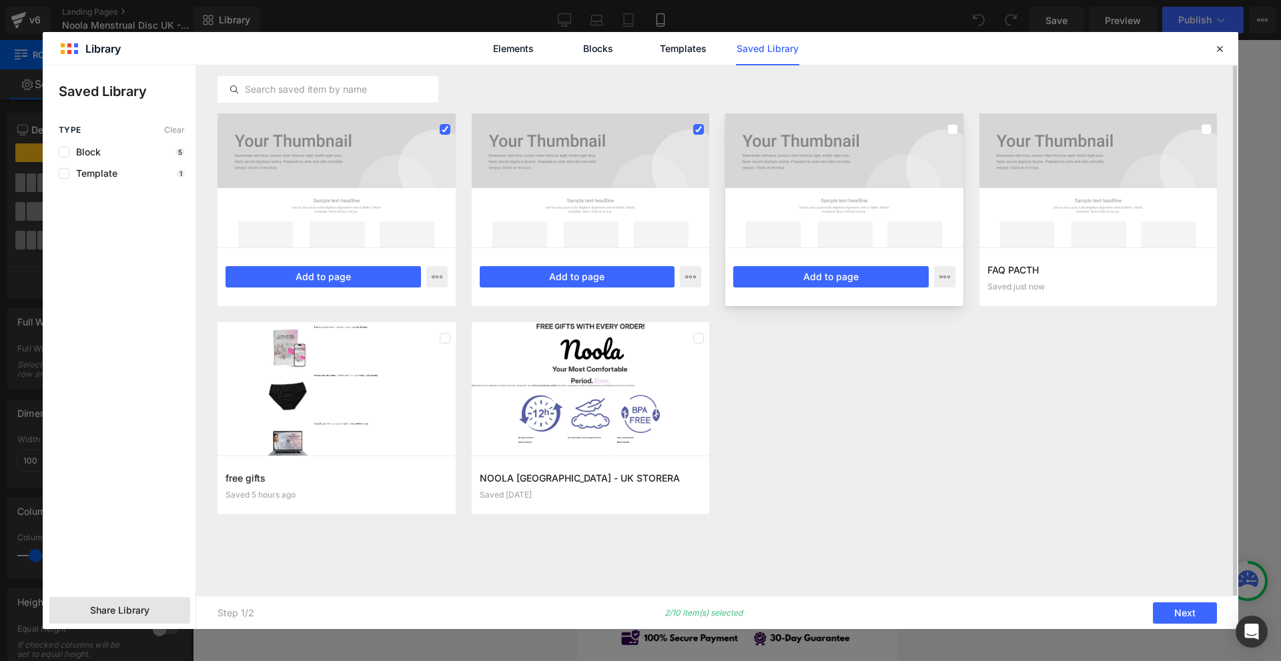
click at [754, 204] on div at bounding box center [844, 180] width 238 height 134
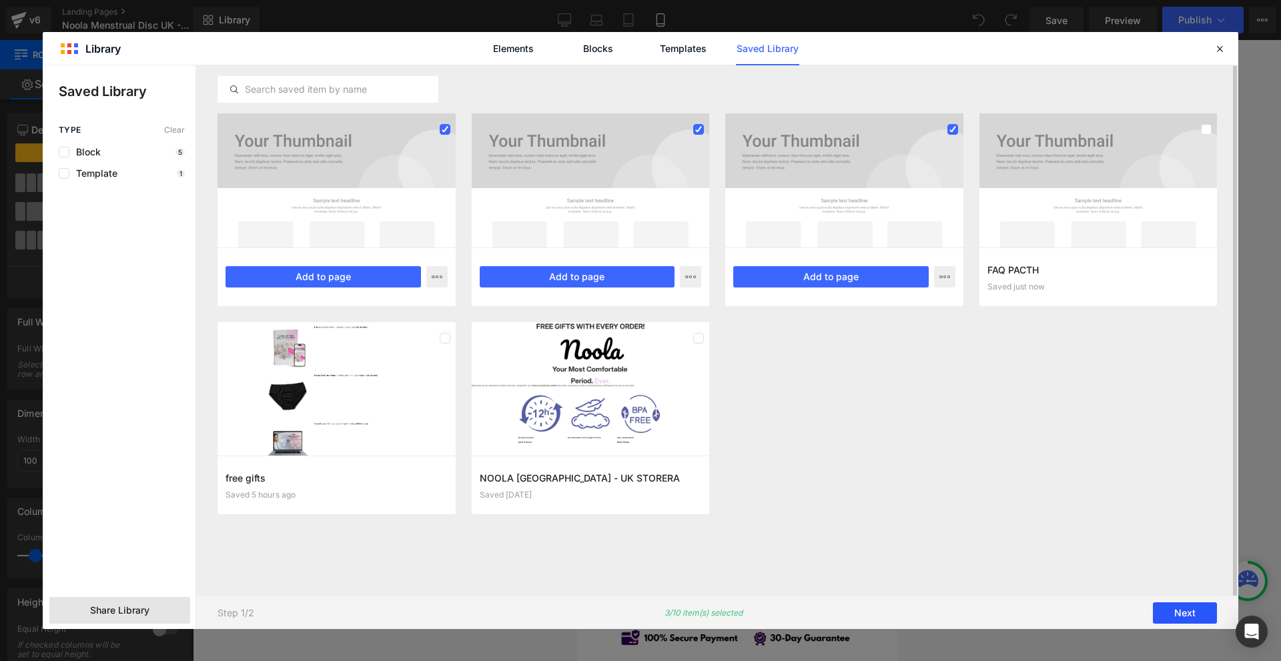
click at [1173, 612] on button "Next" at bounding box center [1185, 612] width 64 height 21
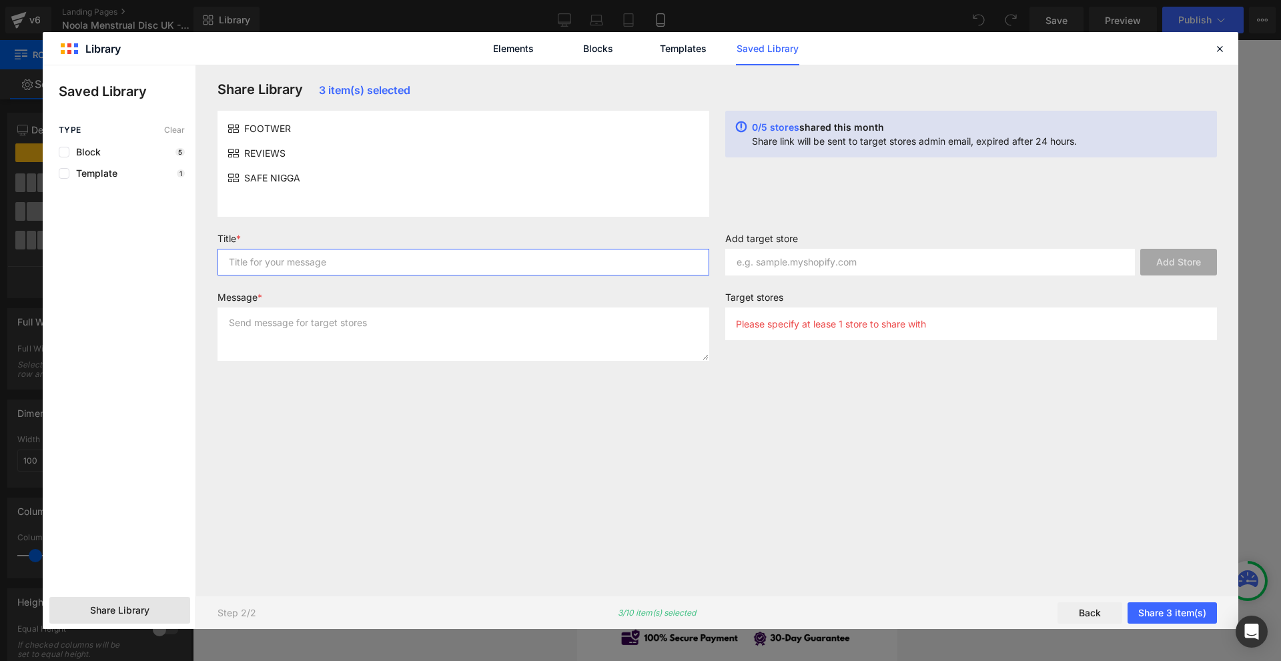
click at [436, 271] on input "text" at bounding box center [463, 262] width 492 height 27
type input "ADS"
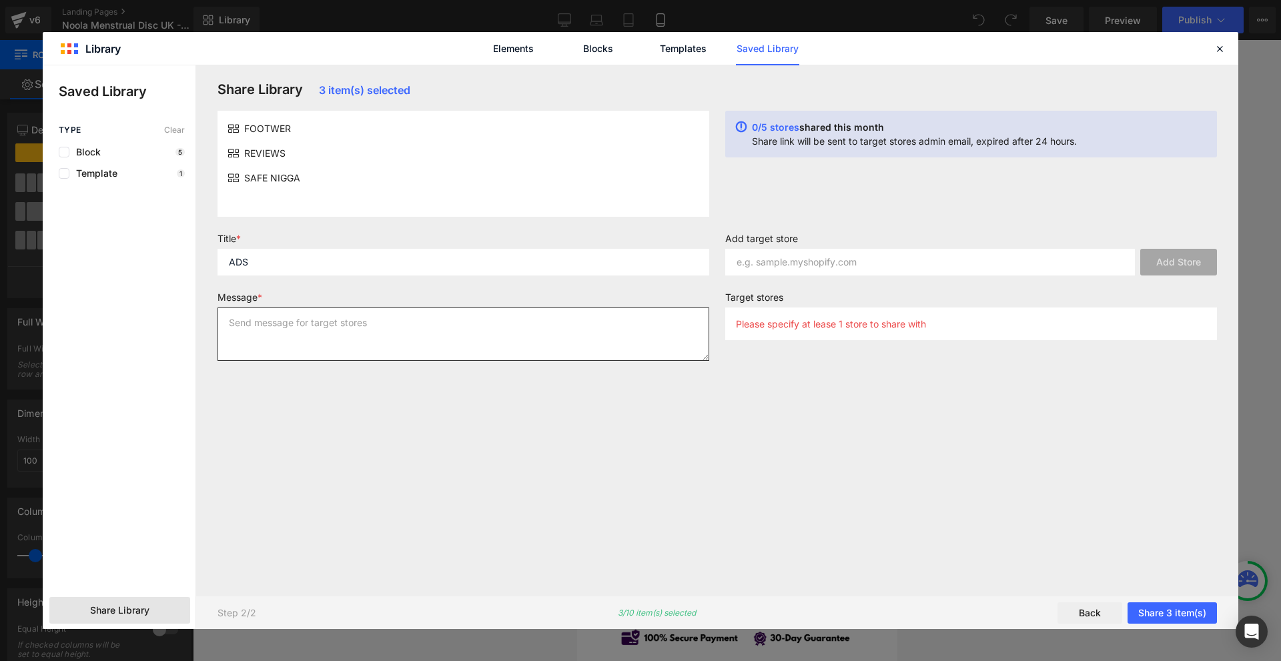
click at [387, 331] on textarea at bounding box center [463, 333] width 492 height 53
drag, startPoint x: 411, startPoint y: 376, endPoint x: 399, endPoint y: 337, distance: 40.5
click at [410, 375] on div "Share Library 3 item(s) selected FOOTWER REVIEWS SAFE NIGGA 0/5 stores shared t…" at bounding box center [716, 330] width 1015 height 498
click at [398, 336] on textarea at bounding box center [463, 333] width 492 height 53
type textarea "ASD"
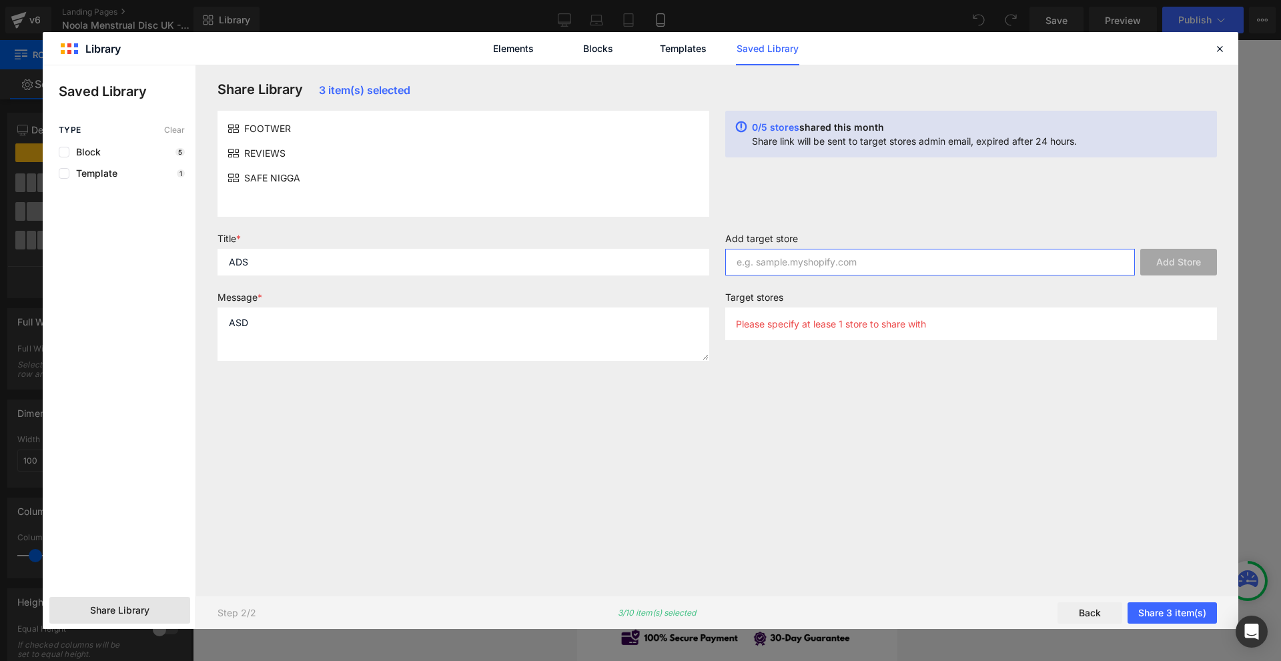
click at [770, 273] on input "text" at bounding box center [930, 262] width 410 height 27
type input "A"
click at [766, 259] on input "A" at bounding box center [930, 262] width 410 height 27
paste input "utc0ay-9f.myshopify.com"
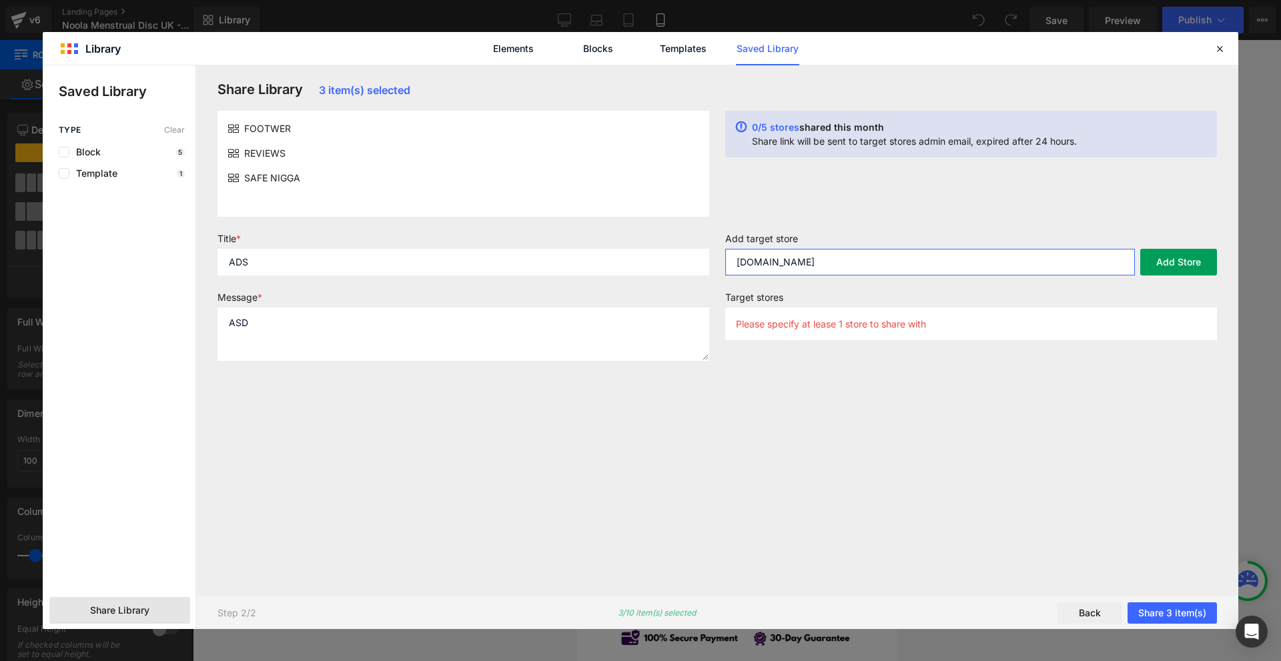
type input "utc0ay-9f.myshopify.com"
click at [1172, 268] on button "Add Store" at bounding box center [1178, 262] width 77 height 27
click at [1156, 611] on button "Share 3 item(s)" at bounding box center [1171, 612] width 89 height 21
